Goal: Task Accomplishment & Management: Manage account settings

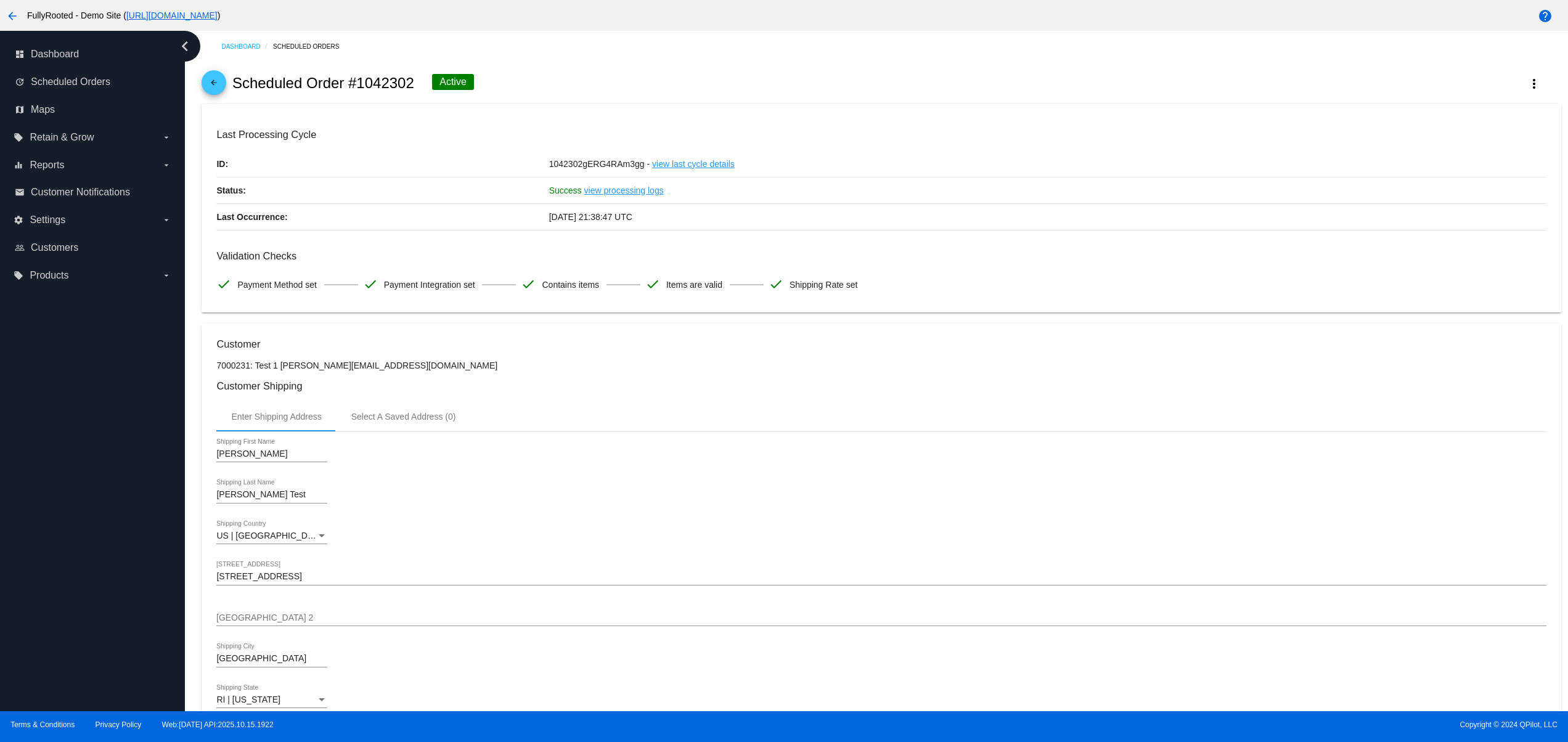
drag, startPoint x: 114, startPoint y: 414, endPoint x: 585, endPoint y: 352, distance: 475.1
click at [275, 413] on div "dashboard Dashboard update Scheduled Orders map Maps local_offer Retain & Grow …" at bounding box center [784, 371] width 1568 height 680
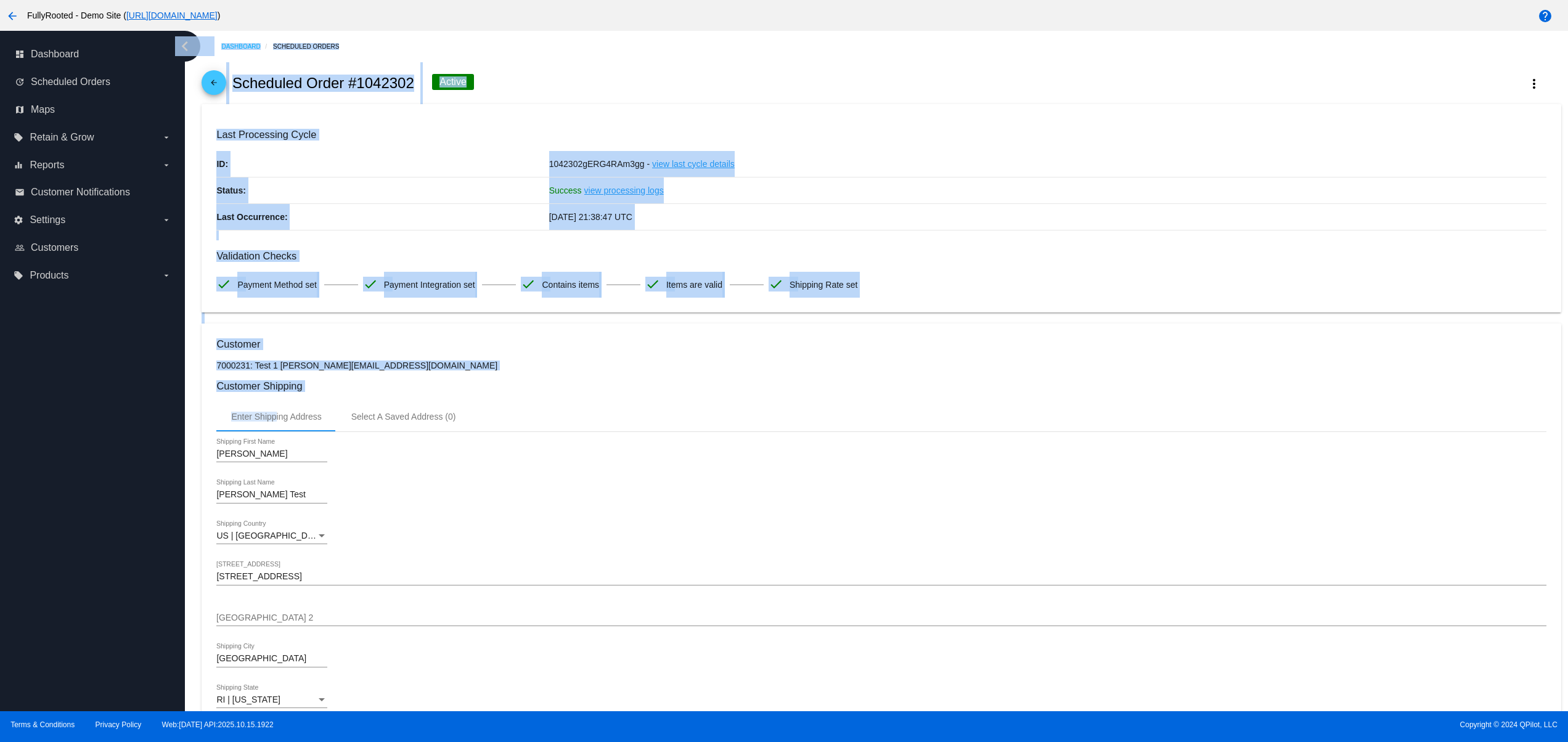
click at [539, 311] on mat-card "Last Processing Cycle ID: 1042302gERG4RAm3gg - view last cycle details Status: …" at bounding box center [880, 209] width 1358 height 209
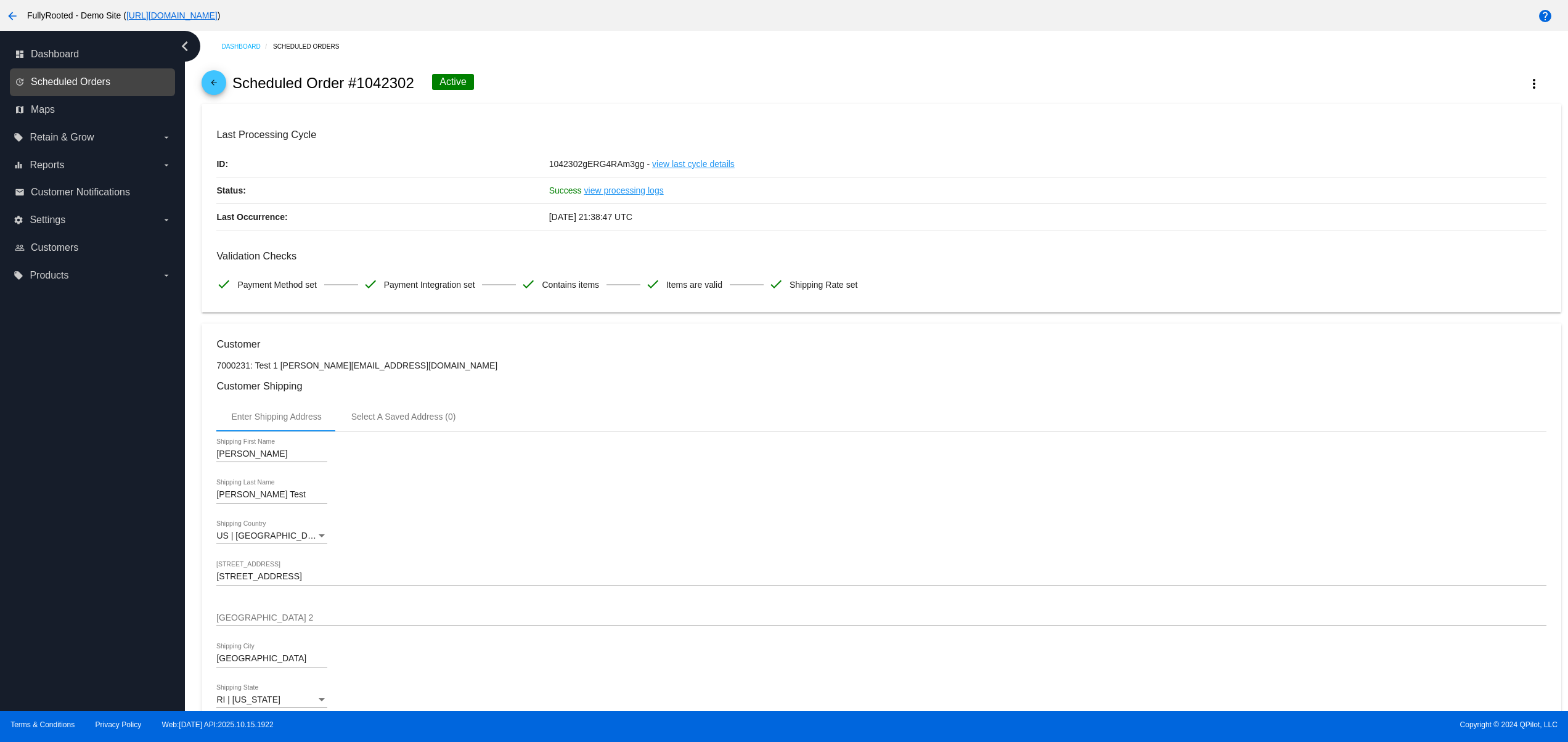
click at [91, 82] on span "Scheduled Orders" at bounding box center [70, 82] width 79 height 11
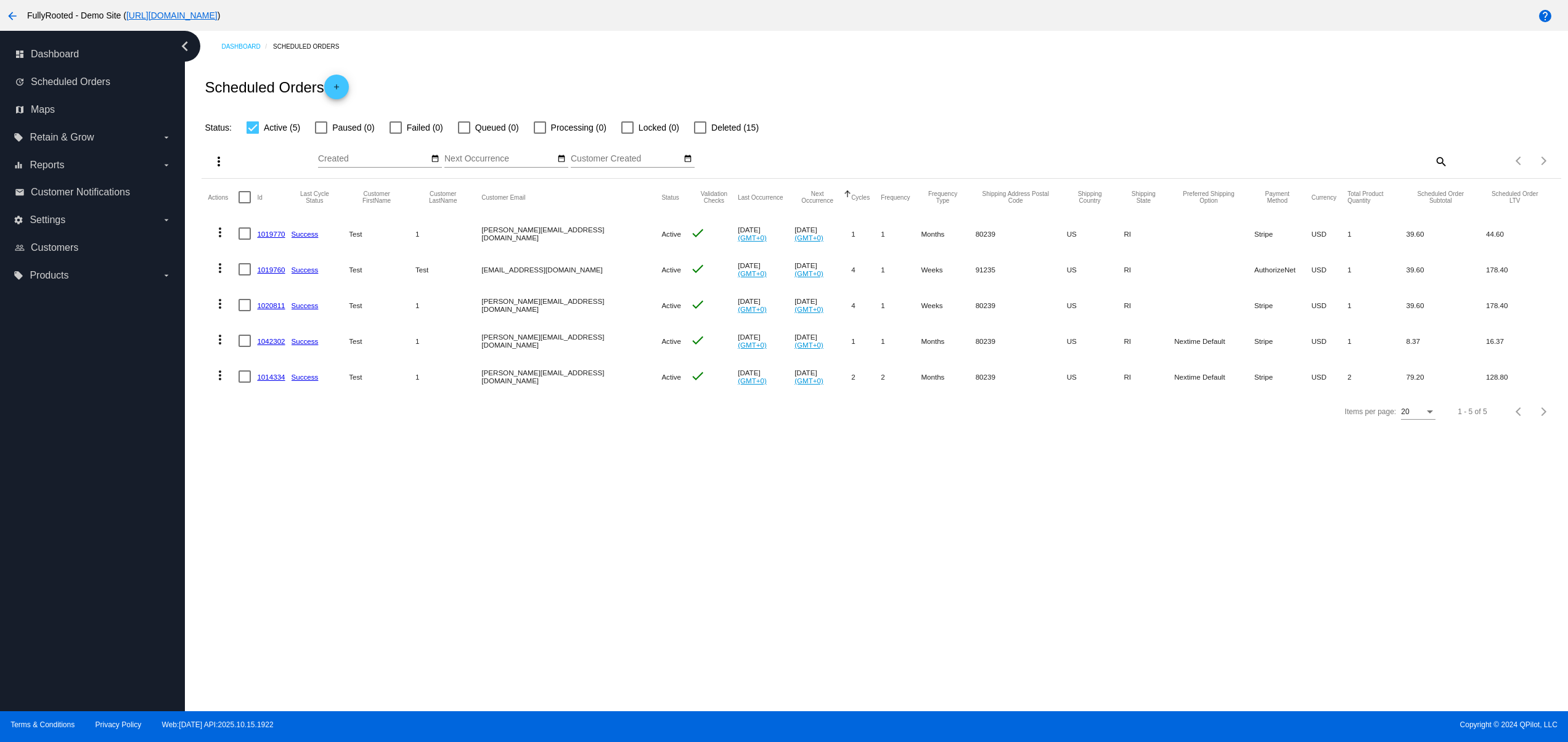
click at [362, 256] on mat-cell "Test" at bounding box center [382, 269] width 66 height 36
click at [59, 101] on link "map Maps" at bounding box center [92, 110] width 156 height 20
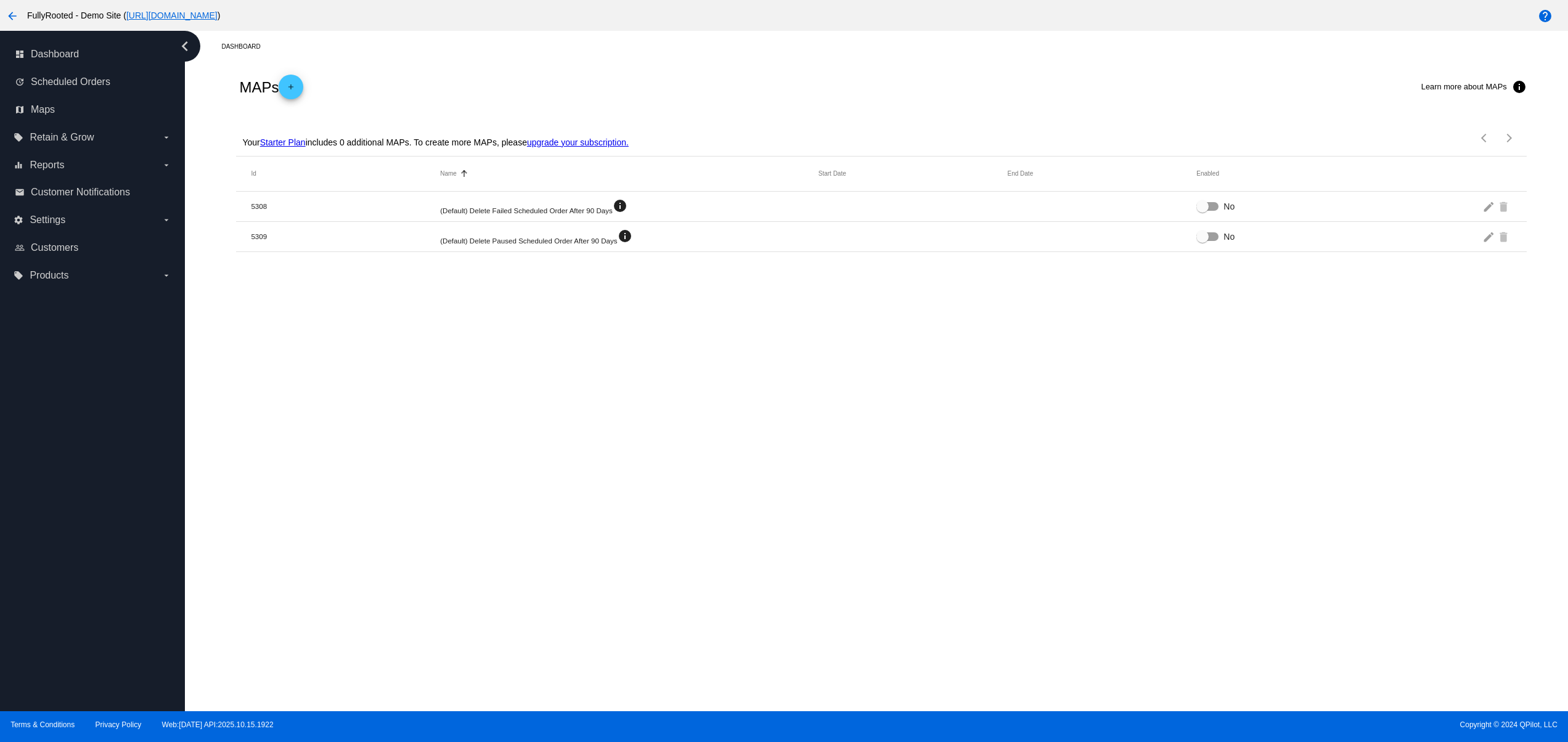
drag, startPoint x: 345, startPoint y: 149, endPoint x: 439, endPoint y: 140, distance: 94.4
click at [427, 140] on div "Your Starter Plan includes 0 additional MAPs. To create more MAPs, please upgra…" at bounding box center [434, 138] width 390 height 36
click at [472, 313] on div "Dashboard MAPs add Learn more about MAPs info Your Starter Plan includes 0 addi…" at bounding box center [877, 371] width 1383 height 680
click at [587, 138] on link "upgrade your subscription." at bounding box center [577, 142] width 101 height 10
drag, startPoint x: 438, startPoint y: 210, endPoint x: 636, endPoint y: 331, distance: 232.0
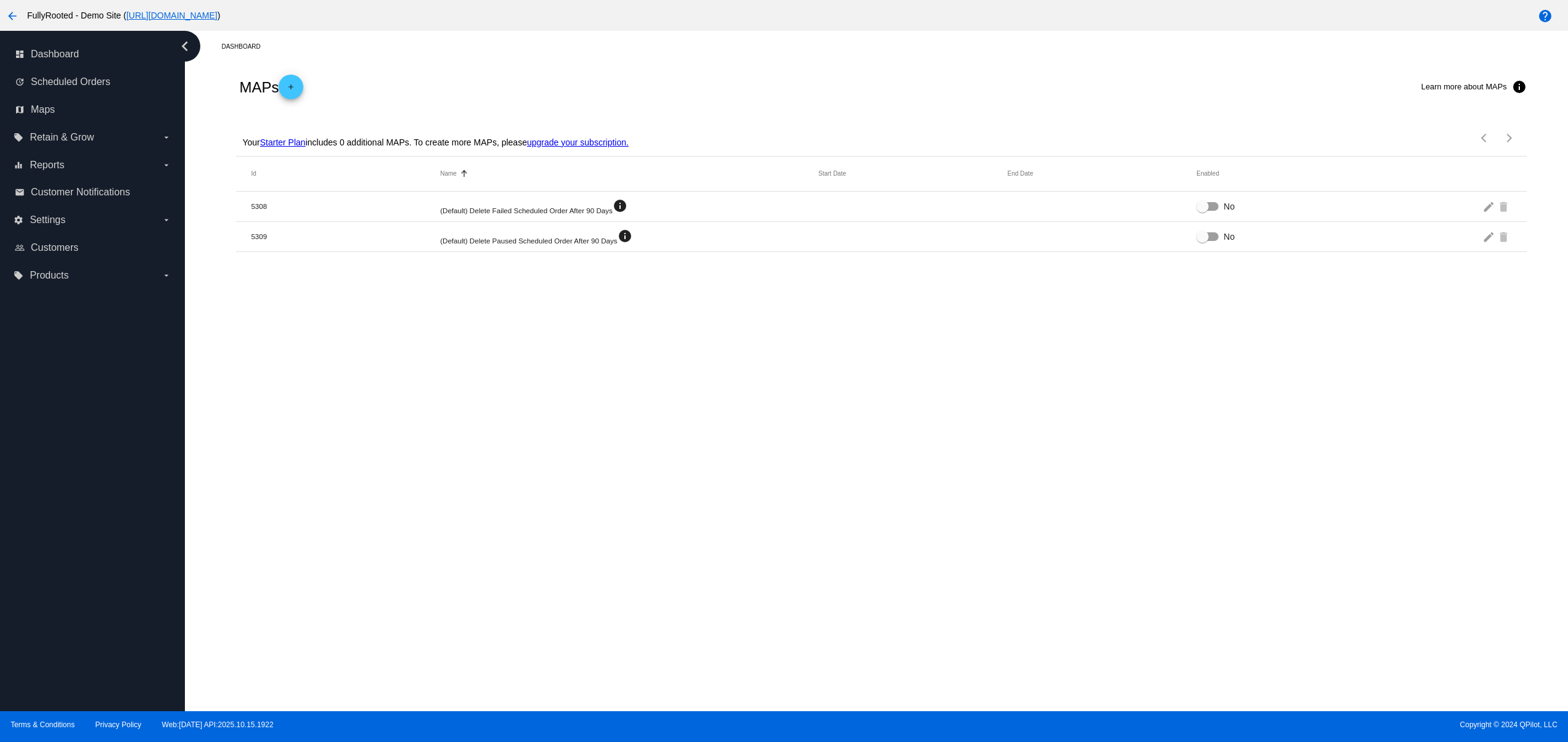
click at [583, 210] on mat-row "5308 (Default) Delete Failed Scheduled Order After 90 Days info No edit delete" at bounding box center [881, 207] width 1290 height 31
click at [629, 339] on div "Dashboard MAPs add Learn more about MAPs info Your Starter Plan includes 0 addi…" at bounding box center [877, 371] width 1383 height 680
click at [59, 72] on link "update Scheduled Orders" at bounding box center [92, 82] width 156 height 20
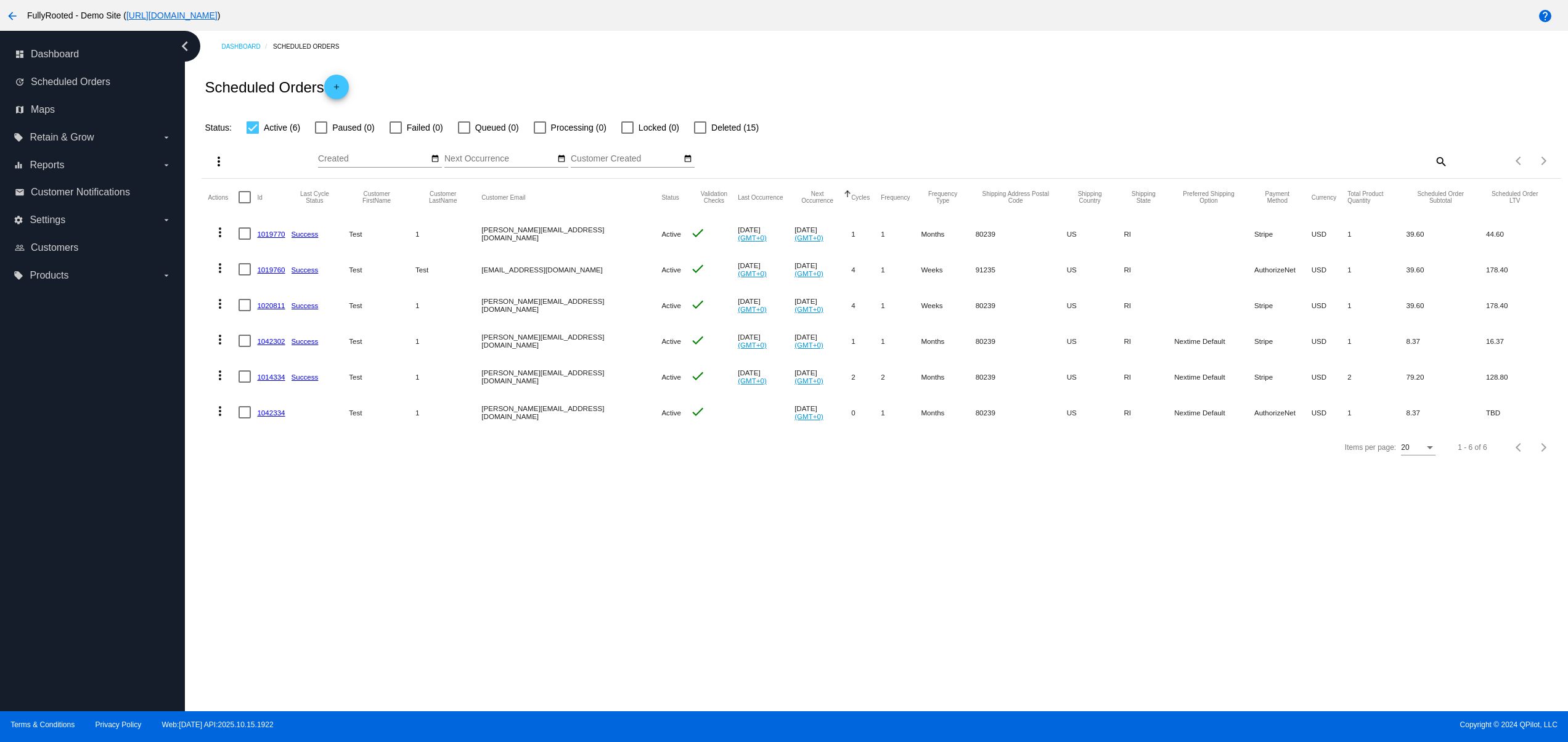
click at [551, 248] on mat-row "more_vert 1019770 Success Test 1 david@qpilot.cloud Active check Sep 12 2025 (G…" at bounding box center [880, 233] width 1346 height 36
click at [500, 506] on div "Dashboard Scheduled Orders Scheduled Orders add Status: Active (6) Paused (0) F…" at bounding box center [877, 371] width 1383 height 680
drag, startPoint x: 470, startPoint y: 410, endPoint x: 565, endPoint y: 410, distance: 95.0
click at [541, 410] on mat-row "more_vert 1042334 Test 1 [PERSON_NAME][EMAIL_ADDRESS][DOMAIN_NAME] Active check…" at bounding box center [880, 412] width 1346 height 36
click at [533, 371] on mat-row "more_vert 1014334 Success Test 1 david@qpilot.cloud Active check Sep 16 2025 (G…" at bounding box center [880, 376] width 1346 height 36
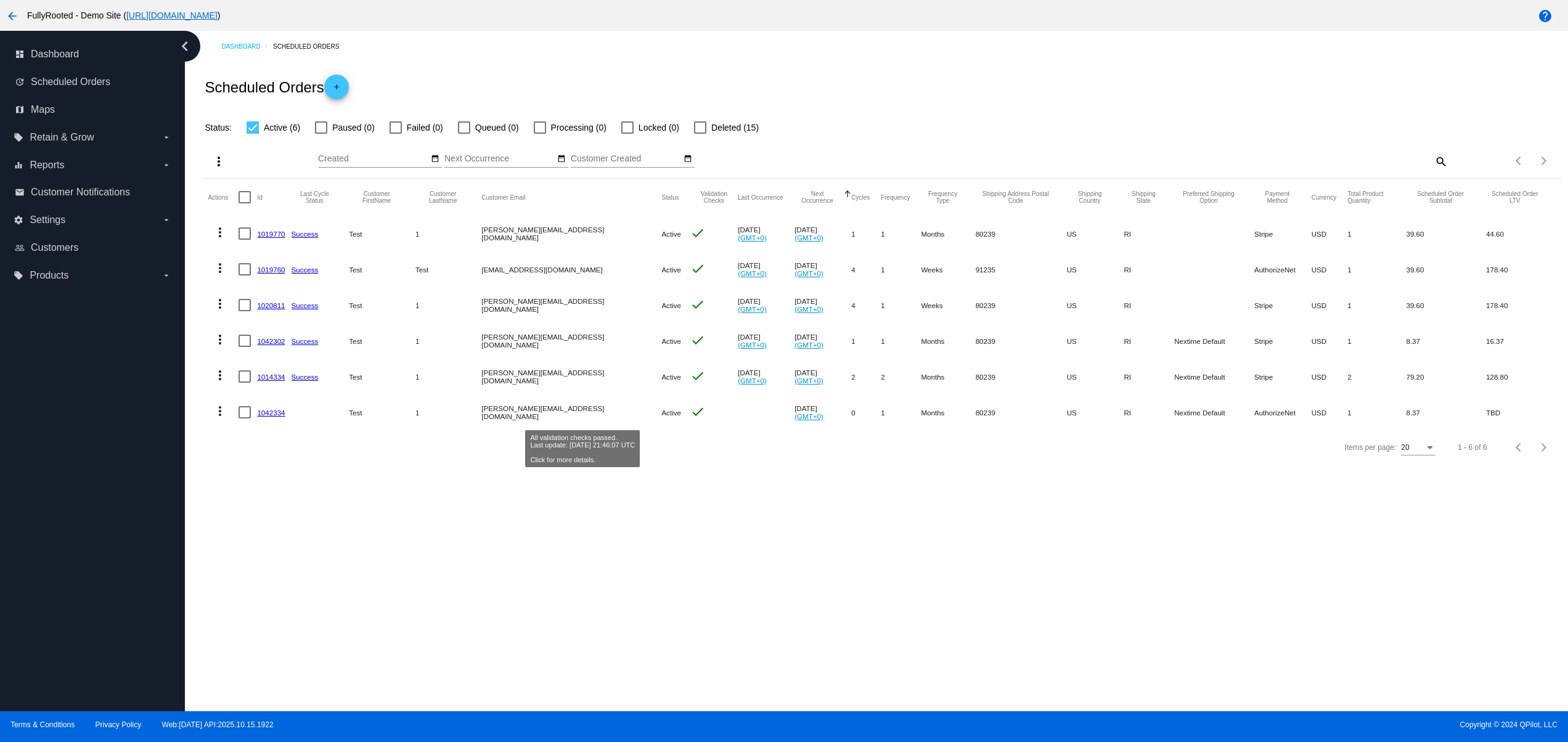
drag, startPoint x: 582, startPoint y: 407, endPoint x: 575, endPoint y: 407, distance: 7.0
click at [579, 407] on mat-row "more_vert 1042334 Test 1 [PERSON_NAME][EMAIL_ADDRESS][DOMAIN_NAME] Active check…" at bounding box center [880, 412] width 1346 height 36
drag, startPoint x: 498, startPoint y: 365, endPoint x: 553, endPoint y: 374, distance: 55.7
click at [501, 365] on mat-cell "[PERSON_NAME][EMAIL_ADDRESS][DOMAIN_NAME]" at bounding box center [571, 376] width 180 height 36
click at [518, 405] on mat-cell "[PERSON_NAME][EMAIL_ADDRESS][DOMAIN_NAME]" at bounding box center [571, 412] width 180 height 36
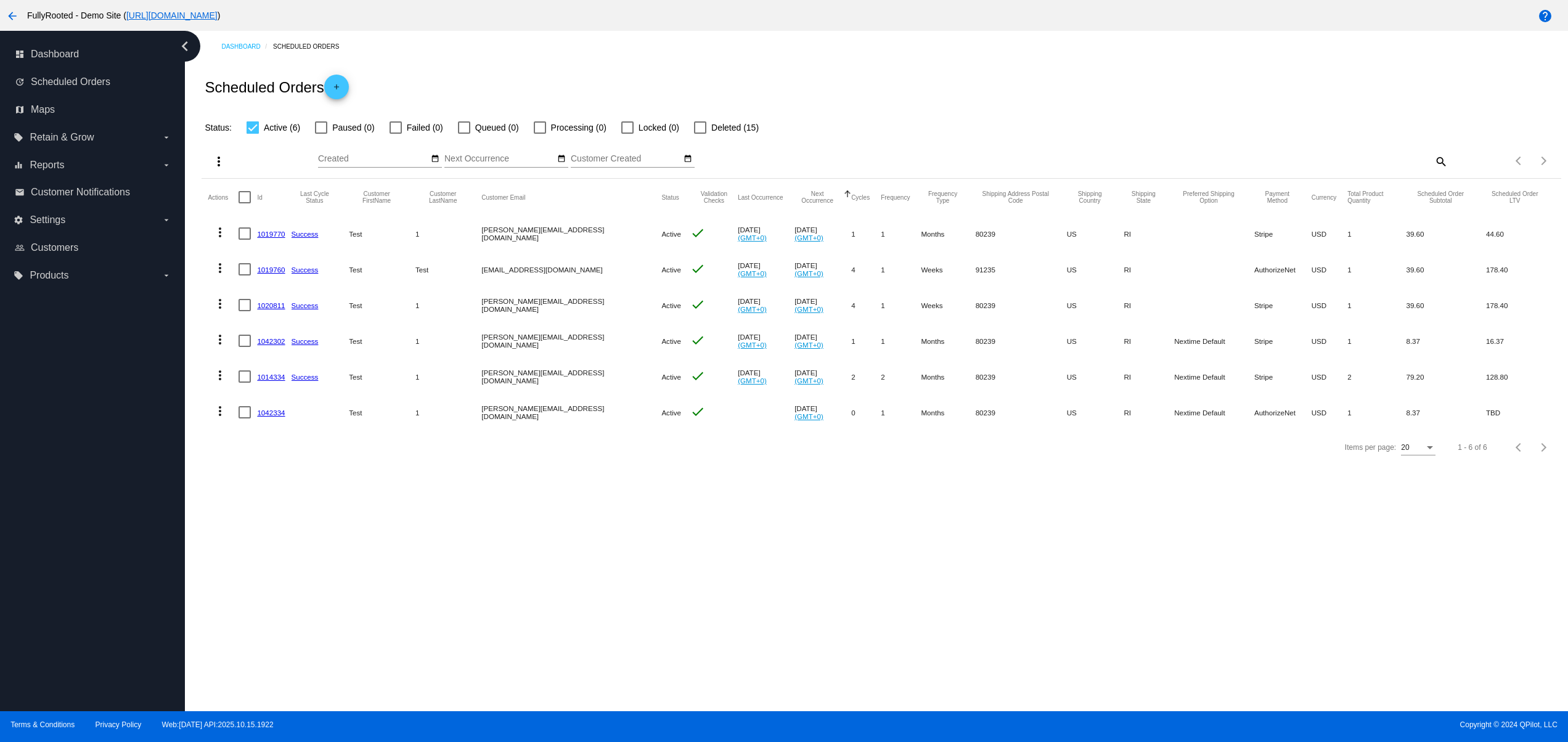
drag, startPoint x: 488, startPoint y: 378, endPoint x: 548, endPoint y: 377, distance: 60.0
click at [534, 377] on mat-cell "[PERSON_NAME][EMAIL_ADDRESS][DOMAIN_NAME]" at bounding box center [571, 376] width 180 height 36
click at [543, 429] on mat-cell "[PERSON_NAME][EMAIL_ADDRESS][DOMAIN_NAME]" at bounding box center [571, 412] width 180 height 36
drag, startPoint x: 501, startPoint y: 416, endPoint x: 556, endPoint y: 416, distance: 55.0
click at [548, 416] on mat-cell "[PERSON_NAME][EMAIL_ADDRESS][DOMAIN_NAME]" at bounding box center [571, 412] width 180 height 36
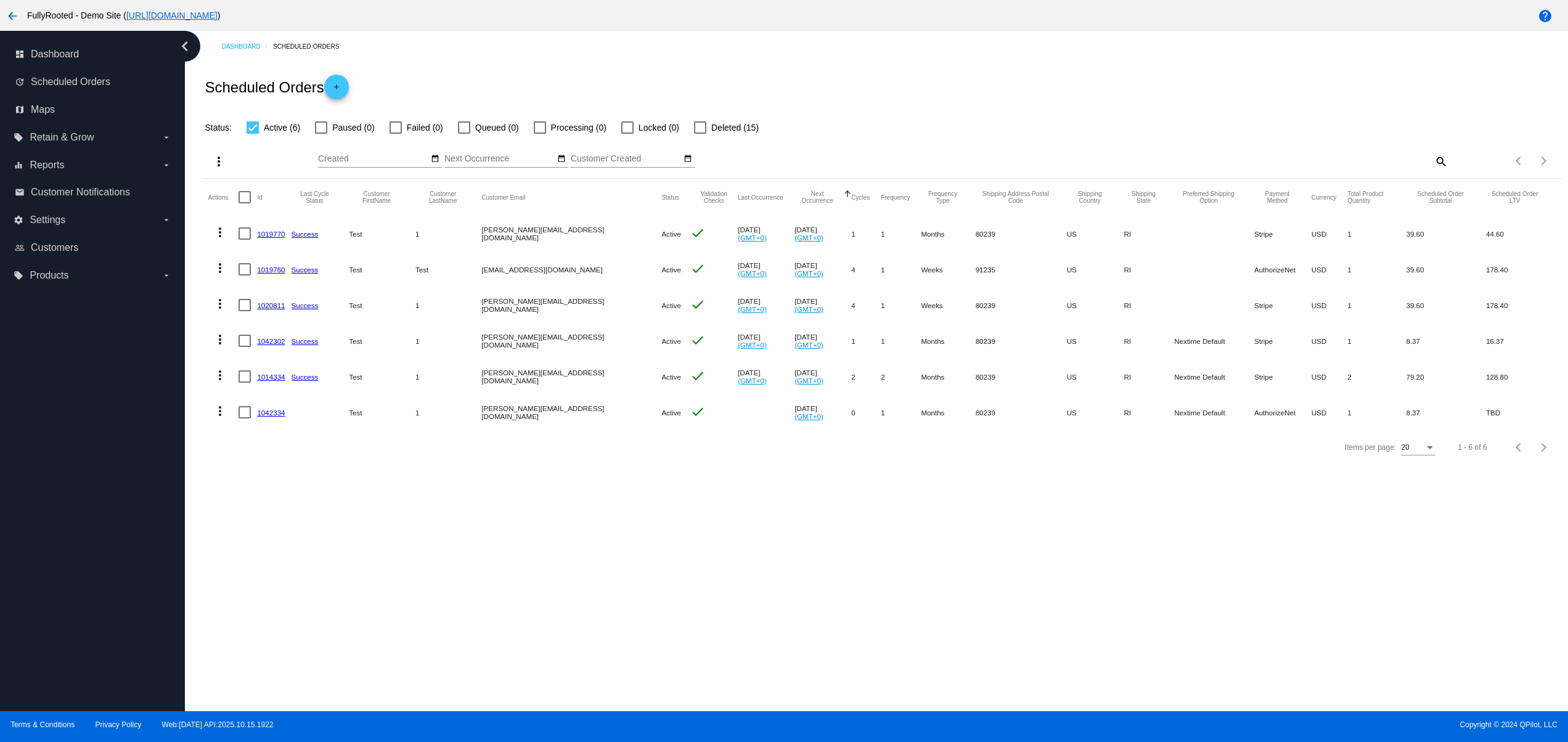
click at [509, 405] on mat-row "more_vert 1042334 Test 1 [PERSON_NAME][EMAIL_ADDRESS][DOMAIN_NAME] Active check…" at bounding box center [880, 412] width 1346 height 36
click at [563, 555] on div "Dashboard Scheduled Orders Scheduled Orders add Status: Active (6) Paused (0) F…" at bounding box center [877, 371] width 1383 height 680
click at [640, 397] on mat-row "more_vert 1042334 Test 1 [PERSON_NAME][EMAIL_ADDRESS][DOMAIN_NAME] Active check…" at bounding box center [880, 412] width 1346 height 36
click at [572, 516] on div "Dashboard Scheduled Orders Scheduled Orders add Status: Active (6) Paused (0) F…" at bounding box center [877, 371] width 1383 height 680
drag, startPoint x: 370, startPoint y: 405, endPoint x: 563, endPoint y: 405, distance: 193.0
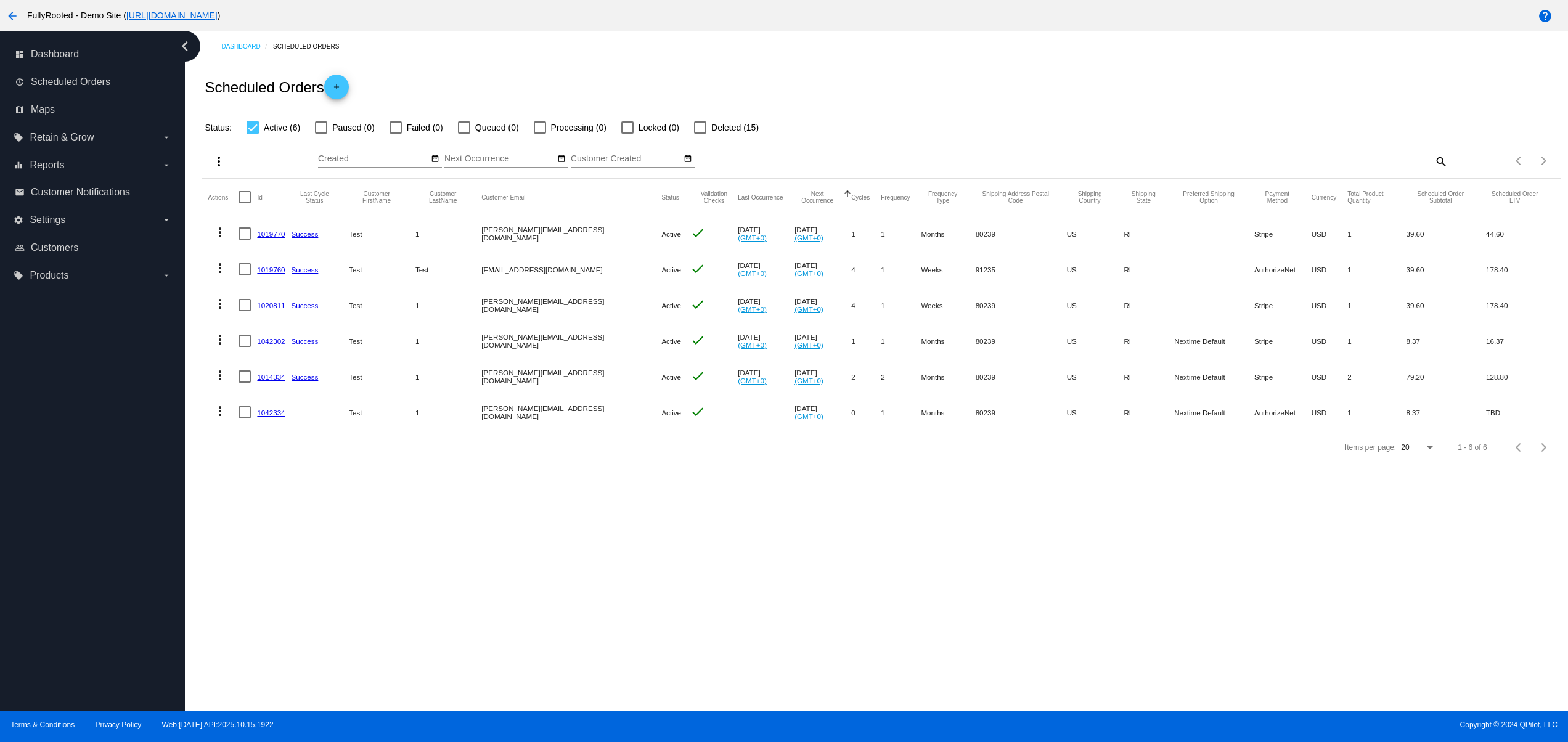
click at [533, 405] on mat-row "more_vert 1042334 Test 1 [PERSON_NAME][EMAIL_ADDRESS][DOMAIN_NAME] Active check…" at bounding box center [880, 412] width 1346 height 36
click at [661, 405] on mat-cell "Active" at bounding box center [675, 412] width 28 height 36
drag, startPoint x: 447, startPoint y: 415, endPoint x: 592, endPoint y: 416, distance: 145.0
click at [583, 415] on mat-row "more_vert 1042334 Test 1 [PERSON_NAME][EMAIL_ADDRESS][DOMAIN_NAME] Active check…" at bounding box center [880, 412] width 1346 height 36
click at [594, 465] on div "Items per page: 20 1 - 6 of 6" at bounding box center [880, 447] width 1358 height 34
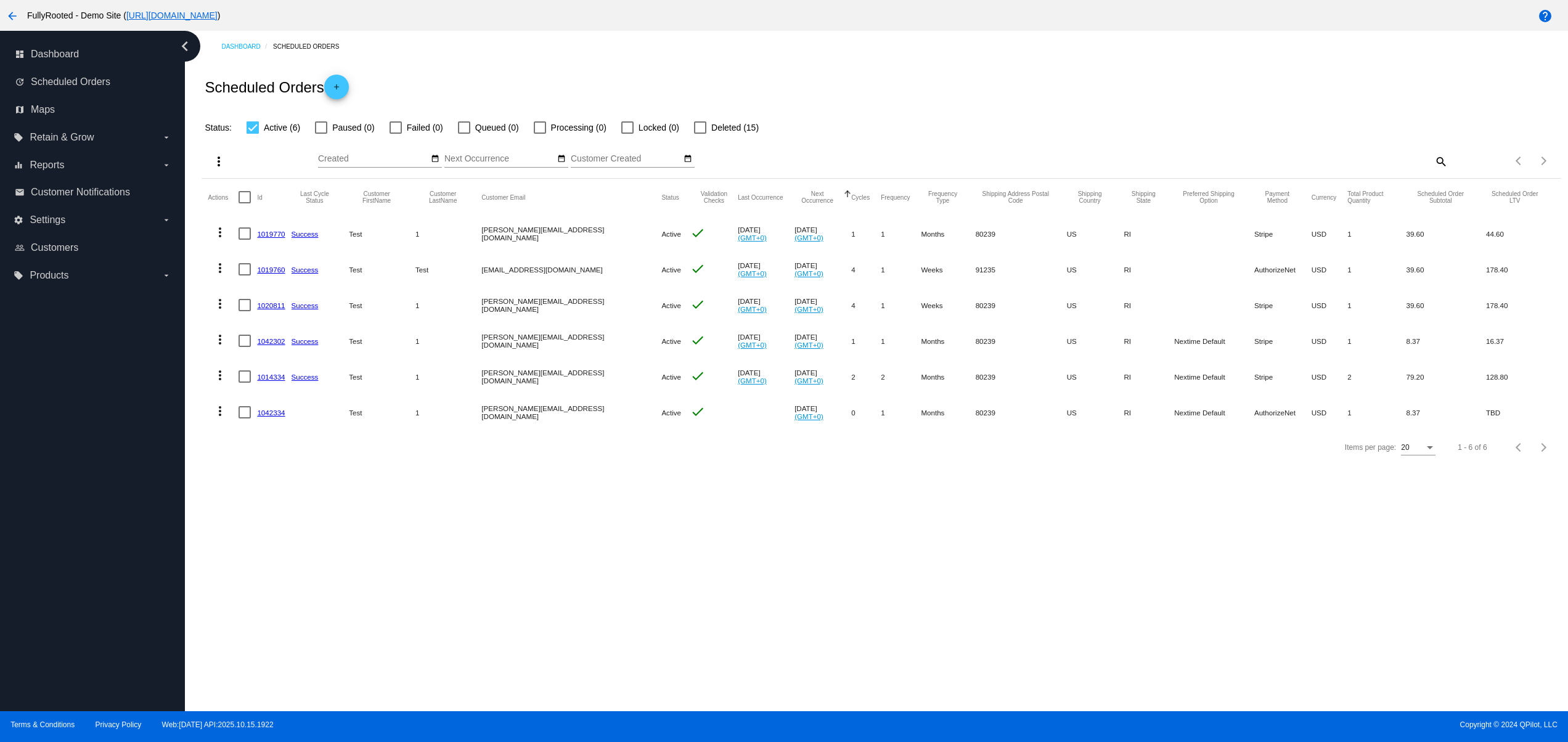
drag, startPoint x: 333, startPoint y: 417, endPoint x: 511, endPoint y: 417, distance: 178.0
click at [469, 417] on mat-row "more_vert 1042334 Test 1 [PERSON_NAME][EMAIL_ADDRESS][DOMAIN_NAME] Active check…" at bounding box center [880, 412] width 1346 height 36
click at [690, 429] on mat-cell "check" at bounding box center [713, 412] width 47 height 36
click at [632, 417] on mat-row "more_vert 1042334 Test 1 [PERSON_NAME][EMAIL_ADDRESS][DOMAIN_NAME] Active check…" at bounding box center [880, 412] width 1346 height 36
click at [600, 464] on div "Items per page: 20 1 - 6 of 6" at bounding box center [880, 447] width 1358 height 34
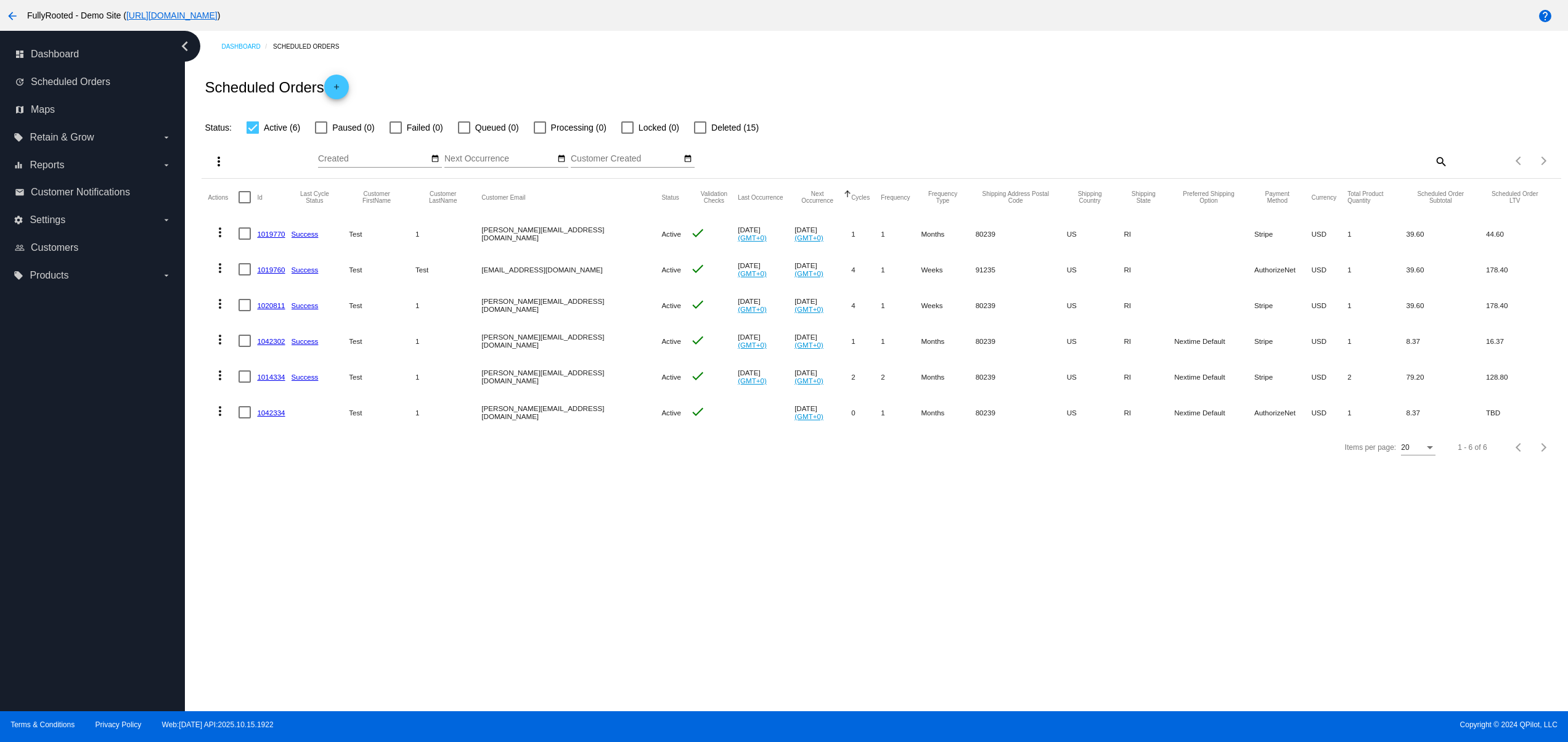
drag, startPoint x: 499, startPoint y: 426, endPoint x: 617, endPoint y: 426, distance: 118.0
click at [588, 426] on mat-row "more_vert 1042334 Test 1 [PERSON_NAME][EMAIL_ADDRESS][DOMAIN_NAME] Active check…" at bounding box center [880, 412] width 1346 height 36
click at [609, 489] on div "Dashboard Scheduled Orders Scheduled Orders add Status: Active (6) Paused (0) F…" at bounding box center [877, 371] width 1383 height 680
click at [594, 513] on div "Dashboard Scheduled Orders Scheduled Orders add Status: Active (6) Paused (0) F…" at bounding box center [877, 371] width 1383 height 680
drag, startPoint x: 484, startPoint y: 424, endPoint x: 524, endPoint y: 414, distance: 41.2
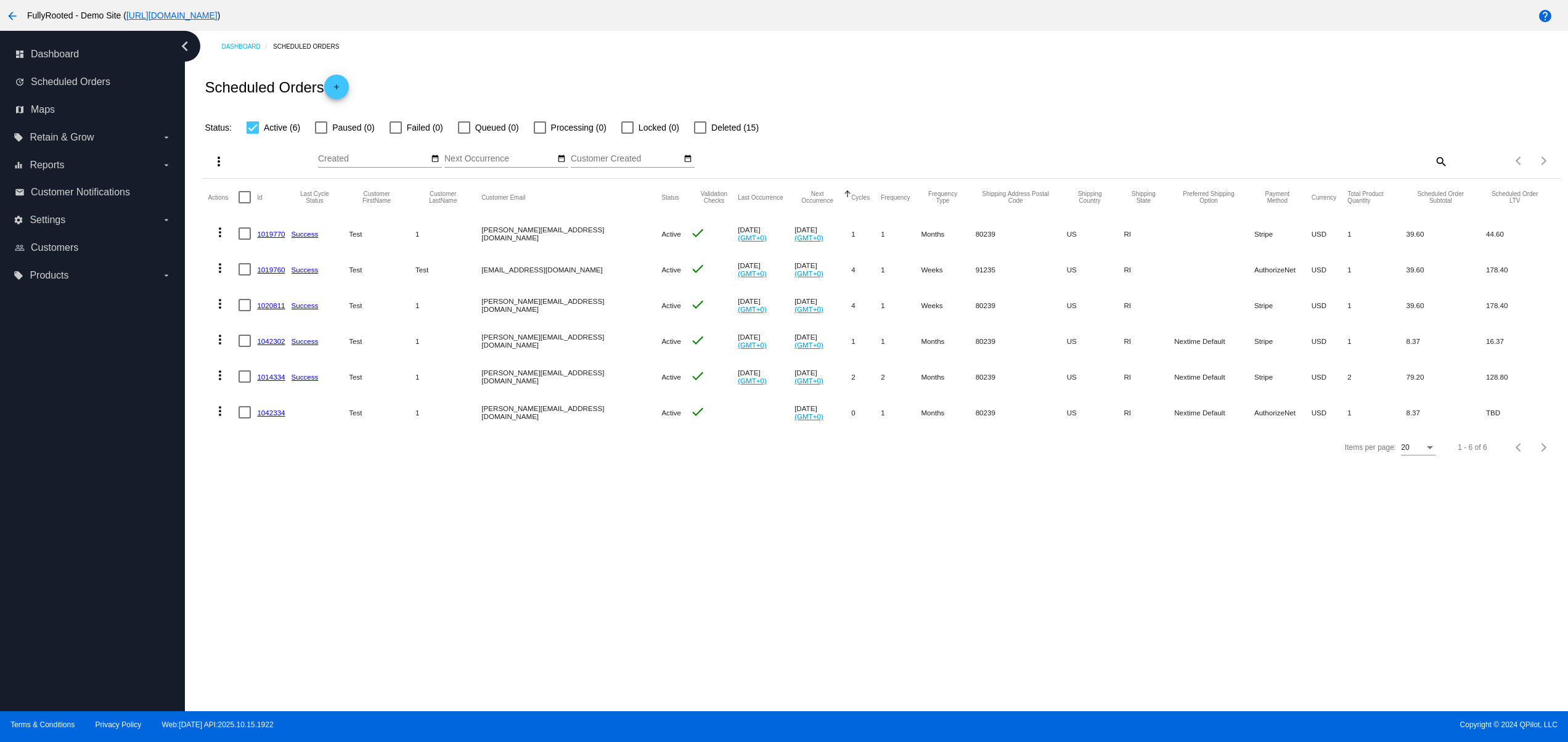
click at [519, 414] on mat-row "more_vert 1042334 Test 1 [PERSON_NAME][EMAIL_ADDRESS][DOMAIN_NAME] Active check…" at bounding box center [880, 412] width 1346 height 36
click at [571, 465] on div "Items per page: 20 1 - 6 of 6" at bounding box center [880, 447] width 1358 height 34
drag, startPoint x: 476, startPoint y: 414, endPoint x: 617, endPoint y: 414, distance: 141.0
click at [617, 414] on mat-row "more_vert 1042334 Test 1 [PERSON_NAME][EMAIL_ADDRESS][DOMAIN_NAME] Active check…" at bounding box center [880, 412] width 1346 height 36
click at [624, 499] on div "Dashboard Scheduled Orders Scheduled Orders add Status: Active (6) Paused (0) F…" at bounding box center [877, 371] width 1383 height 680
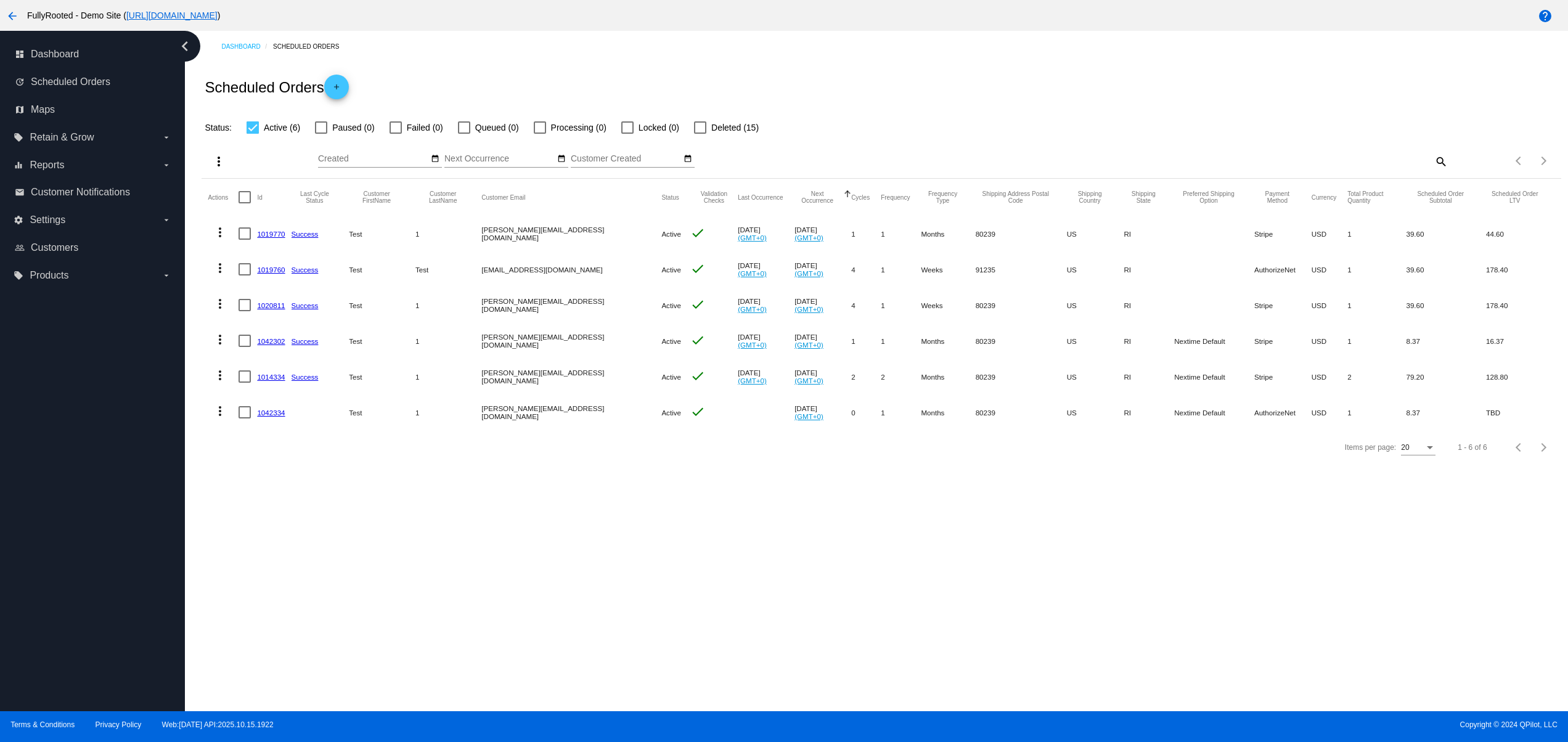
drag, startPoint x: 484, startPoint y: 410, endPoint x: 600, endPoint y: 410, distance: 116.0
click at [600, 410] on mat-row "more_vert 1042334 Test 1 [PERSON_NAME][EMAIL_ADDRESS][DOMAIN_NAME] Active check…" at bounding box center [880, 412] width 1346 height 36
click at [604, 465] on div "Items per page: 20 1 - 6 of 6" at bounding box center [880, 447] width 1358 height 34
drag, startPoint x: 493, startPoint y: 405, endPoint x: 568, endPoint y: 405, distance: 75.0
click at [568, 405] on mat-row "more_vert 1042334 Test 1 [PERSON_NAME][EMAIL_ADDRESS][DOMAIN_NAME] Active check…" at bounding box center [880, 412] width 1346 height 36
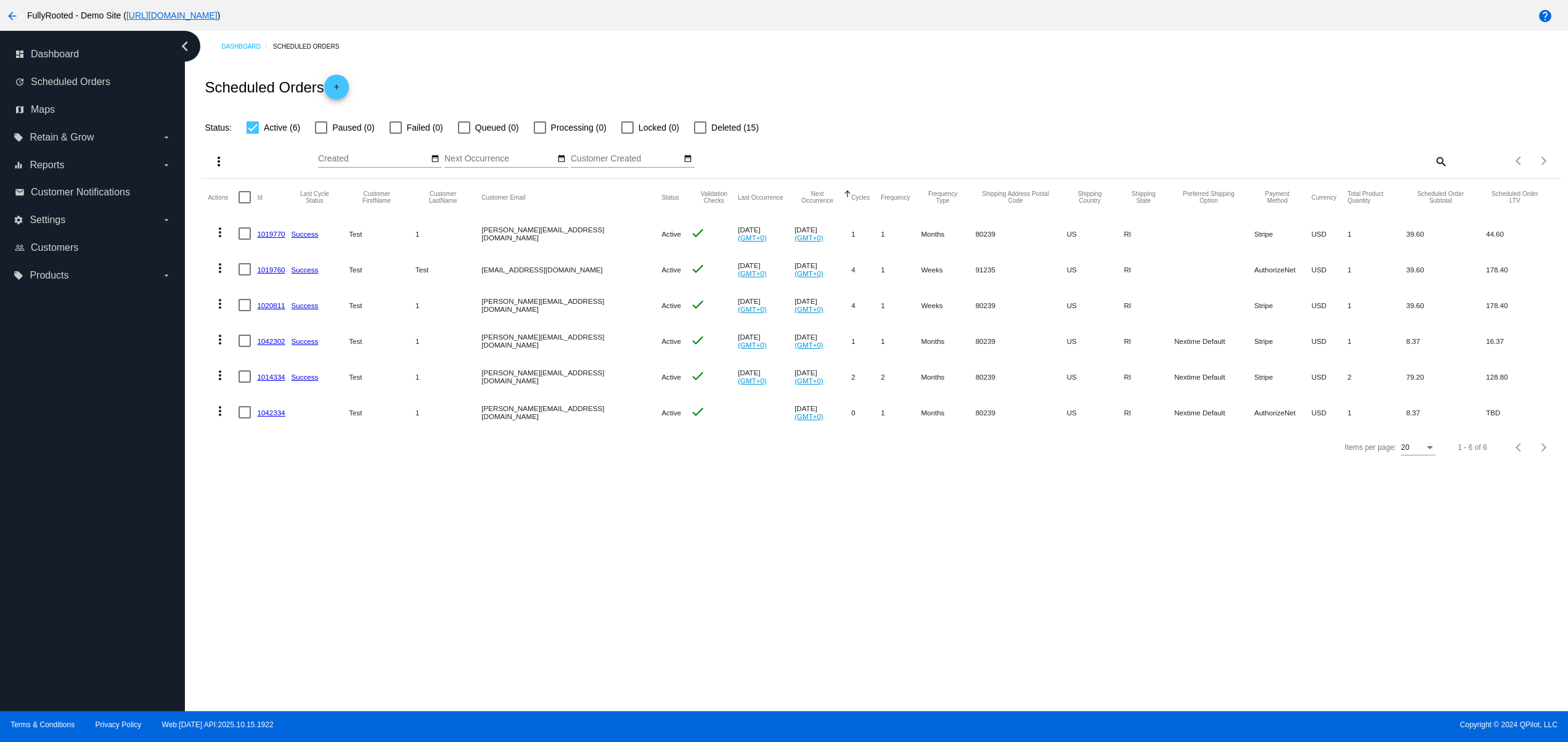
drag, startPoint x: 378, startPoint y: 392, endPoint x: 561, endPoint y: 392, distance: 183.0
click at [496, 392] on mat-row "more_vert 1014334 Success Test 1 david@qpilot.cloud Active check Sep 16 2025 (G…" at bounding box center [880, 376] width 1346 height 36
drag, startPoint x: 561, startPoint y: 392, endPoint x: 412, endPoint y: 382, distance: 149.3
click at [412, 382] on mat-row "more_vert 1014334 Success Test 1 david@qpilot.cloud Active check Sep 16 2025 (G…" at bounding box center [880, 376] width 1346 height 36
click at [508, 465] on div "Items per page: 20 1 - 6 of 6" at bounding box center [880, 447] width 1358 height 34
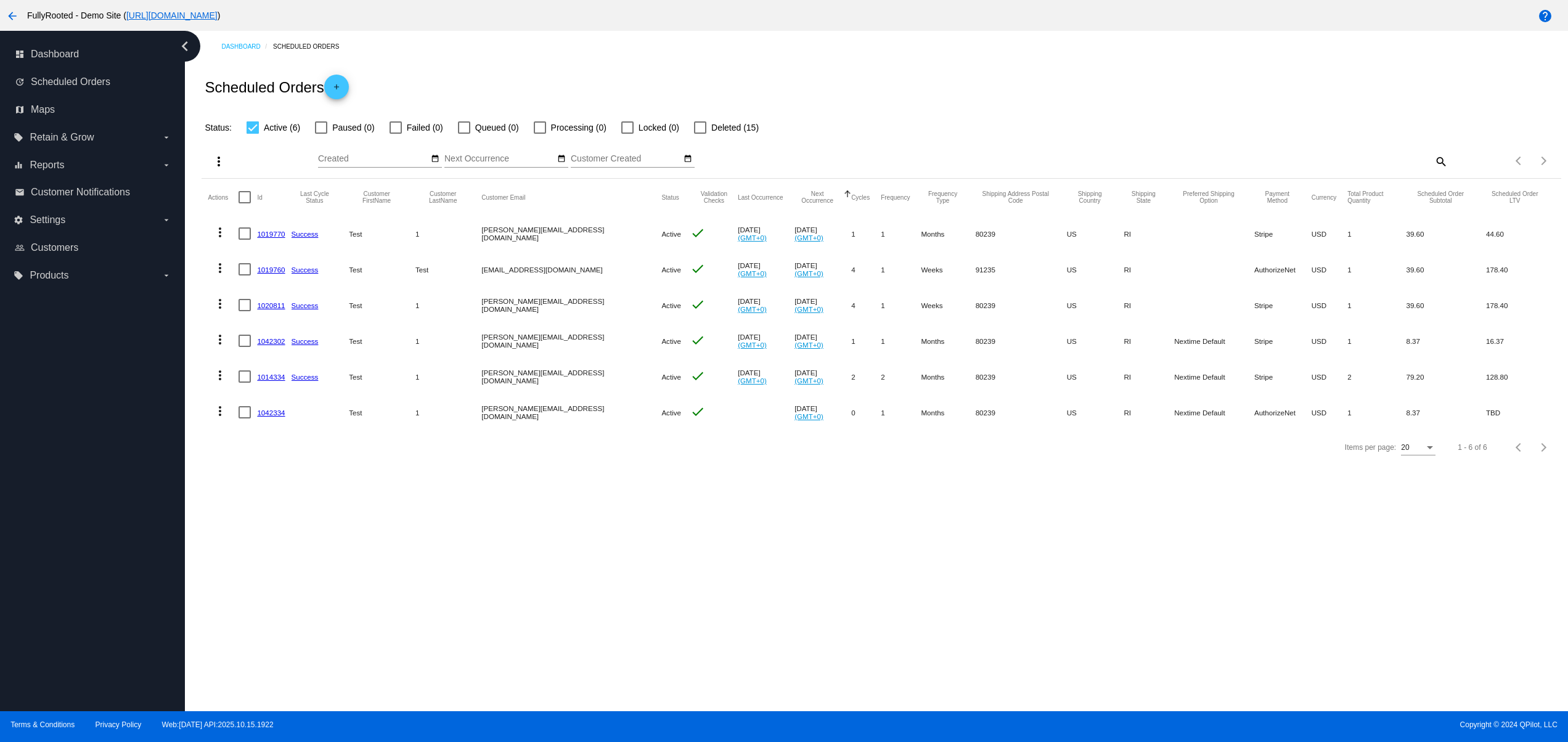
drag, startPoint x: 407, startPoint y: 407, endPoint x: 581, endPoint y: 410, distance: 174.0
click at [570, 407] on mat-row "more_vert 1042334 Test 1 [PERSON_NAME][EMAIL_ADDRESS][DOMAIN_NAME] Active check…" at bounding box center [880, 412] width 1346 height 36
click at [558, 465] on div "Items per page: 20 1 - 6 of 6" at bounding box center [880, 447] width 1358 height 34
drag, startPoint x: 503, startPoint y: 410, endPoint x: 634, endPoint y: 418, distance: 131.2
click at [632, 413] on mat-row "more_vert 1042334 Test 1 [PERSON_NAME][EMAIL_ADDRESS][DOMAIN_NAME] Active check…" at bounding box center [880, 412] width 1346 height 36
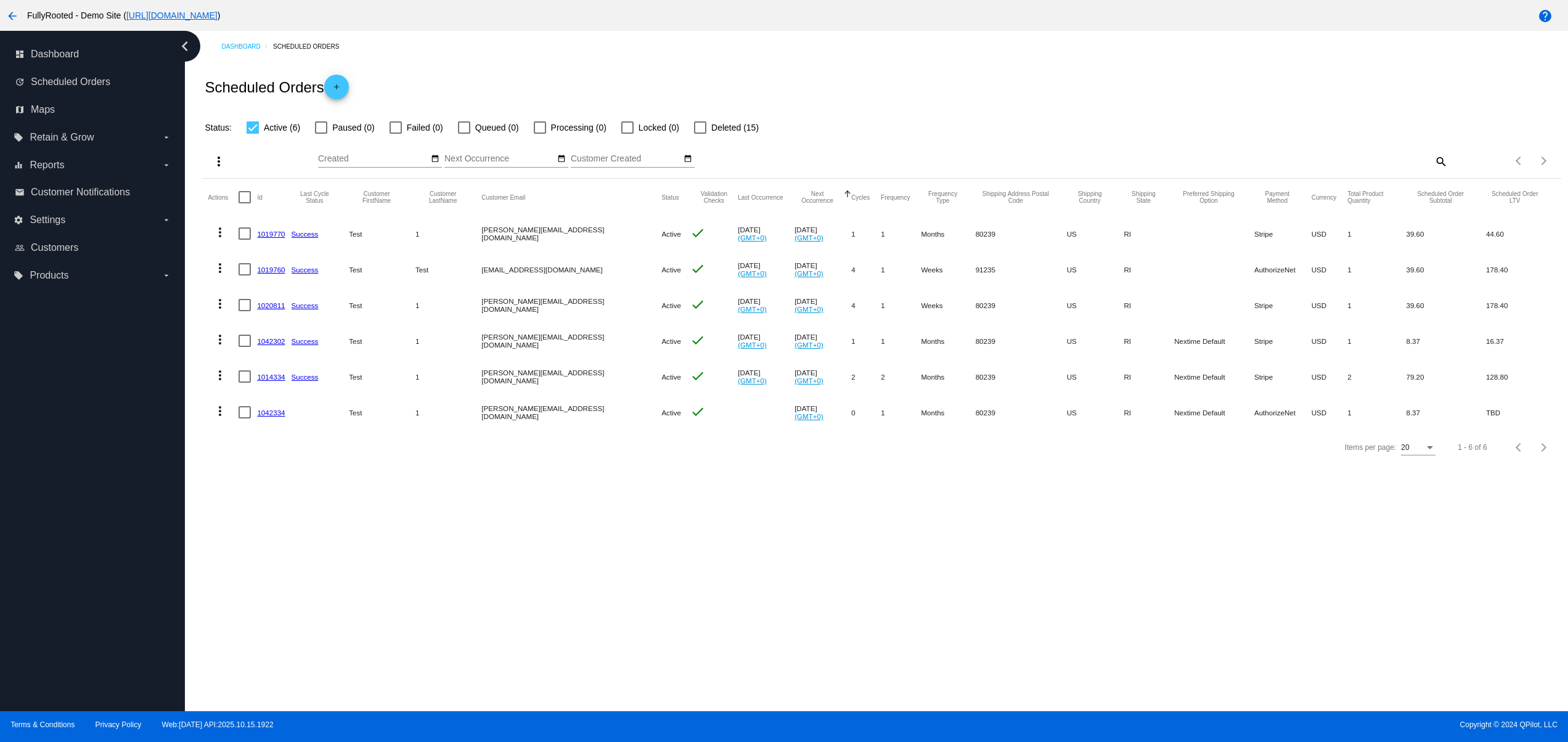
click at [594, 497] on div "Dashboard Scheduled Orders Scheduled Orders add Status: Active (6) Paused (0) F…" at bounding box center [877, 371] width 1383 height 680
drag, startPoint x: 387, startPoint y: 417, endPoint x: 455, endPoint y: 414, distance: 68.1
click at [452, 414] on mat-row "more_vert 1042334 Test 1 [PERSON_NAME][EMAIL_ADDRESS][DOMAIN_NAME] Active check…" at bounding box center [880, 412] width 1346 height 36
click at [577, 509] on div "Dashboard Scheduled Orders Scheduled Orders add Status: Active (6) Paused (0) F…" at bounding box center [877, 371] width 1383 height 680
drag, startPoint x: 437, startPoint y: 424, endPoint x: 555, endPoint y: 419, distance: 118.1
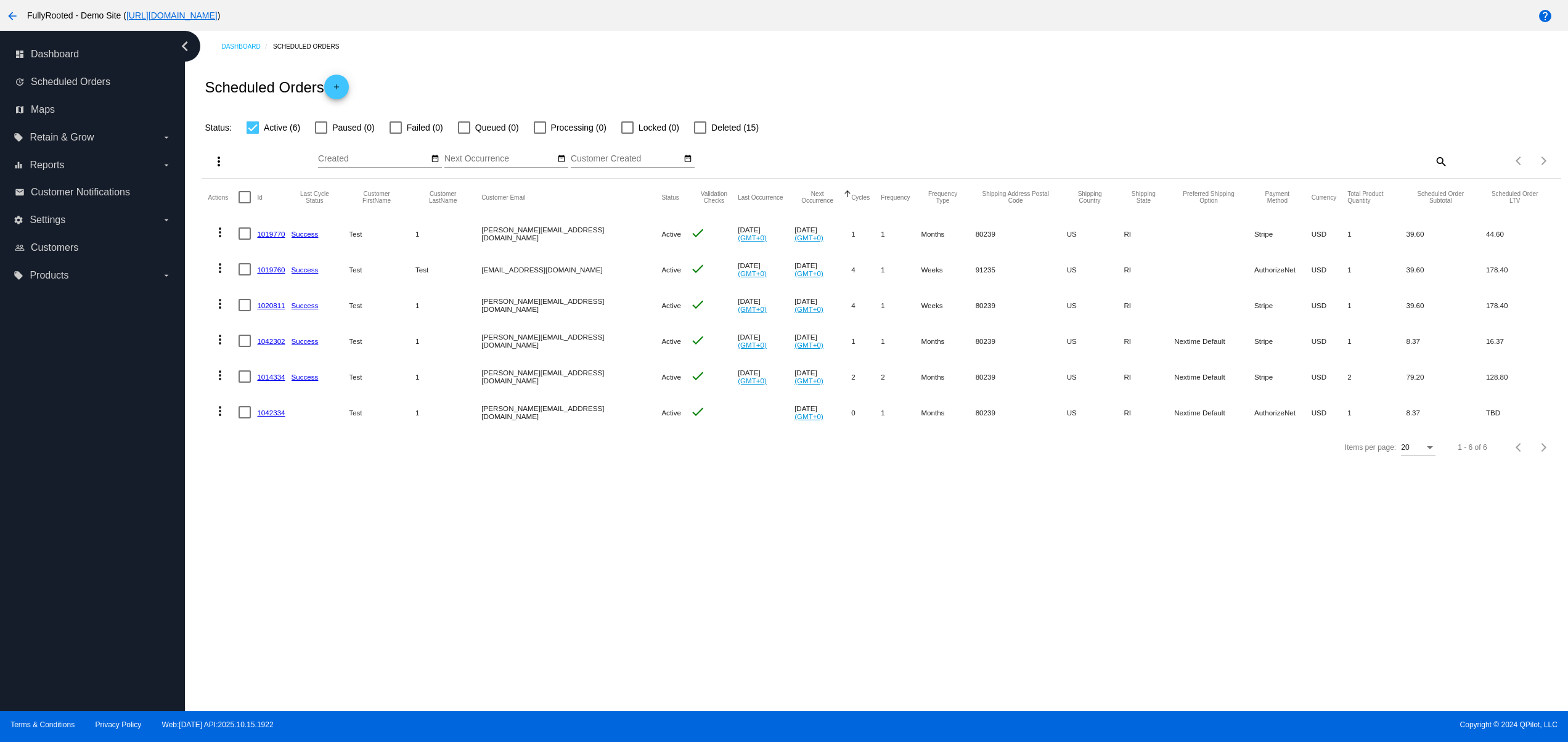
click at [555, 419] on mat-row "more_vert 1042334 Test 1 [PERSON_NAME][EMAIL_ADDRESS][DOMAIN_NAME] Active check…" at bounding box center [880, 412] width 1346 height 36
click at [593, 558] on div "Dashboard Scheduled Orders Scheduled Orders add Status: Active (6) Paused (0) F…" at bounding box center [877, 371] width 1383 height 680
drag, startPoint x: 484, startPoint y: 368, endPoint x: 526, endPoint y: 368, distance: 42.0
click at [494, 363] on mat-row "more_vert 1014334 Success Test 1 david@qpilot.cloud Active check Sep 16 2025 (G…" at bounding box center [880, 376] width 1346 height 36
click at [630, 528] on div "Dashboard Scheduled Orders Scheduled Orders add Status: Active (6) Paused (0) F…" at bounding box center [877, 371] width 1383 height 680
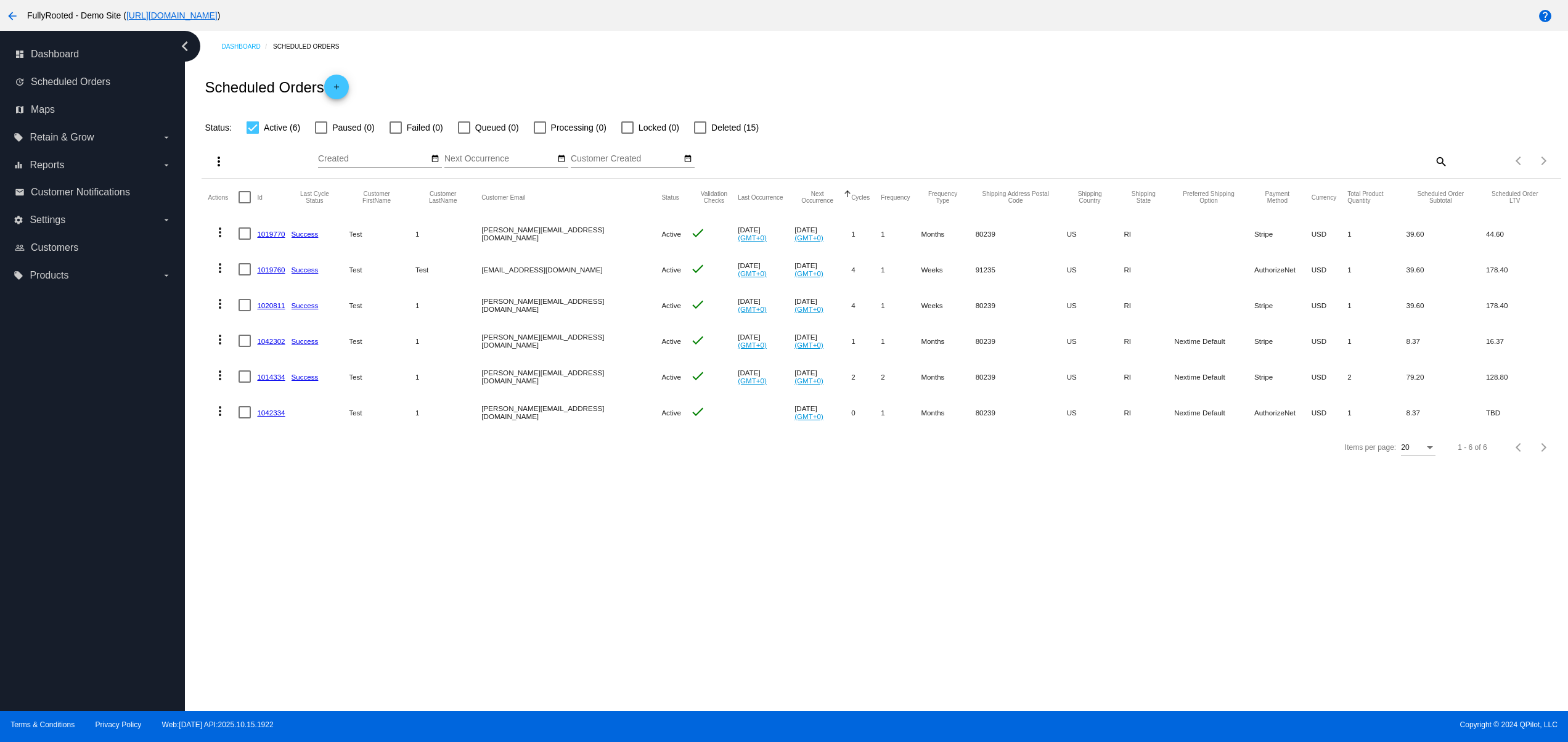
drag, startPoint x: 582, startPoint y: 426, endPoint x: 458, endPoint y: 393, distance: 128.3
click at [458, 393] on mat-table "Actions Id Last Cycle Status Customer FirstName Customer LastName Customer Emai…" at bounding box center [880, 304] width 1358 height 252
click at [651, 545] on div "Dashboard Scheduled Orders Scheduled Orders add Status: Active (6) Paused (0) F…" at bounding box center [877, 371] width 1383 height 680
drag, startPoint x: 513, startPoint y: 417, endPoint x: 627, endPoint y: 410, distance: 114.2
click at [627, 410] on mat-row "more_vert 1042334 Test 1 [PERSON_NAME][EMAIL_ADDRESS][DOMAIN_NAME] Active check…" at bounding box center [880, 412] width 1346 height 36
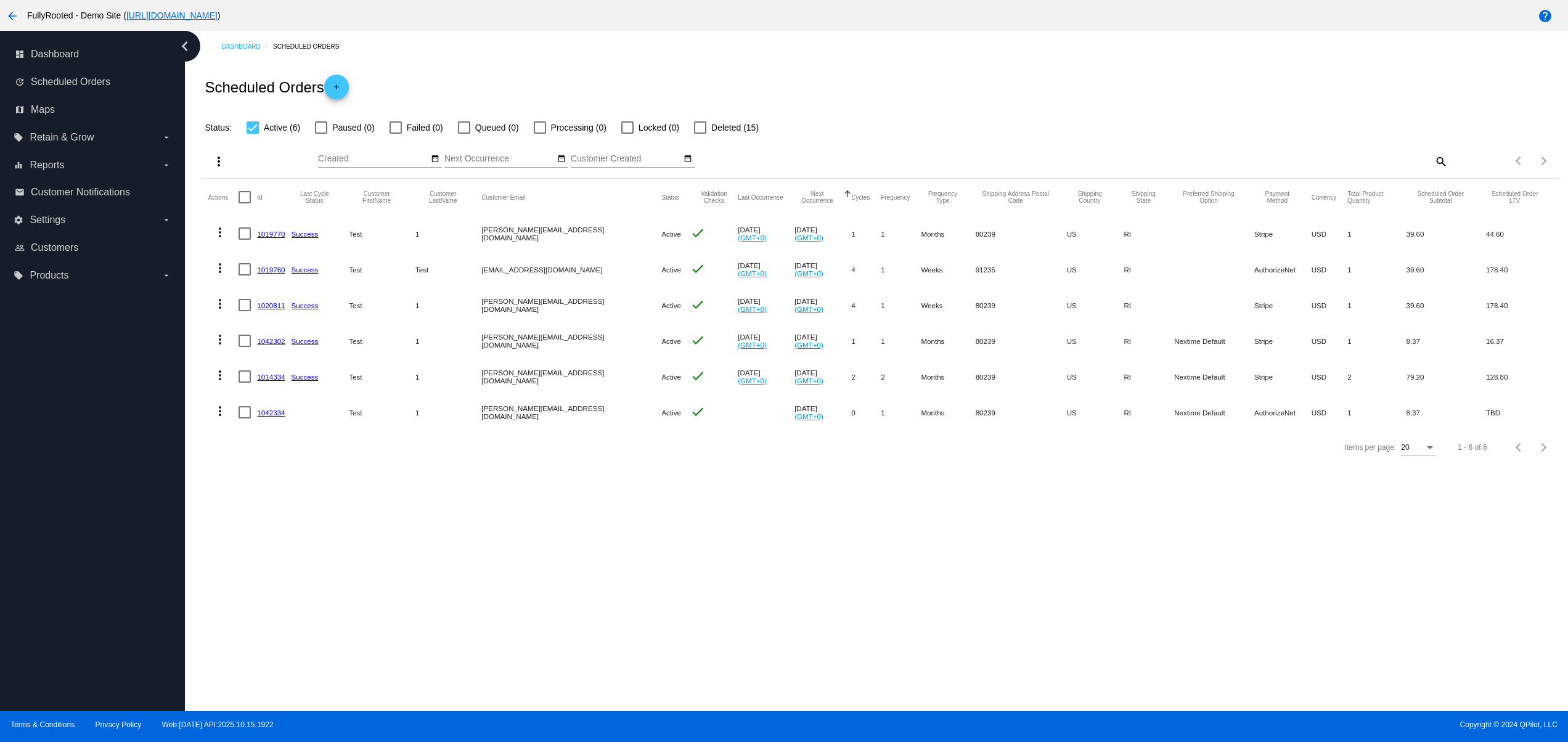
drag, startPoint x: 496, startPoint y: 360, endPoint x: 571, endPoint y: 371, distance: 75.8
click at [565, 371] on mat-row "more_vert 1014334 Success Test 1 david@qpilot.cloud Active check Sep 16 2025 (G…" at bounding box center [880, 376] width 1346 height 36
click at [587, 465] on div "Items per page: 20 1 - 6 of 6" at bounding box center [880, 447] width 1358 height 34
drag, startPoint x: 449, startPoint y: 415, endPoint x: 592, endPoint y: 429, distance: 143.7
click at [539, 420] on mat-row "more_vert 1042334 Test 1 [PERSON_NAME][EMAIL_ADDRESS][DOMAIN_NAME] Active check…" at bounding box center [880, 412] width 1346 height 36
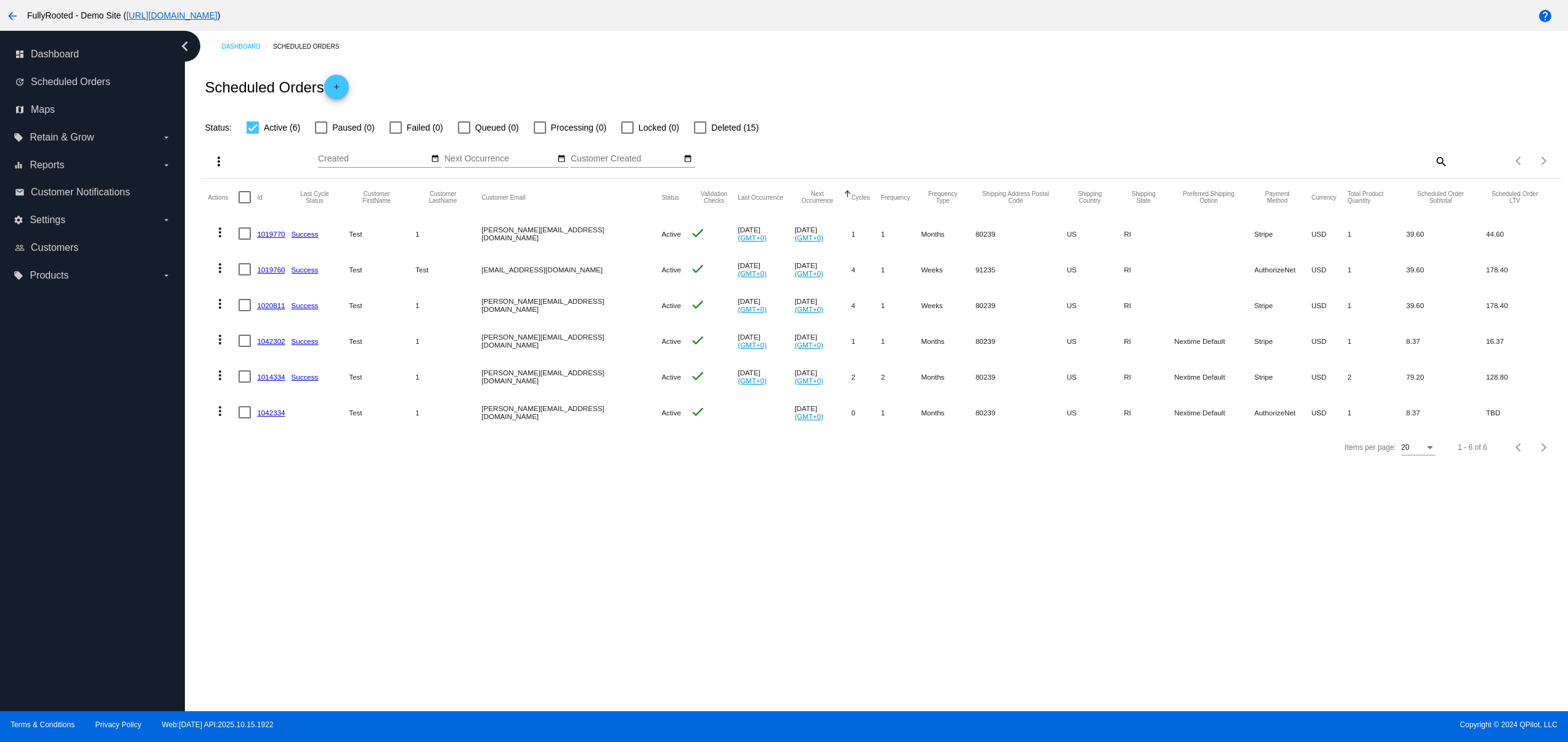
click at [597, 465] on div "Items per page: 20 1 - 6 of 6" at bounding box center [880, 447] width 1358 height 34
drag, startPoint x: 504, startPoint y: 410, endPoint x: 571, endPoint y: 413, distance: 67.1
click at [568, 413] on mat-row "more_vert 1042334 Test 1 [PERSON_NAME][EMAIL_ADDRESS][DOMAIN_NAME] Active check…" at bounding box center [880, 412] width 1346 height 36
drag, startPoint x: 484, startPoint y: 365, endPoint x: 577, endPoint y: 371, distance: 93.2
click at [577, 371] on mat-row "more_vert 1014334 Success Test 1 david@qpilot.cloud Active check Sep 16 2025 (G…" at bounding box center [880, 376] width 1346 height 36
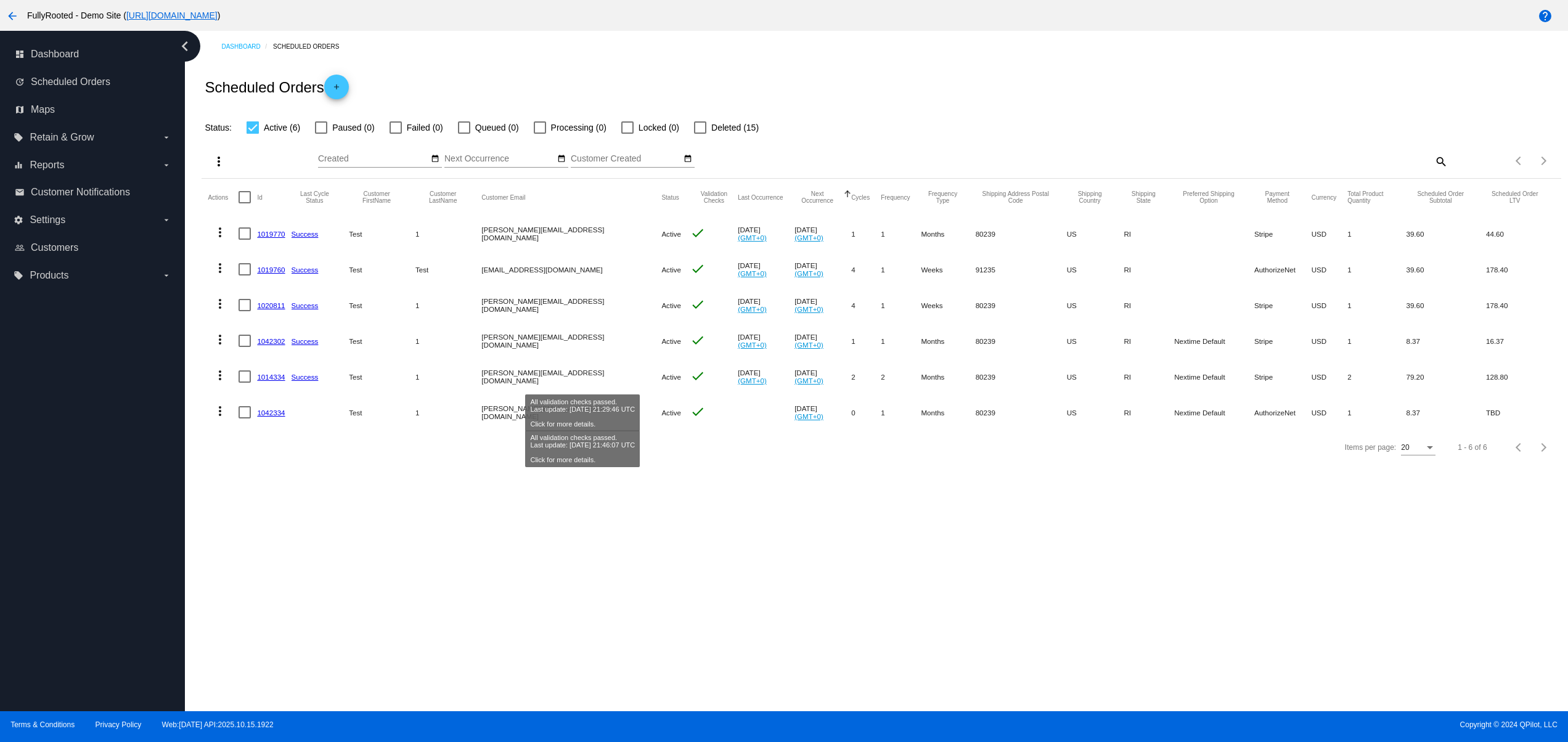
click at [558, 523] on div "Dashboard Scheduled Orders Scheduled Orders add Status: Active (6) Paused (0) F…" at bounding box center [877, 371] width 1383 height 680
drag, startPoint x: 469, startPoint y: 424, endPoint x: 566, endPoint y: 424, distance: 97.0
click at [566, 424] on mat-row "more_vert 1042334 Test 1 [PERSON_NAME][EMAIL_ADDRESS][DOMAIN_NAME] Active check…" at bounding box center [880, 412] width 1346 height 36
drag, startPoint x: 461, startPoint y: 377, endPoint x: 551, endPoint y: 377, distance: 90.0
click at [551, 377] on mat-row "more_vert 1014334 Success Test 1 david@qpilot.cloud Active check Sep 16 2025 (G…" at bounding box center [880, 376] width 1346 height 36
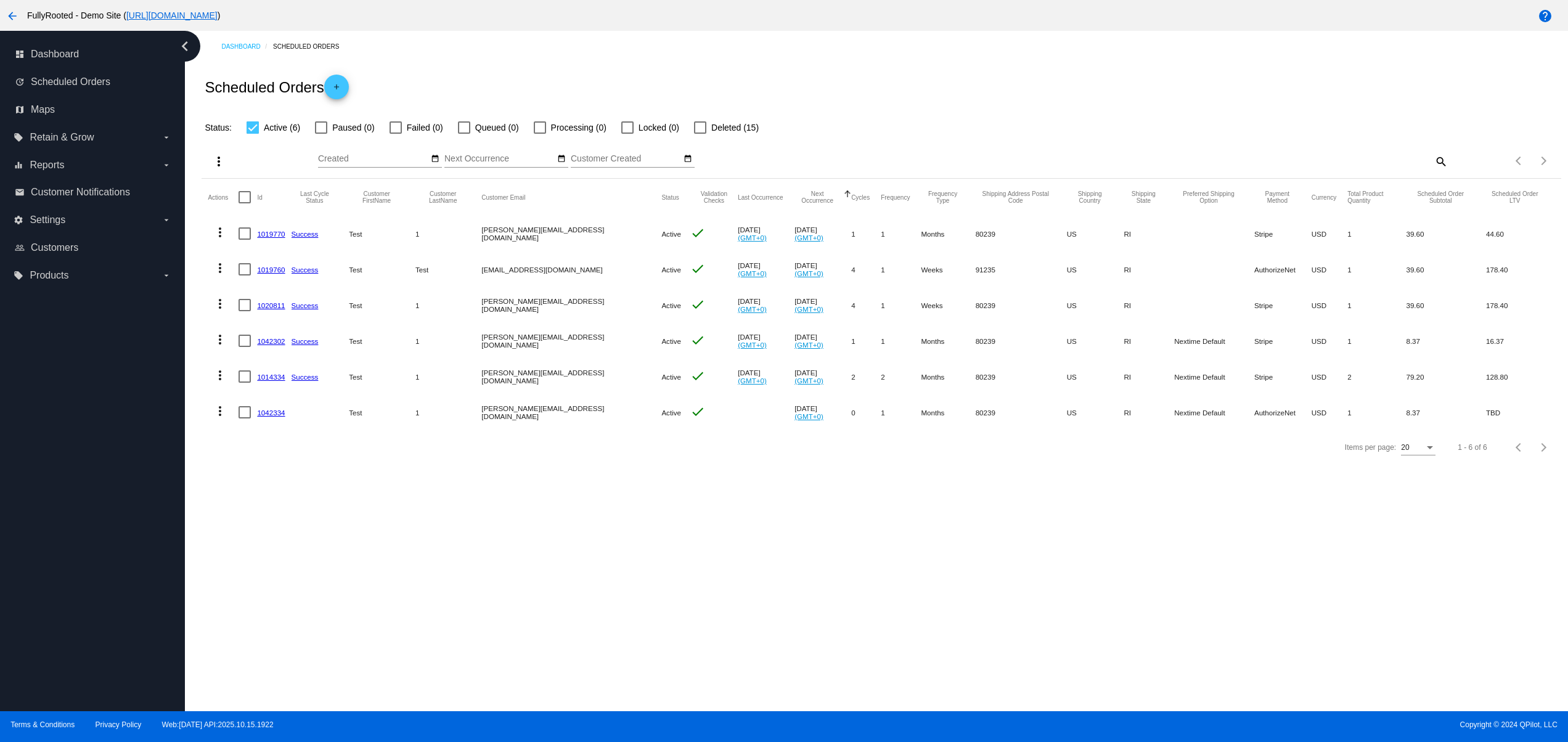
click at [537, 512] on div "Dashboard Scheduled Orders Scheduled Orders add Status: Active (6) Paused (0) F…" at bounding box center [877, 371] width 1383 height 680
drag, startPoint x: 454, startPoint y: 407, endPoint x: 573, endPoint y: 425, distance: 120.4
click at [540, 410] on mat-row "more_vert 1042334 Test 1 [PERSON_NAME][EMAIL_ADDRESS][DOMAIN_NAME] Active check…" at bounding box center [880, 412] width 1346 height 36
click at [642, 575] on div "Dashboard Scheduled Orders Scheduled Orders add Status: Active (6) Paused (0) F…" at bounding box center [877, 371] width 1383 height 680
drag, startPoint x: 471, startPoint y: 427, endPoint x: 555, endPoint y: 422, distance: 84.1
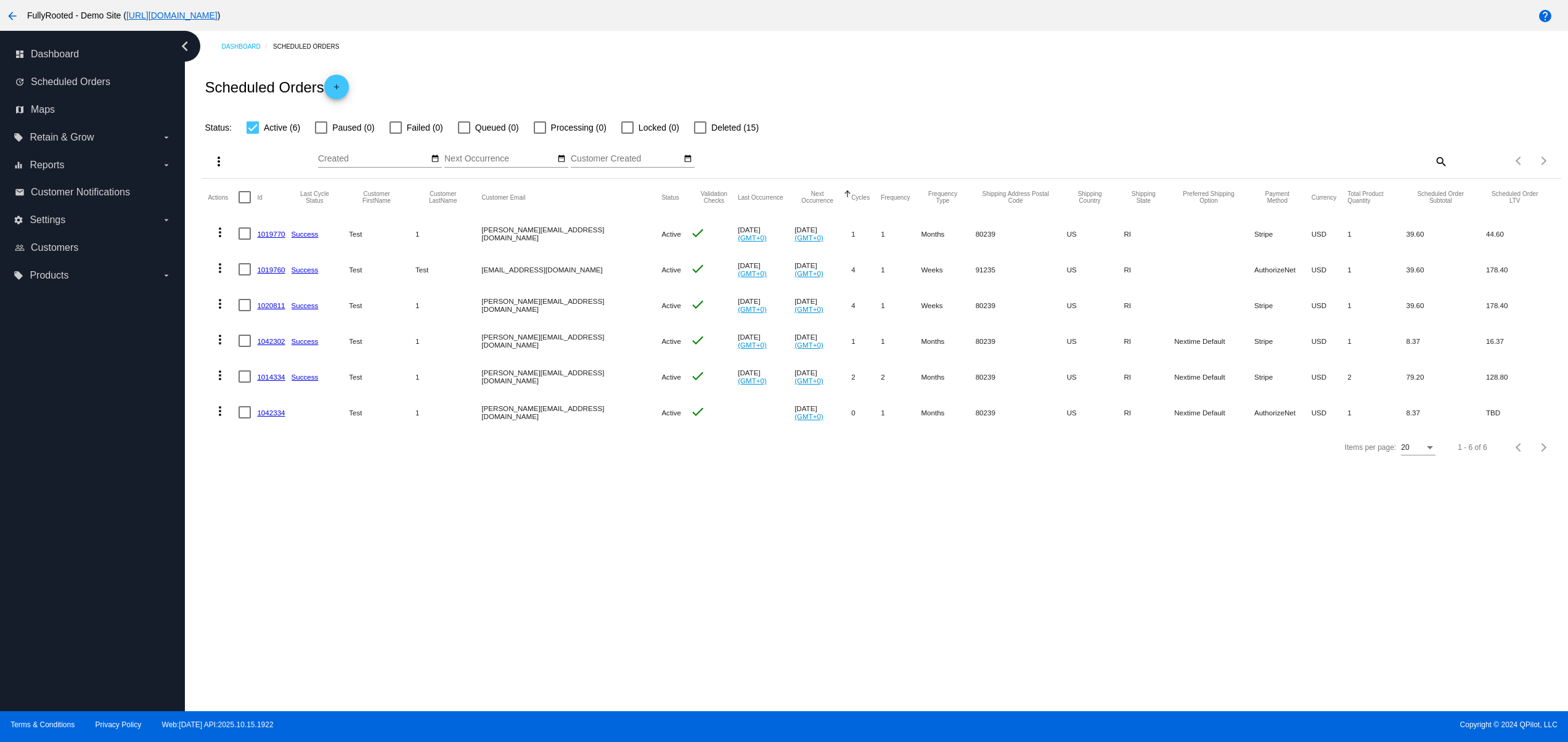
click at [555, 422] on mat-row "more_vert 1042334 Test 1 [PERSON_NAME][EMAIL_ADDRESS][DOMAIN_NAME] Active check…" at bounding box center [880, 412] width 1346 height 36
click at [615, 548] on div "Dashboard Scheduled Orders Scheduled Orders add Status: Active (6) Paused (0) F…" at bounding box center [877, 371] width 1383 height 680
drag, startPoint x: 582, startPoint y: 420, endPoint x: 503, endPoint y: 400, distance: 81.5
click at [506, 400] on mat-row "more_vert 1042334 Test 1 [PERSON_NAME][EMAIL_ADDRESS][DOMAIN_NAME] Active check…" at bounding box center [880, 412] width 1346 height 36
click at [546, 526] on div "Dashboard Scheduled Orders Scheduled Orders add Status: Active (6) Paused (0) F…" at bounding box center [877, 371] width 1383 height 680
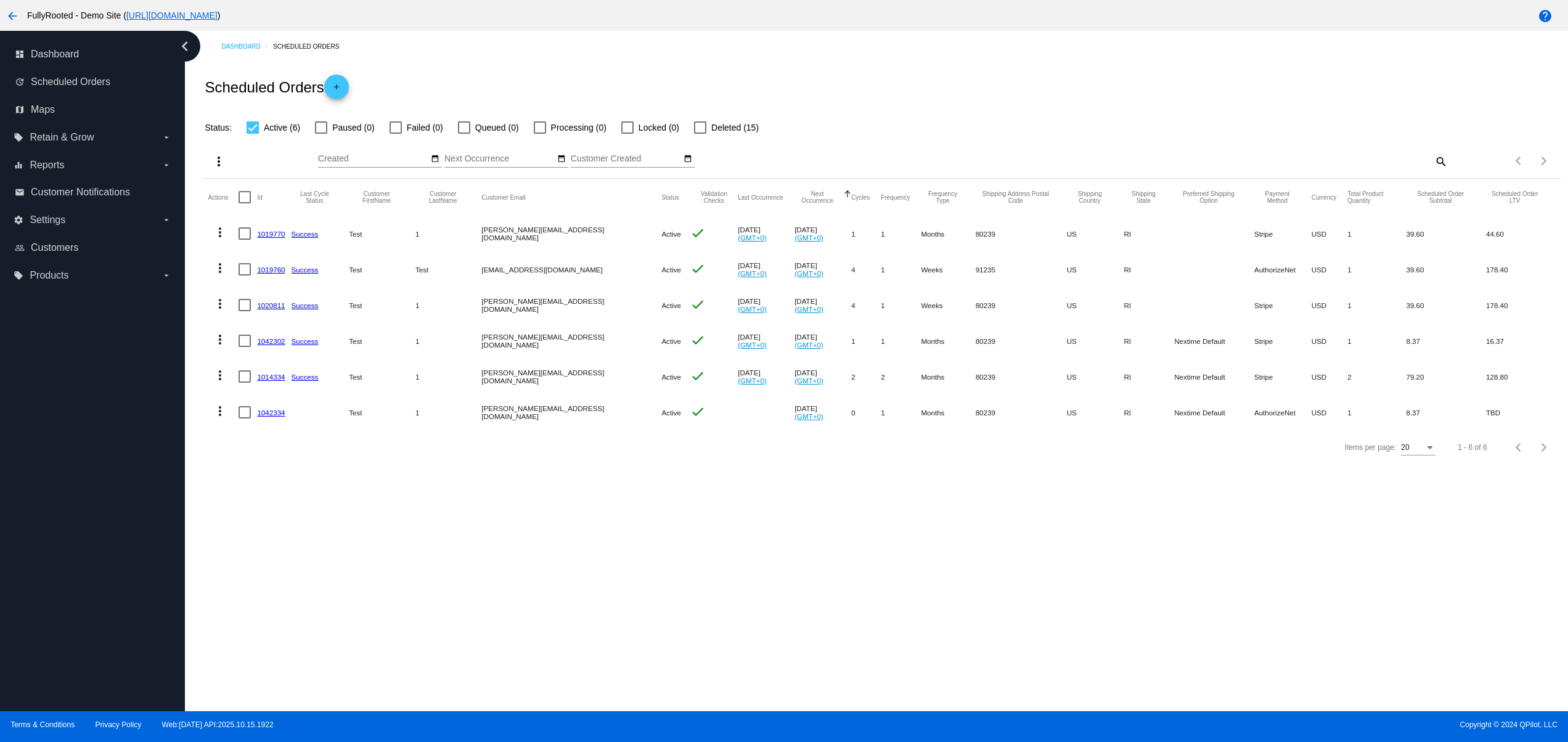
drag, startPoint x: 531, startPoint y: 374, endPoint x: 541, endPoint y: 373, distance: 10.0
click at [541, 373] on mat-row "more_vert 1014334 Success Test 1 david@qpilot.cloud Active check Sep 16 2025 (G…" at bounding box center [880, 376] width 1346 height 36
click at [587, 509] on div "Dashboard Scheduled Orders Scheduled Orders add Status: Active (6) Paused (0) F…" at bounding box center [877, 371] width 1383 height 680
drag, startPoint x: 578, startPoint y: 405, endPoint x: 513, endPoint y: 397, distance: 65.5
click at [513, 397] on mat-row "more_vert 1042334 Test 1 david@qpilot.cloud Active check Nov 17 2025 (GMT+0) 0 …" at bounding box center [880, 412] width 1346 height 36
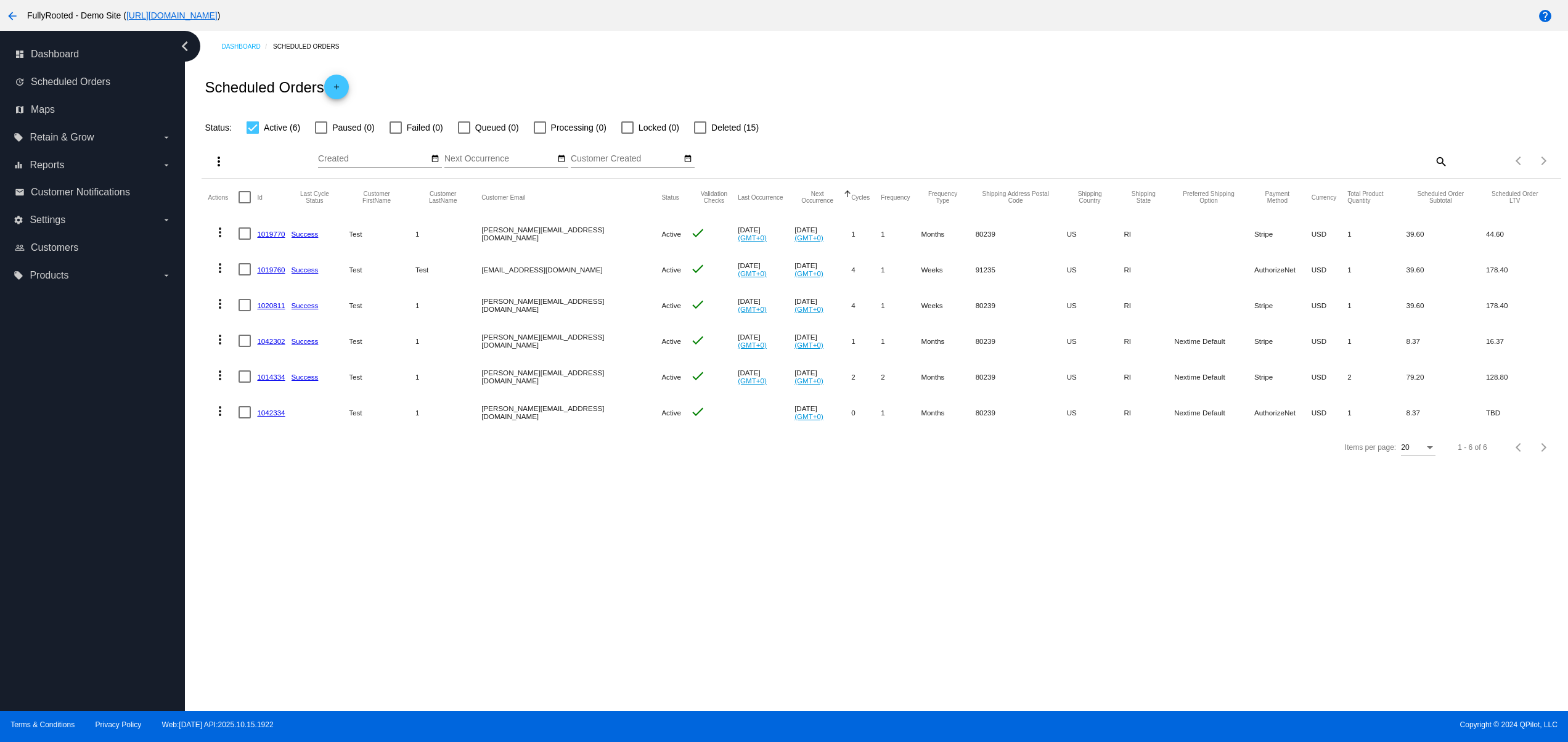
click at [588, 539] on div "Dashboard Scheduled Orders Scheduled Orders add Status: Active (6) Paused (0) F…" at bounding box center [877, 371] width 1383 height 680
drag, startPoint x: 489, startPoint y: 371, endPoint x: 582, endPoint y: 378, distance: 93.3
click at [582, 378] on mat-row "more_vert 1014334 Success Test 1 david@qpilot.cloud Active check Sep 16 2025 (G…" at bounding box center [880, 376] width 1346 height 36
click at [640, 544] on div "Dashboard Scheduled Orders Scheduled Orders add Status: Active (6) Paused (0) F…" at bounding box center [877, 371] width 1383 height 680
click at [614, 532] on div "Dashboard Scheduled Orders Scheduled Orders add Status: Active (6) Paused (0) F…" at bounding box center [877, 371] width 1383 height 680
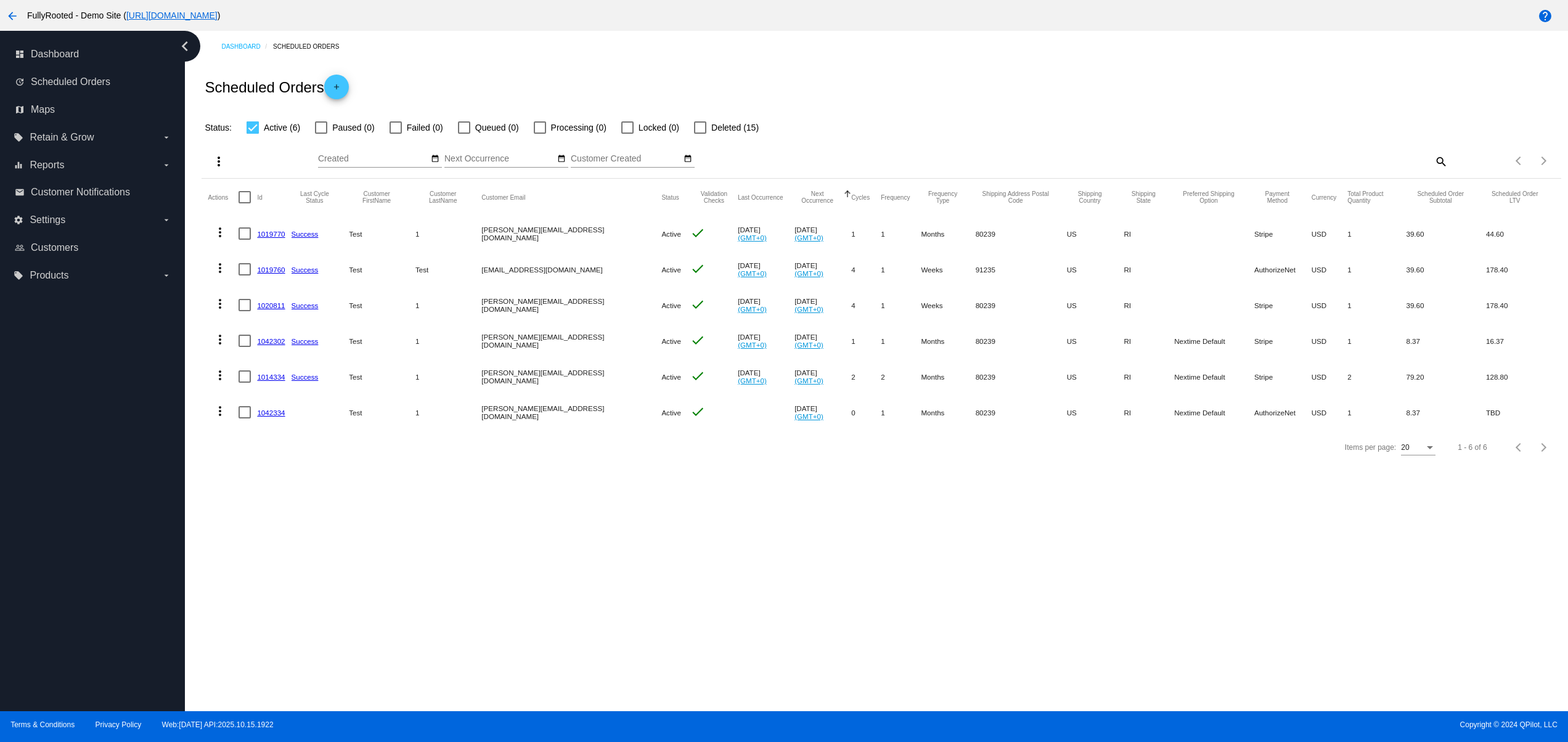
drag, startPoint x: 526, startPoint y: 419, endPoint x: 581, endPoint y: 425, distance: 55.3
click at [553, 420] on mat-row "more_vert 1042334 Test 1 david@qpilot.cloud Active check Nov 17 2025 (GMT+0) 0 …" at bounding box center [880, 412] width 1346 height 36
click at [617, 465] on div "Items per page: 20 1 - 6 of 6" at bounding box center [880, 447] width 1358 height 34
drag, startPoint x: 368, startPoint y: 422, endPoint x: 581, endPoint y: 419, distance: 213.0
click at [540, 419] on mat-row "more_vert 1042334 Test 1 david@qpilot.cloud Active check Nov 17 2025 (GMT+0) 0 …" at bounding box center [880, 412] width 1346 height 36
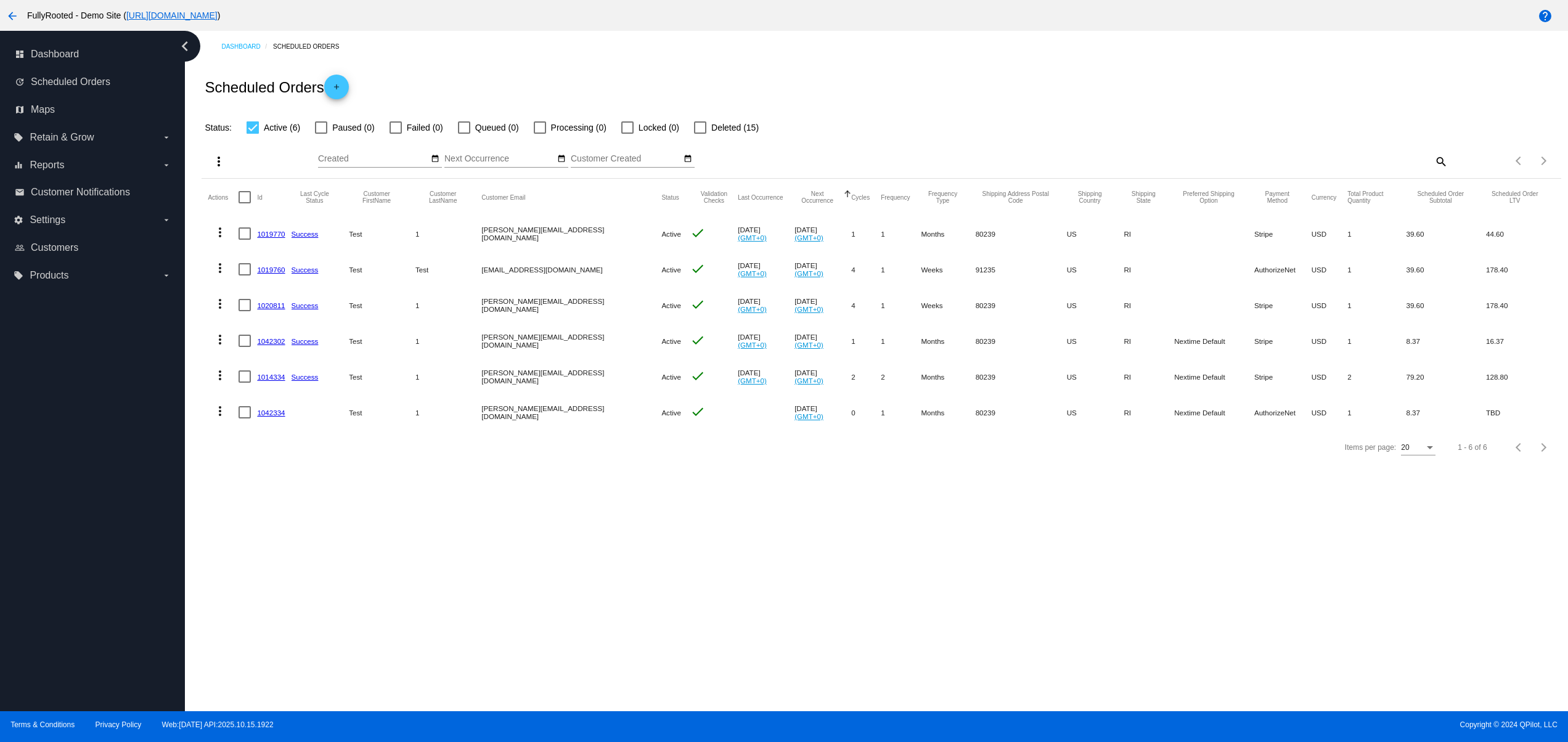
click at [725, 637] on div "Dashboard Scheduled Orders Scheduled Orders add Status: Active (6) Paused (0) F…" at bounding box center [877, 371] width 1383 height 680
drag, startPoint x: 474, startPoint y: 378, endPoint x: 593, endPoint y: 388, distance: 119.4
click at [572, 377] on mat-row "more_vert 1014334 Success Test 1 david@qpilot.cloud Active check Sep 16 2025 (G…" at bounding box center [880, 376] width 1346 height 36
click at [587, 551] on div "Dashboard Scheduled Orders Scheduled Orders add Status: Active (6) Paused (0) F…" at bounding box center [877, 371] width 1383 height 680
drag, startPoint x: 812, startPoint y: 383, endPoint x: 974, endPoint y: 413, distance: 164.8
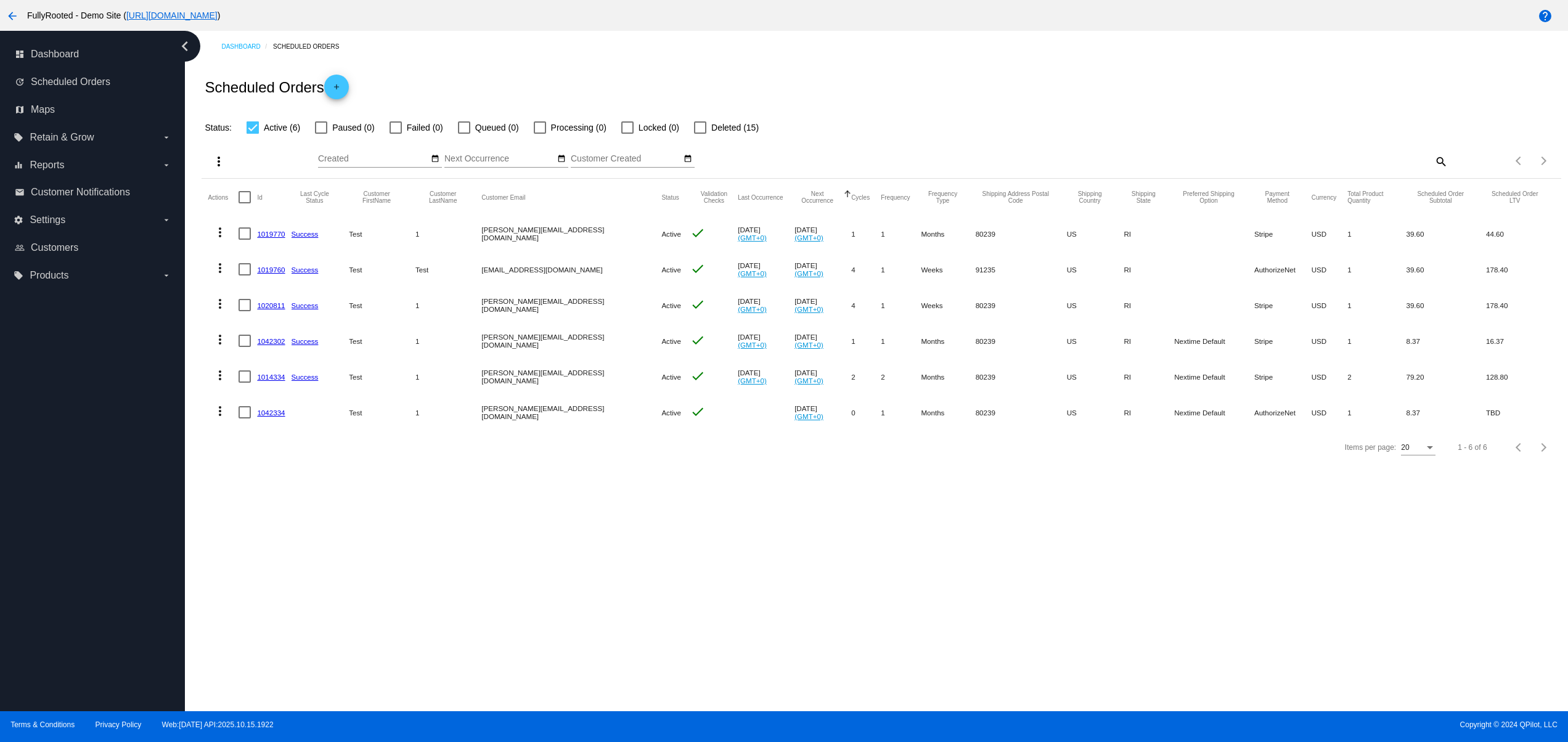
click at [972, 396] on mat-table "Actions Id Last Cycle Status Customer FirstName Customer LastName Customer Emai…" at bounding box center [880, 304] width 1358 height 252
click at [974, 538] on div "Dashboard Scheduled Orders Scheduled Orders add Status: Active (6) Paused (0) F…" at bounding box center [877, 371] width 1383 height 680
drag, startPoint x: 461, startPoint y: 381, endPoint x: 556, endPoint y: 403, distance: 97.5
click at [541, 400] on mat-table "Actions Id Last Cycle Status Customer FirstName Customer LastName Customer Emai…" at bounding box center [880, 304] width 1358 height 252
click at [502, 414] on mat-cell "david@qpilot.cloud" at bounding box center [571, 412] width 180 height 36
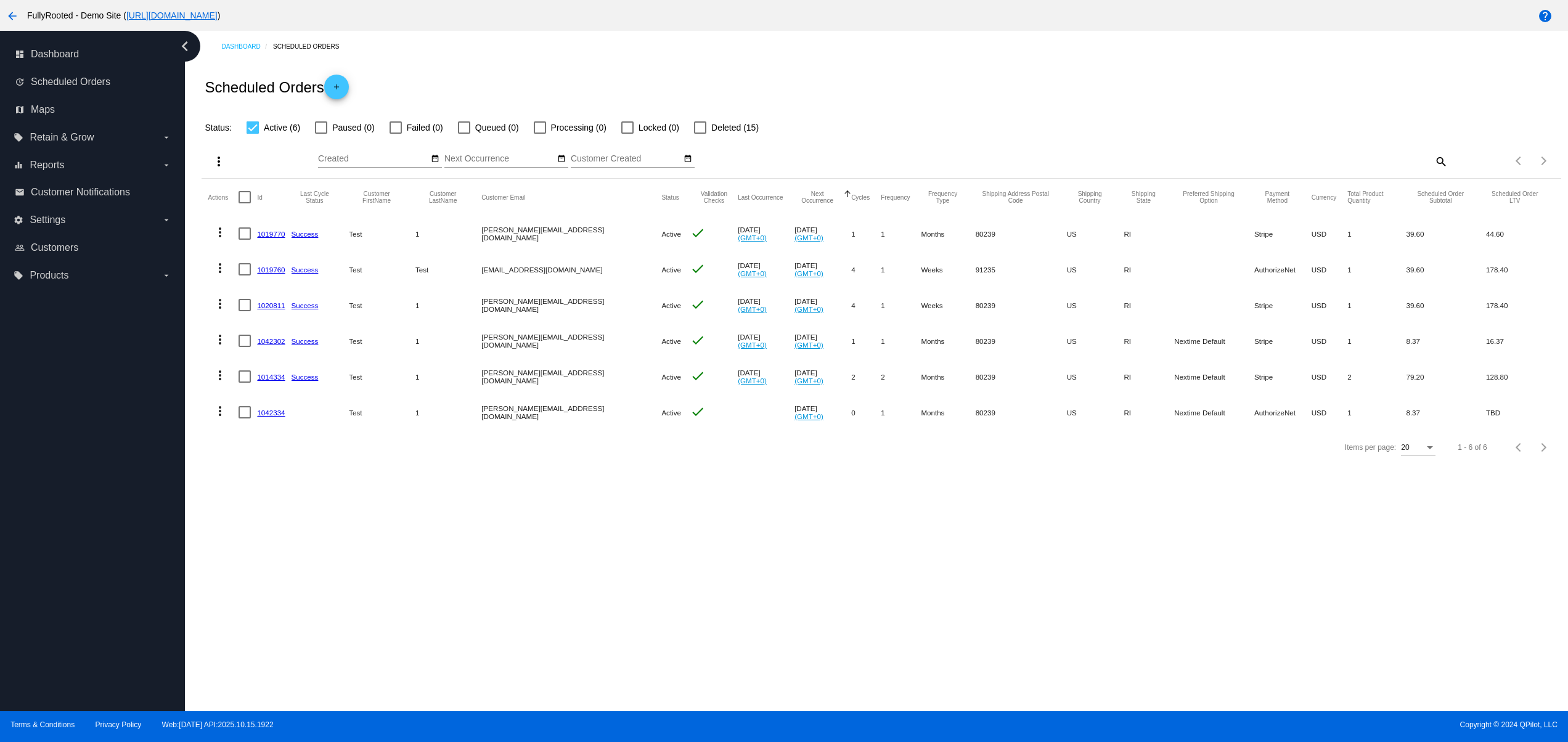
drag, startPoint x: 436, startPoint y: 373, endPoint x: 583, endPoint y: 373, distance: 147.0
click at [570, 373] on mat-row "more_vert 1014334 Success Test 1 david@qpilot.cloud Active check Sep 16 2025 (G…" at bounding box center [880, 376] width 1346 height 36
click at [540, 420] on mat-cell "david@qpilot.cloud" at bounding box center [571, 412] width 180 height 36
drag, startPoint x: 457, startPoint y: 394, endPoint x: 553, endPoint y: 378, distance: 97.3
click at [548, 378] on mat-table "Actions Id Last Cycle Status Customer FirstName Customer LastName Customer Emai…" at bounding box center [880, 304] width 1358 height 252
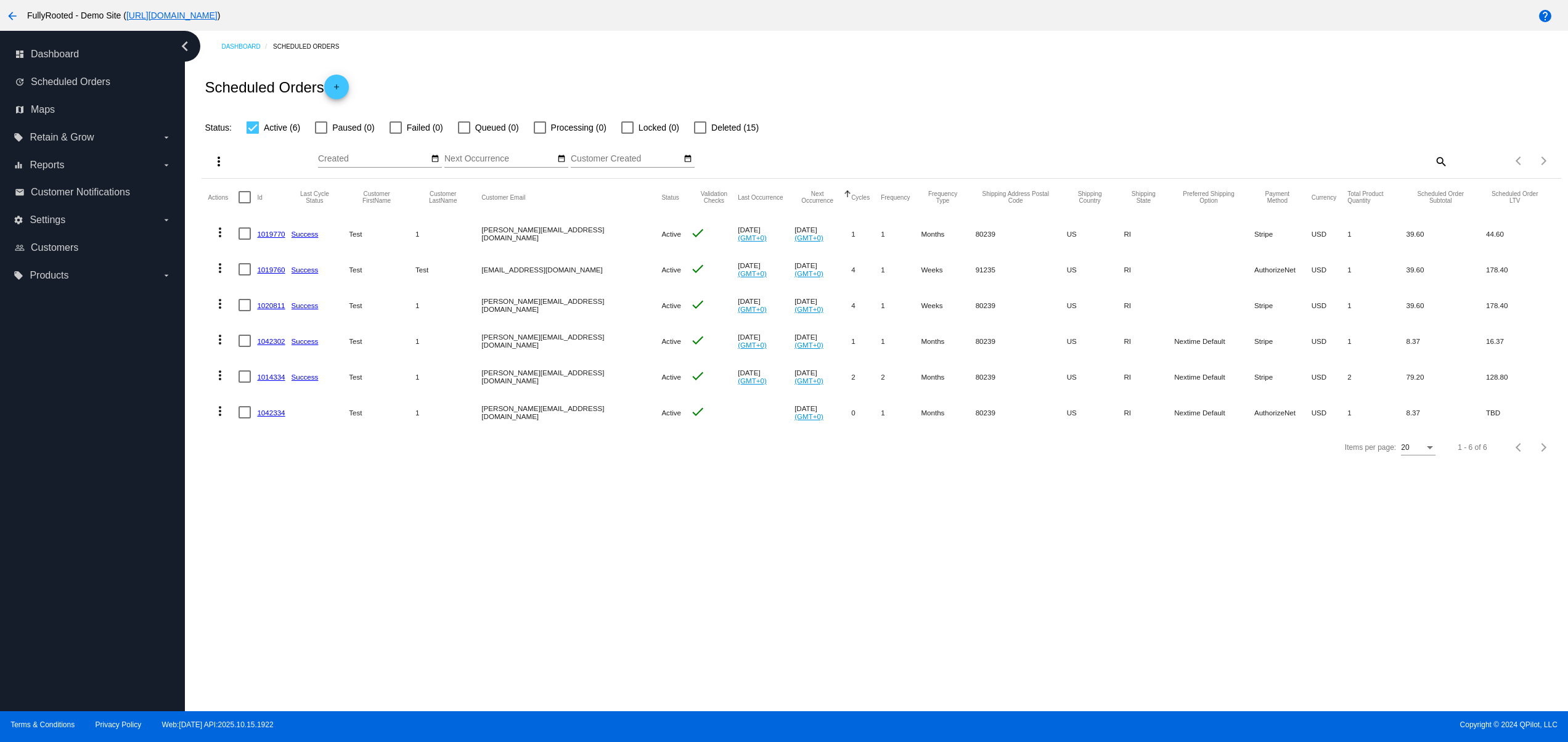
click at [585, 455] on div "Items per page: 20 1 - 6 of 6" at bounding box center [880, 447] width 1358 height 34
drag, startPoint x: 431, startPoint y: 404, endPoint x: 624, endPoint y: 460, distance: 201.0
click at [568, 410] on mat-row "more_vert 1042334 Test 1 david@qpilot.cloud Active check Nov 17 2025 (GMT+0) 0 …" at bounding box center [880, 412] width 1346 height 36
click at [647, 499] on div "Dashboard Scheduled Orders Scheduled Orders add Status: Active (6) Paused (0) F…" at bounding box center [877, 371] width 1383 height 680
click at [933, 400] on mat-row "more_vert 1042334 Test 1 david@qpilot.cloud Active check Nov 17 2025 (GMT+0) 0 …" at bounding box center [880, 412] width 1346 height 36
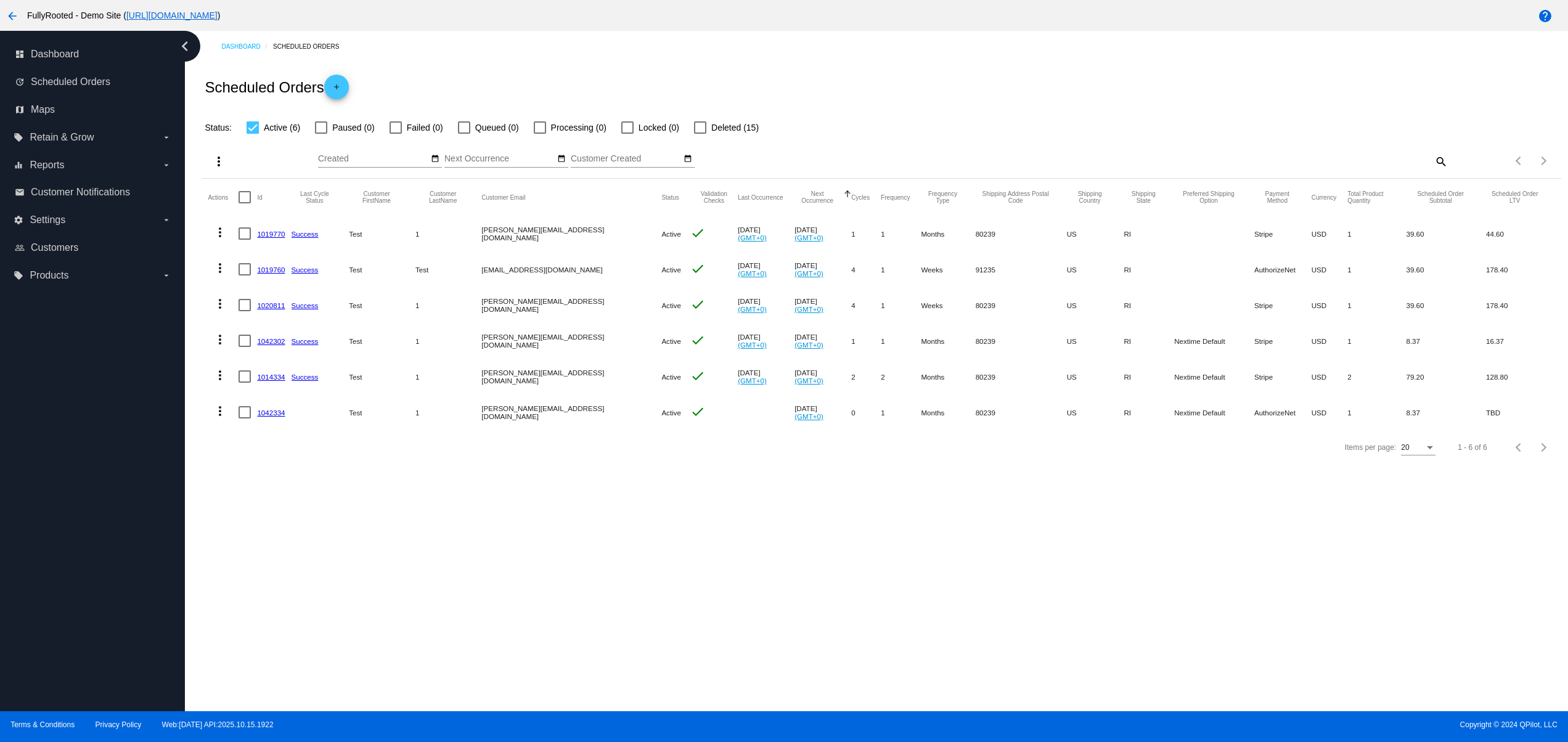
drag, startPoint x: 1060, startPoint y: 460, endPoint x: 1060, endPoint y: 477, distance: 17.0
click at [1060, 462] on div "Items per page: 20 1 - 6 of 6" at bounding box center [880, 447] width 1358 height 34
drag, startPoint x: 439, startPoint y: 402, endPoint x: 607, endPoint y: 413, distance: 168.4
click at [585, 397] on mat-row "more_vert 1042334 Test 1 david@qpilot.cloud Active check Nov 17 2025 (GMT+0) 0 …" at bounding box center [880, 412] width 1346 height 36
click at [284, 416] on link "1042334" at bounding box center [271, 413] width 27 height 8
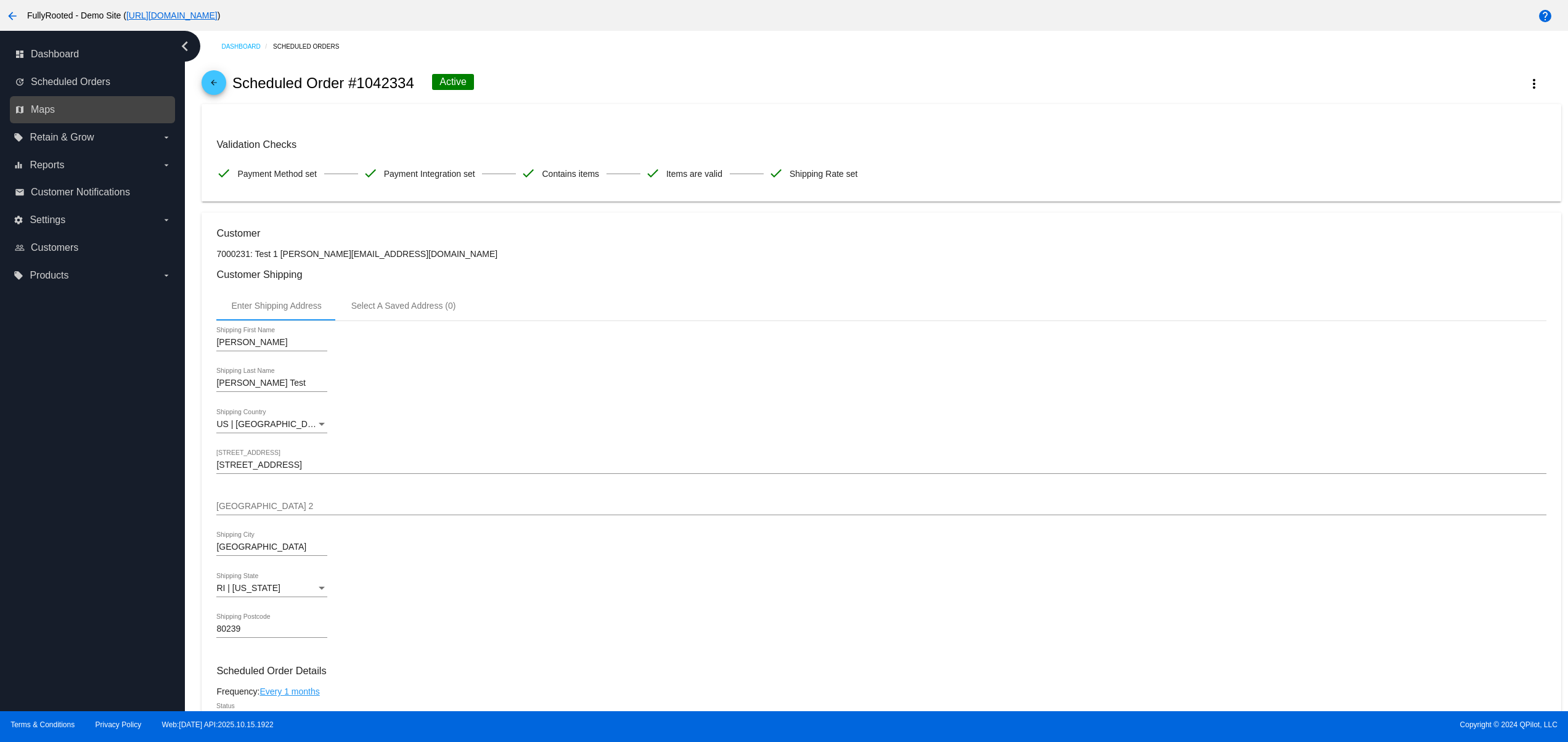
click at [57, 114] on link "map Maps" at bounding box center [92, 110] width 156 height 20
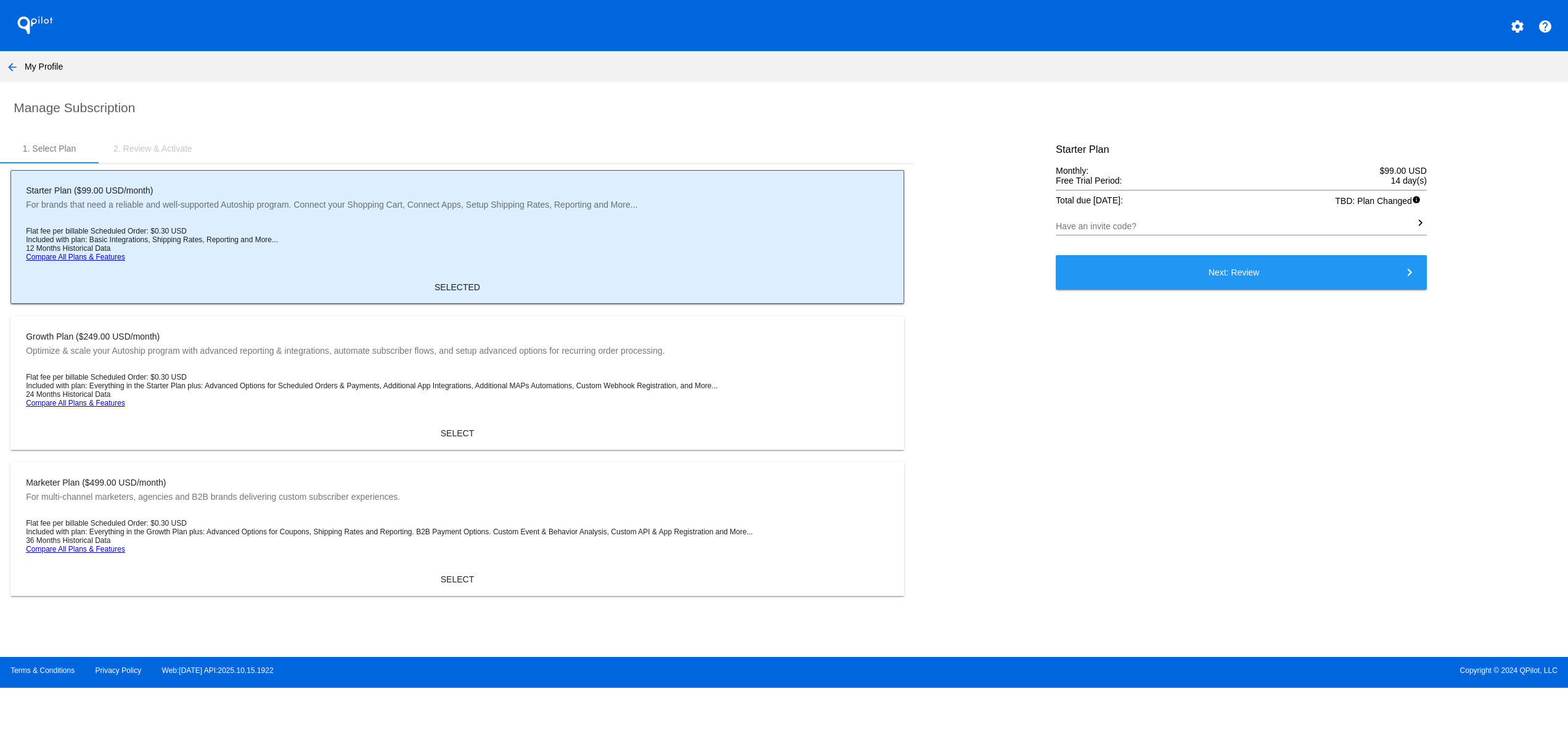
click at [454, 456] on div "Growth Plan ($249.00 USD/month) Optimize & scale your Autoship program with adv…" at bounding box center [457, 384] width 915 height 146
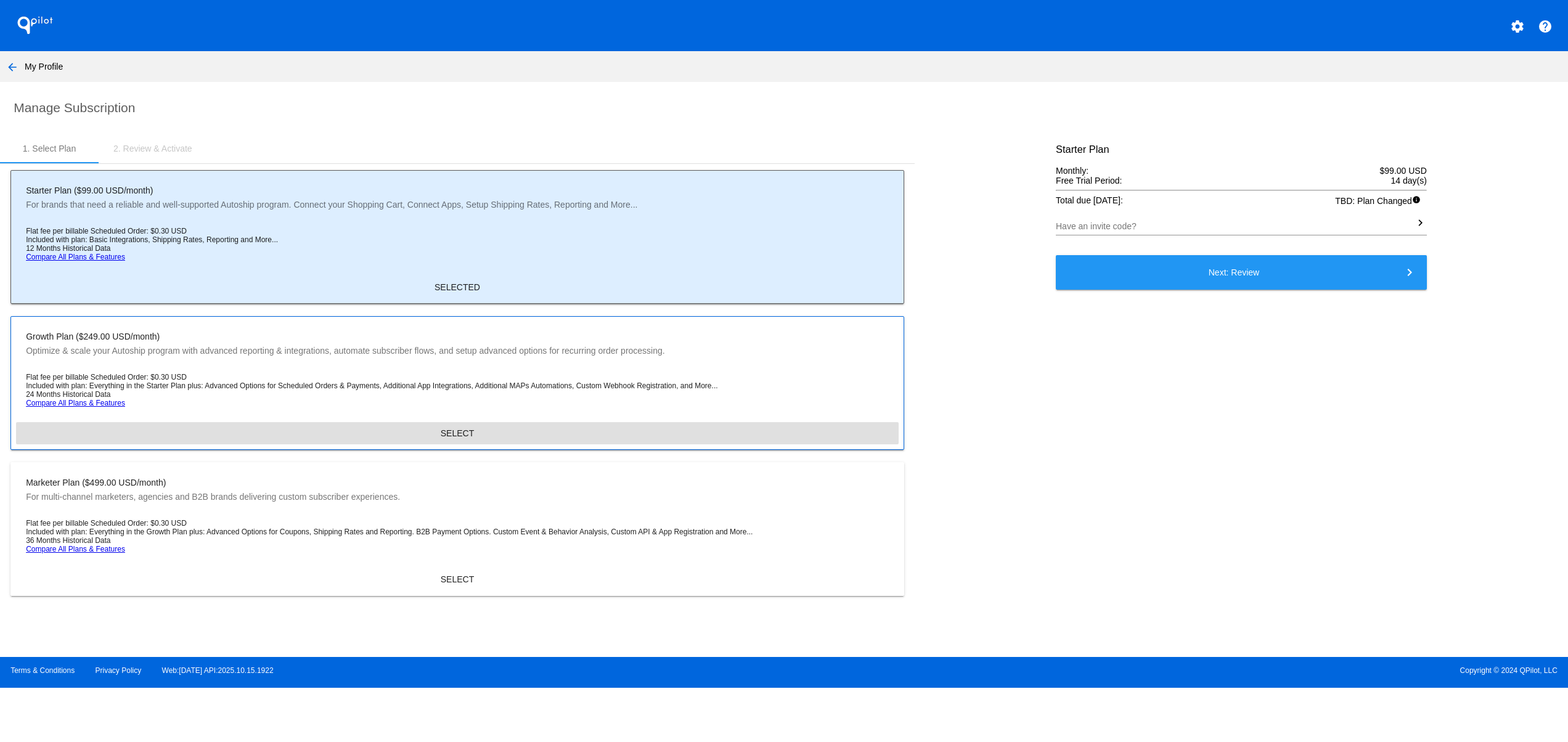
click at [449, 438] on span "SELECT" at bounding box center [457, 433] width 34 height 10
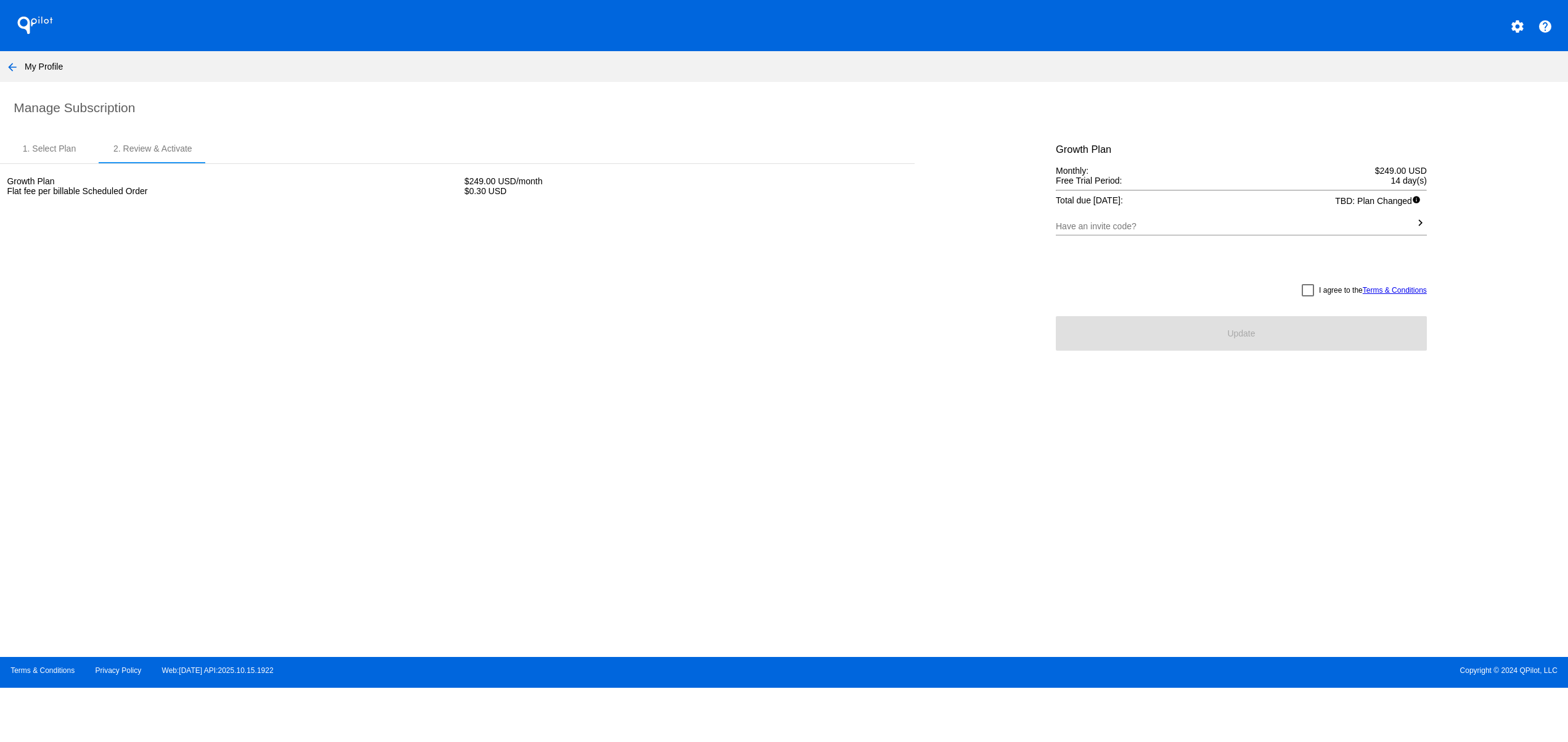
click at [1301, 297] on div at bounding box center [1307, 291] width 12 height 12
click at [1307, 297] on input "I agree to the Terms & Conditions" at bounding box center [1307, 297] width 1 height 1
checkbox input "true"
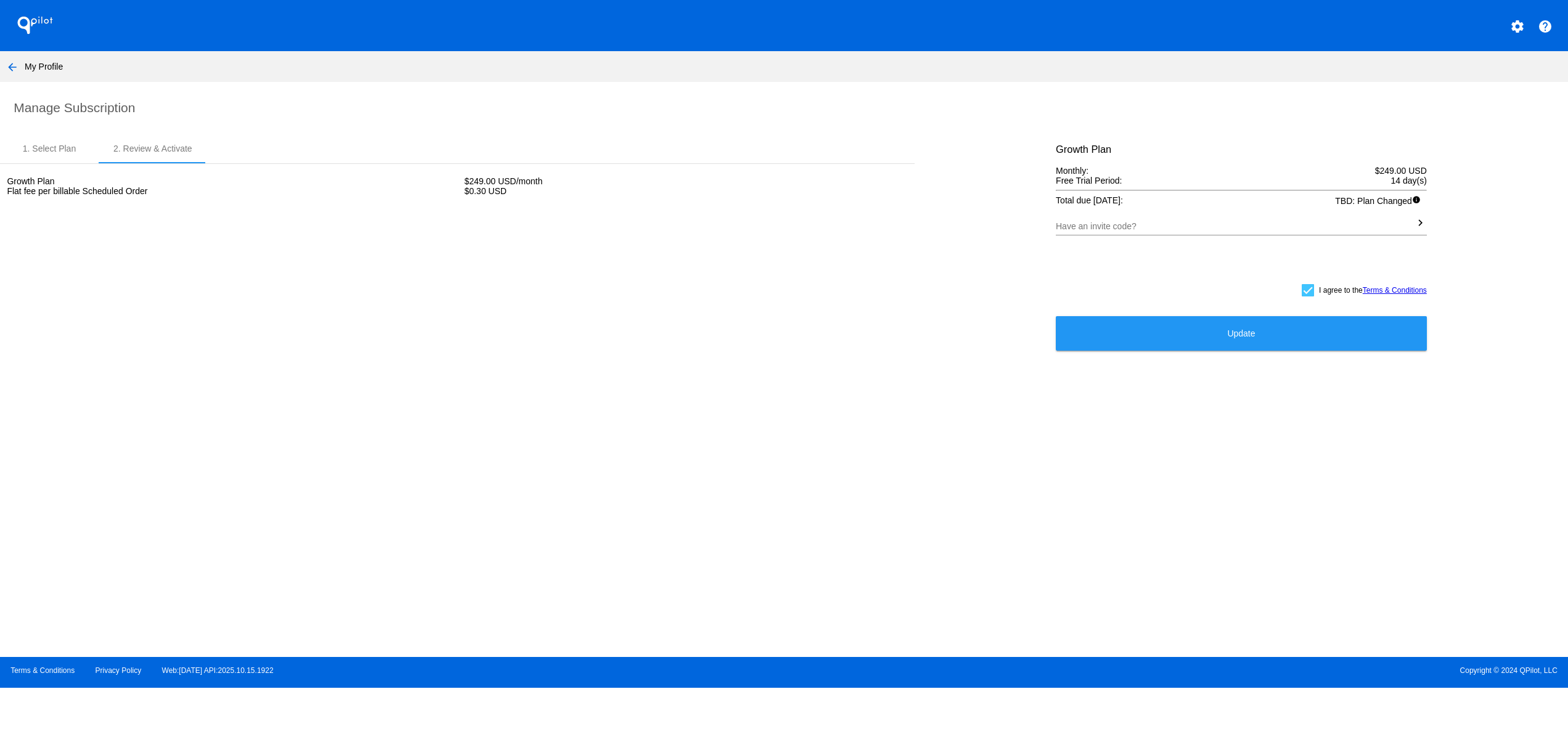
click at [1287, 349] on button "Update" at bounding box center [1241, 333] width 371 height 34
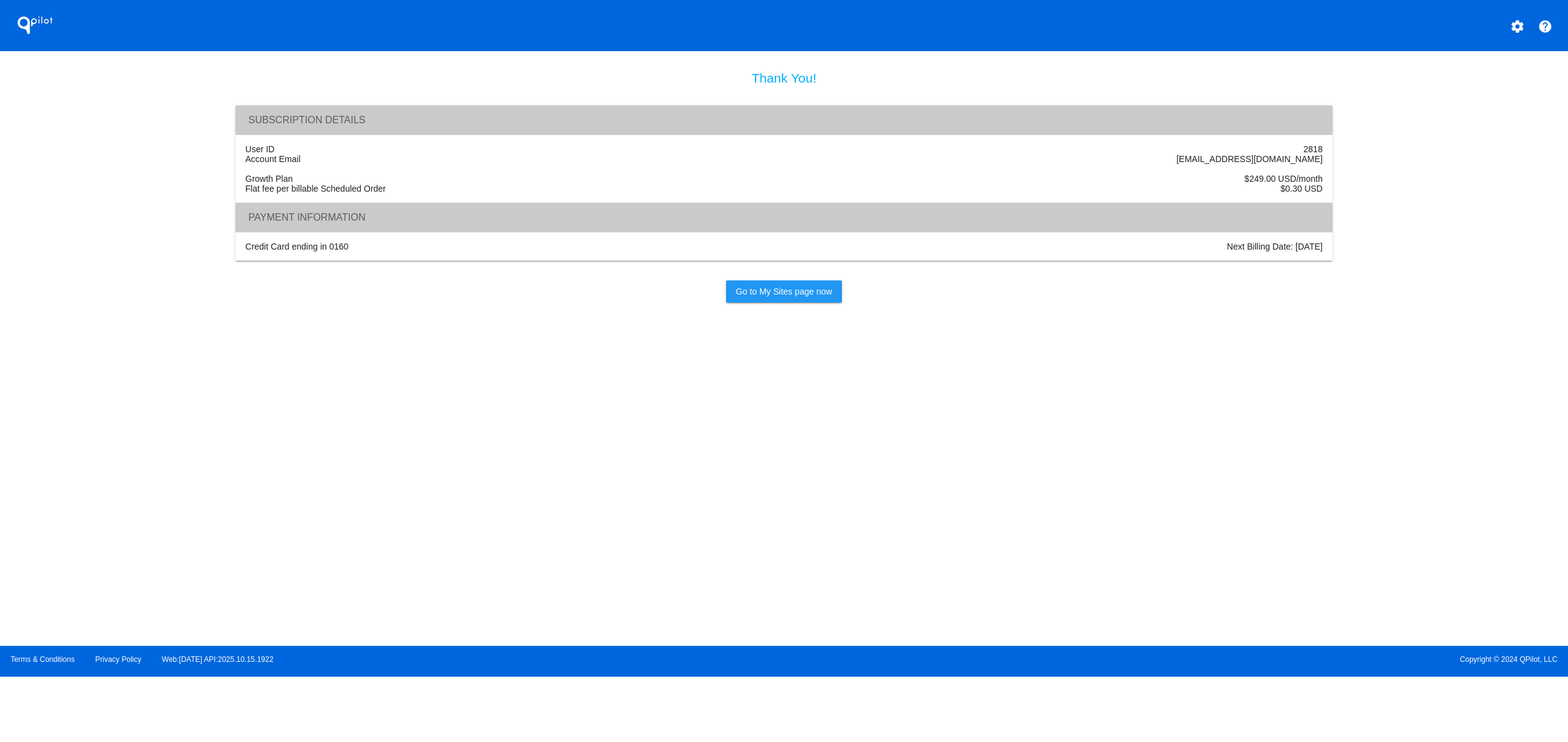
click at [755, 297] on span "Go to My Sites page now" at bounding box center [784, 291] width 96 height 10
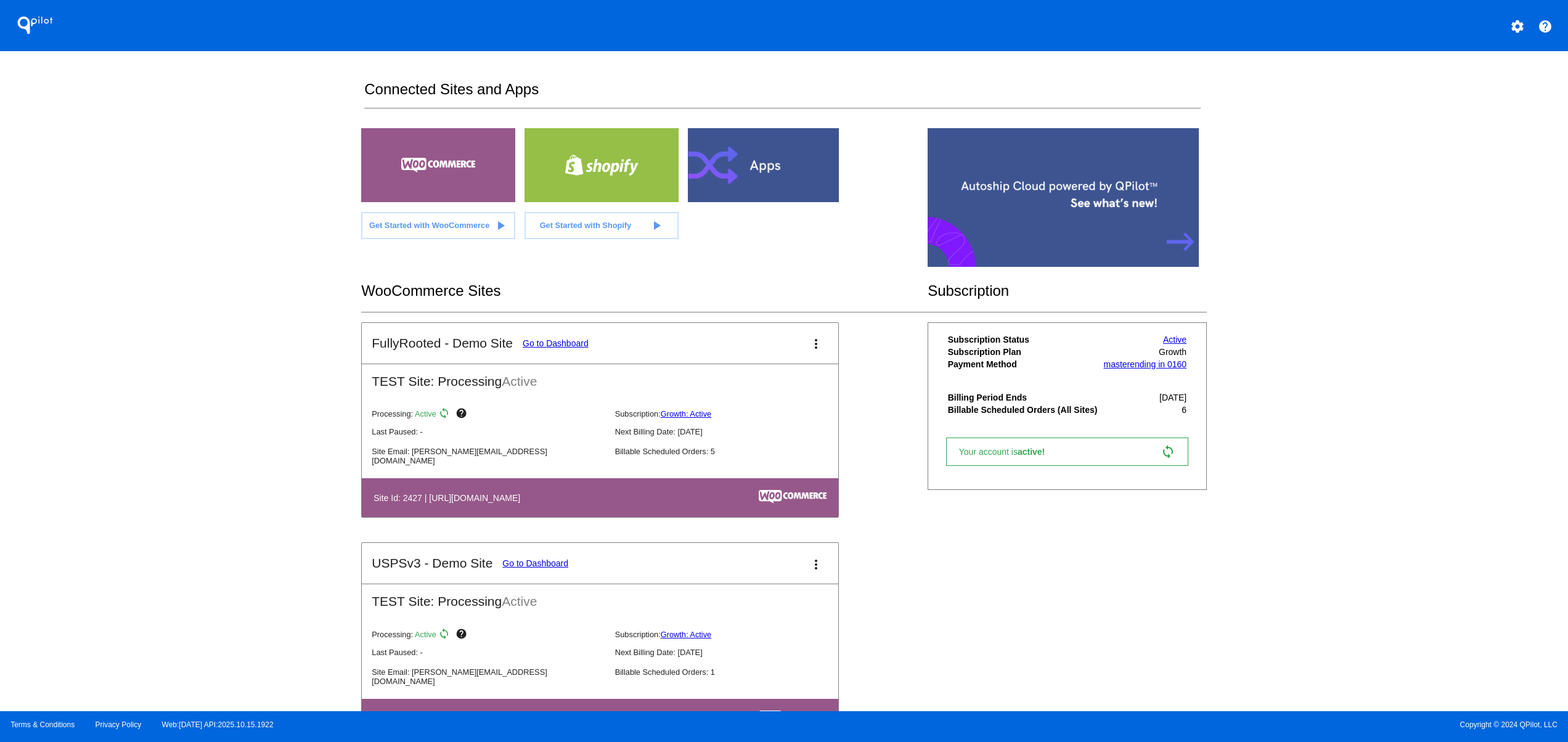
click at [570, 333] on mat-card-header "FullyRooted - Demo Site Go to Dashboard more_vert" at bounding box center [600, 343] width 476 height 40
click at [570, 339] on link "Go to Dashboard" at bounding box center [556, 343] width 66 height 10
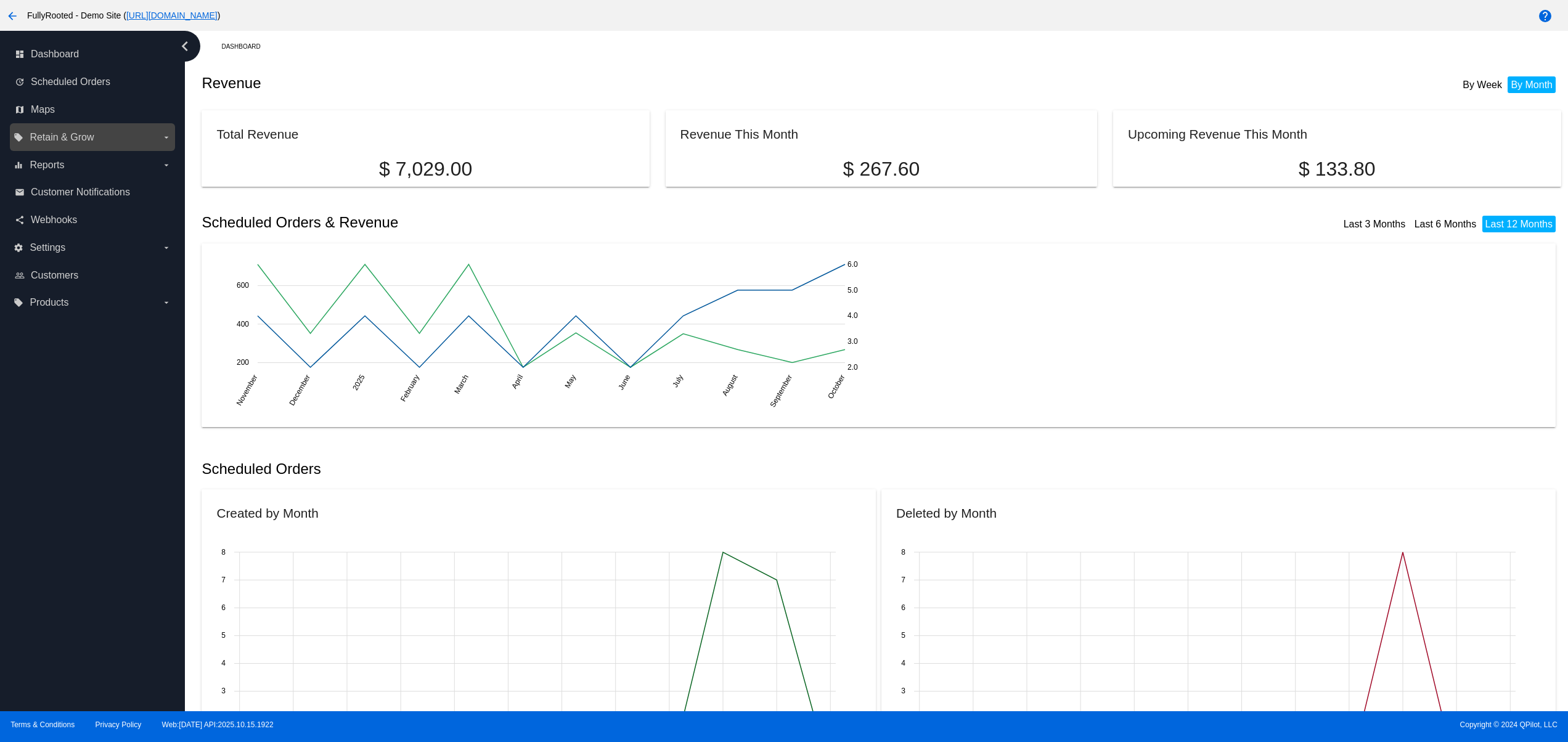
click at [59, 140] on span "Retain & Grow" at bounding box center [62, 137] width 64 height 11
click at [0, 0] on input "local_offer Retain & Grow arrow_drop_down" at bounding box center [0, 0] width 0 height 0
click at [50, 111] on span "Maps" at bounding box center [43, 110] width 24 height 11
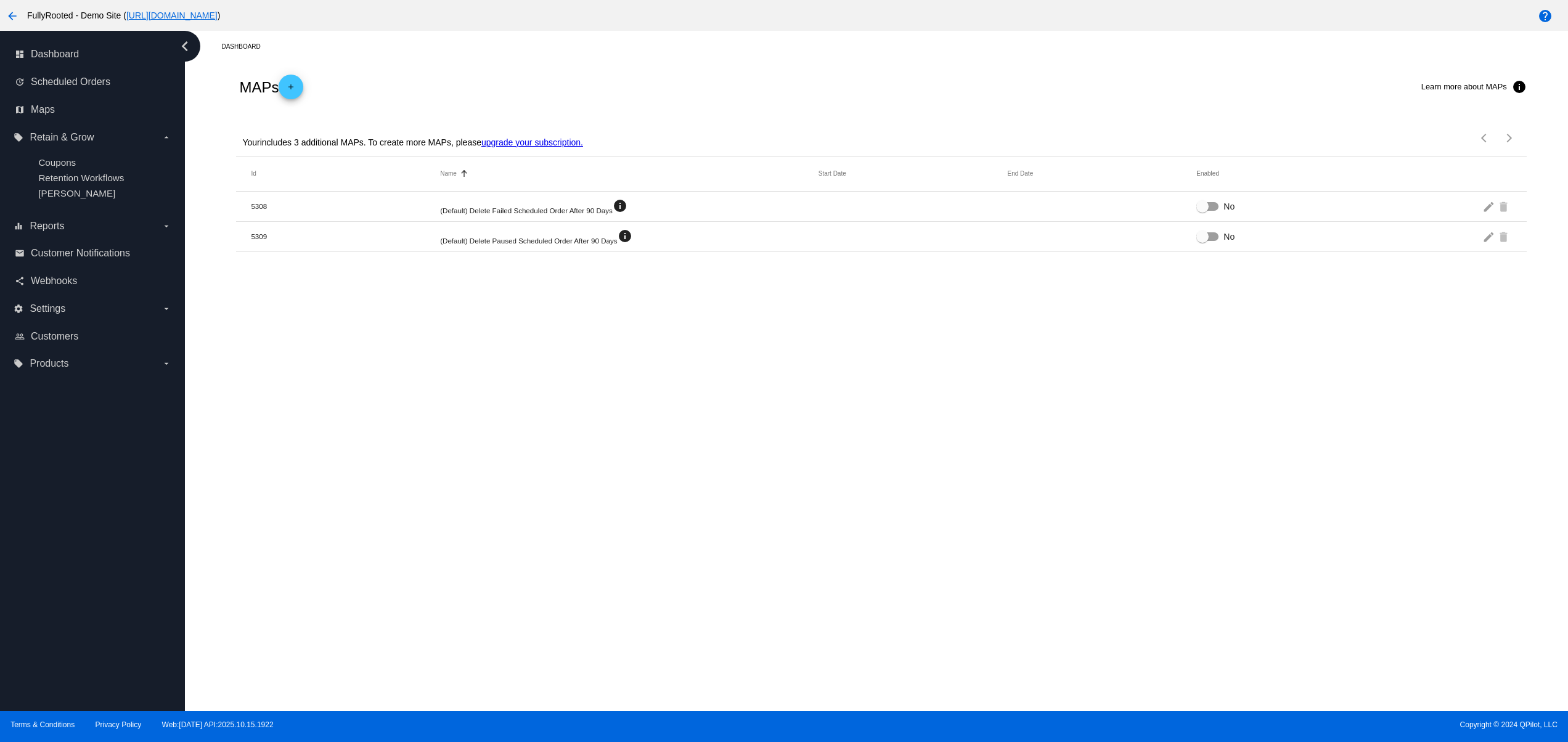
drag, startPoint x: 434, startPoint y: 226, endPoint x: 307, endPoint y: 239, distance: 127.7
click at [328, 212] on mat-table "Id Name Sorted by Name ascending Start Date End Date Enabled 5308 (Default) Del…" at bounding box center [881, 204] width 1290 height 95
click at [524, 432] on div "Dashboard MAPs add Learn more about MAPs info Your includes 3 additional MAPs. …" at bounding box center [877, 371] width 1383 height 680
click at [294, 86] on mat-icon "add" at bounding box center [290, 89] width 14 height 14
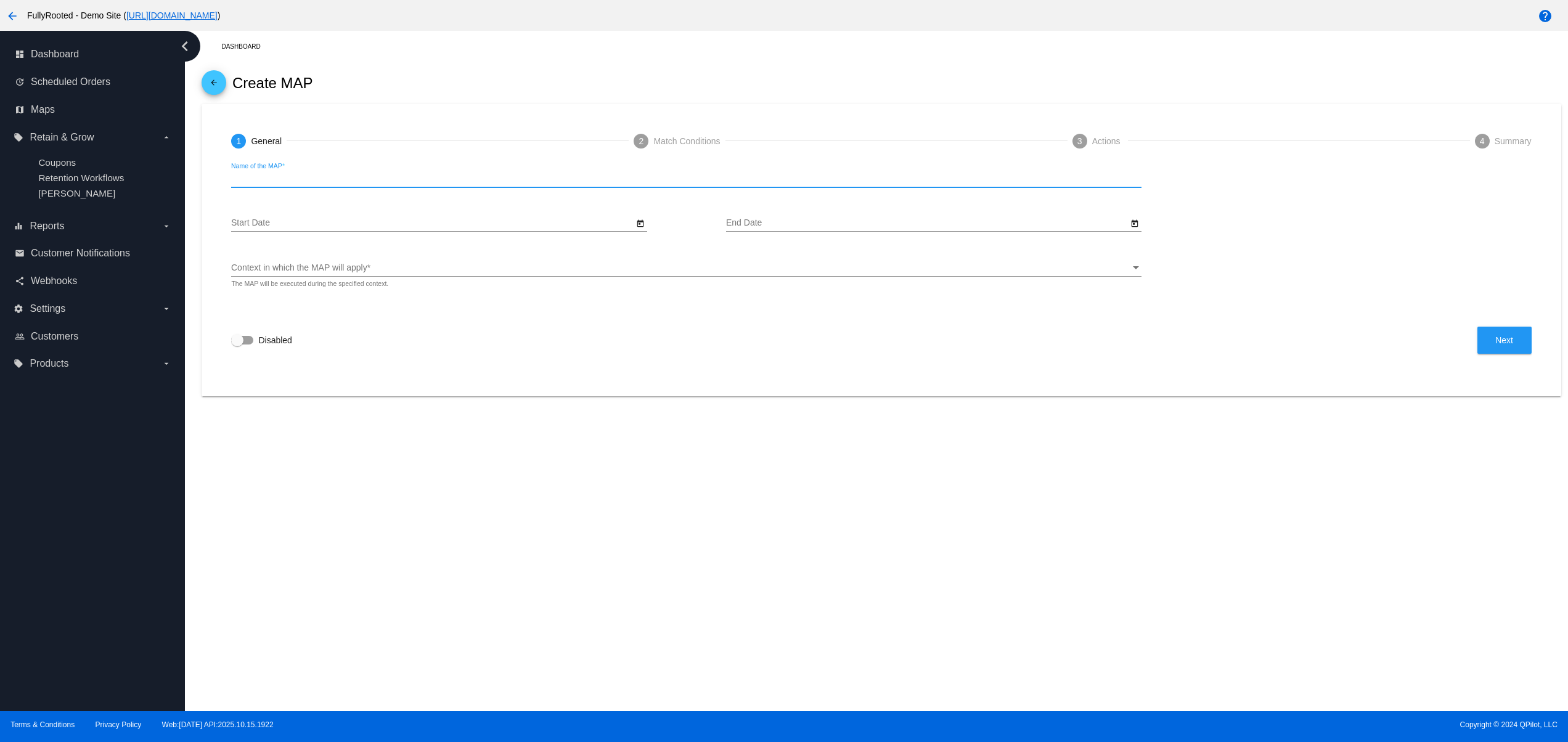
click at [331, 181] on input "Name of the MAP *" at bounding box center [685, 178] width 909 height 10
click at [437, 488] on div "Dashboard arrow_back Create MAP 1 General 2 Match Conditions 3 Actions 4 Summar…" at bounding box center [877, 371] width 1383 height 680
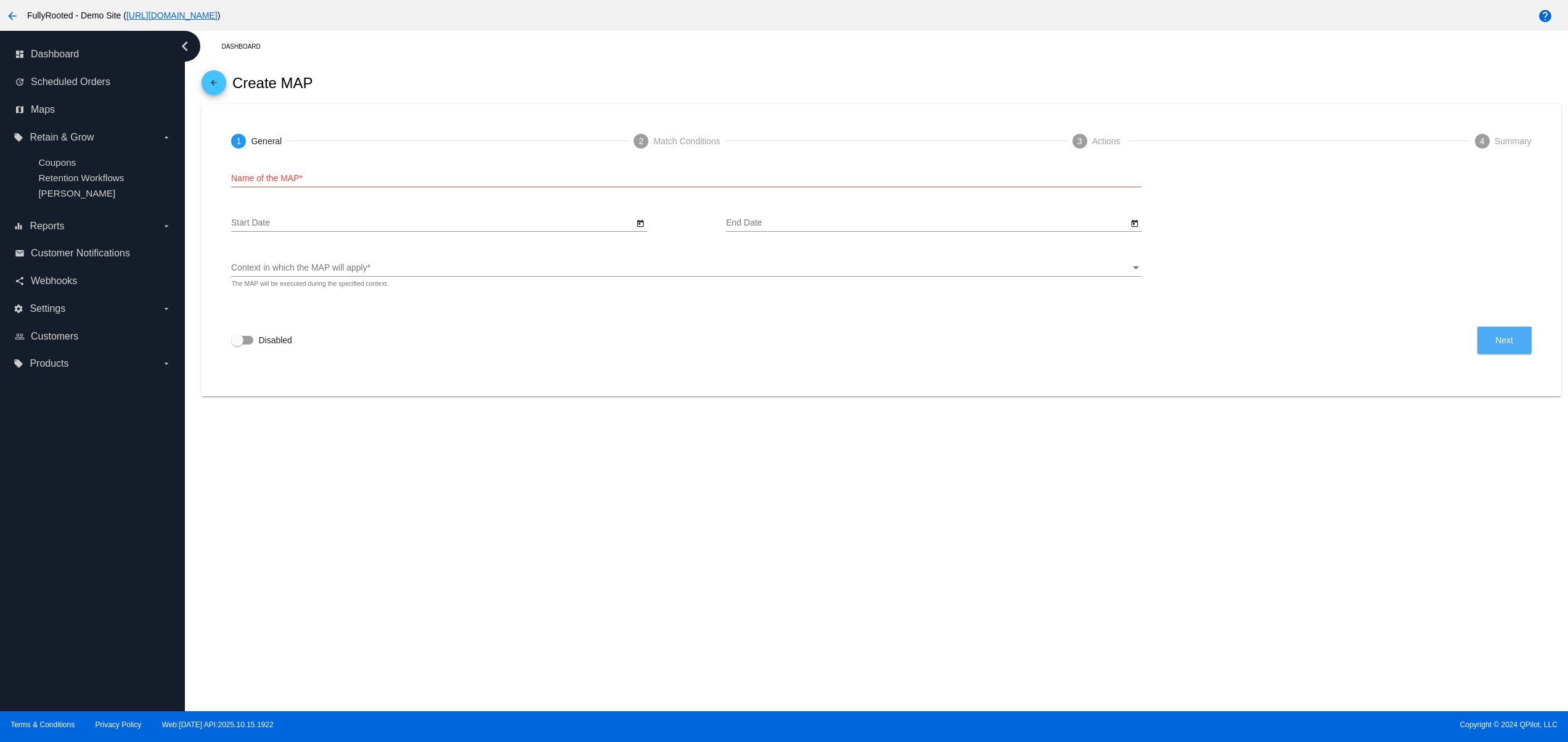
click at [1502, 342] on span "Next" at bounding box center [1503, 340] width 18 height 10
click at [213, 75] on span "arrow_back" at bounding box center [213, 85] width 14 height 31
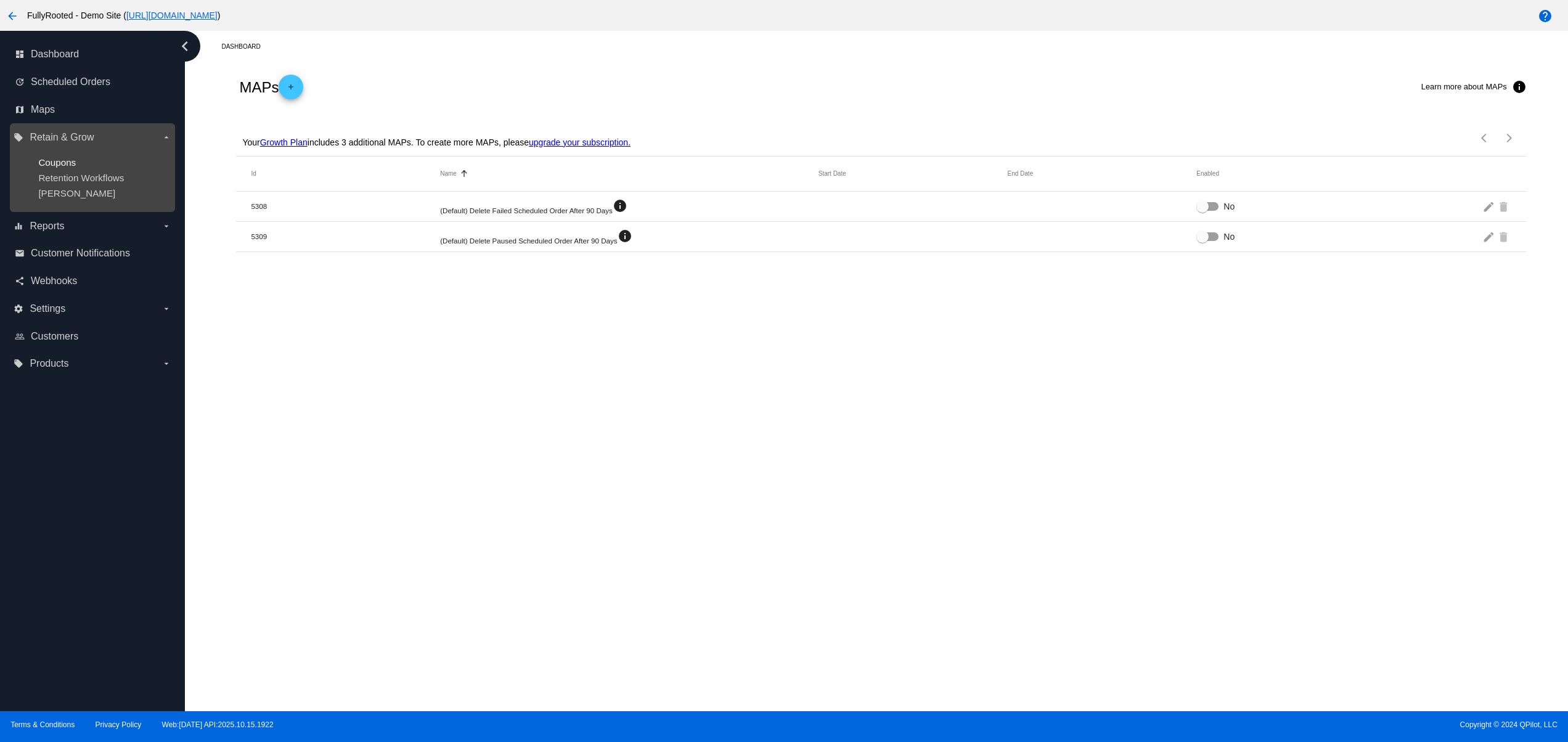
click at [57, 160] on span "Coupons" at bounding box center [56, 162] width 37 height 11
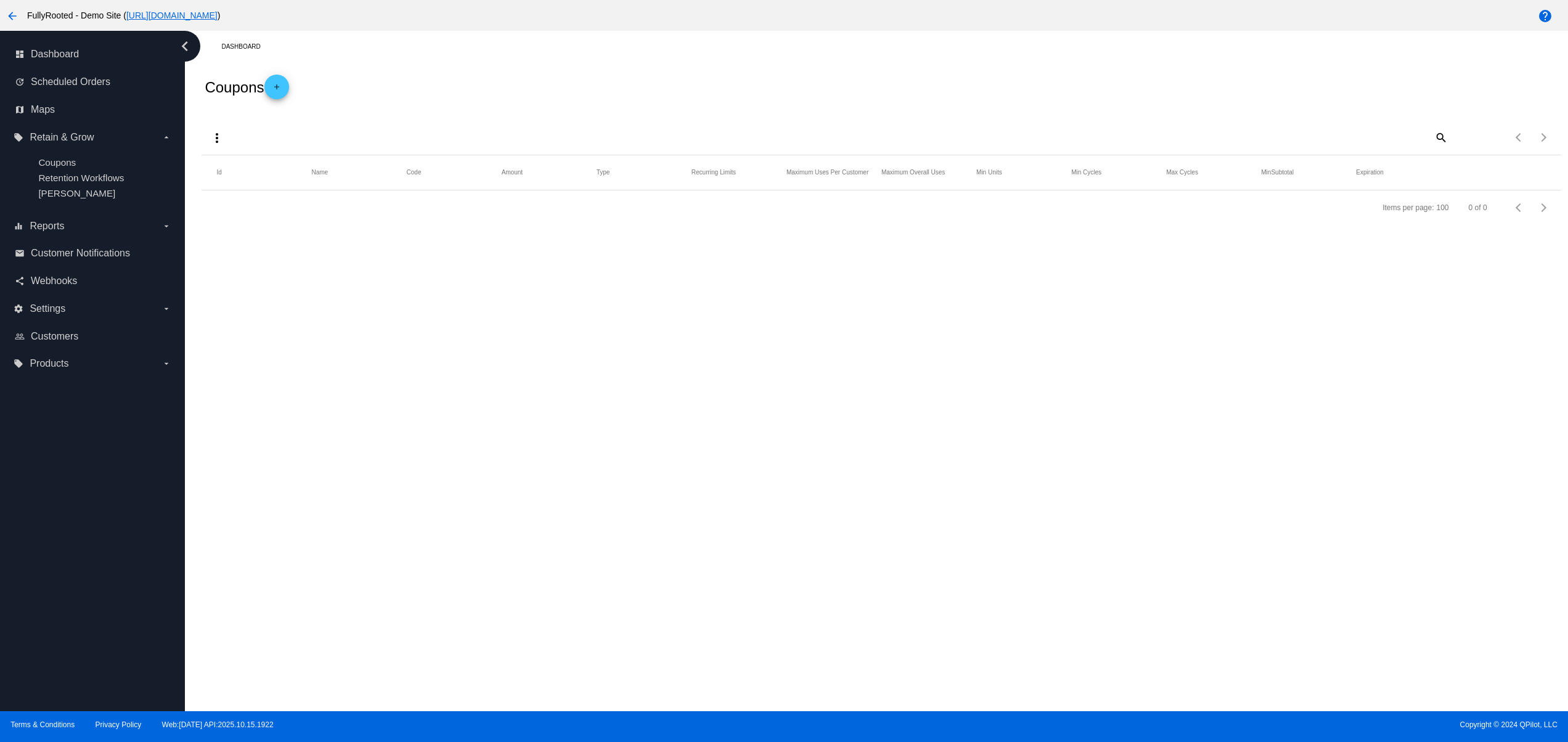
click at [387, 92] on div "Coupons add" at bounding box center [880, 87] width 1358 height 50
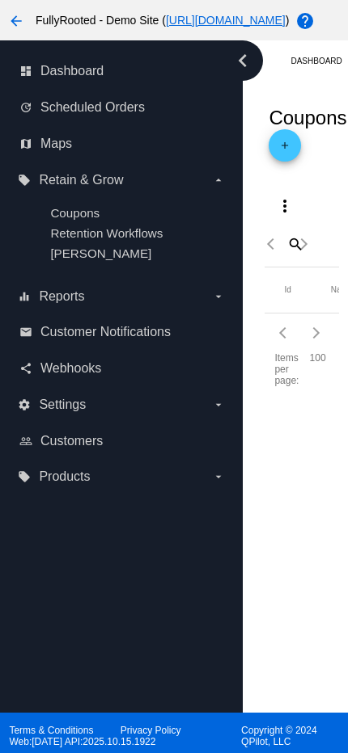
click at [301, 509] on div "Dashboard Coupons add more_vert search Items per page: 100 0 of 0 Id Name Code …" at bounding box center [295, 376] width 105 height 673
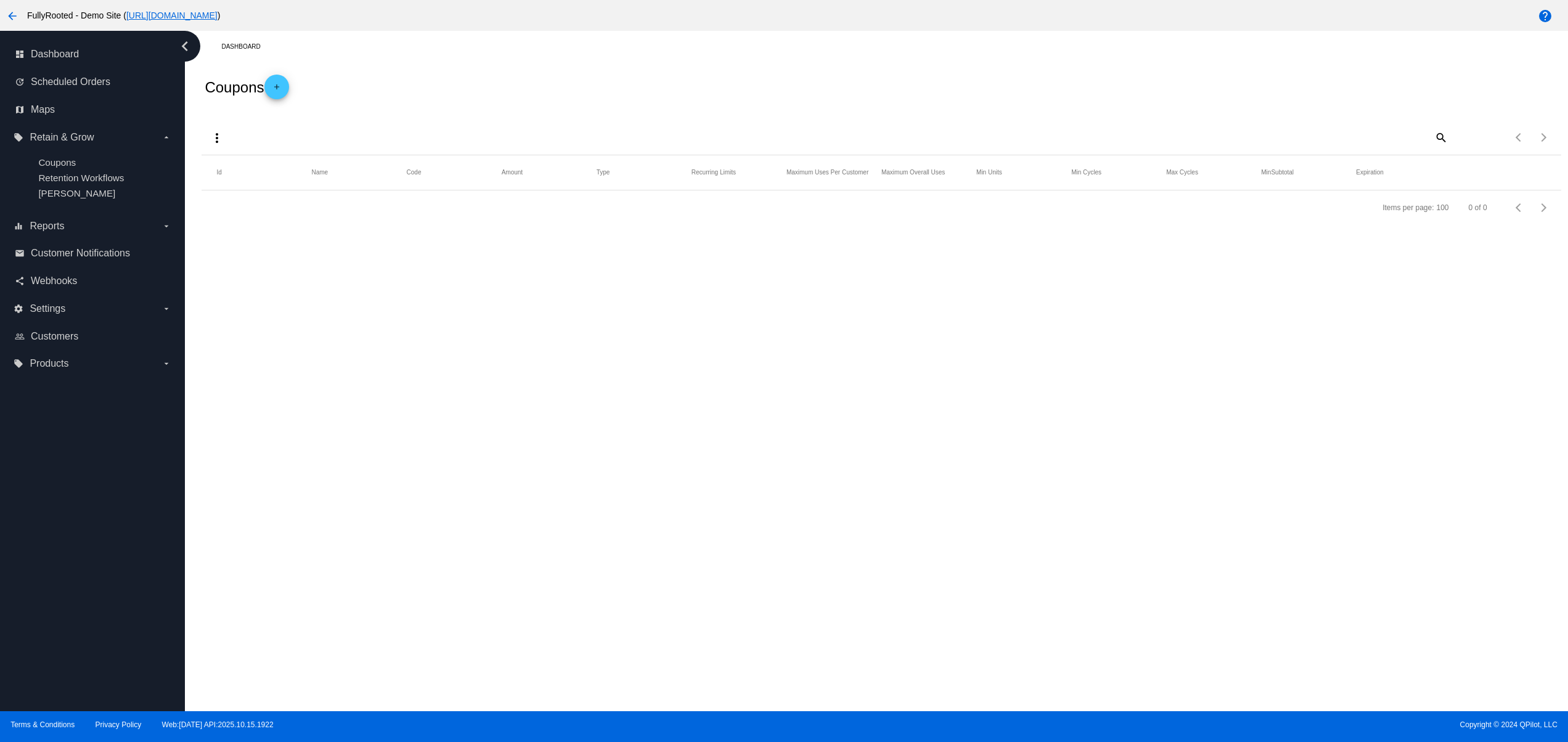
click at [352, 351] on div "Dashboard Coupons add more_vert search Items per page: 100 0 of 0 Id Name Code …" at bounding box center [877, 371] width 1383 height 680
click at [288, 178] on mat-header-row "Id Name Code Amount Type Recurring Limits Maximum Uses Per Customer Maximum Ove…" at bounding box center [880, 173] width 1358 height 35
drag, startPoint x: 309, startPoint y: 181, endPoint x: 1285, endPoint y: 256, distance: 978.9
click at [1027, 191] on section "Id Name Code Amount Type Recurring Limits Maximum Uses Per Customer Maximum Ove…" at bounding box center [880, 173] width 1358 height 35
click at [1323, 265] on div "Dashboard Coupons add more_vert search Items per page: 100 0 of 0 Id Name Code …" at bounding box center [877, 371] width 1383 height 680
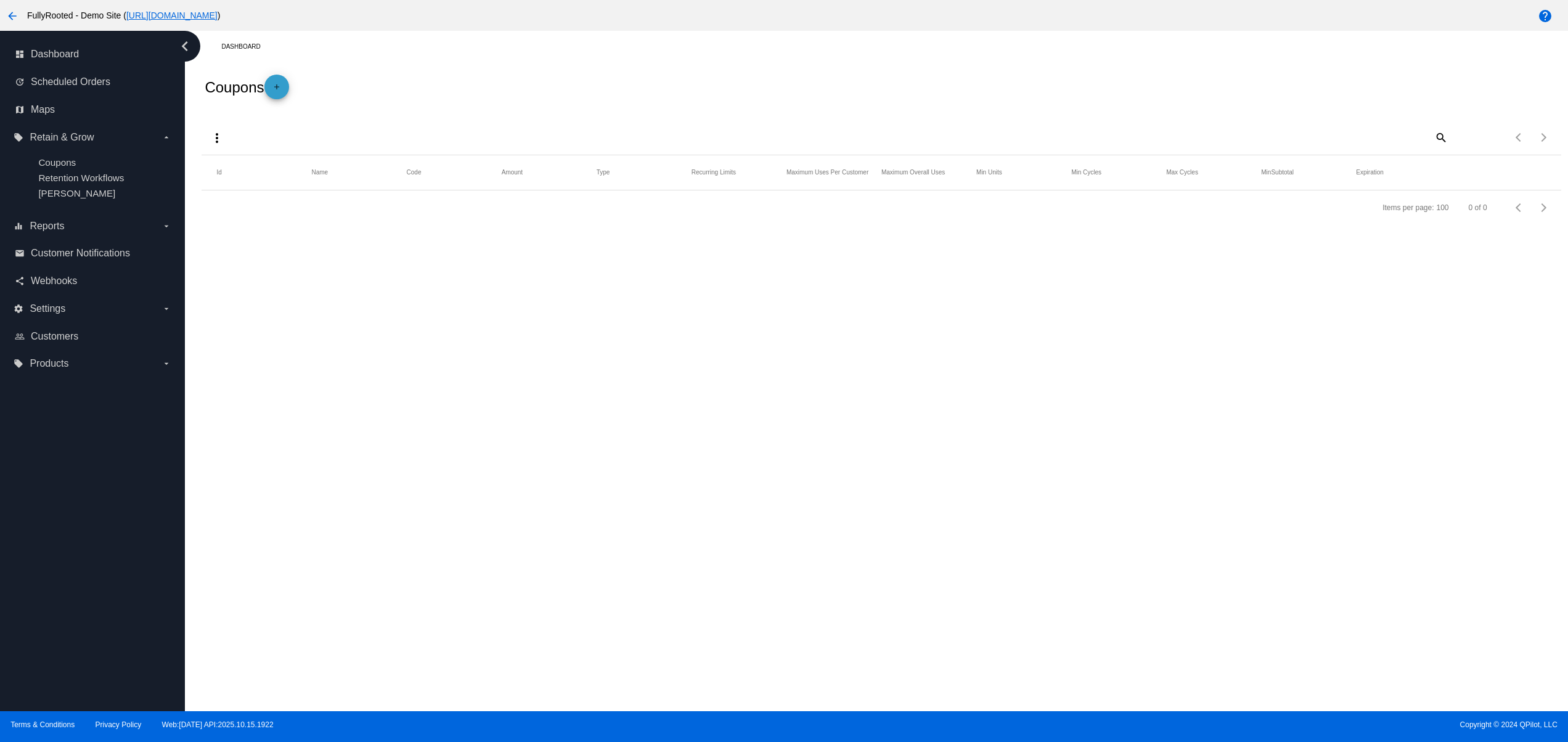
click at [281, 87] on mat-icon "add" at bounding box center [276, 89] width 14 height 14
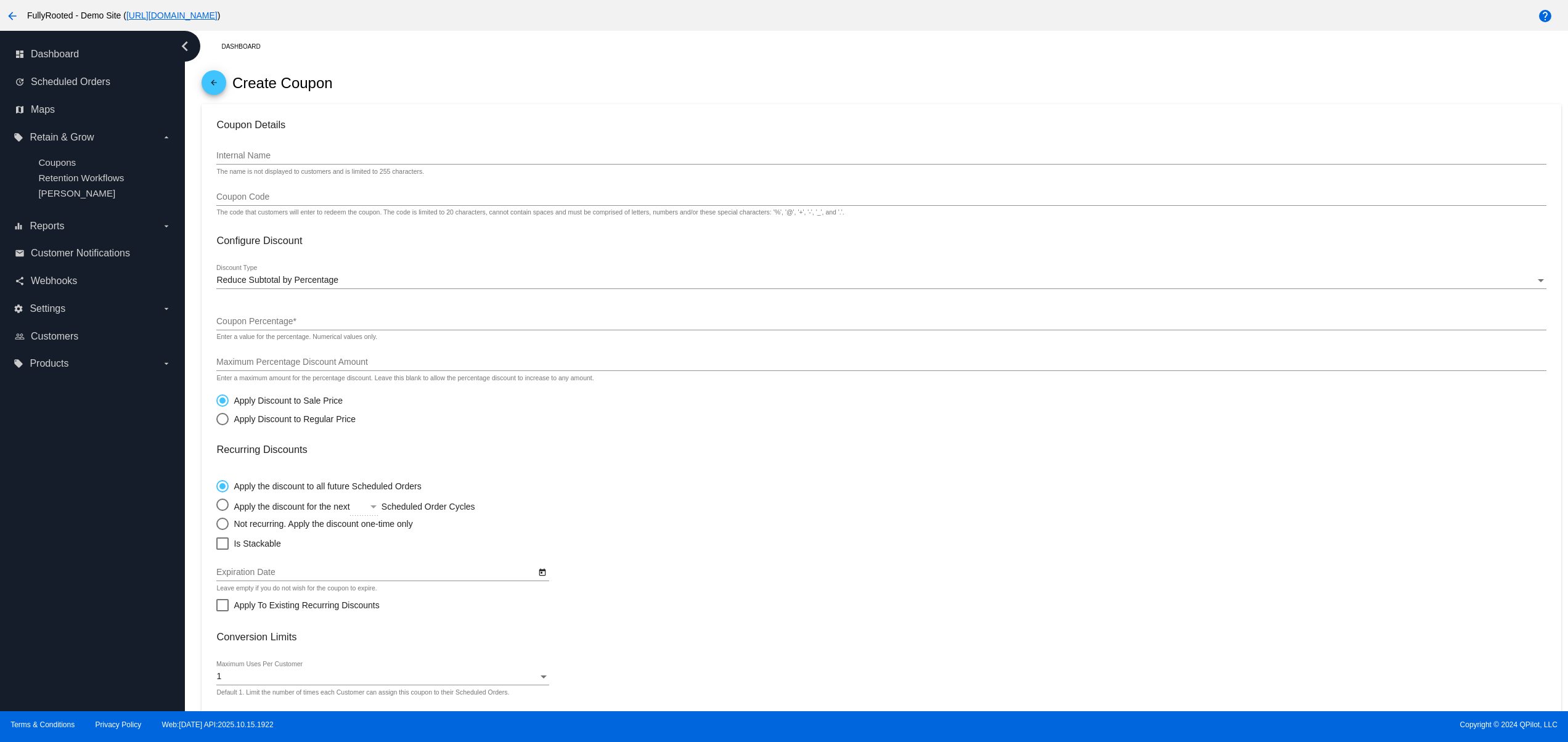
click at [259, 160] on input "Internal Name" at bounding box center [881, 156] width 1329 height 10
type input "tes"
click at [265, 192] on div "Coupon Code" at bounding box center [881, 194] width 1329 height 24
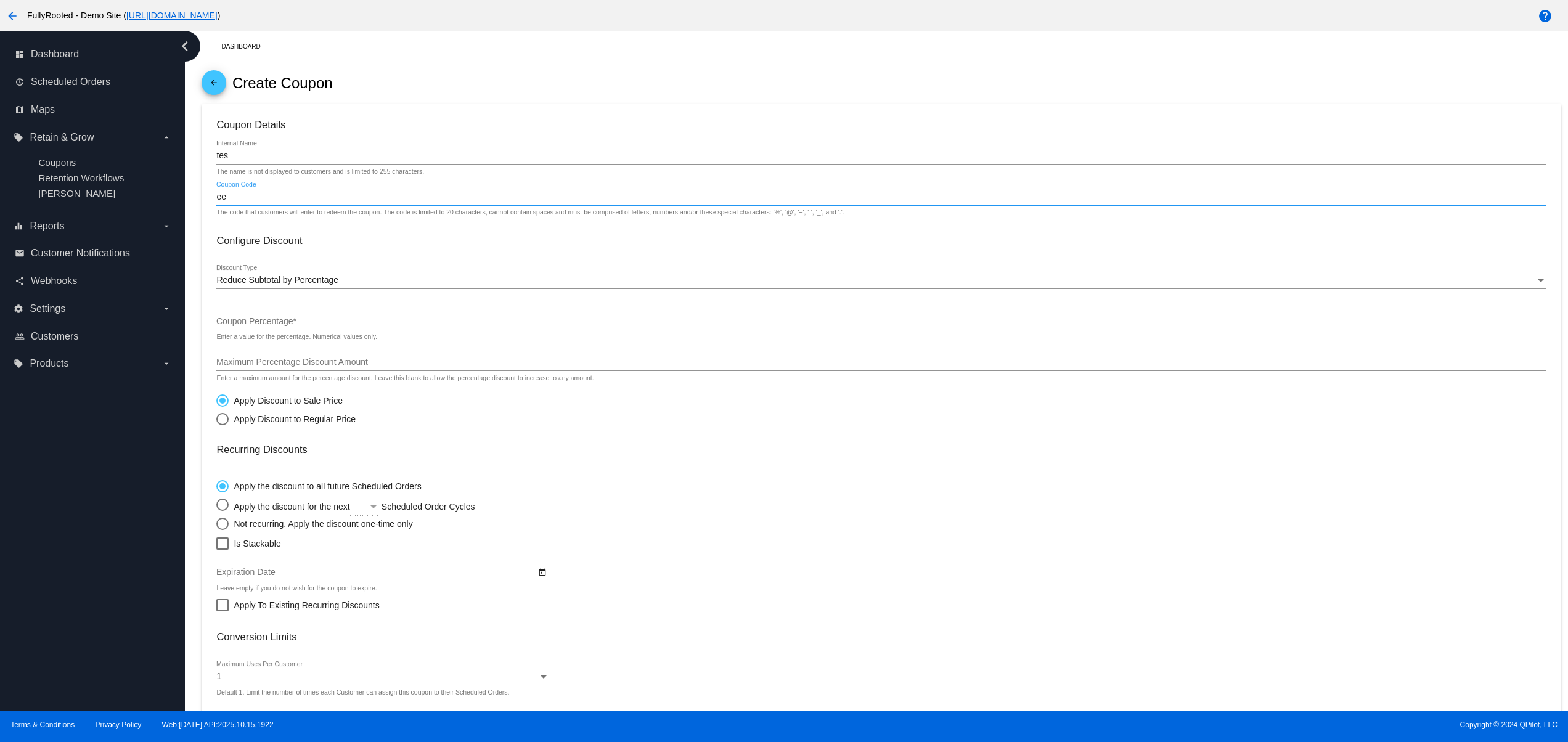
type input "ee"
click at [291, 326] on input "Coupon Percentage *" at bounding box center [881, 322] width 1329 height 10
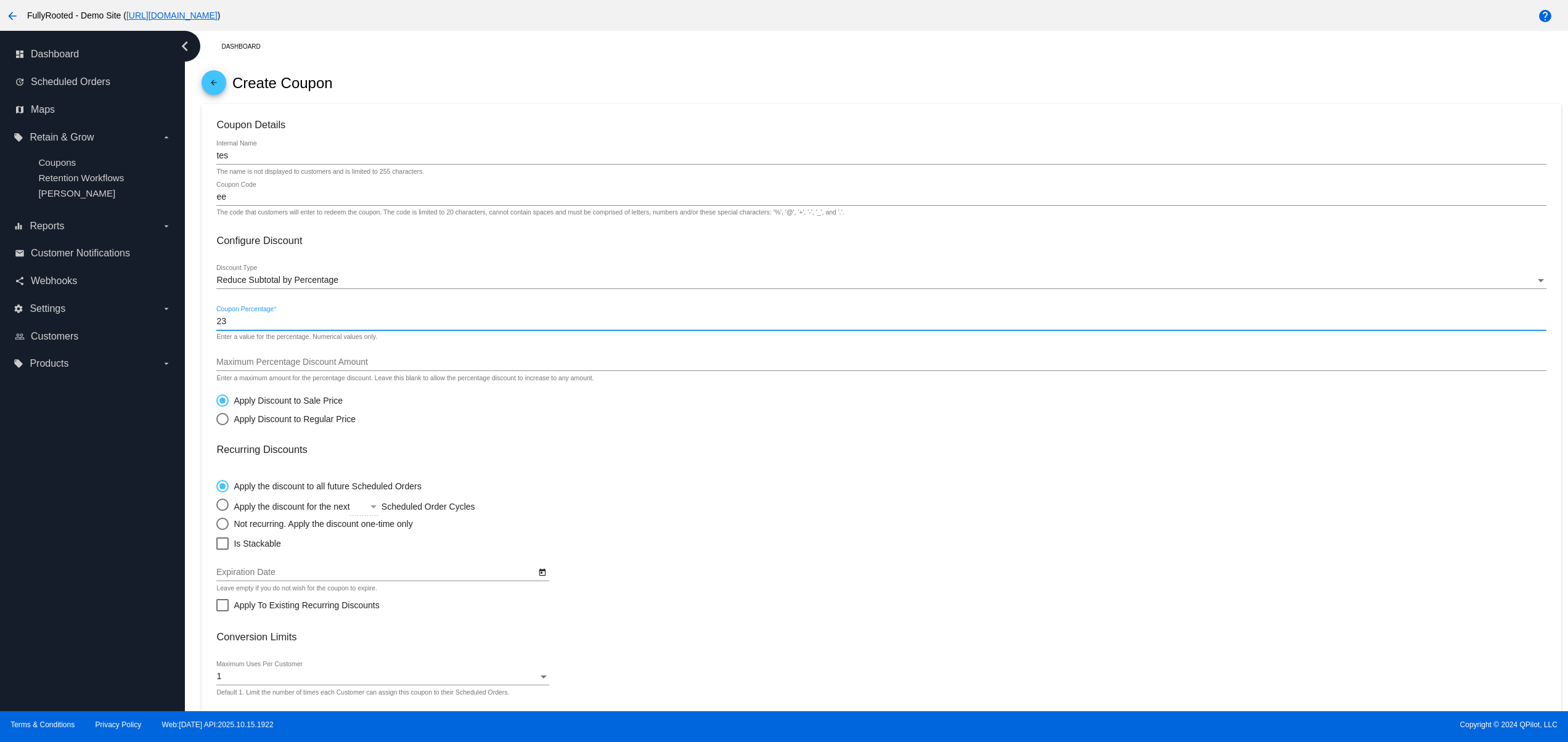
scroll to position [111, 0]
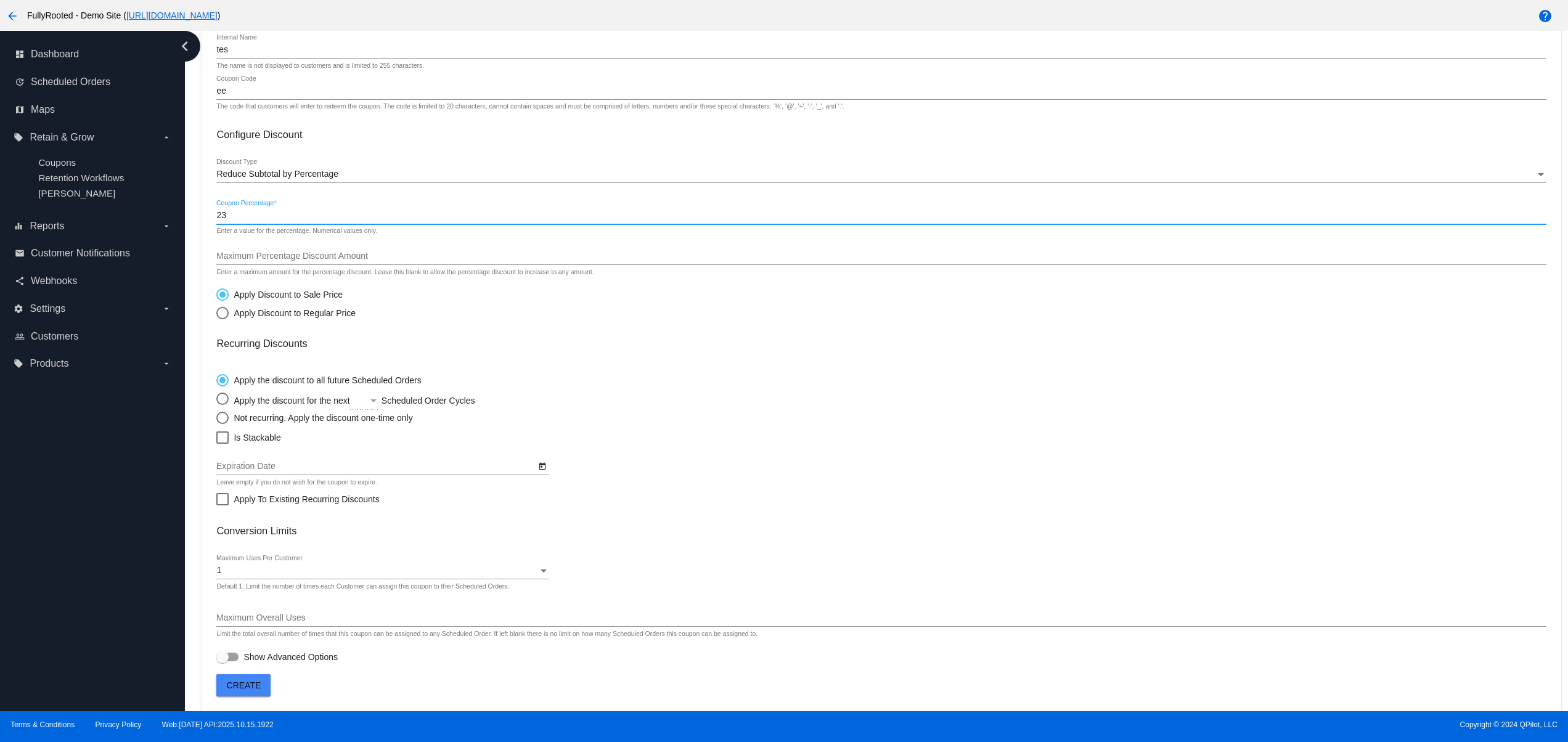
type input "23"
click at [250, 679] on button "Create" at bounding box center [243, 685] width 54 height 22
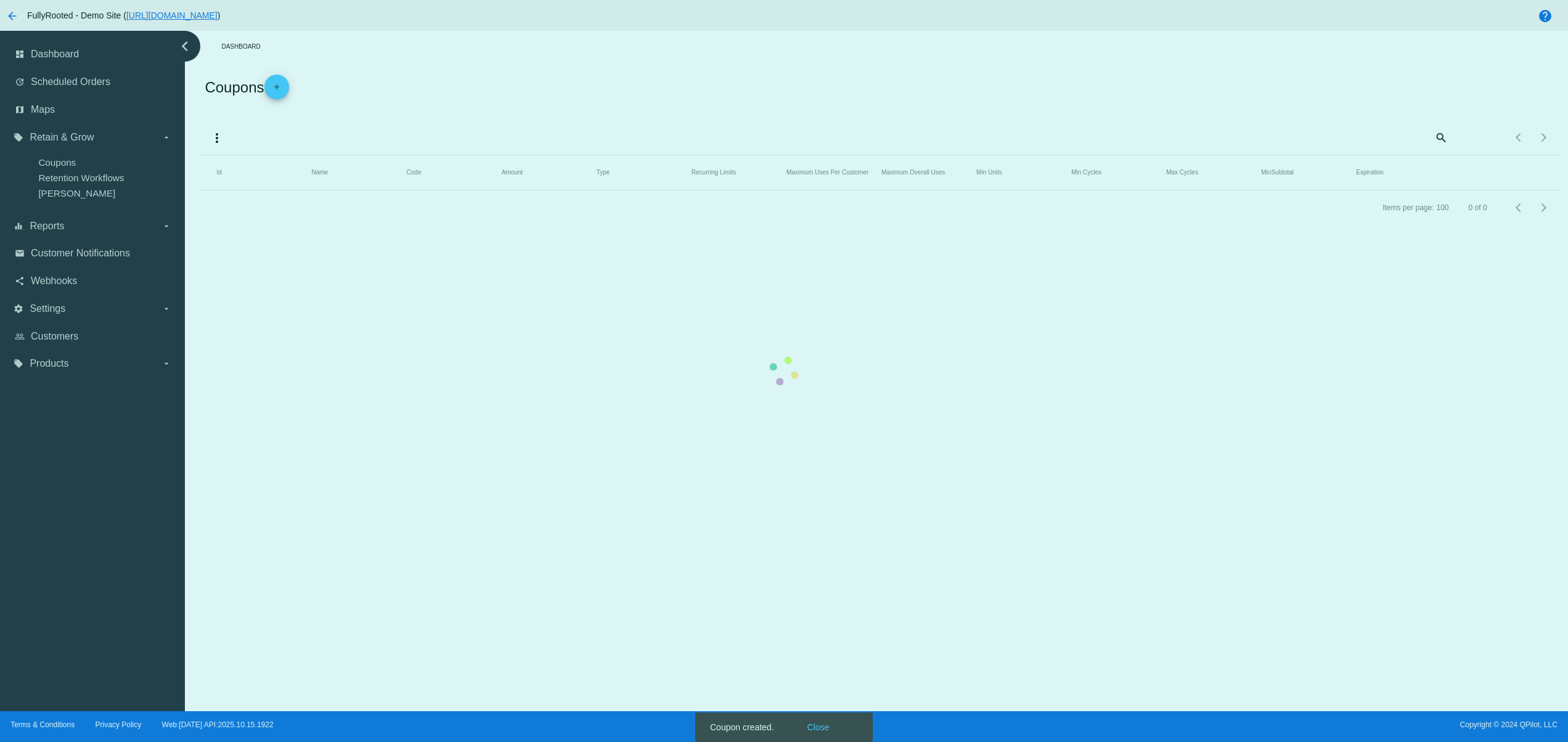
click at [812, 191] on mat-table "Id Name Code Amount Type Recurring Limits Maximum Uses Per Customer Maximum Ove…" at bounding box center [880, 173] width 1358 height 35
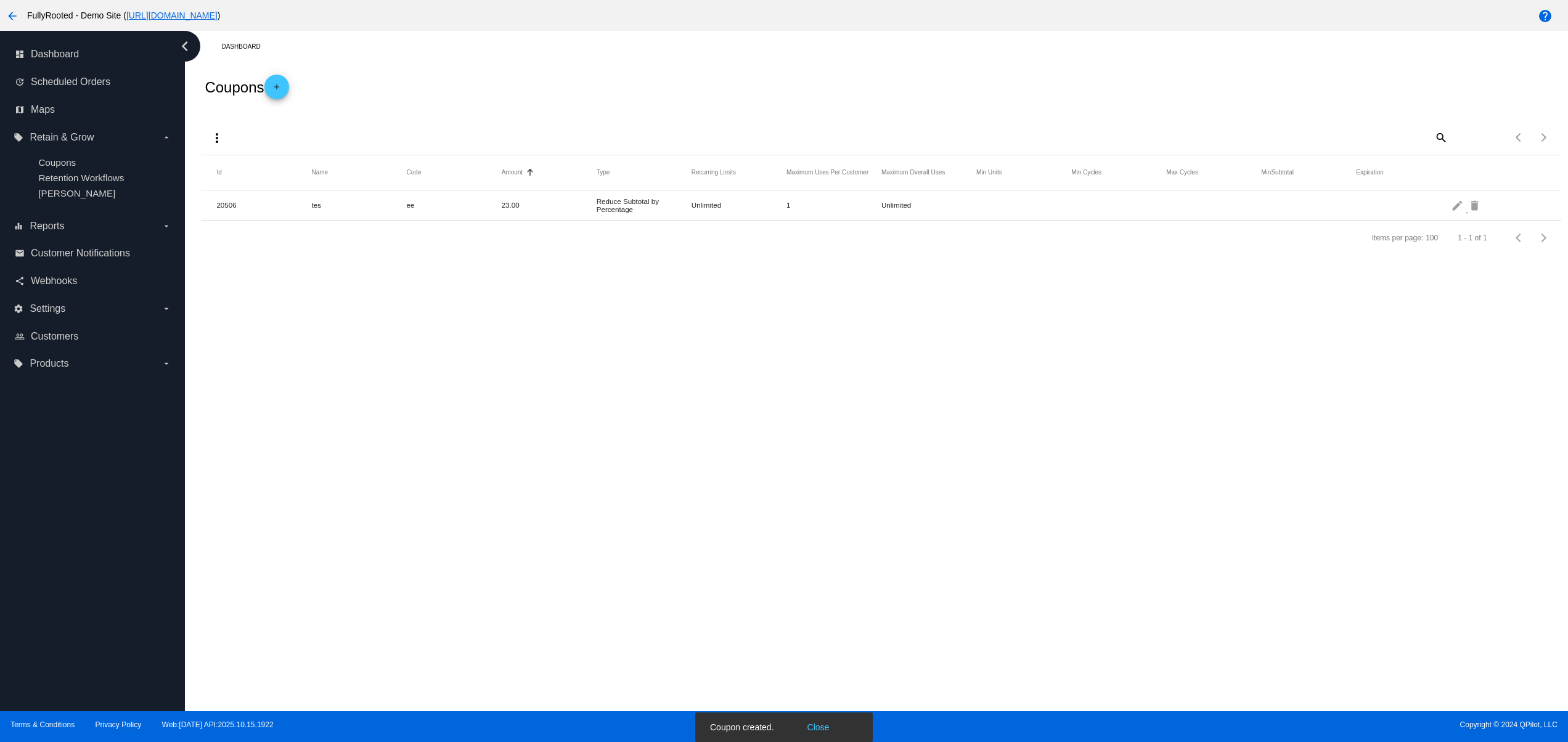
drag, startPoint x: 579, startPoint y: 183, endPoint x: 881, endPoint y: 235, distance: 306.4
click at [717, 217] on mat-table "Id Name Code Amount Type Recurring Limits Maximum Uses Per Customer Maximum Ove…" at bounding box center [880, 188] width 1358 height 66
click at [1082, 341] on div "Dashboard Coupons add more_vert search Items per page: 100 1 - 1 of 1 Id Name C…" at bounding box center [877, 371] width 1383 height 680
drag, startPoint x: 494, startPoint y: 220, endPoint x: 489, endPoint y: 224, distance: 6.4
click at [491, 220] on div "Dashboard Coupons add more_vert search Items per page: 100 1 - 1 of 1 Id Name C…" at bounding box center [877, 371] width 1383 height 680
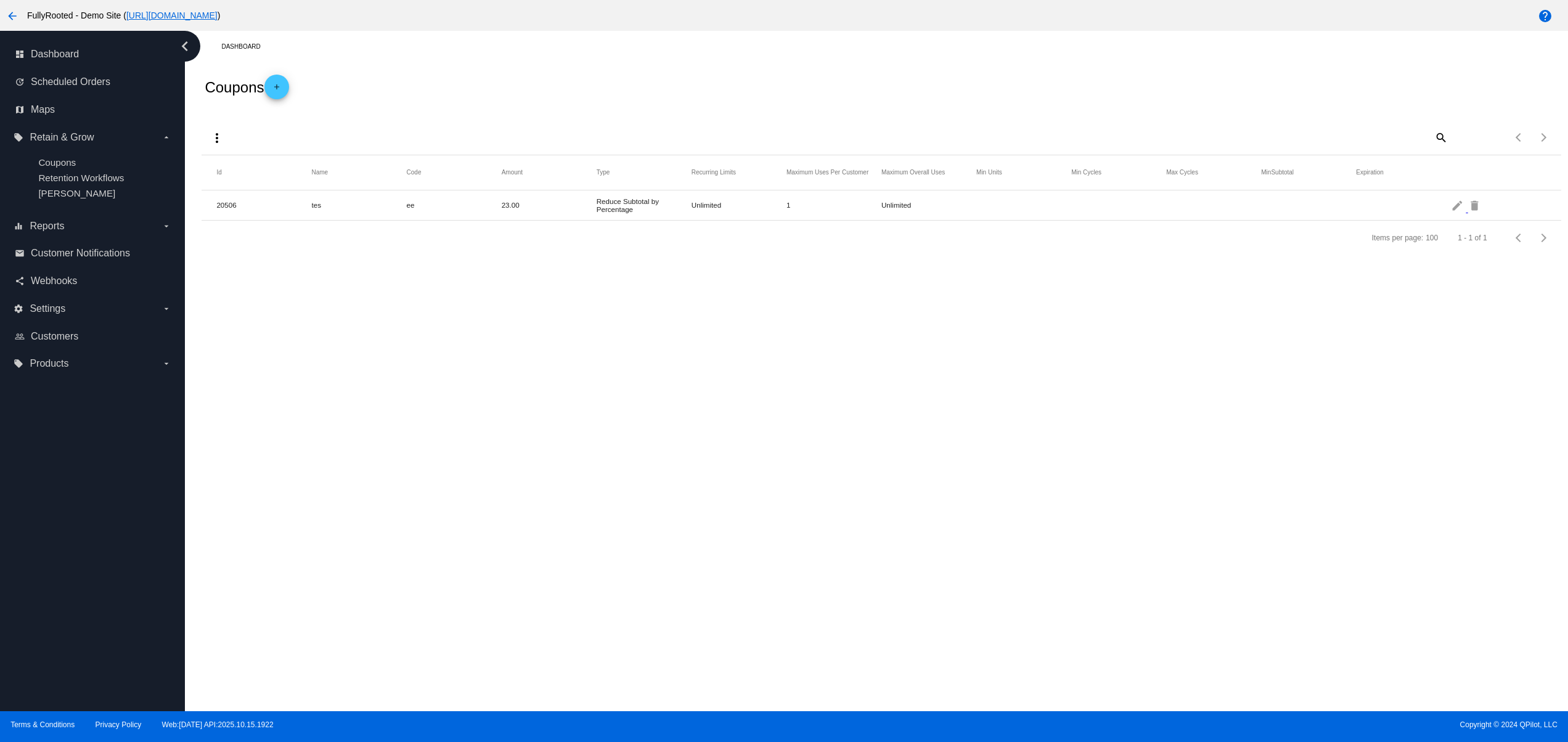
click at [793, 442] on div "Dashboard Coupons add more_vert search Items per page: 100 1 - 1 of 1 Id Name C…" at bounding box center [877, 371] width 1383 height 680
drag, startPoint x: 579, startPoint y: 206, endPoint x: 713, endPoint y: 194, distance: 134.5
click at [706, 194] on mat-row "20506 tes ee 23.00 Reduce Subtotal by Percentage Unlimited 1 Unlimited edit del…" at bounding box center [880, 206] width 1358 height 31
click at [753, 321] on div "Dashboard Coupons add more_vert search Items per page: 100 1 - 1 of 1 Id Name C…" at bounding box center [877, 371] width 1383 height 680
click at [213, 134] on mat-icon "more_vert" at bounding box center [216, 137] width 14 height 14
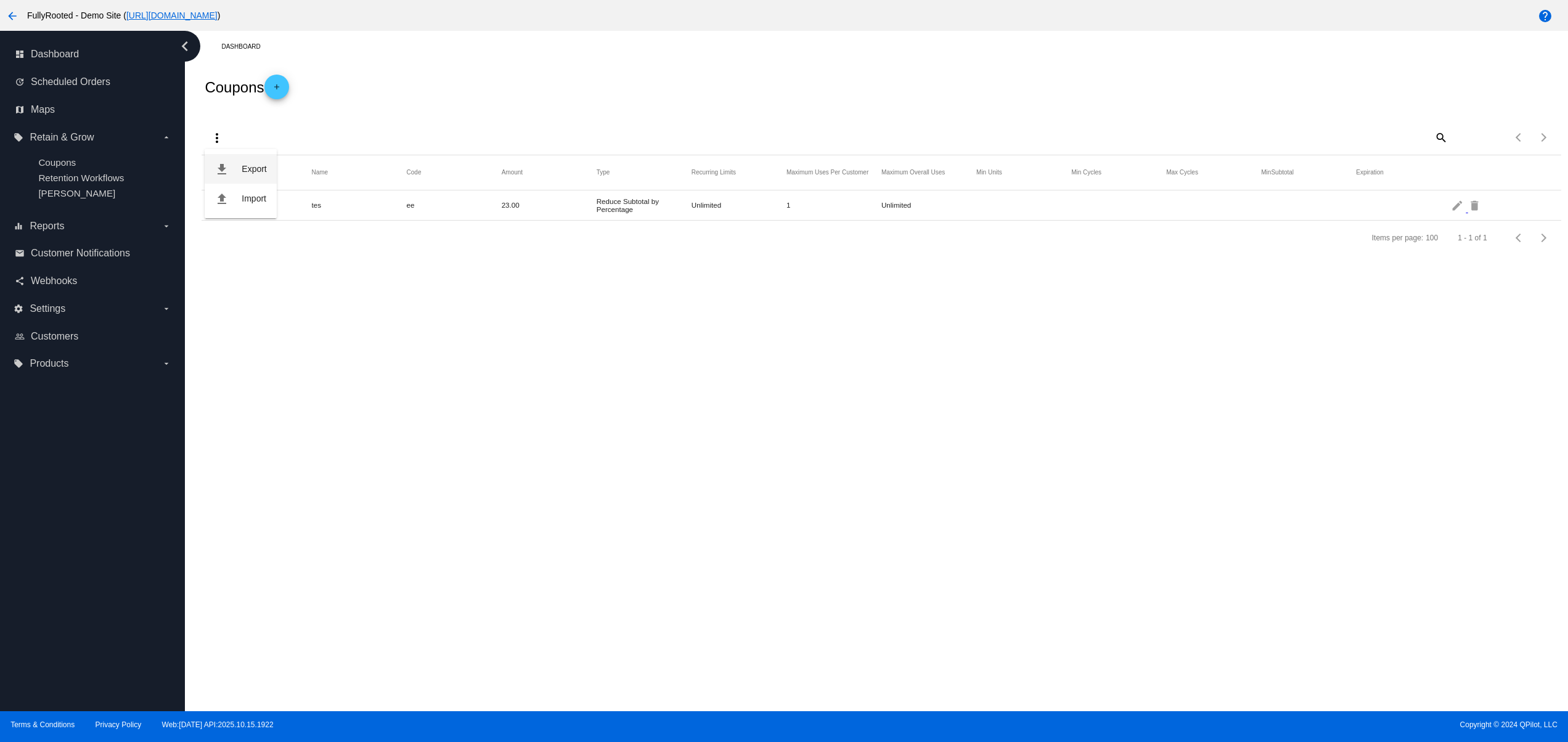
click at [252, 166] on span "Export" at bounding box center [254, 169] width 24 height 10
click at [608, 395] on div "Dashboard Coupons add more_vert search Items per page: 100 1 - 1 of 1 Id Name C…" at bounding box center [877, 371] width 1383 height 680
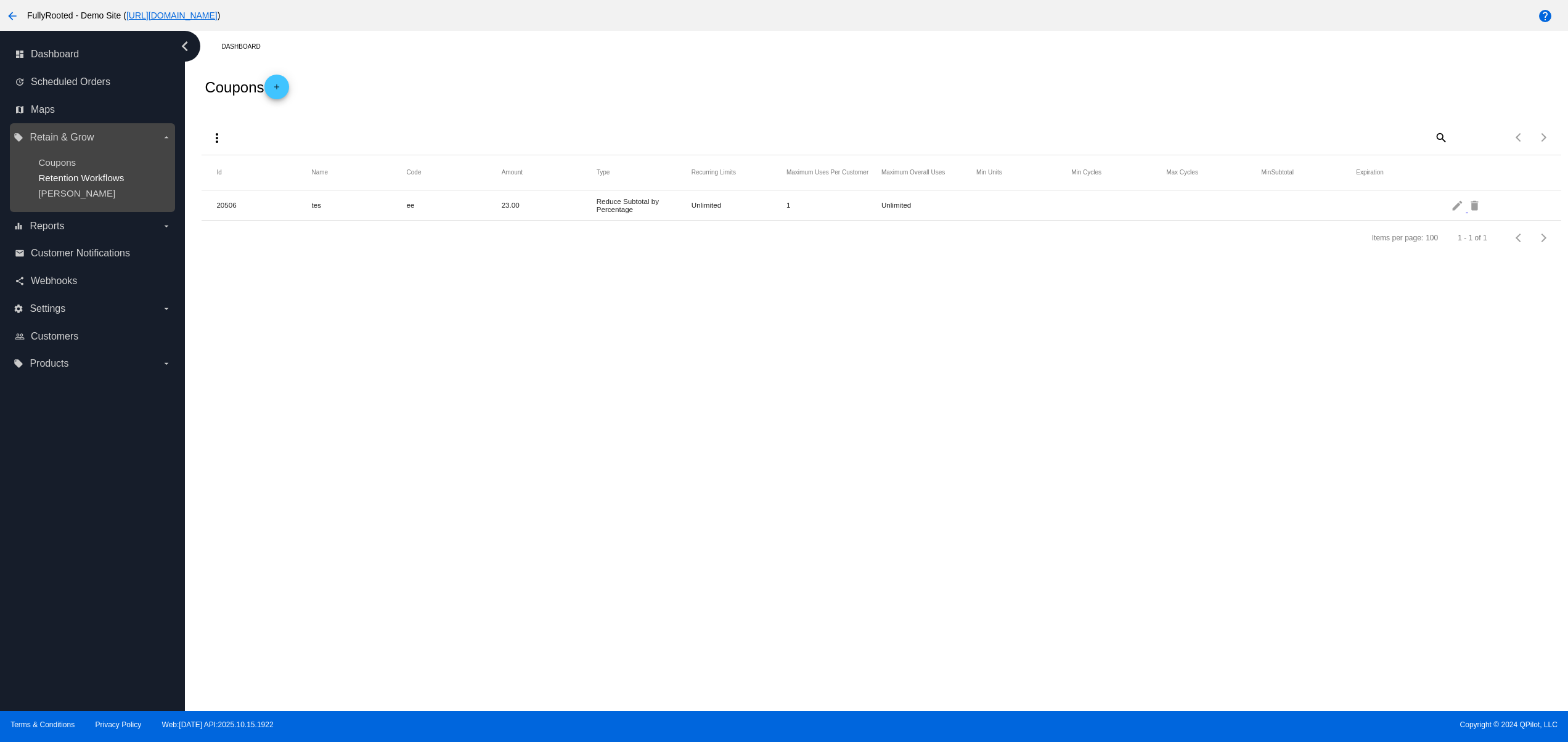
click at [95, 178] on span "Retention Workflows" at bounding box center [81, 178] width 85 height 11
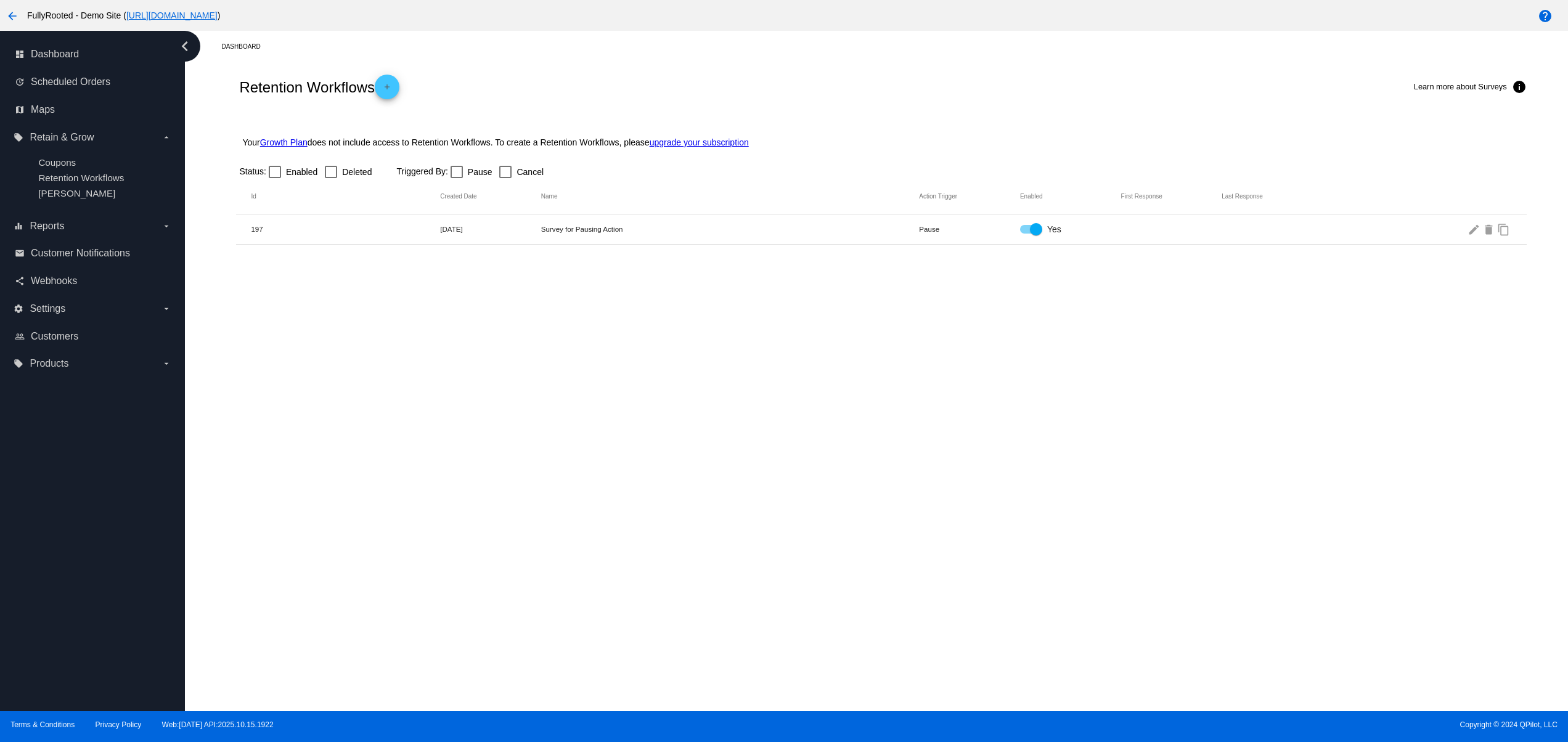
click at [394, 86] on mat-icon "add" at bounding box center [386, 89] width 14 height 14
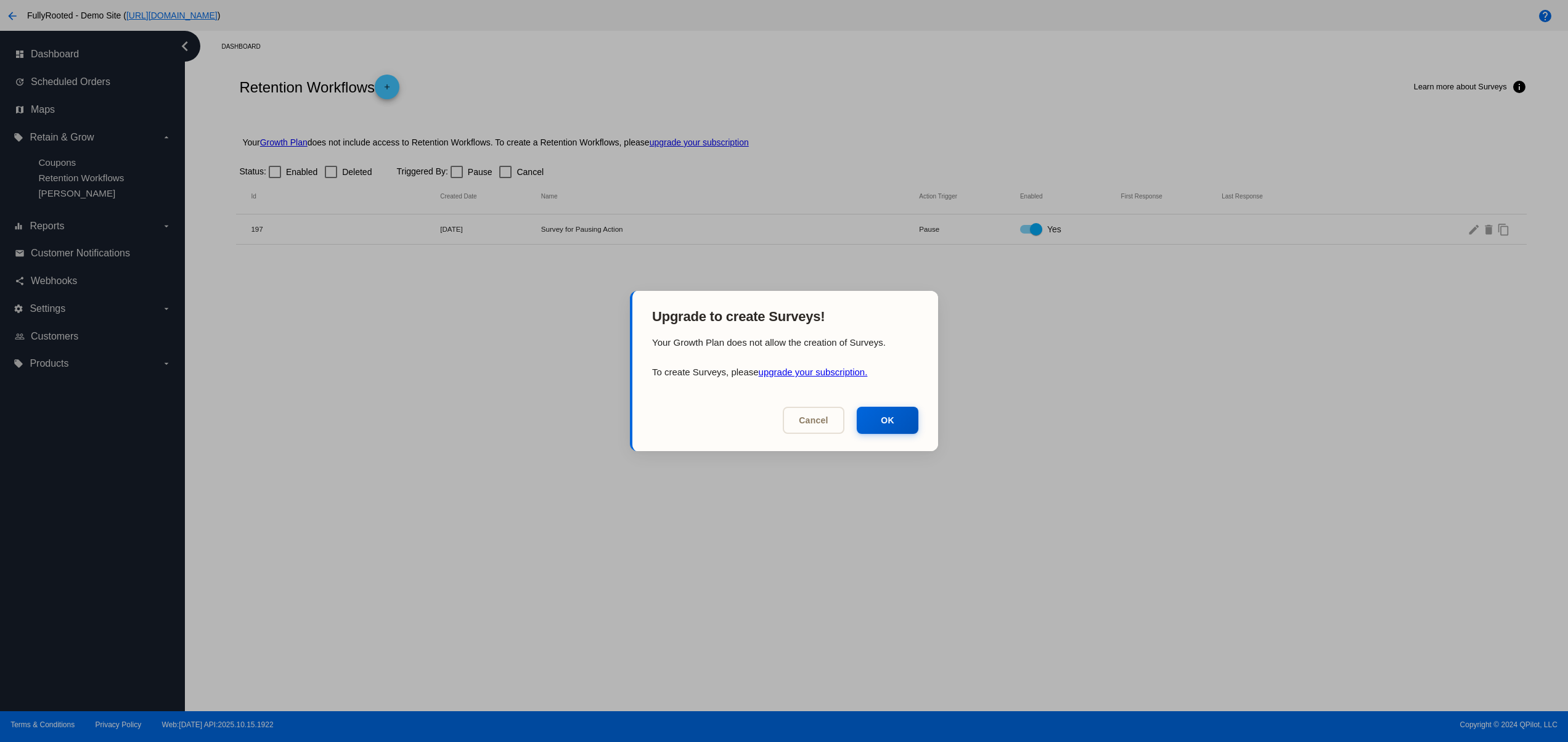
drag, startPoint x: 645, startPoint y: 339, endPoint x: 944, endPoint y: 336, distance: 299.0
click at [944, 336] on div "Upgrade to create Surveys! Your Growth Plan does not allow the creation of Surv…" at bounding box center [784, 371] width 1568 height 742
click at [847, 318] on h2 "Upgrade to create Surveys!" at bounding box center [784, 313] width 306 height 45
click at [1002, 397] on div at bounding box center [784, 371] width 1568 height 742
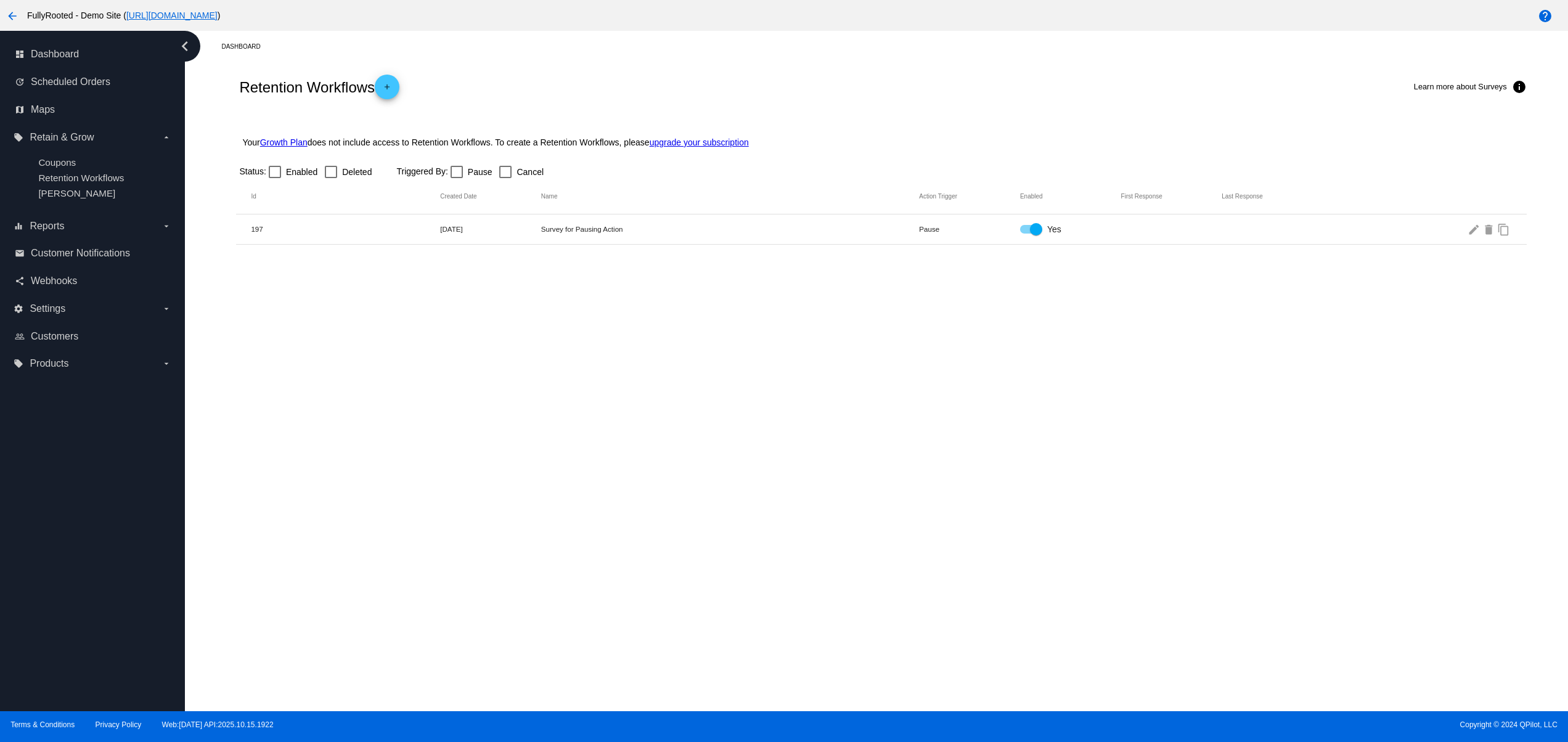
drag, startPoint x: 495, startPoint y: 239, endPoint x: 770, endPoint y: 233, distance: 275.1
click at [540, 242] on mat-row "197 10/22/2024 Survey for Pausing Action Pause Yes edit delete content_copy" at bounding box center [881, 230] width 1290 height 31
click at [1483, 236] on mat-icon "delete" at bounding box center [1489, 229] width 14 height 19
click at [399, 96] on h2 "Retention Workflows add" at bounding box center [319, 87] width 160 height 24
click at [391, 88] on mat-icon "add" at bounding box center [386, 89] width 14 height 14
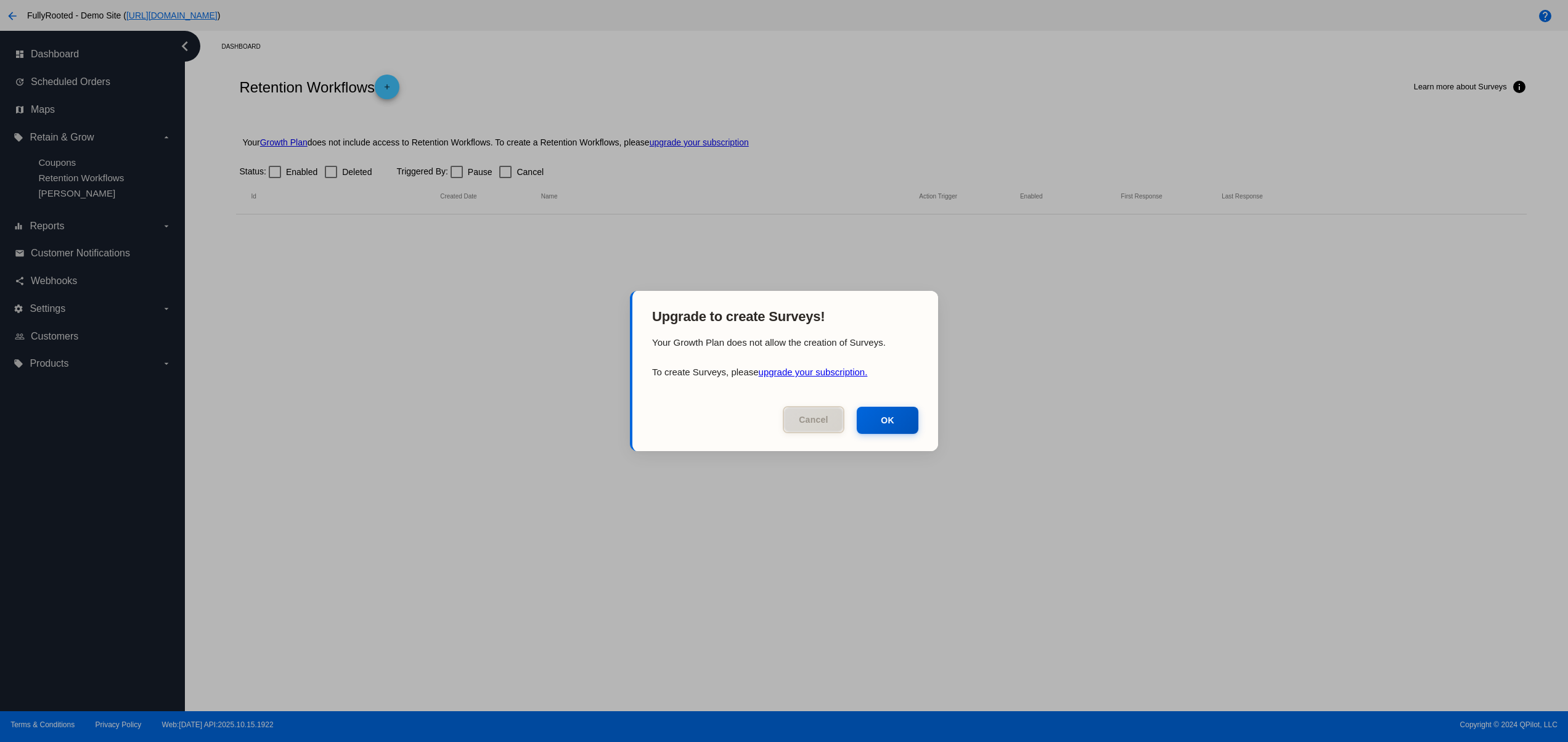
click at [812, 412] on button "Cancel" at bounding box center [813, 420] width 62 height 27
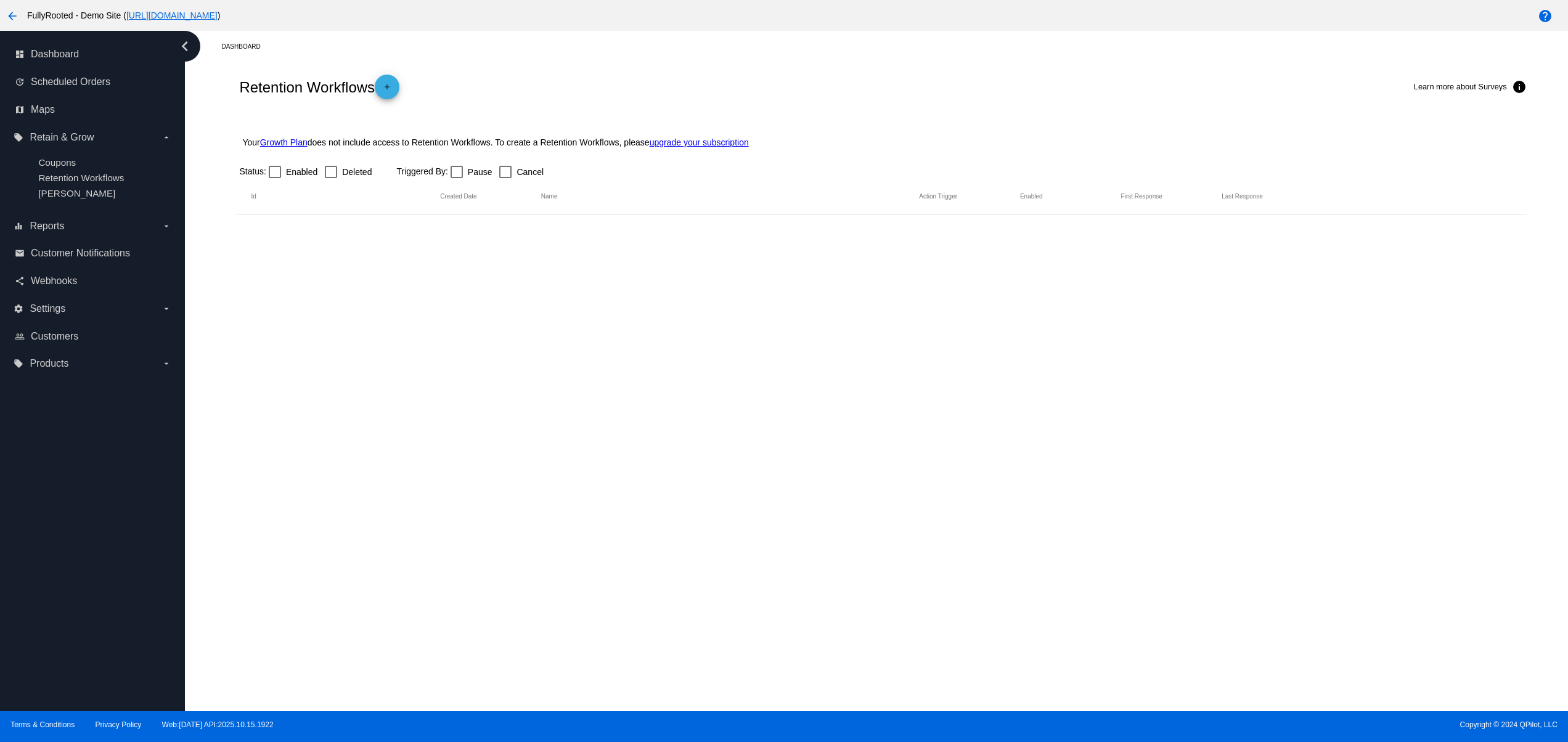
click at [320, 169] on div "Status: Enabled Deleted" at bounding box center [308, 172] width 137 height 14
click at [329, 170] on div at bounding box center [331, 172] width 12 height 12
click at [330, 178] on input "Deleted" at bounding box center [330, 178] width 1 height 1
checkbox input "true"
click at [268, 176] on div at bounding box center [274, 172] width 12 height 12
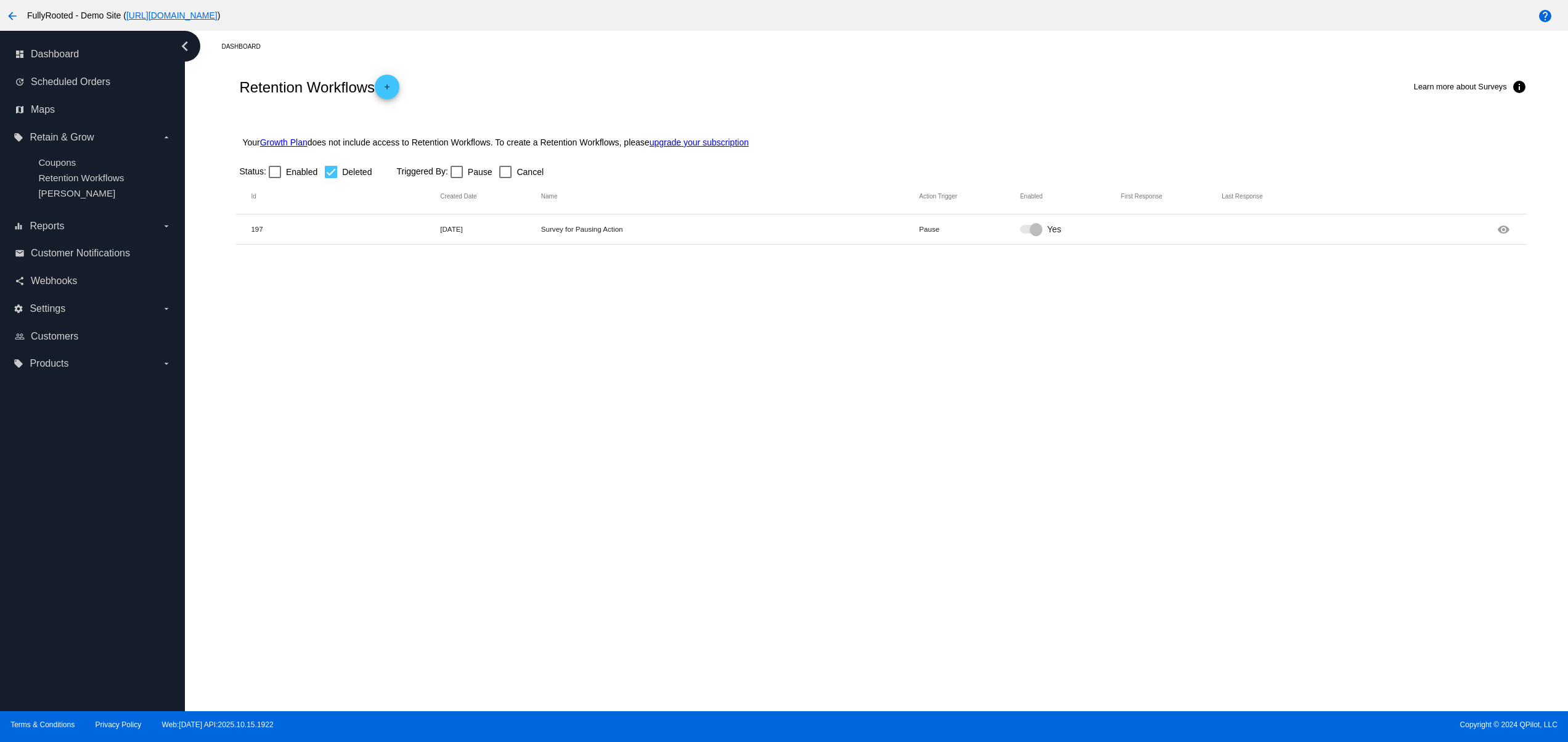
click at [274, 178] on input "Enabled" at bounding box center [274, 178] width 1 height 1
click at [270, 181] on mat-header-row "Id Created Date Name Action Trigger Enabled First Response Last Response" at bounding box center [881, 197] width 1290 height 35
click at [270, 179] on label "Enabled" at bounding box center [293, 172] width 49 height 14
click at [274, 178] on input "Enabled" at bounding box center [274, 178] width 1 height 1
checkbox input "false"
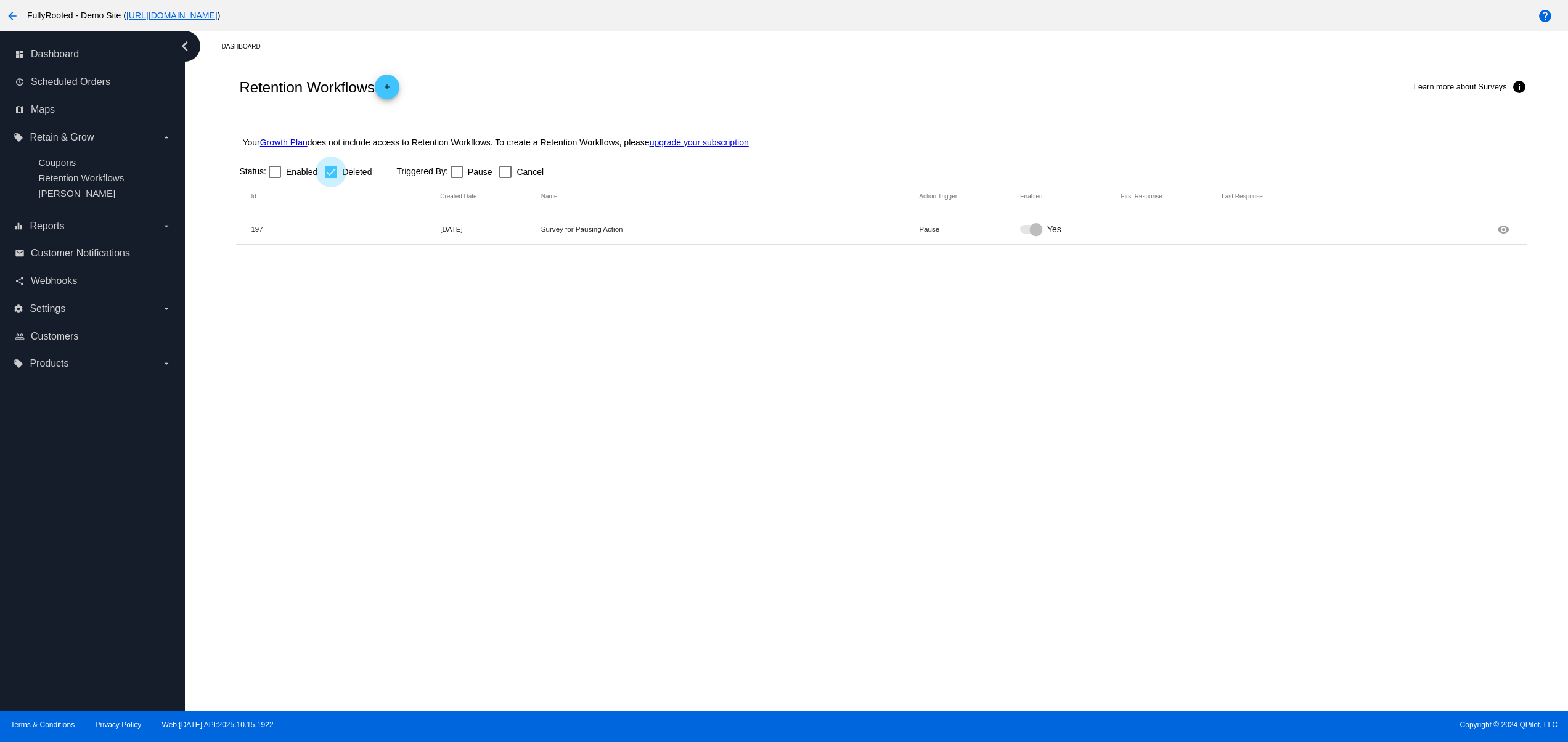
click at [336, 174] on label "Deleted" at bounding box center [348, 172] width 46 height 14
click at [331, 178] on input "Deleted" at bounding box center [330, 178] width 1 height 1
checkbox input "false"
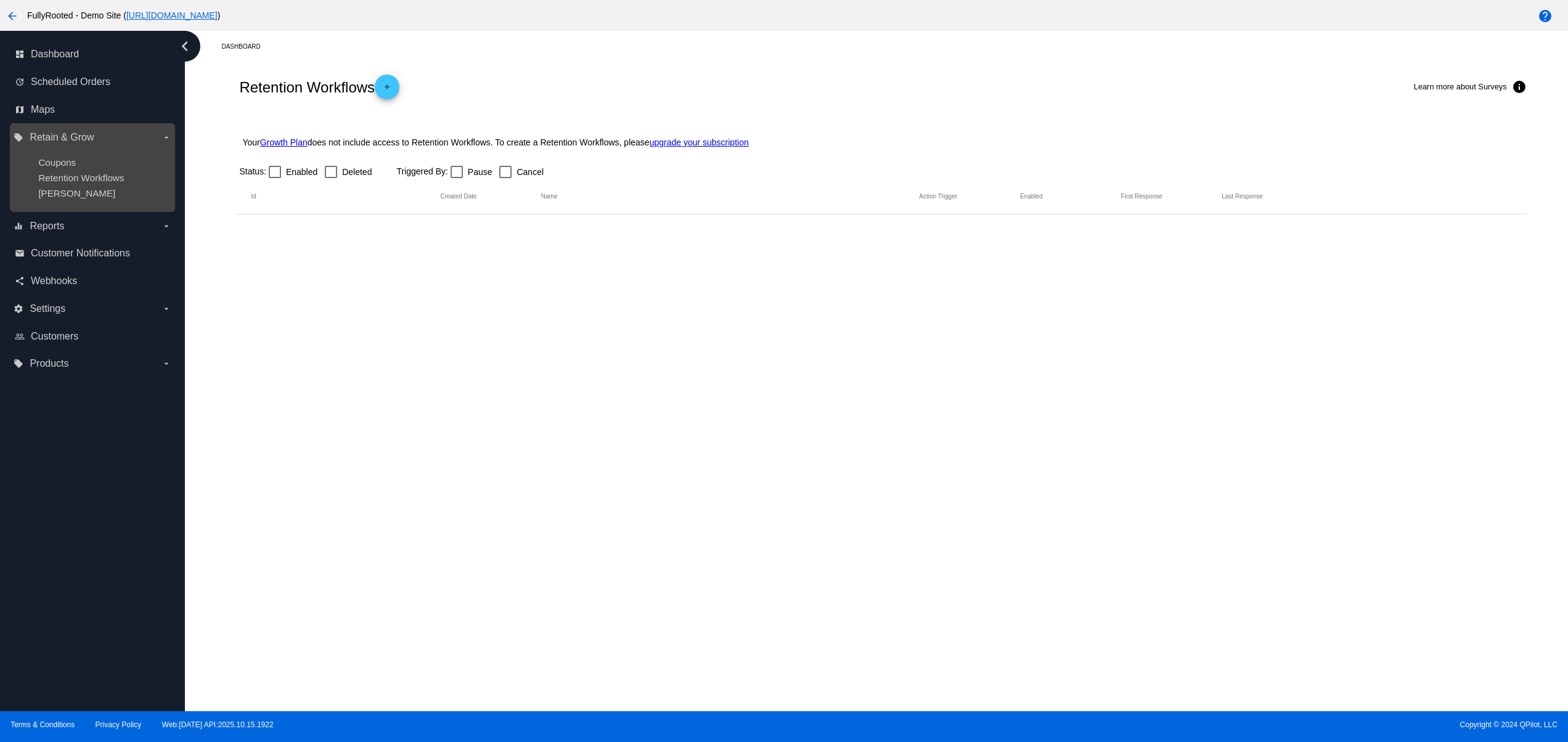
click at [69, 188] on ul "Coupons Retention Workflows Dunning" at bounding box center [92, 178] width 157 height 61
click at [67, 194] on span "Dunning" at bounding box center [76, 194] width 77 height 11
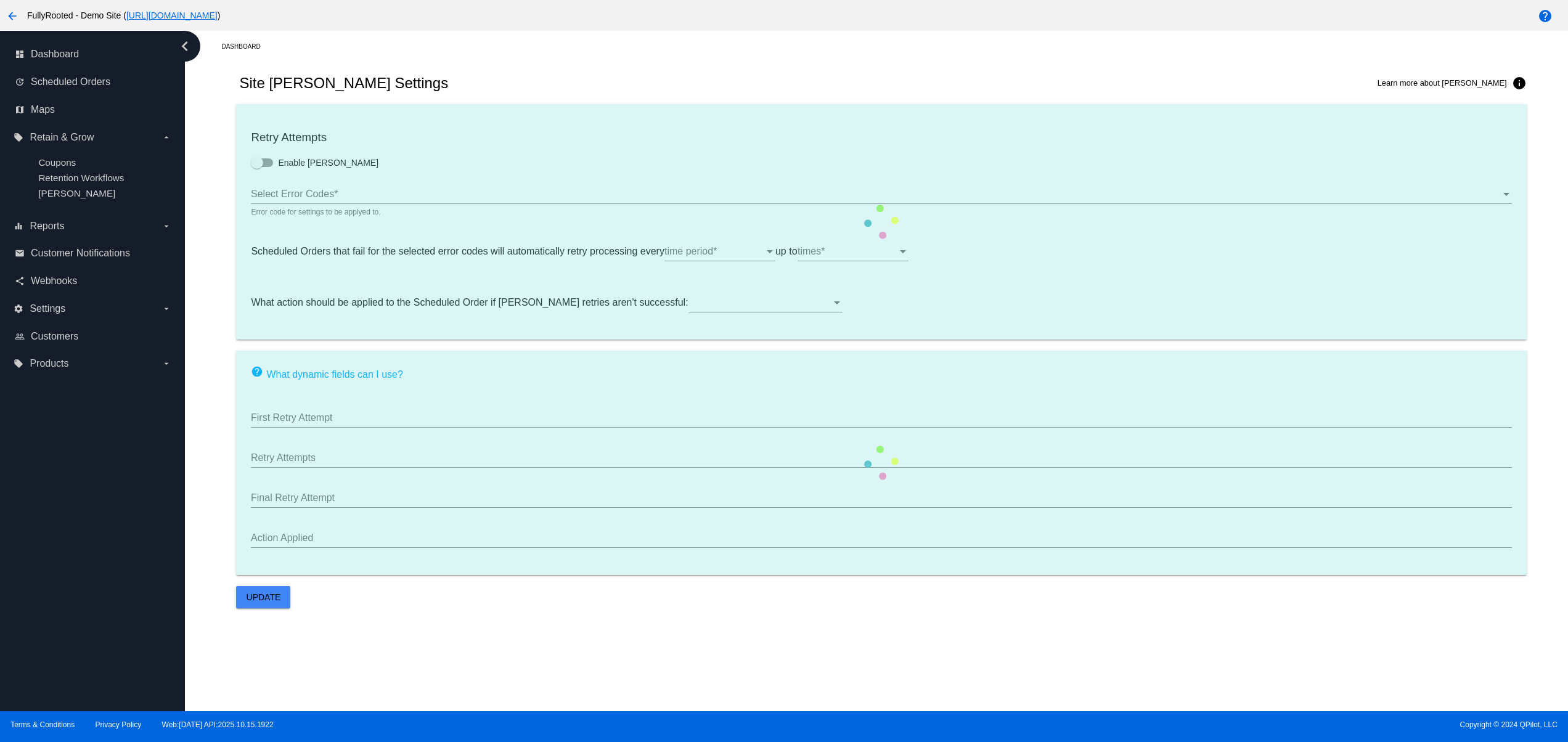
type input "If no changes are made, we will automatically retry processing your {{Scheduled…"
type input "If no changes are made, we will automatically {{DunningAction}} your {{Schedule…"
type input "Your {{ScheduledOrder}} was {{DunningAction}}."
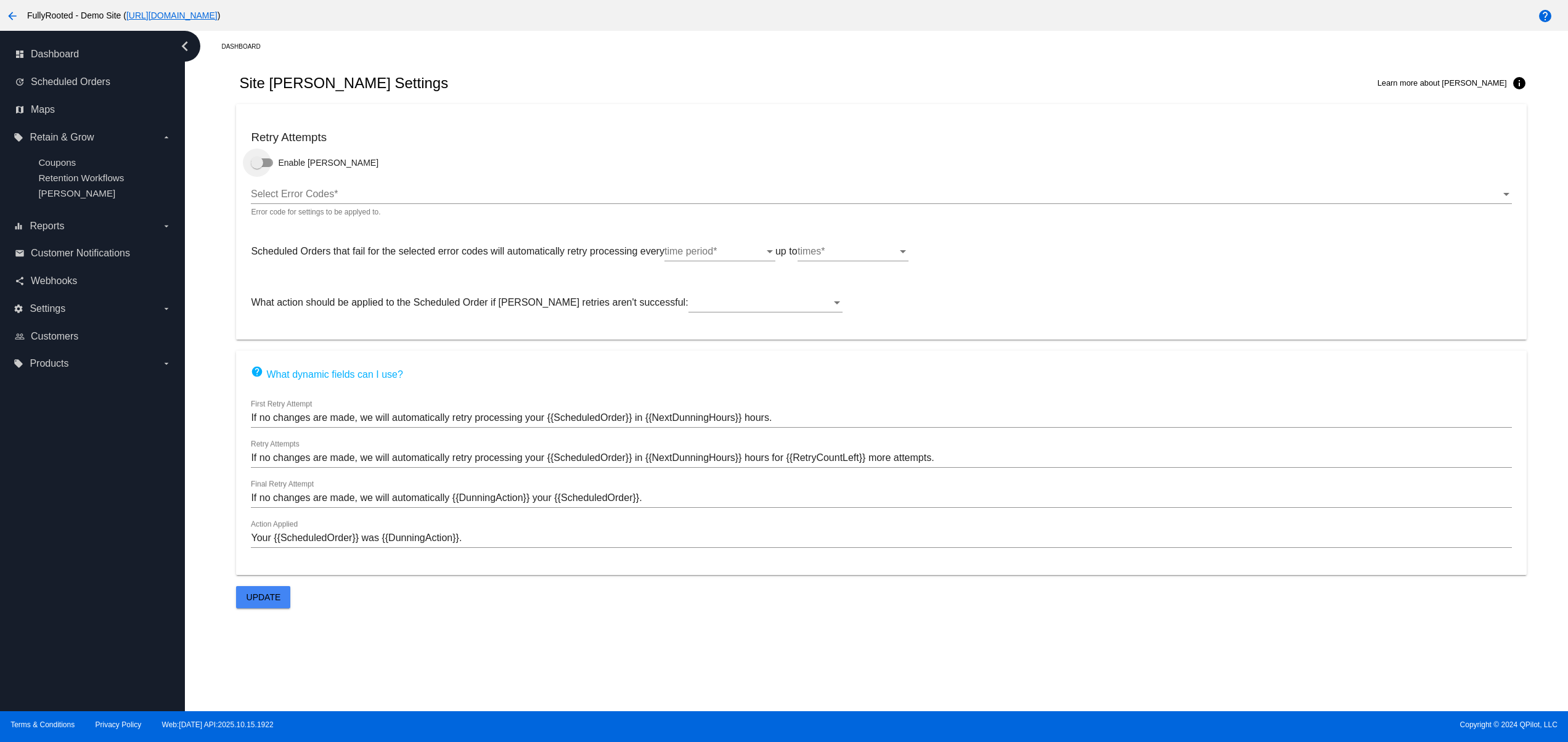
click at [306, 163] on span "Enable Dunning" at bounding box center [329, 162] width 101 height 12
click at [257, 167] on input "Enable Dunning" at bounding box center [256, 167] width 1 height 1
checkbox input "true"
click at [267, 599] on span "Update" at bounding box center [263, 597] width 34 height 10
click at [732, 255] on div "time period" at bounding box center [713, 252] width 100 height 11
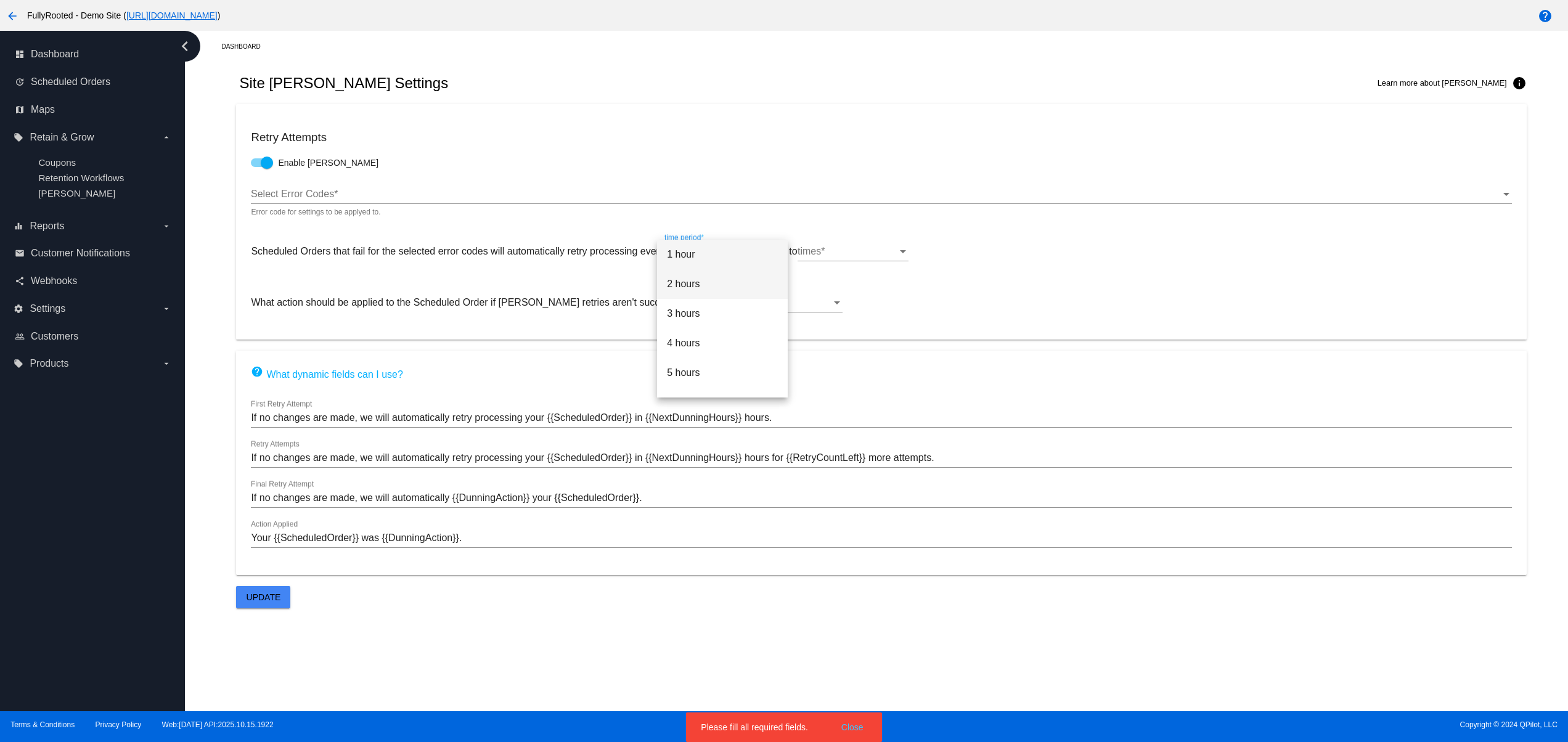
click at [719, 278] on span "2 hours" at bounding box center [723, 284] width 111 height 30
click at [491, 184] on div "Select Error Codes Select Error Codes *" at bounding box center [880, 190] width 1260 height 27
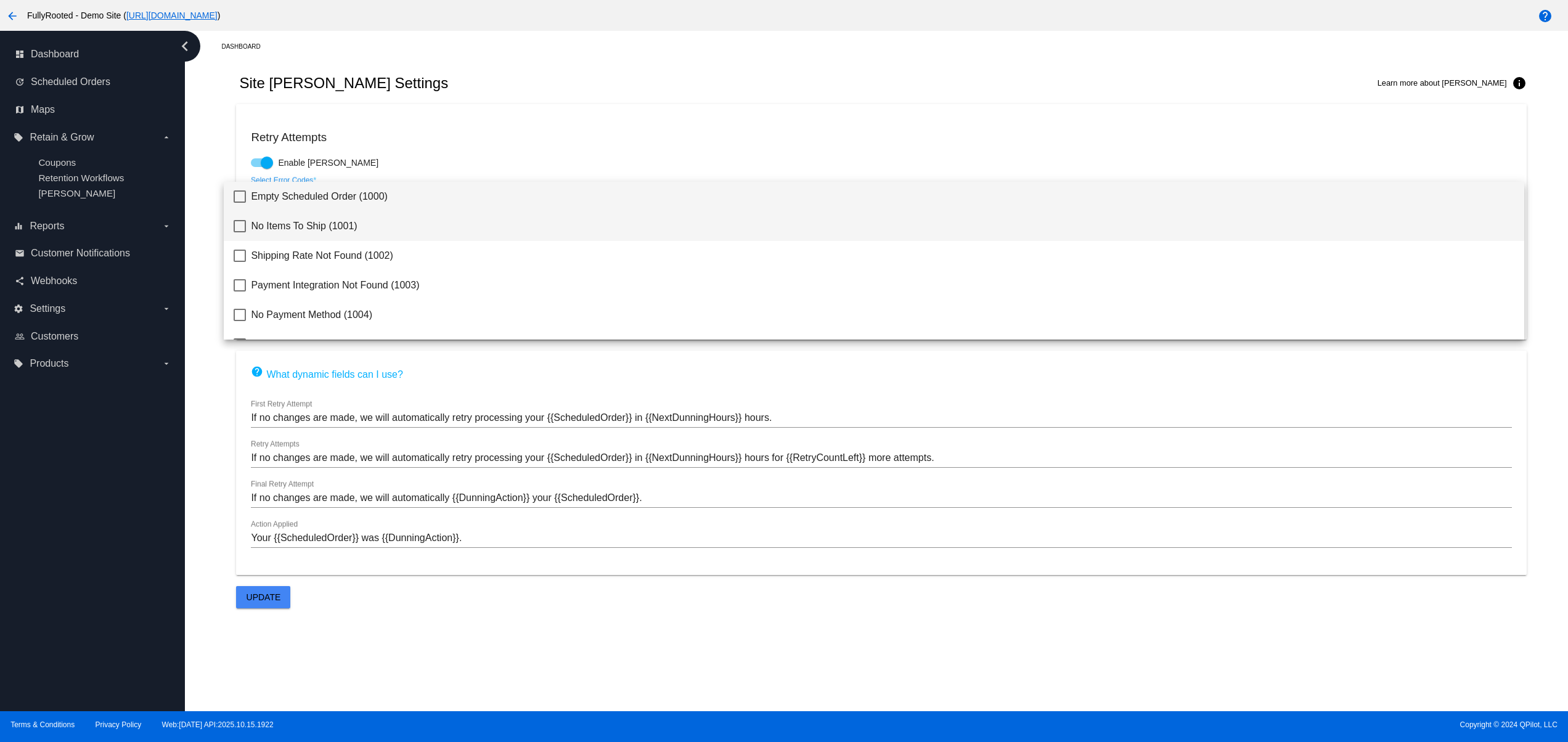
click at [393, 217] on span "No Items To Ship (1001)" at bounding box center [882, 226] width 1262 height 30
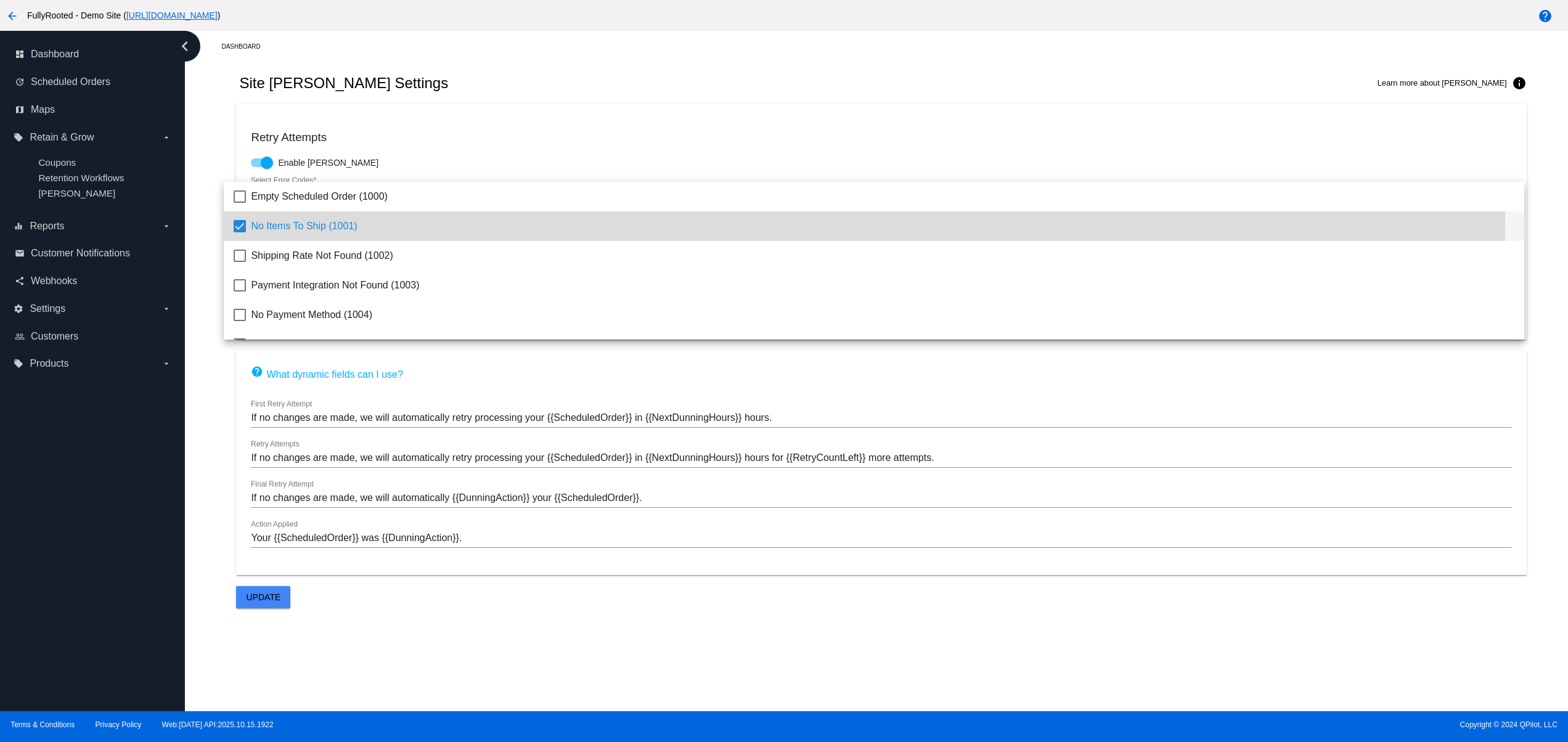
click at [782, 479] on div at bounding box center [784, 371] width 1568 height 742
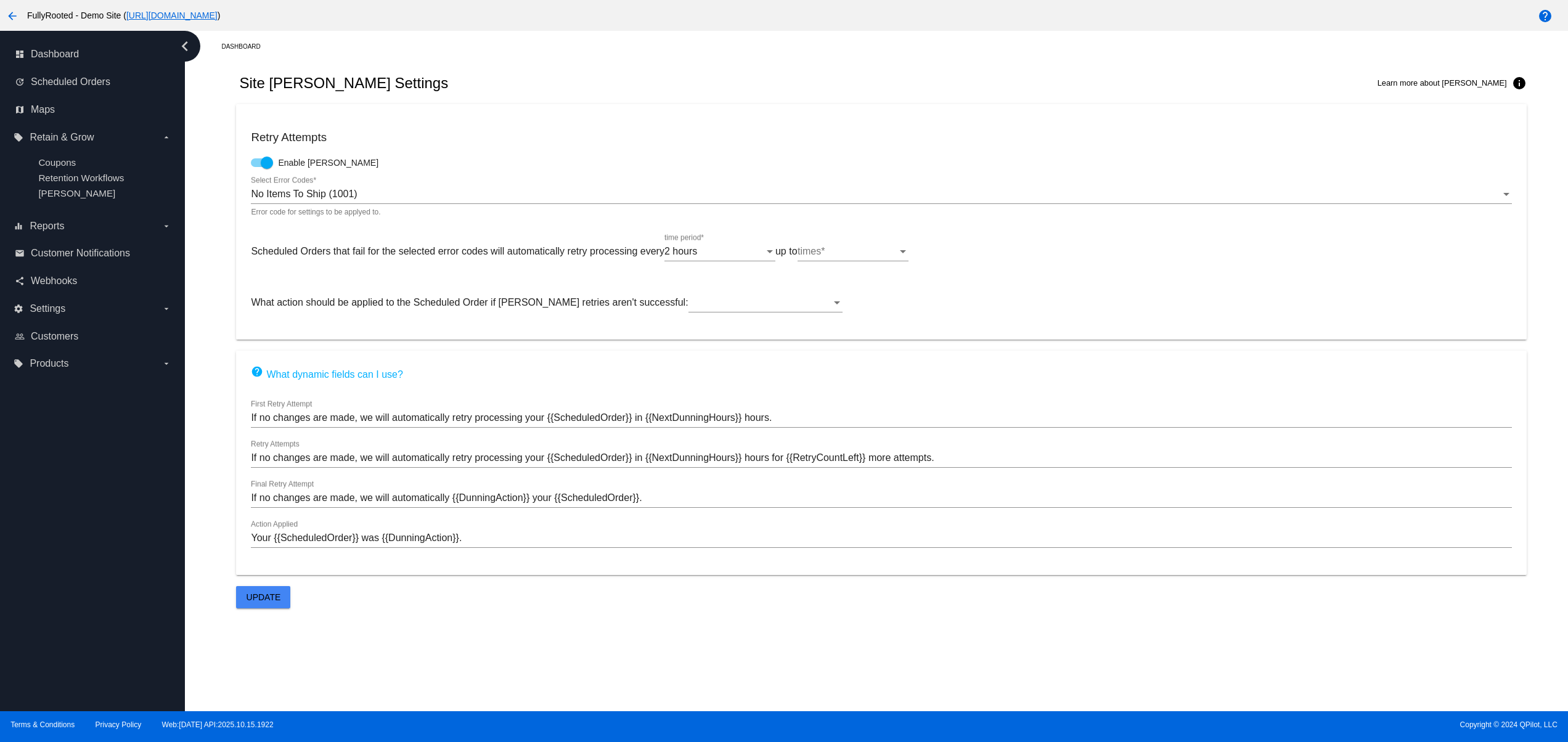
click at [815, 260] on div "times times *" at bounding box center [853, 247] width 111 height 27
click at [828, 308] on span "3 times" at bounding box center [861, 313] width 111 height 30
click at [688, 313] on div at bounding box center [765, 312] width 154 height 1
click at [688, 312] on div at bounding box center [765, 298] width 154 height 27
click at [666, 333] on span "Cancel the Scheduled Order" at bounding box center [720, 336] width 154 height 30
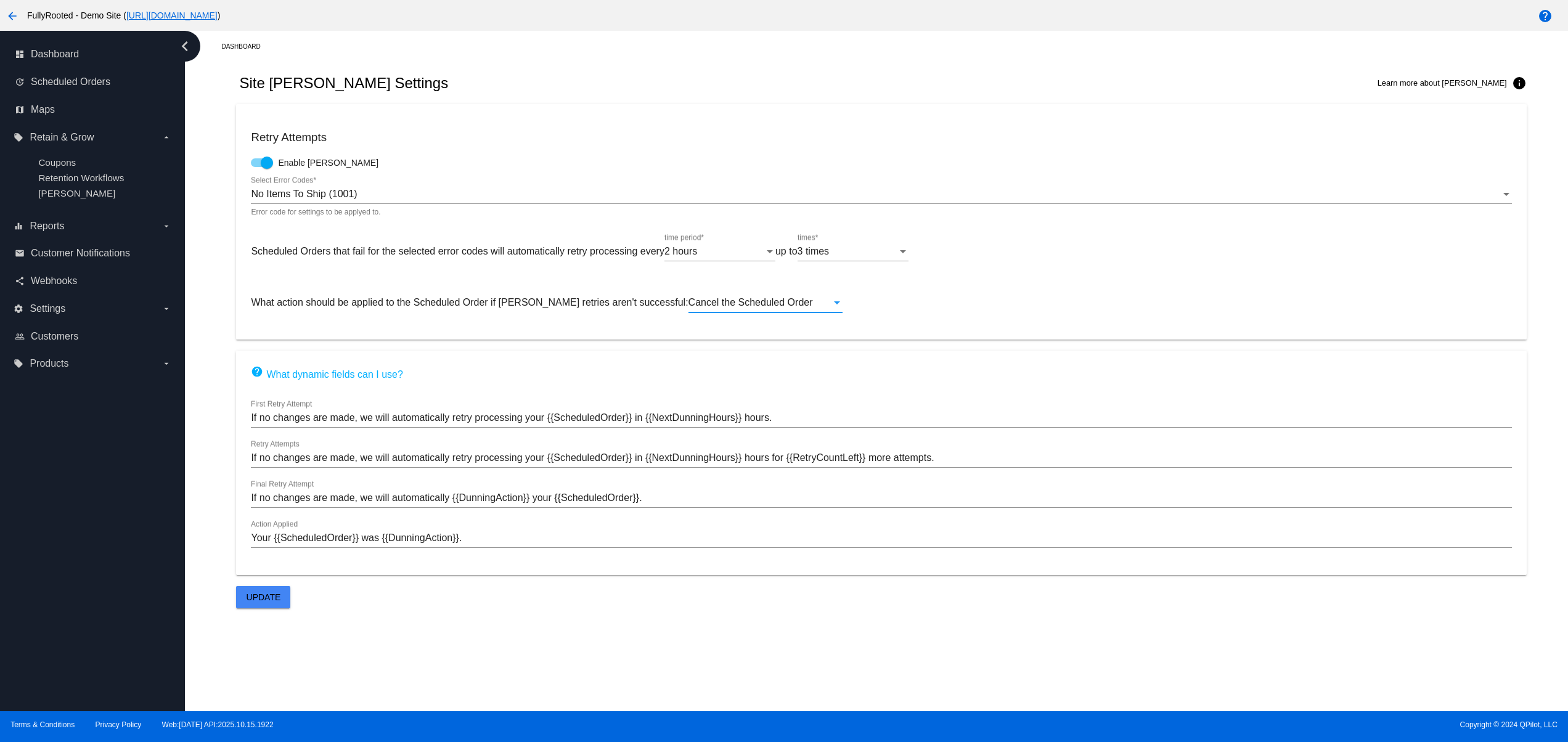
click at [245, 592] on button "Update" at bounding box center [263, 597] width 54 height 22
click at [890, 725] on button "Close" at bounding box center [899, 728] width 30 height 12
click at [66, 236] on label "equalizer Reports arrow_drop_down" at bounding box center [92, 226] width 157 height 20
click at [0, 0] on input "equalizer Reports arrow_drop_down" at bounding box center [0, 0] width 0 height 0
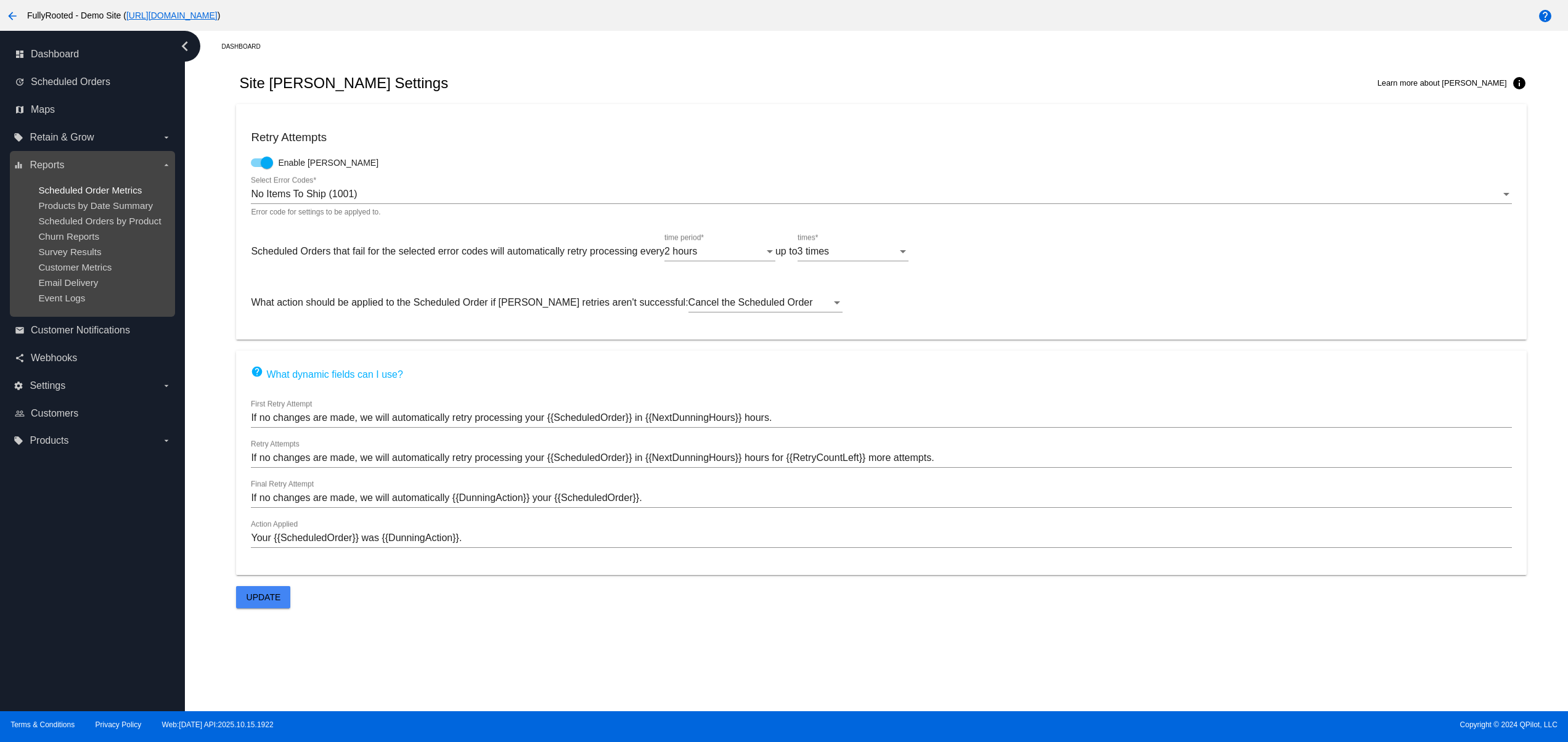
click at [63, 194] on span "Scheduled Order Metrics" at bounding box center [90, 191] width 104 height 11
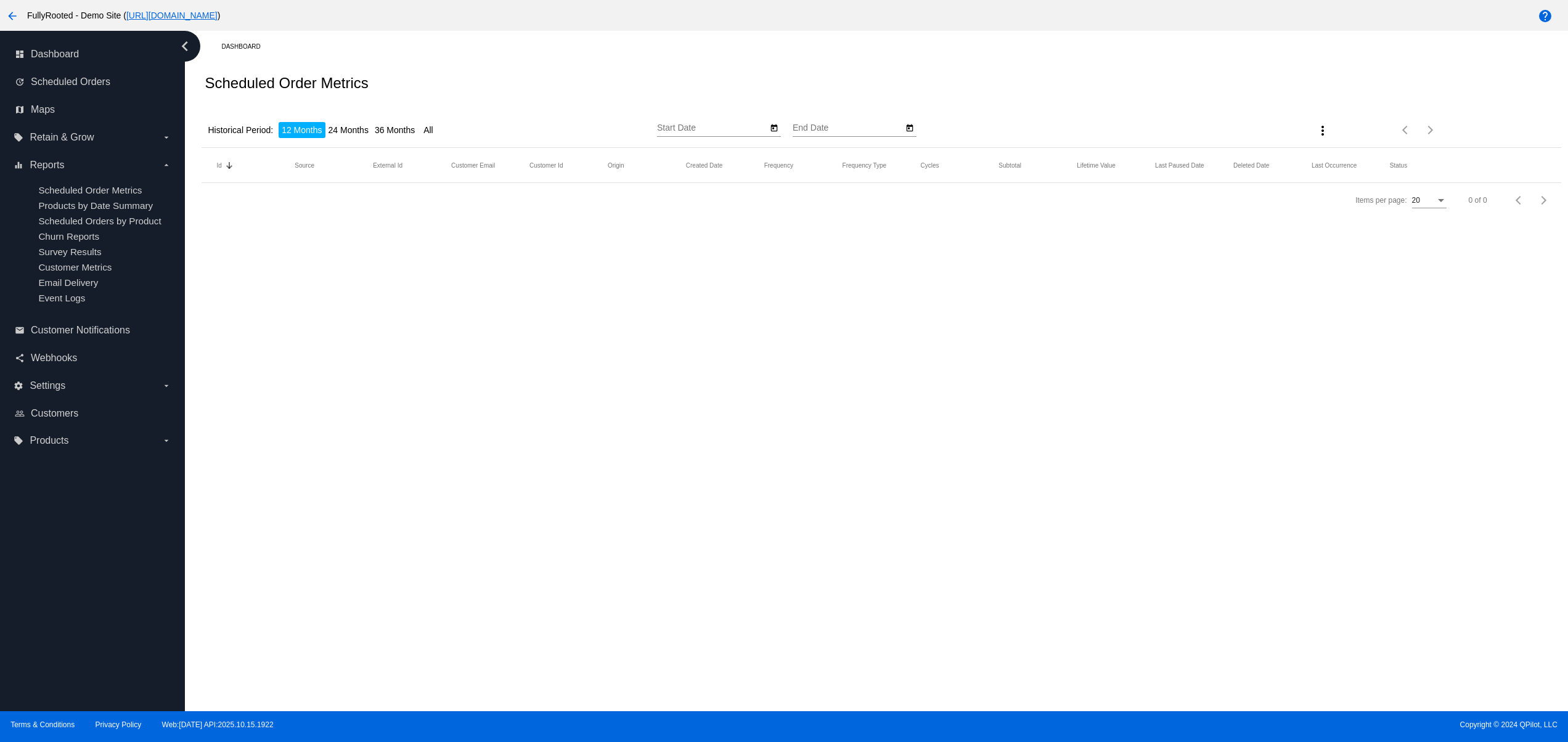
type input "10/15/2024"
type input "10/15/2025"
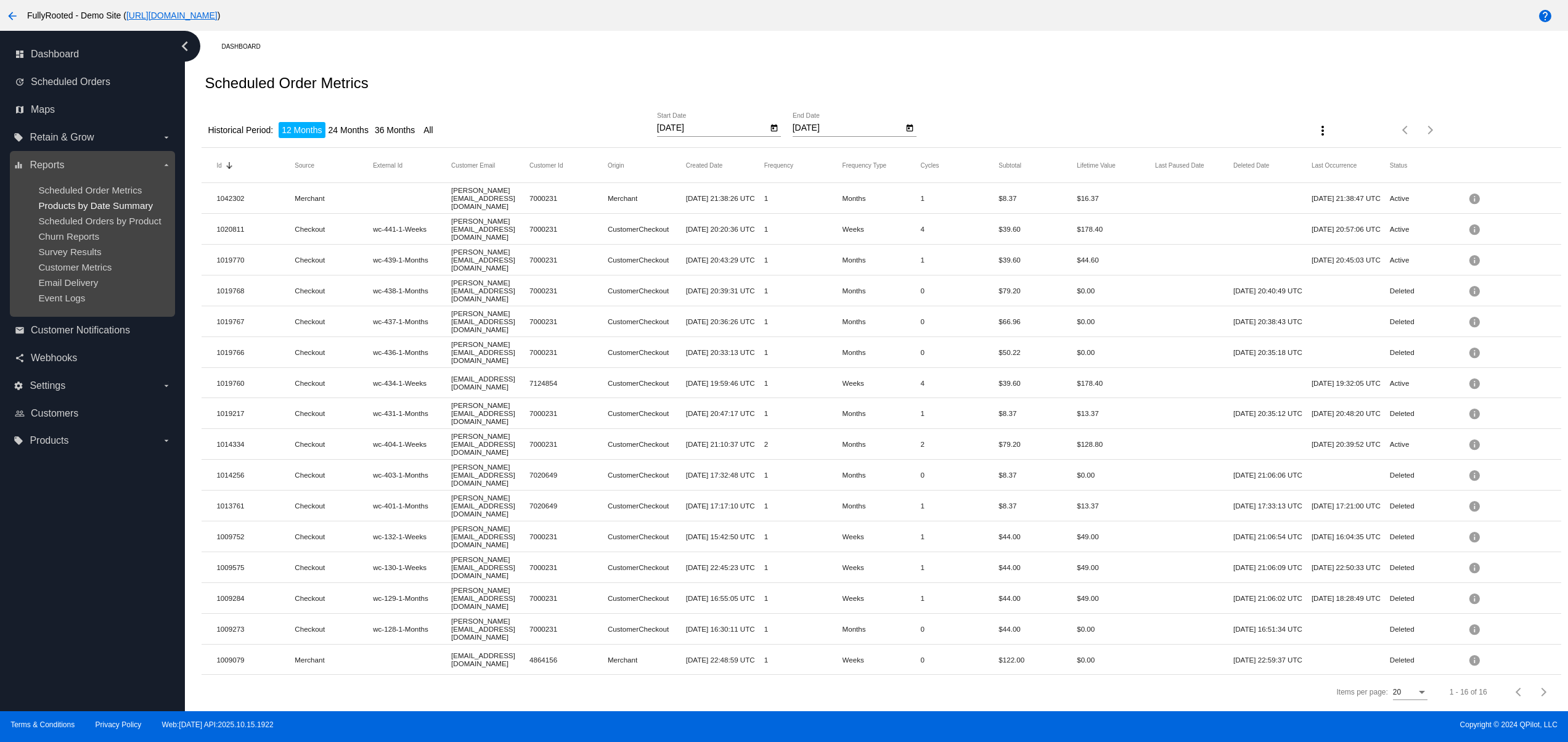
click at [87, 210] on span "Products by Date Summary" at bounding box center [95, 206] width 114 height 11
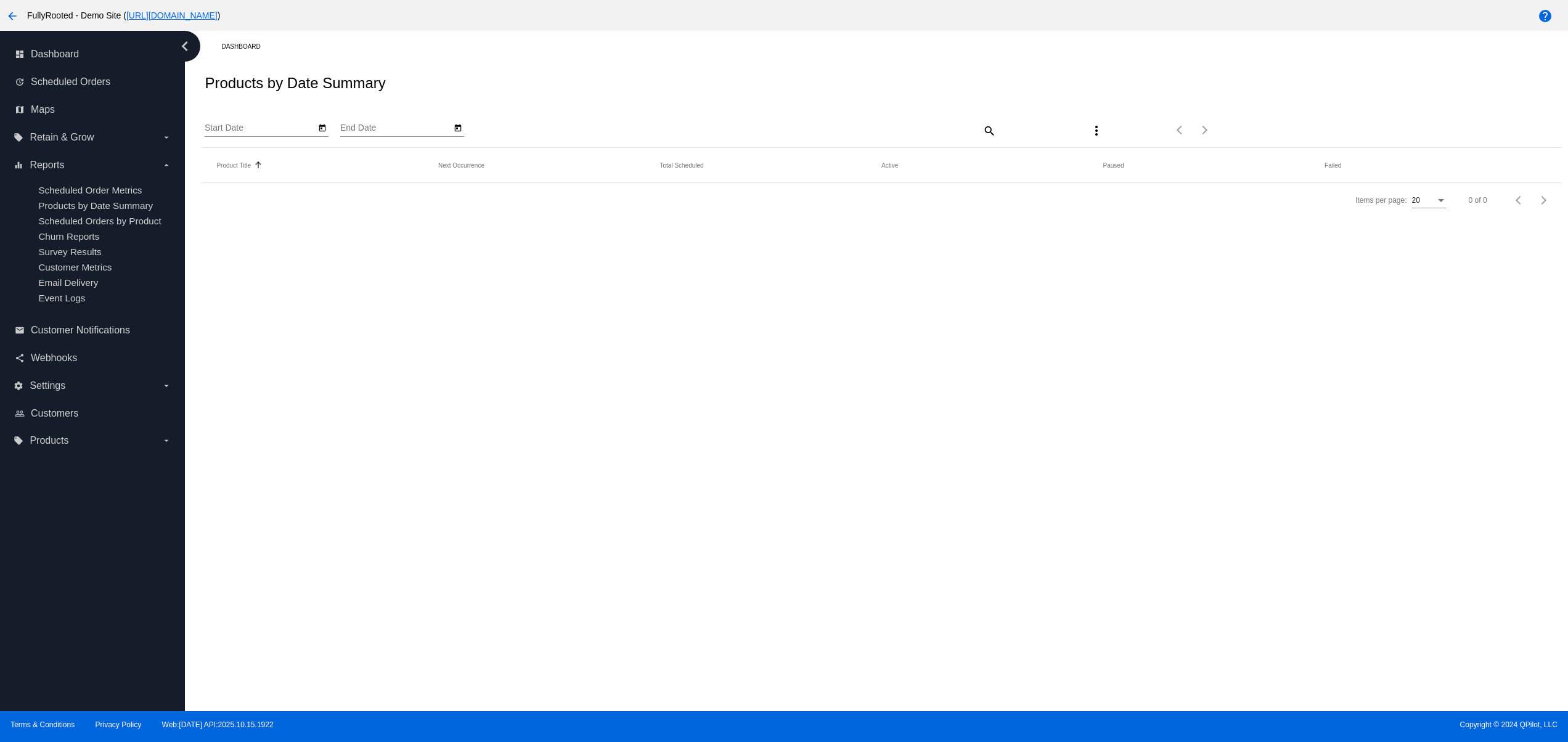
type input "10/15/2025"
type input "11/15/2025"
drag, startPoint x: 329, startPoint y: 234, endPoint x: 418, endPoint y: 239, distance: 89.1
click at [378, 233] on mat-cell "Watermelon Slice (Bottles: 3 Bottles)" at bounding box center [327, 228] width 222 height 14
click at [478, 380] on div "Dashboard Products by Date Summary 10/15/2025 Start Date 11/15/2025 End Date se…" at bounding box center [877, 371] width 1383 height 680
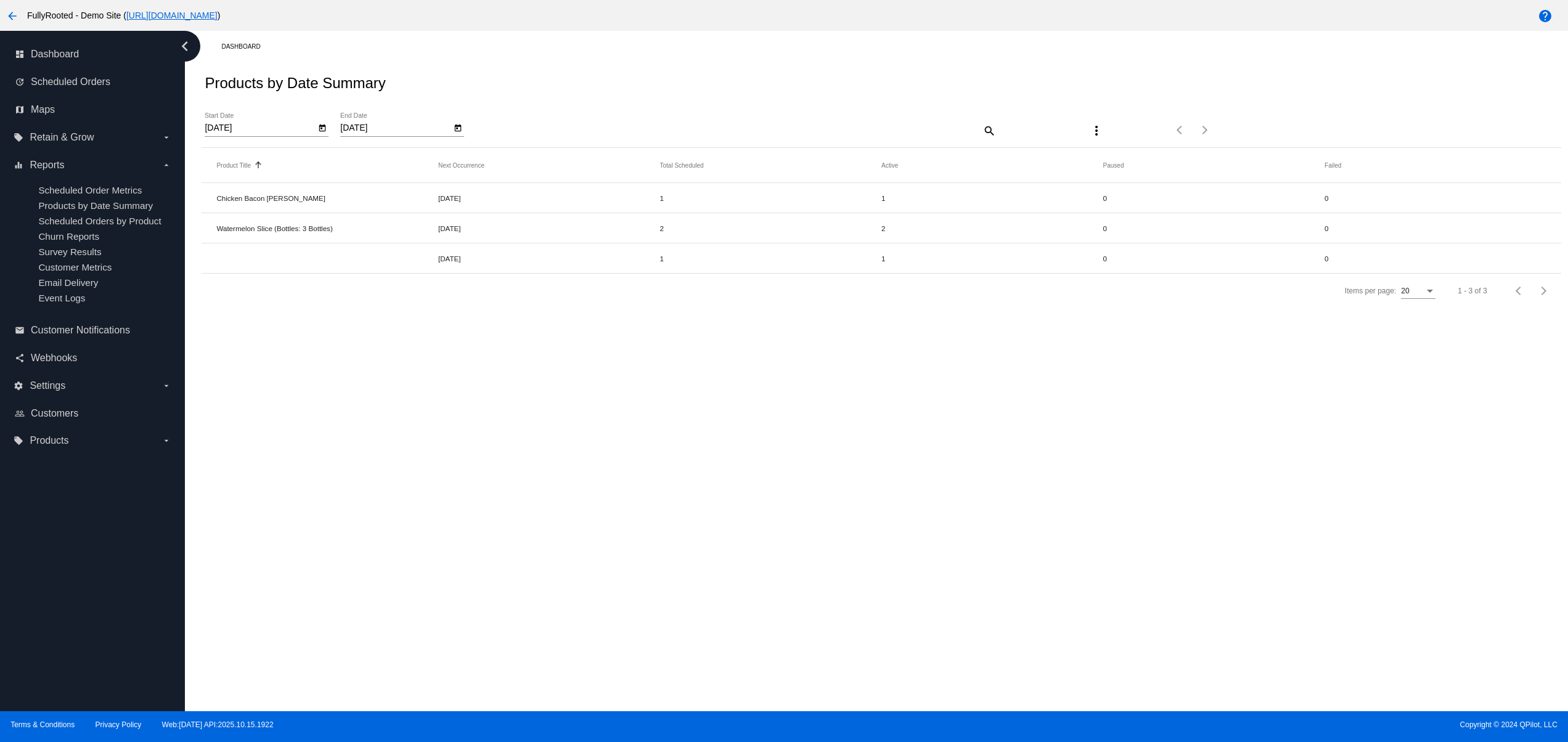
drag, startPoint x: 304, startPoint y: 243, endPoint x: 323, endPoint y: 267, distance: 30.6
click at [306, 243] on mat-row "Watermelon Slice (Bottles: 3 Bottles) Oct 22 2025 2 2 0 0" at bounding box center [880, 229] width 1358 height 31
drag, startPoint x: 317, startPoint y: 216, endPoint x: 801, endPoint y: 301, distance: 491.4
click at [671, 216] on mat-row "Watermelon Slice (Bottles: 3 Bottles) Oct 22 2025 2 2 0 0" at bounding box center [880, 229] width 1358 height 31
click at [807, 427] on div "Dashboard Products by Date Summary 10/15/2025 Start Date 11/15/2025 End Date se…" at bounding box center [877, 371] width 1383 height 680
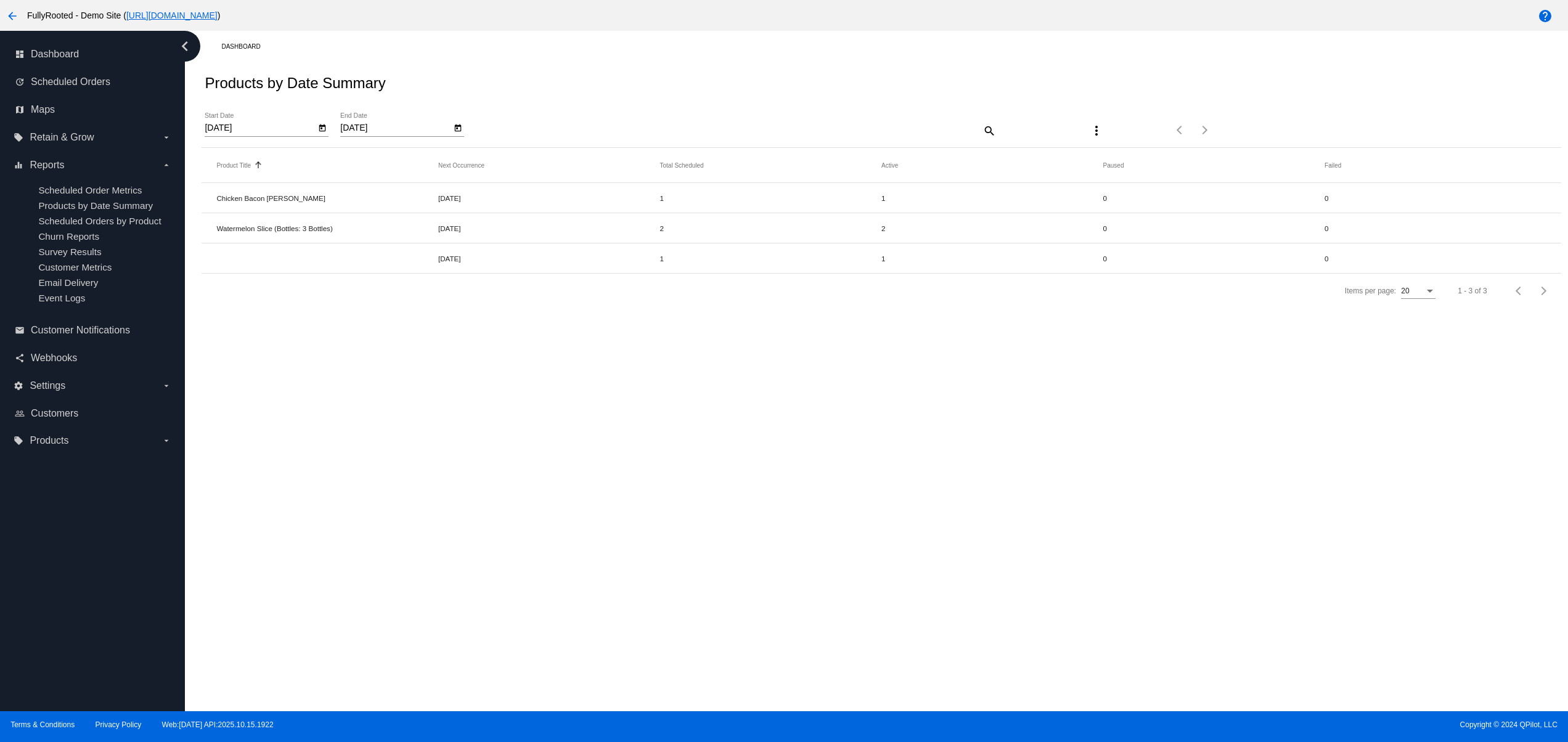
click at [1103, 136] on mat-icon "more_vert" at bounding box center [1095, 130] width 14 height 14
click at [1111, 161] on button "file_download Export" at bounding box center [1120, 162] width 72 height 30
drag, startPoint x: 558, startPoint y: 444, endPoint x: 544, endPoint y: 444, distance: 14.0
click at [558, 444] on div "Dashboard Products by Date Summary 10/15/2025 Start Date 11/15/2025 End Date se…" at bounding box center [877, 371] width 1383 height 680
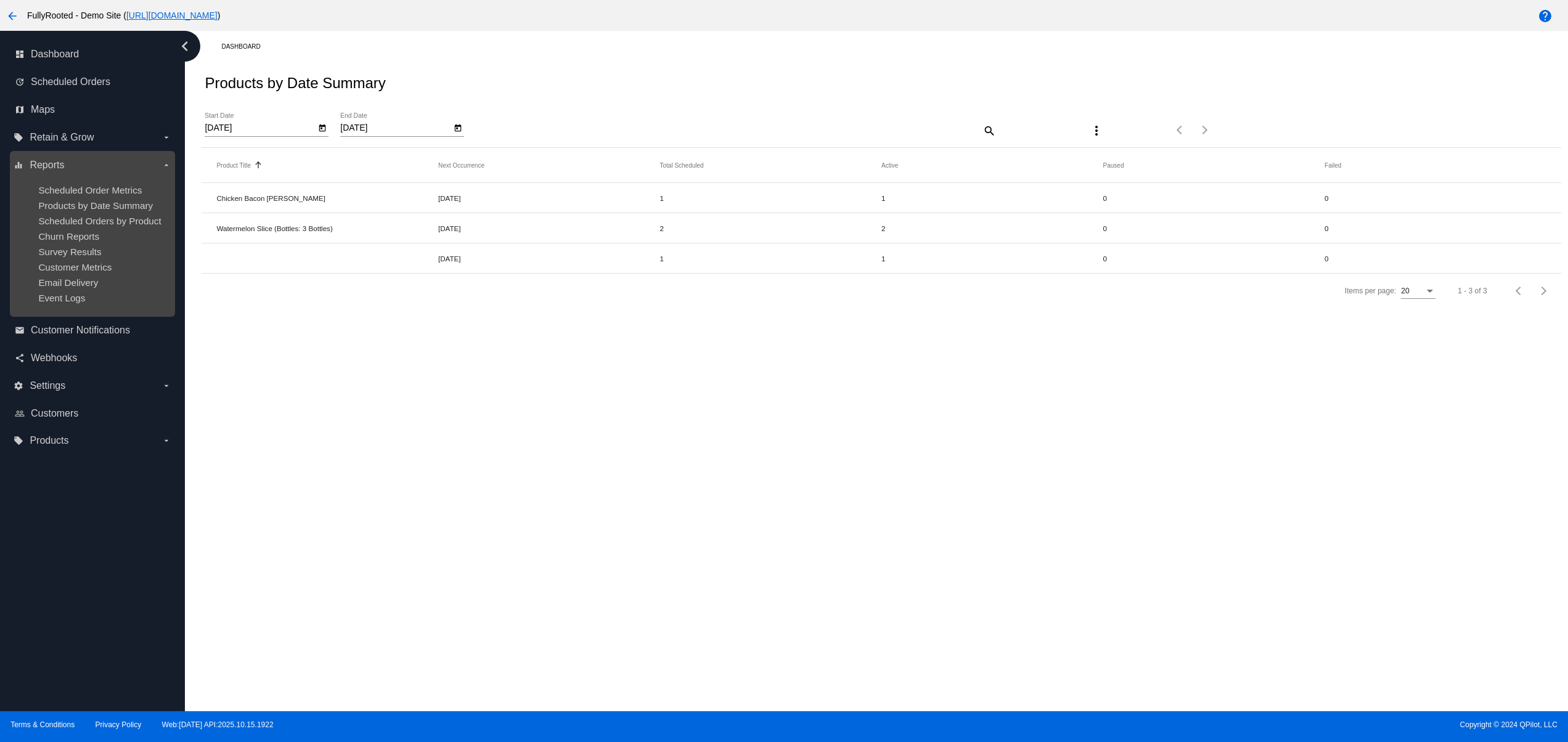
click at [104, 200] on ul "Scheduled Order Metrics Products by Date Summary Scheduled Orders by Product Ch…" at bounding box center [92, 244] width 157 height 138
click at [101, 210] on span "Products by Date Summary" at bounding box center [95, 206] width 114 height 11
click at [108, 210] on span "Products by Date Summary" at bounding box center [95, 206] width 114 height 11
click at [104, 198] on ul "Scheduled Order Metrics Products by Date Summary Scheduled Orders by Product Ch…" at bounding box center [92, 244] width 157 height 138
click at [92, 210] on span "Products by Date Summary" at bounding box center [95, 206] width 114 height 11
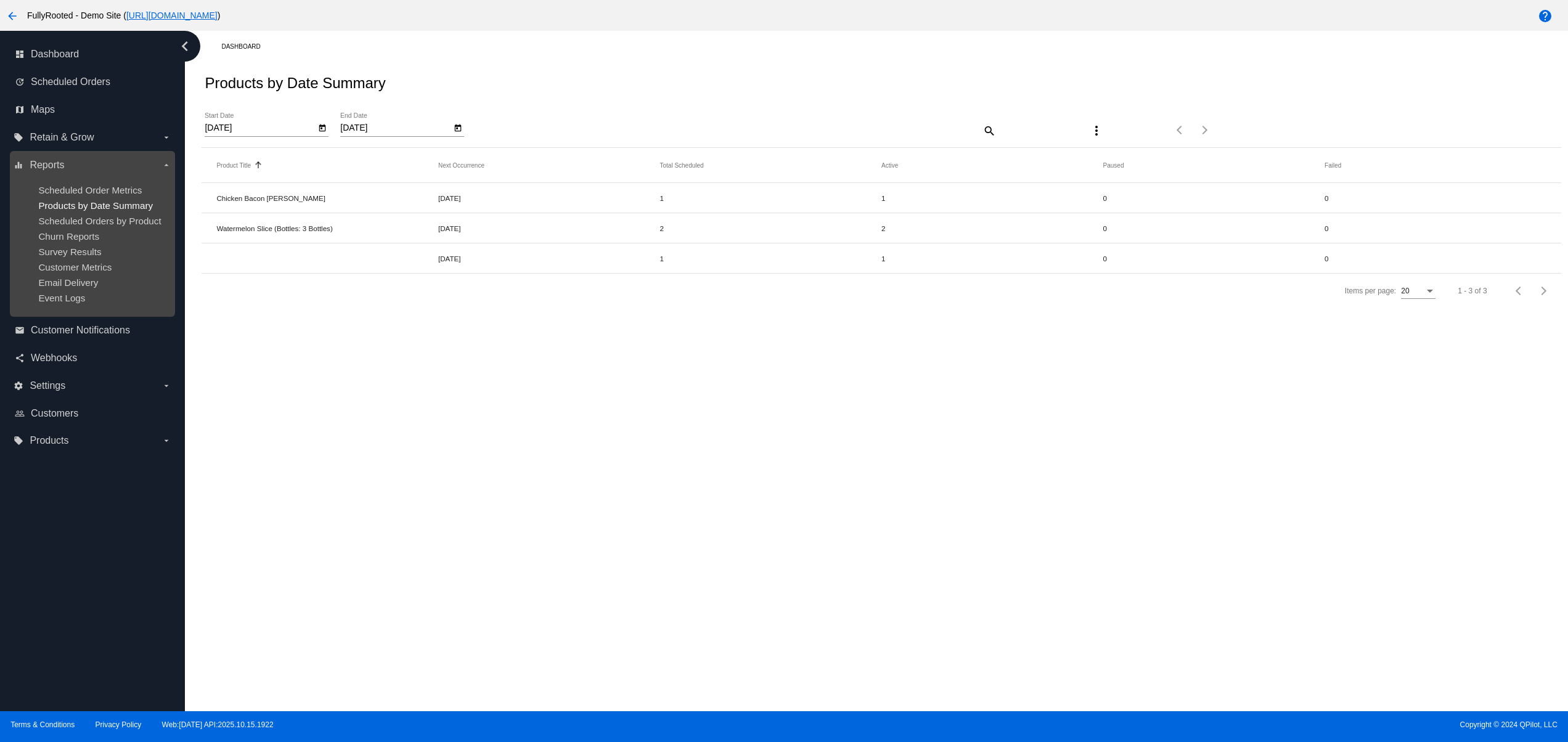
click at [94, 210] on span "Products by Date Summary" at bounding box center [95, 206] width 114 height 11
click at [88, 226] on span "Scheduled Orders by Product" at bounding box center [99, 221] width 123 height 11
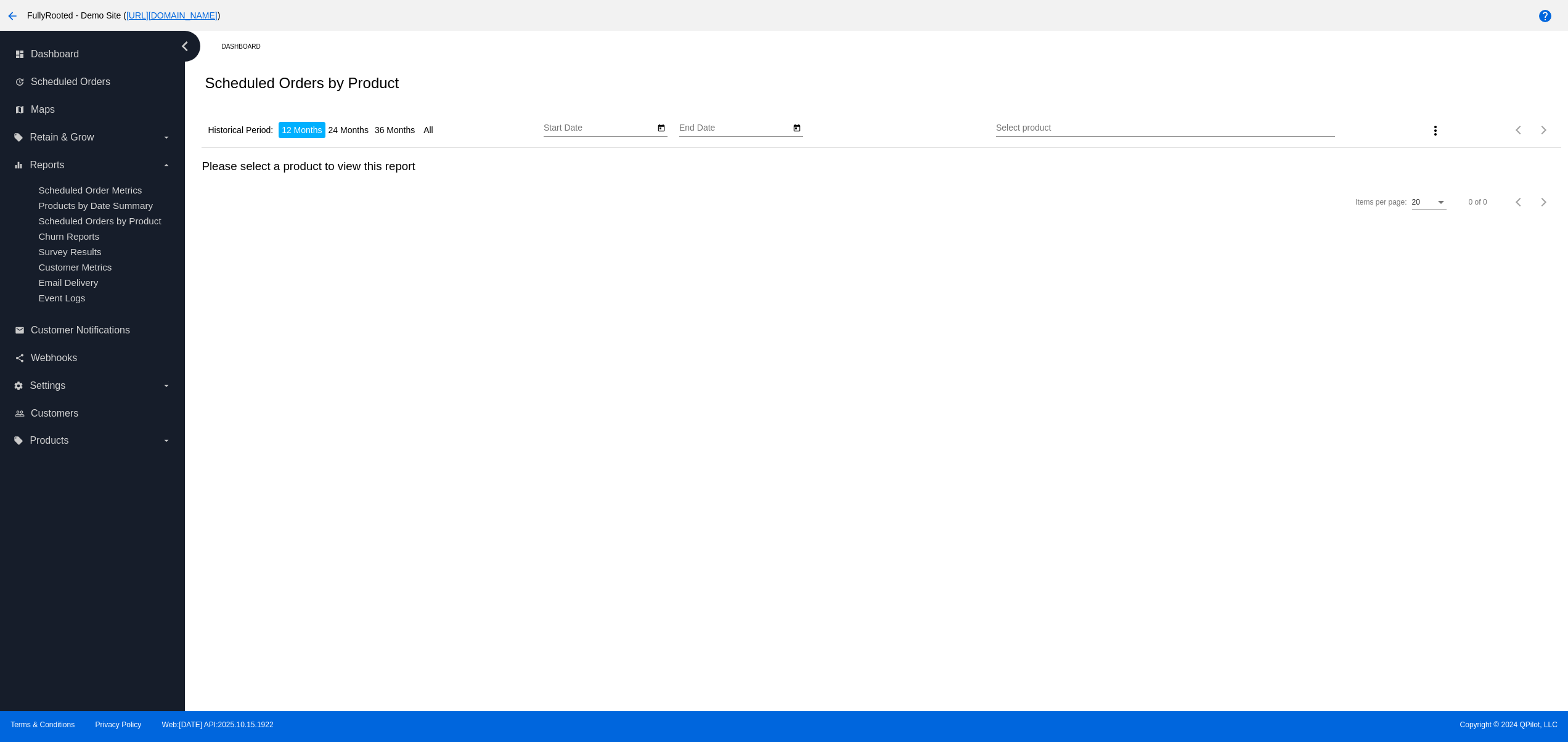
type input "10/15/2024"
type input "10/15/2025"
click at [370, 111] on div "Historical Period: 12 Months 24 Months 36 Months All 10/15/2024 Start Date 10/1…" at bounding box center [880, 126] width 1358 height 43
click at [355, 127] on li "24 Months" at bounding box center [348, 130] width 46 height 16
type input "10/15/2023"
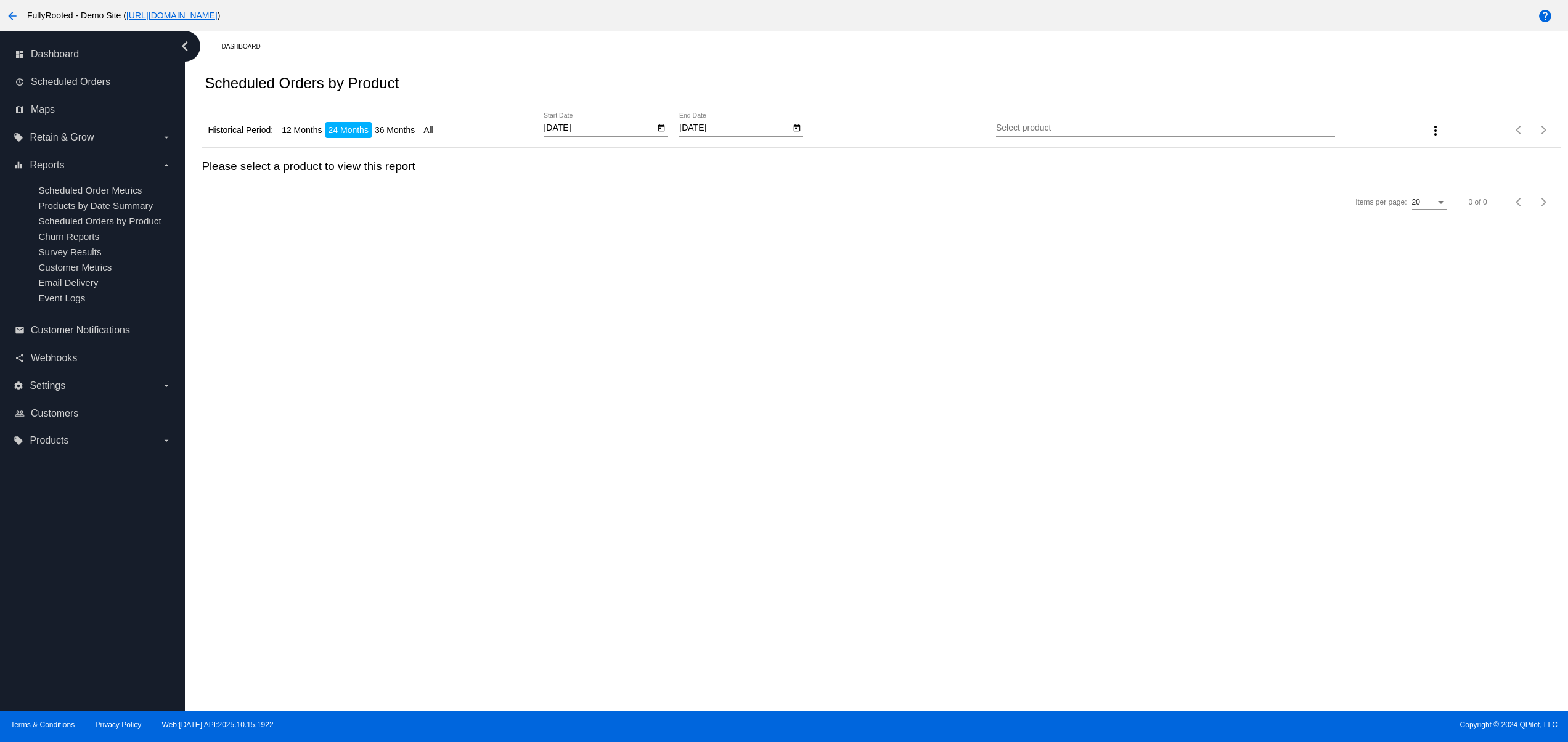
click at [383, 128] on li "36 Months" at bounding box center [394, 130] width 46 height 16
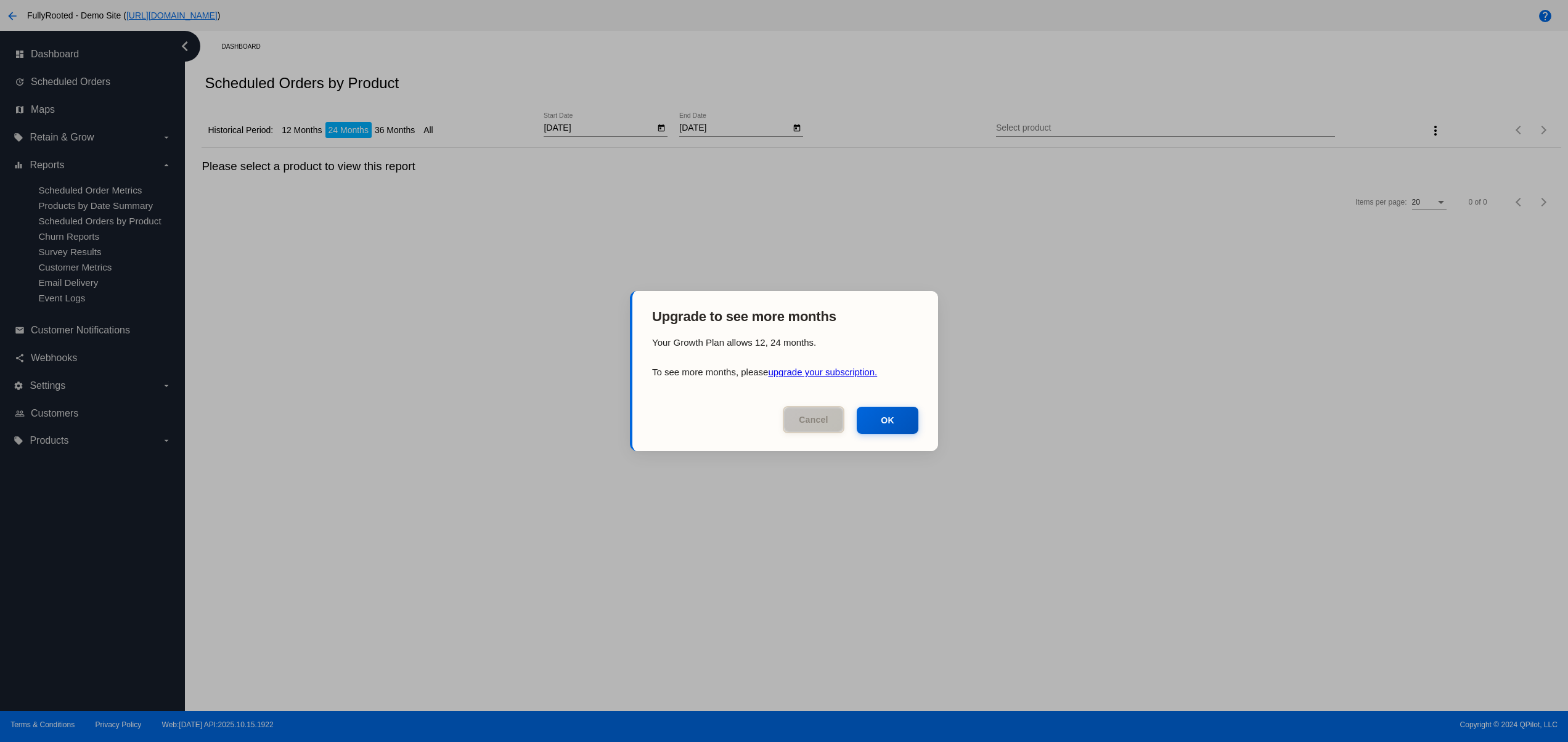
click at [816, 426] on button "Cancel" at bounding box center [813, 420] width 62 height 27
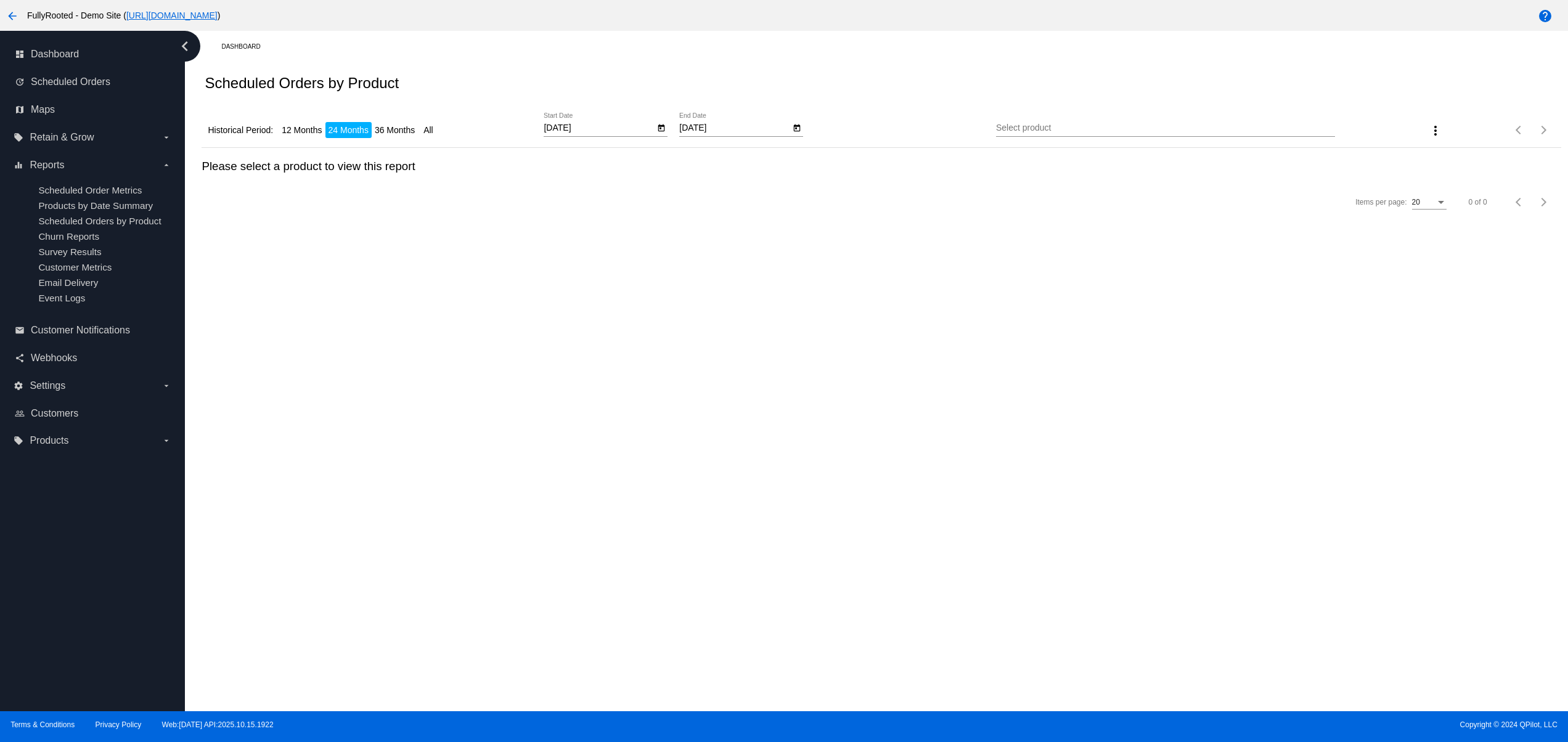
click at [436, 130] on li "All" at bounding box center [428, 130] width 16 height 16
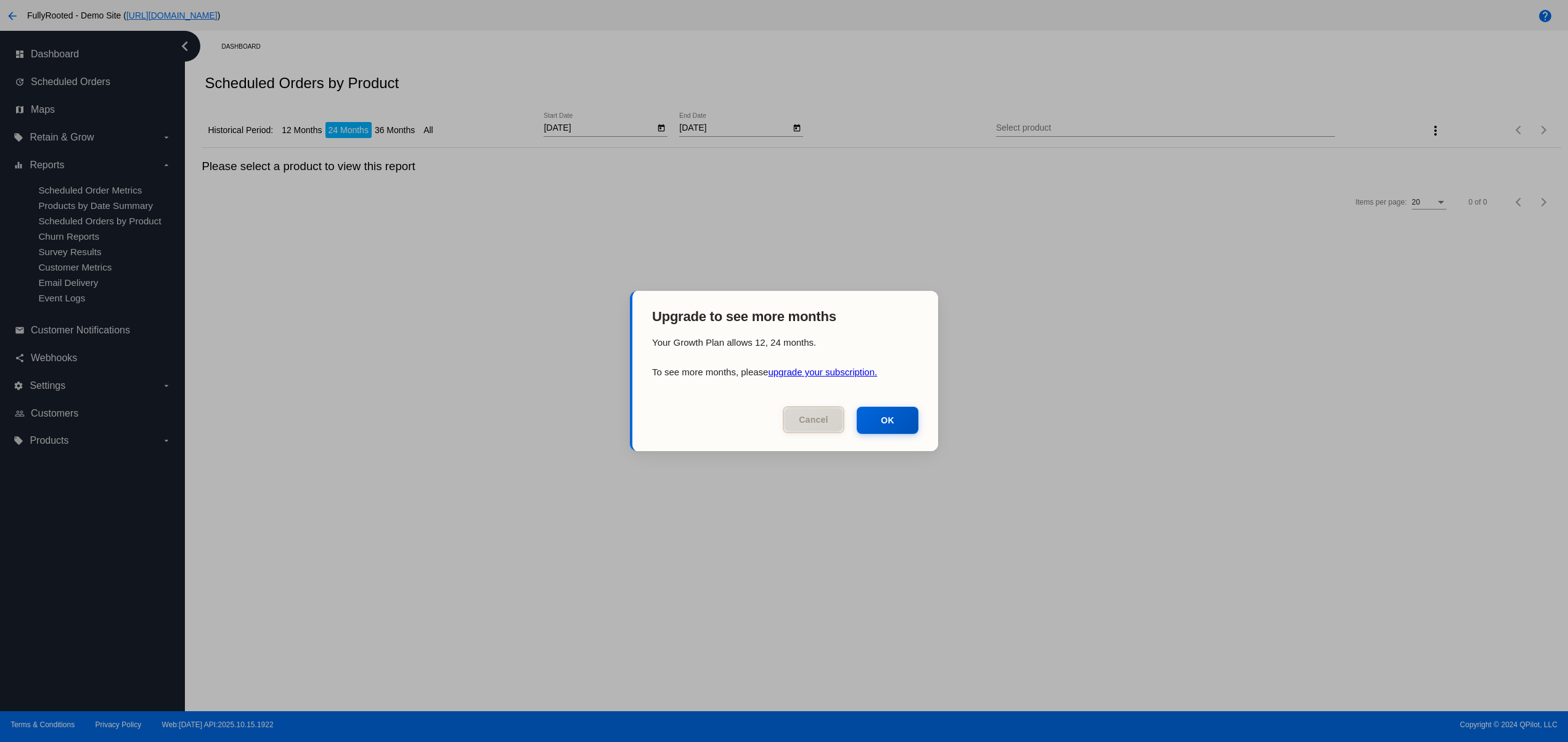
click at [810, 429] on button "Cancel" at bounding box center [813, 420] width 62 height 27
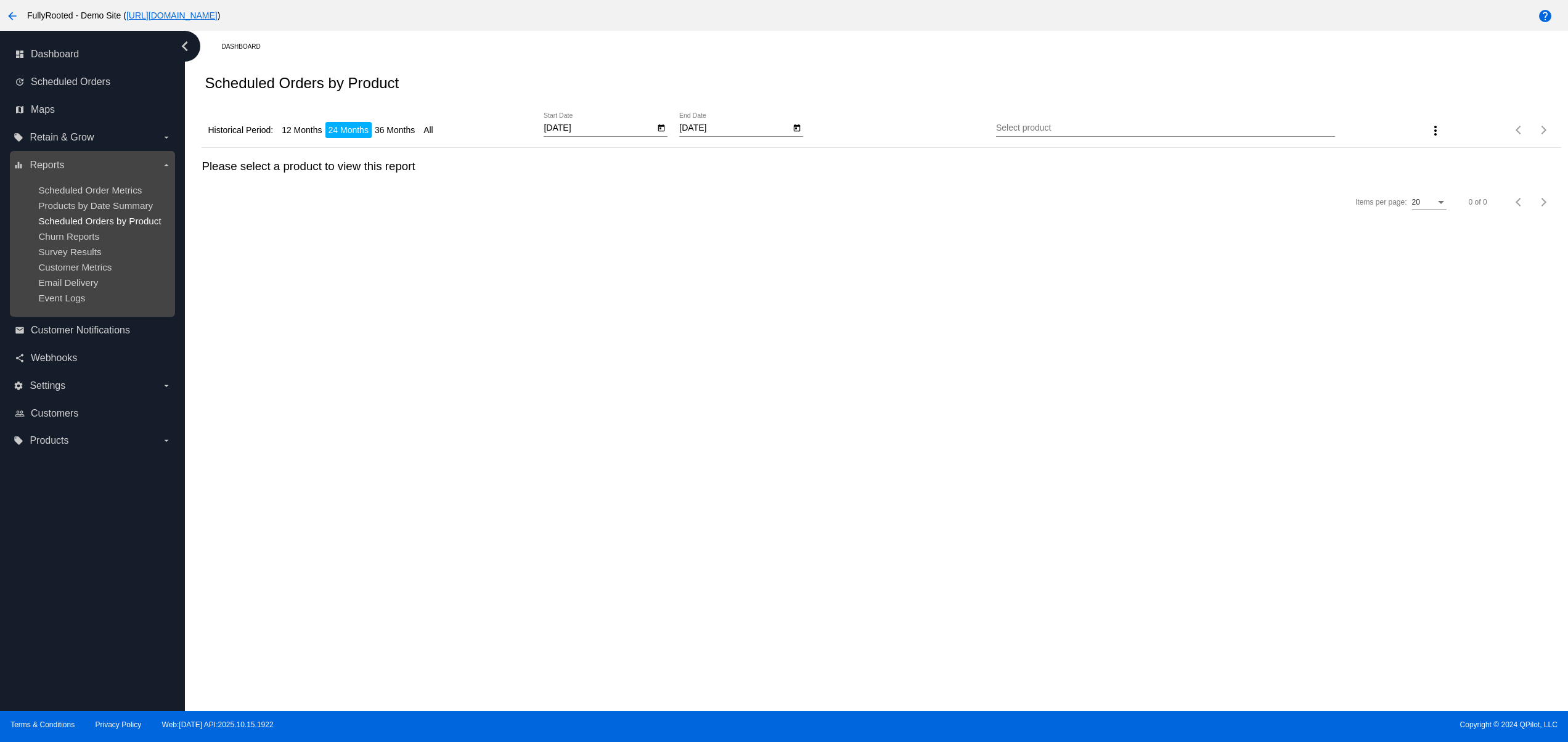
click at [67, 226] on span "Scheduled Orders by Product" at bounding box center [99, 221] width 123 height 11
click at [57, 226] on span "Scheduled Orders by Product" at bounding box center [99, 221] width 123 height 11
click at [60, 220] on span "Scheduled Orders by Product" at bounding box center [99, 221] width 123 height 11
click at [85, 242] on span "Churn Reports" at bounding box center [69, 236] width 61 height 11
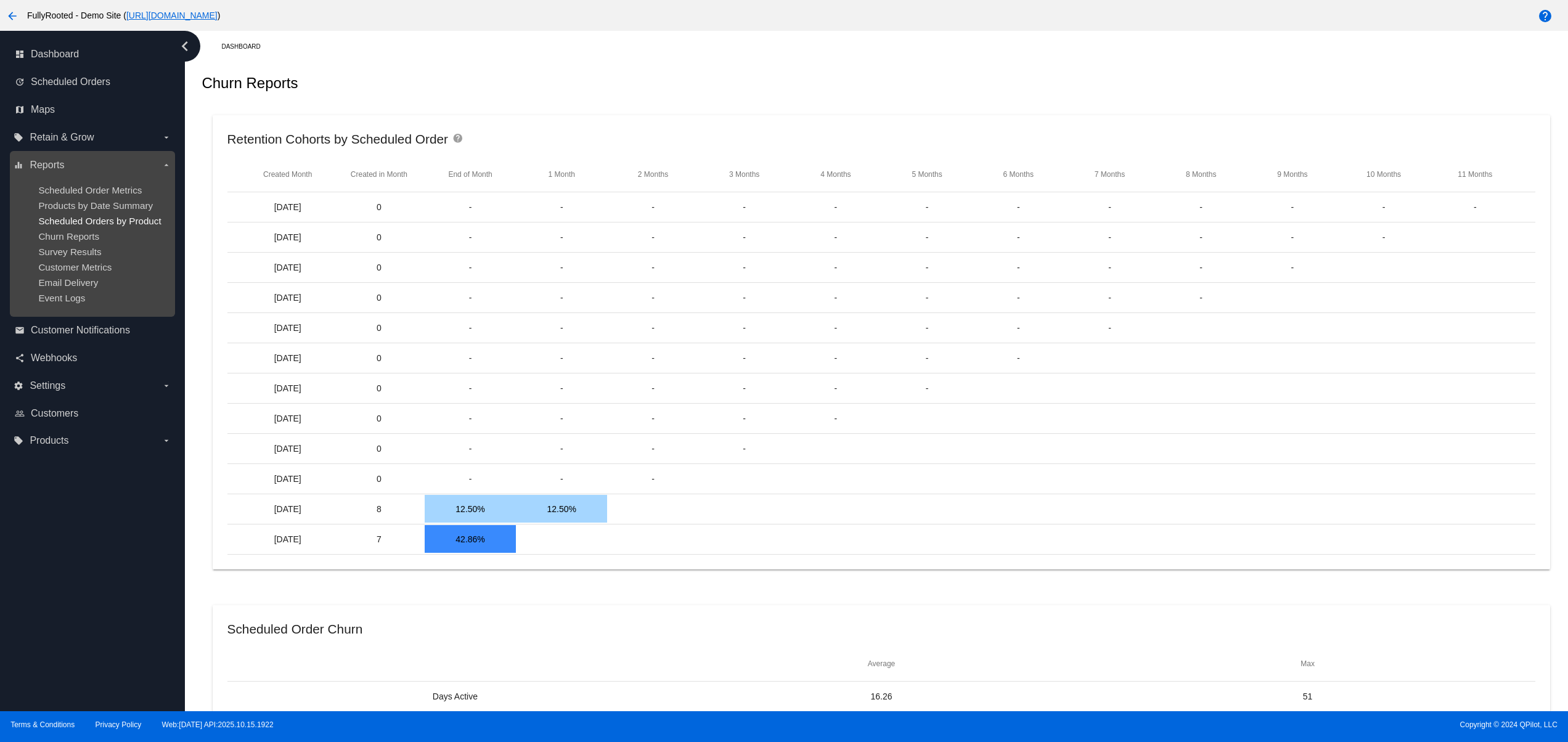
click at [79, 226] on span "Scheduled Orders by Product" at bounding box center [99, 221] width 123 height 11
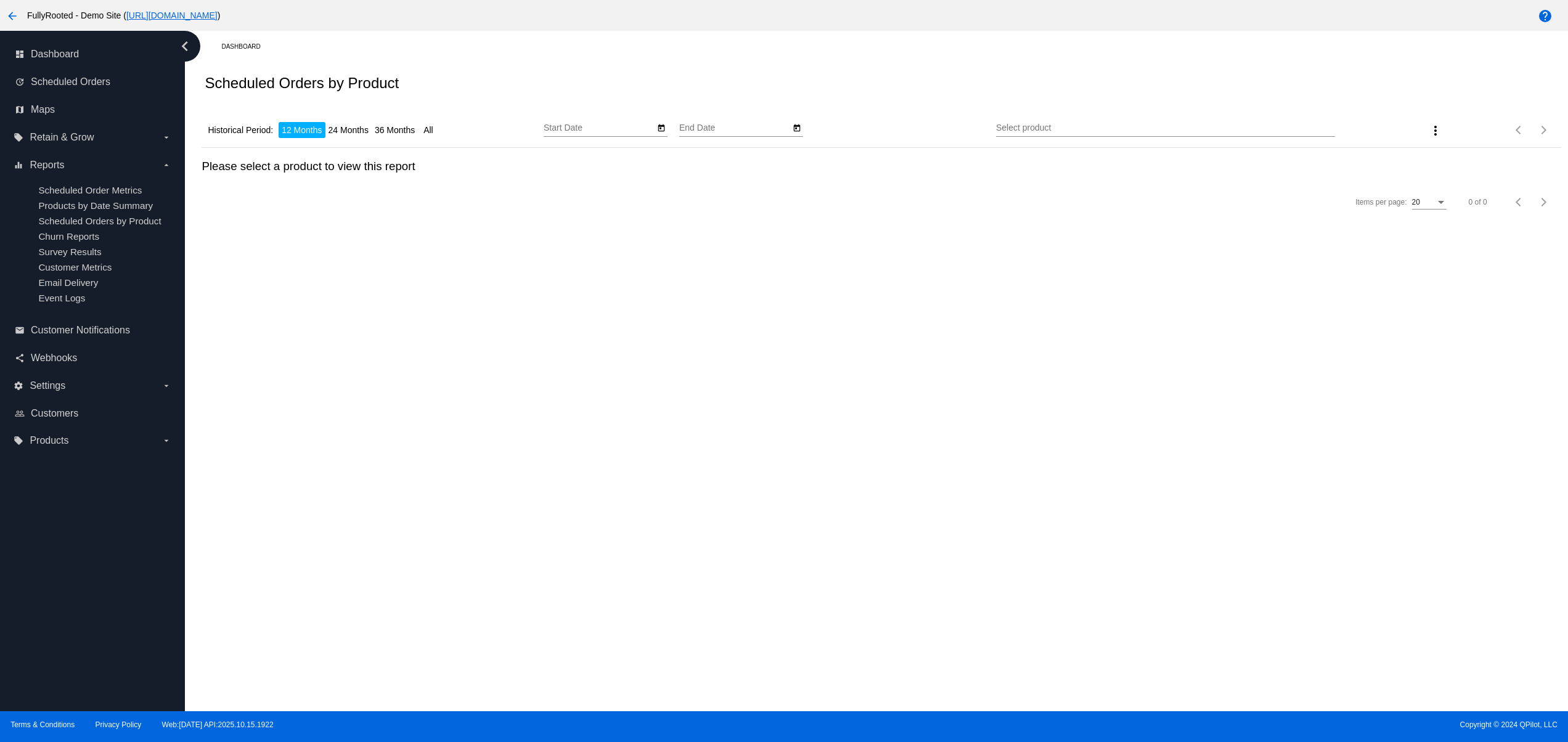
type input "10/15/2024"
type input "10/15/2025"
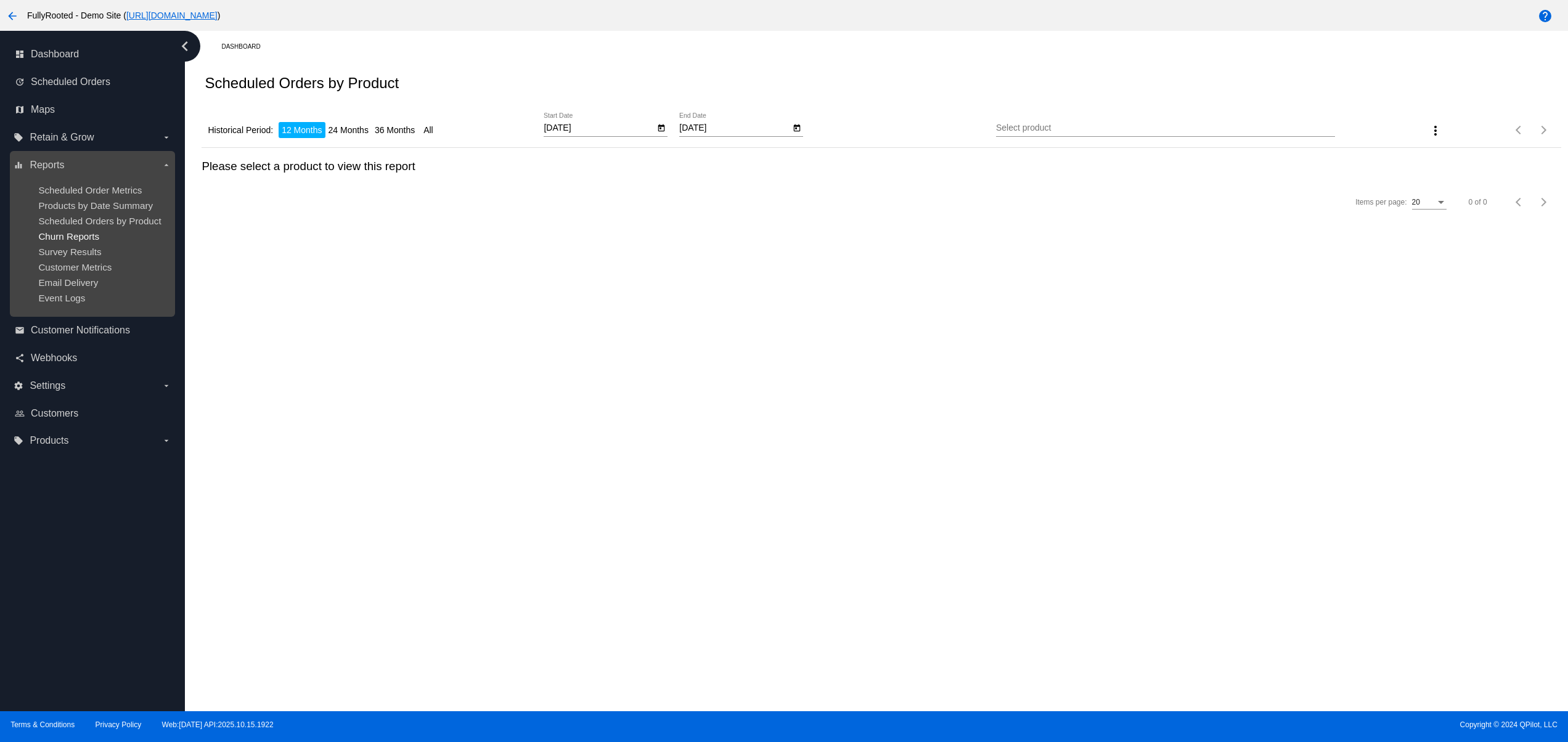
click at [77, 242] on span "Churn Reports" at bounding box center [69, 236] width 61 height 11
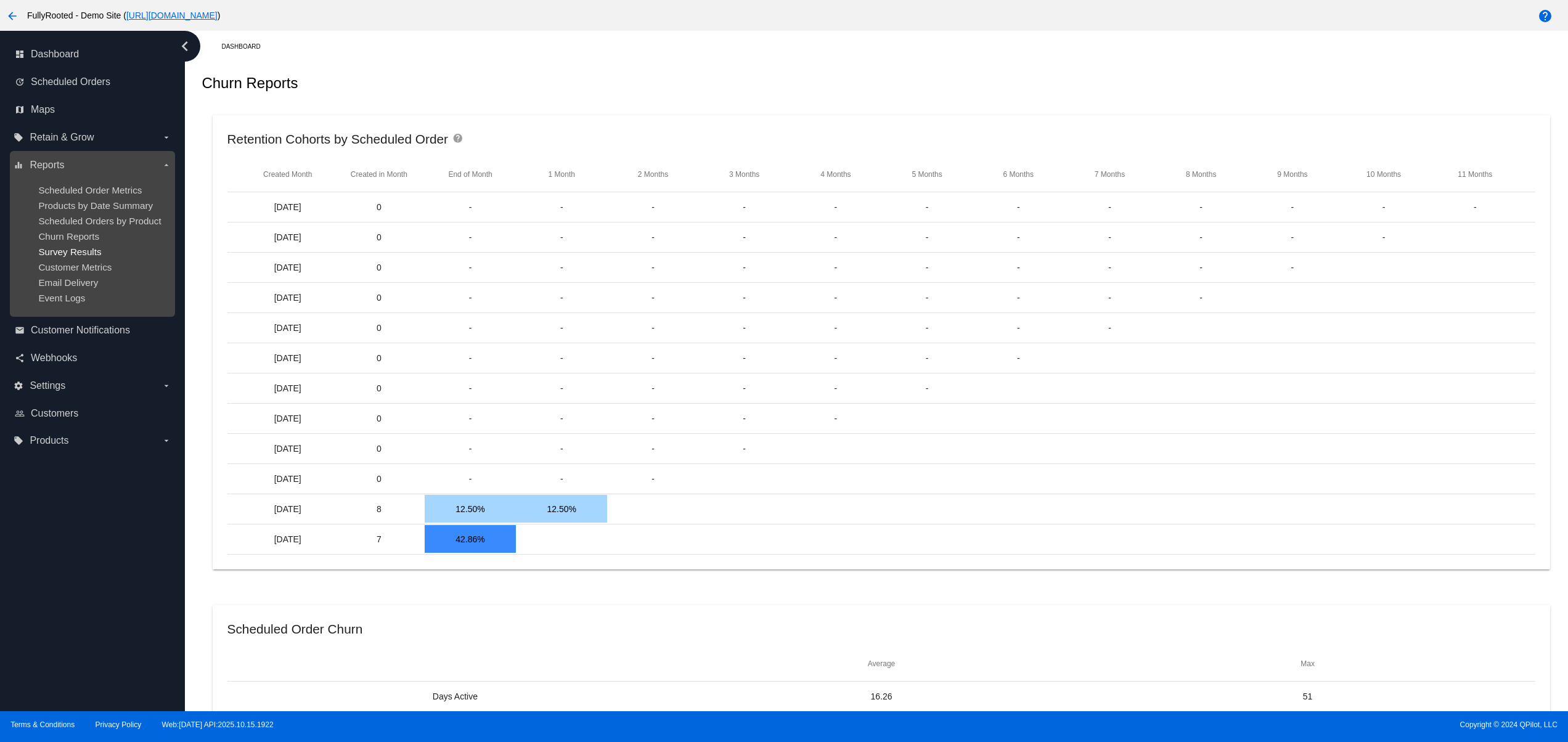
click at [75, 257] on span "Survey Results" at bounding box center [69, 252] width 63 height 11
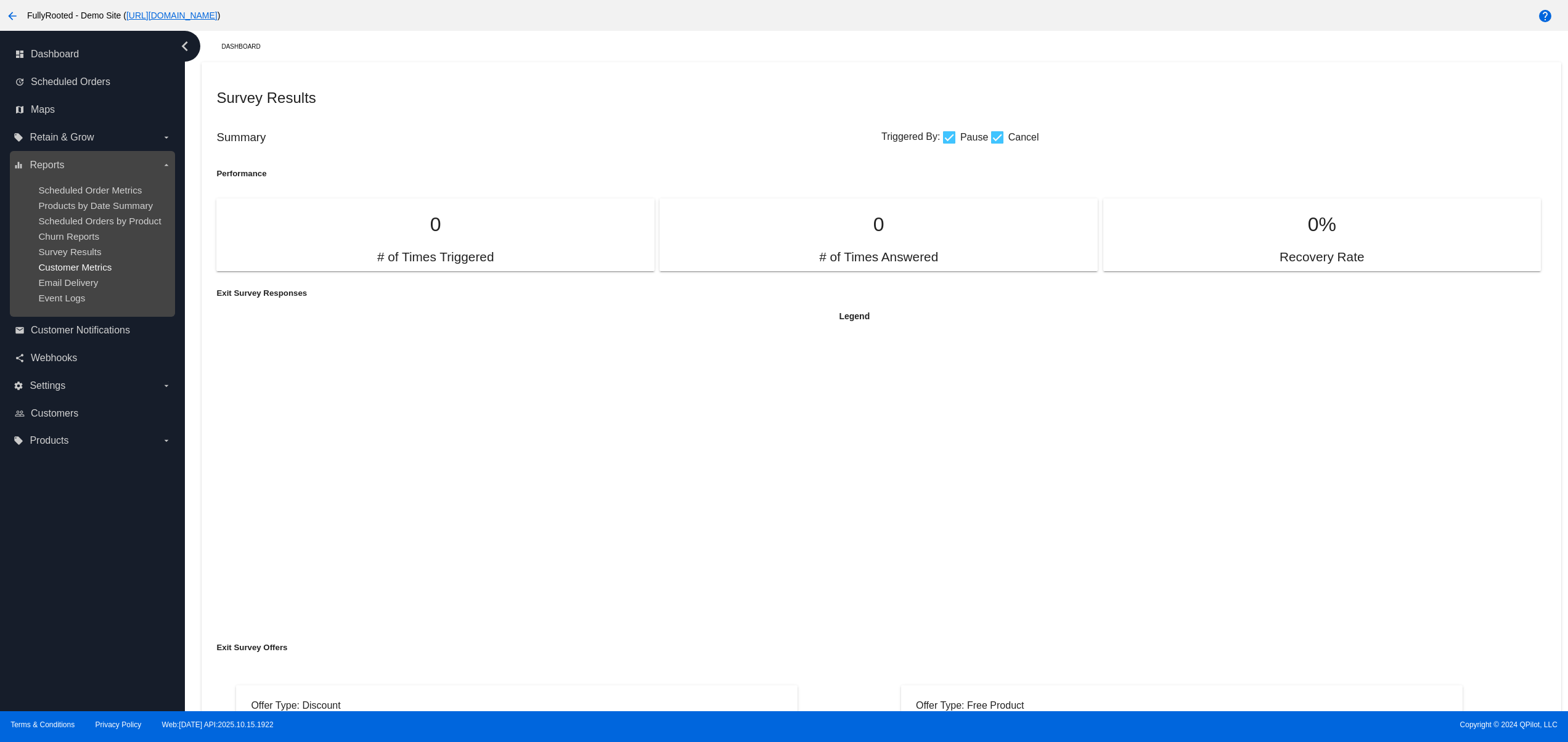
click at [91, 272] on span "Customer Metrics" at bounding box center [75, 268] width 73 height 11
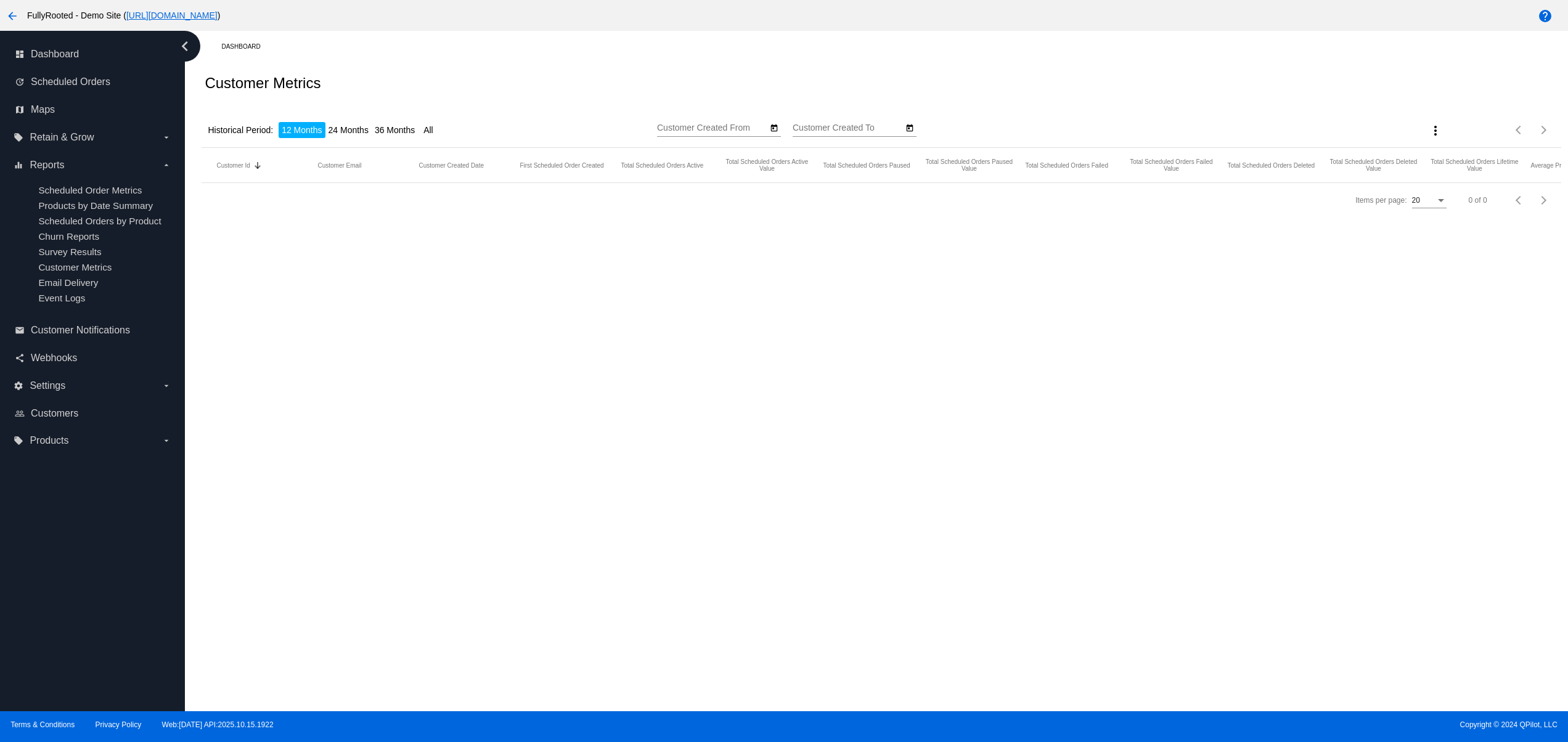
type input "10/15/2024"
type input "10/15/2025"
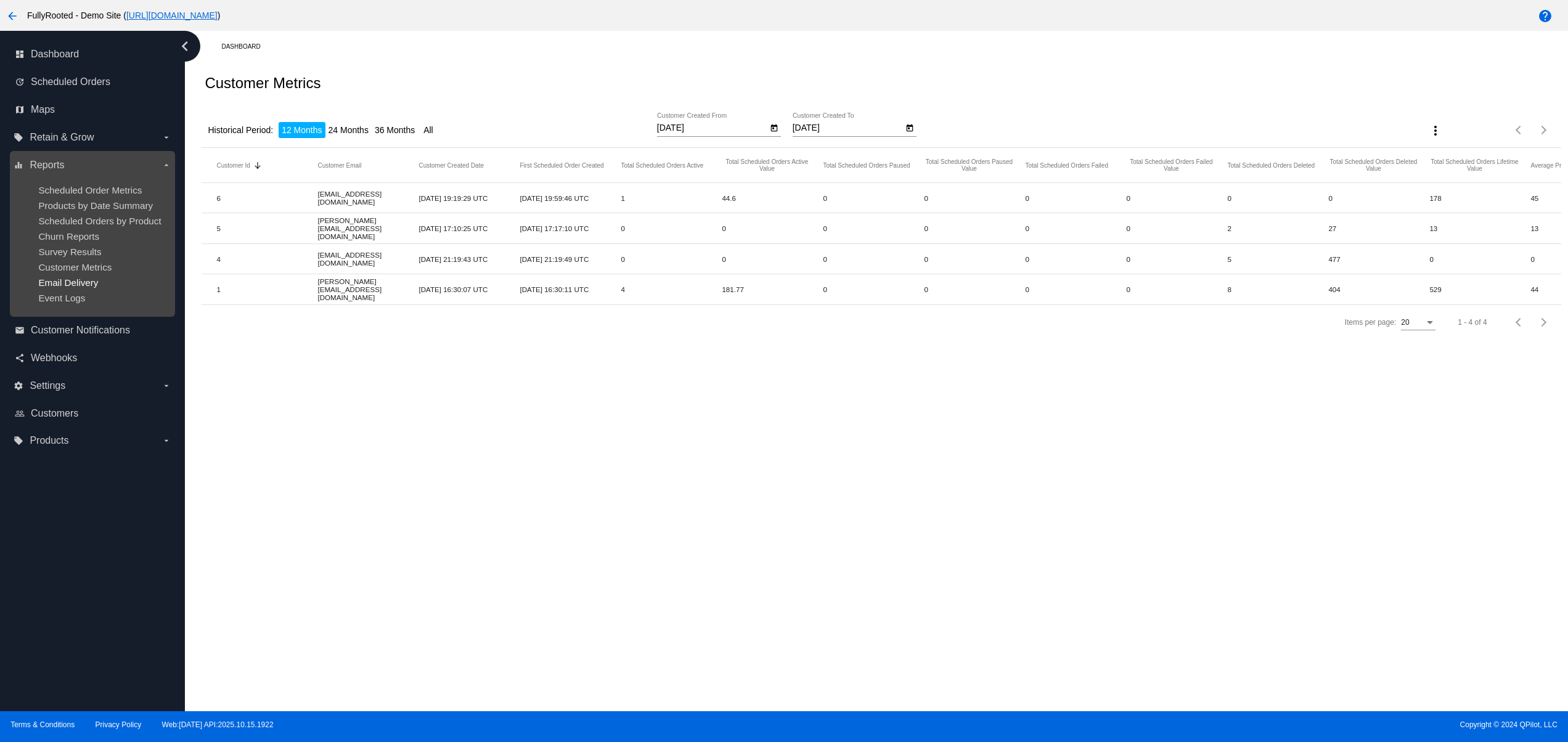
click at [75, 288] on span "Email Delivery" at bounding box center [68, 283] width 59 height 11
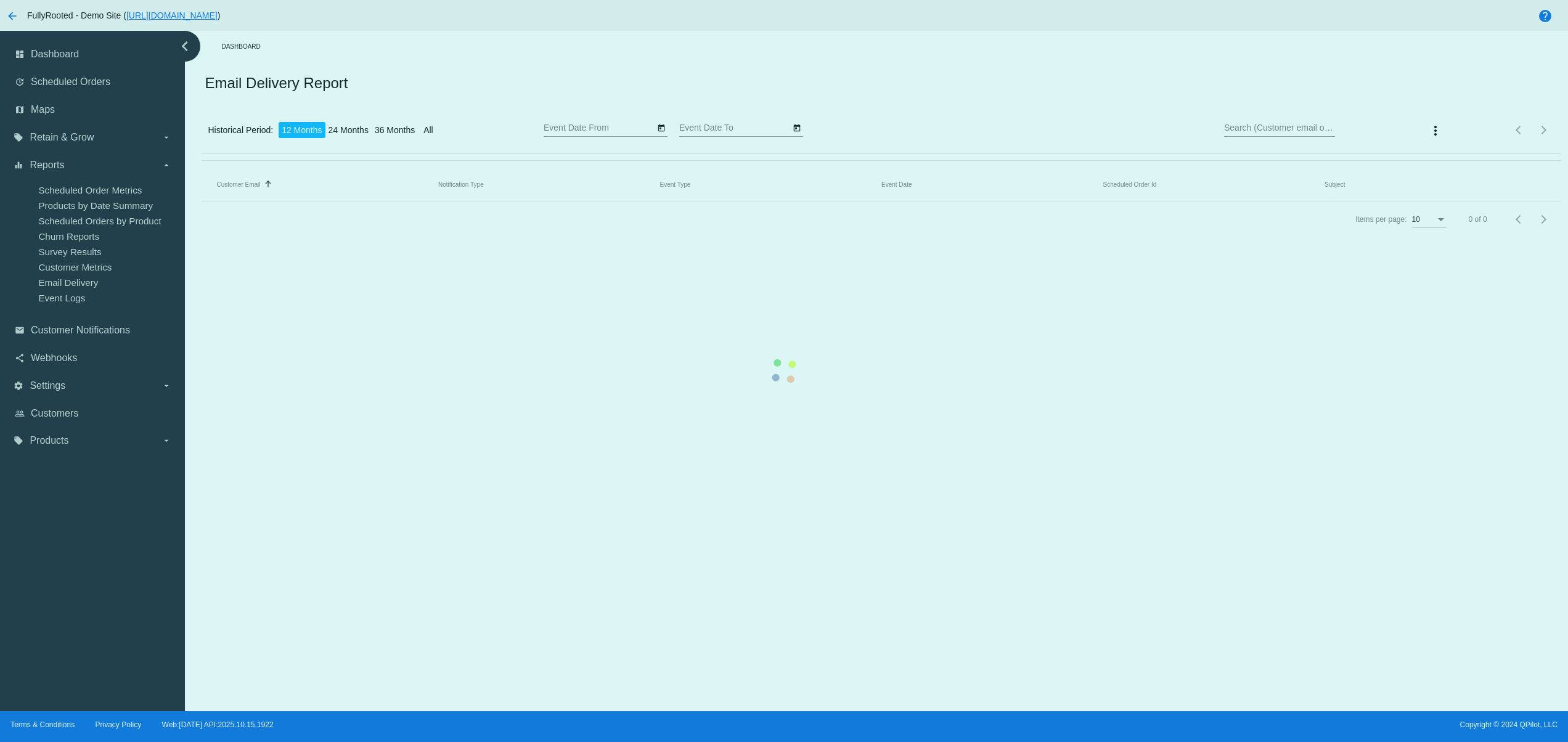
type input "10/15/2024"
type input "10/15/2025"
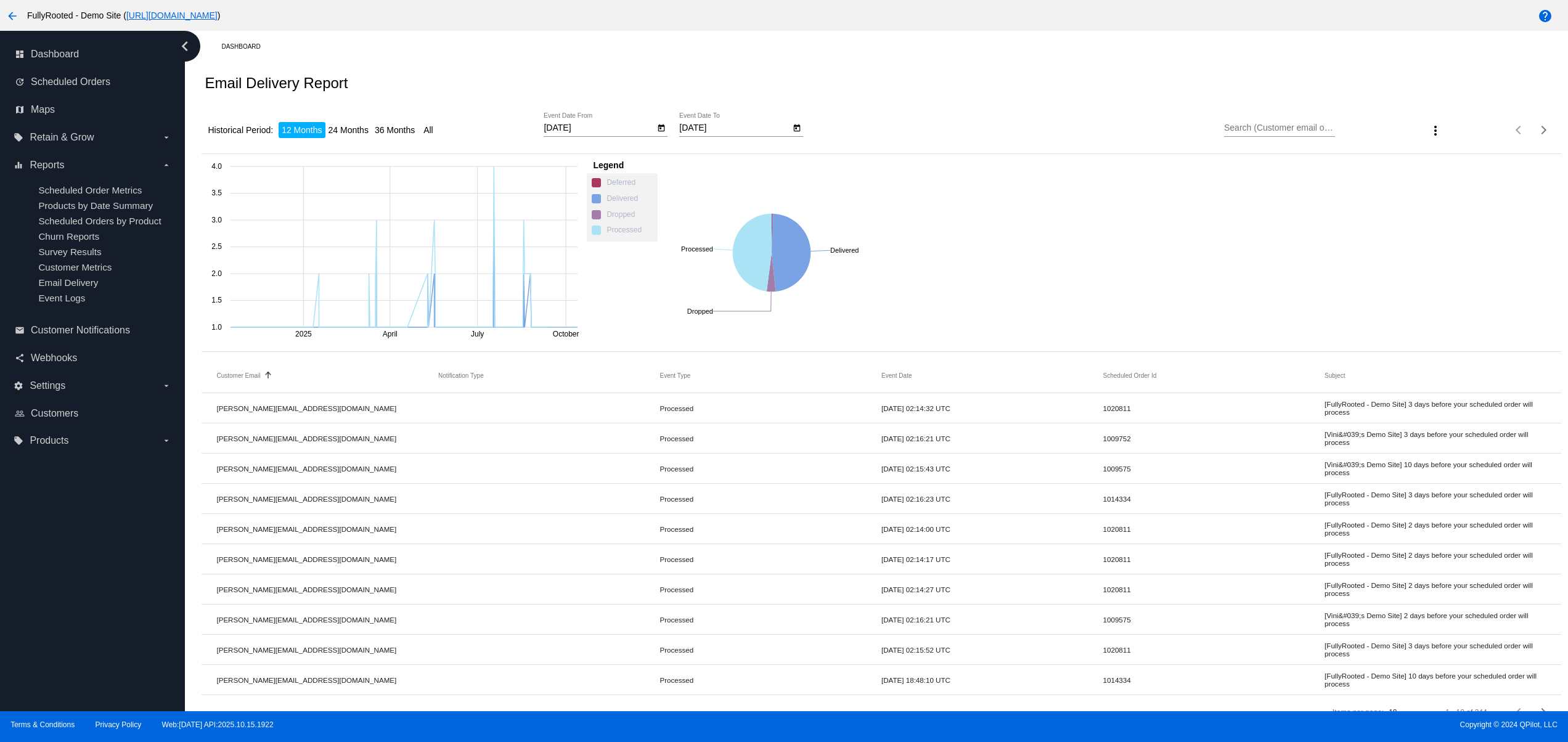
click at [1423, 140] on button "more_vert" at bounding box center [1435, 130] width 24 height 24
click at [1422, 153] on button "file_download Export" at bounding box center [1441, 162] width 72 height 30
click at [489, 481] on mat-row "david@qpilot.cloud Processed 08/26/2025 02:15:43 UTC 1009575 [Vini&#039;s Demo …" at bounding box center [880, 469] width 1358 height 31
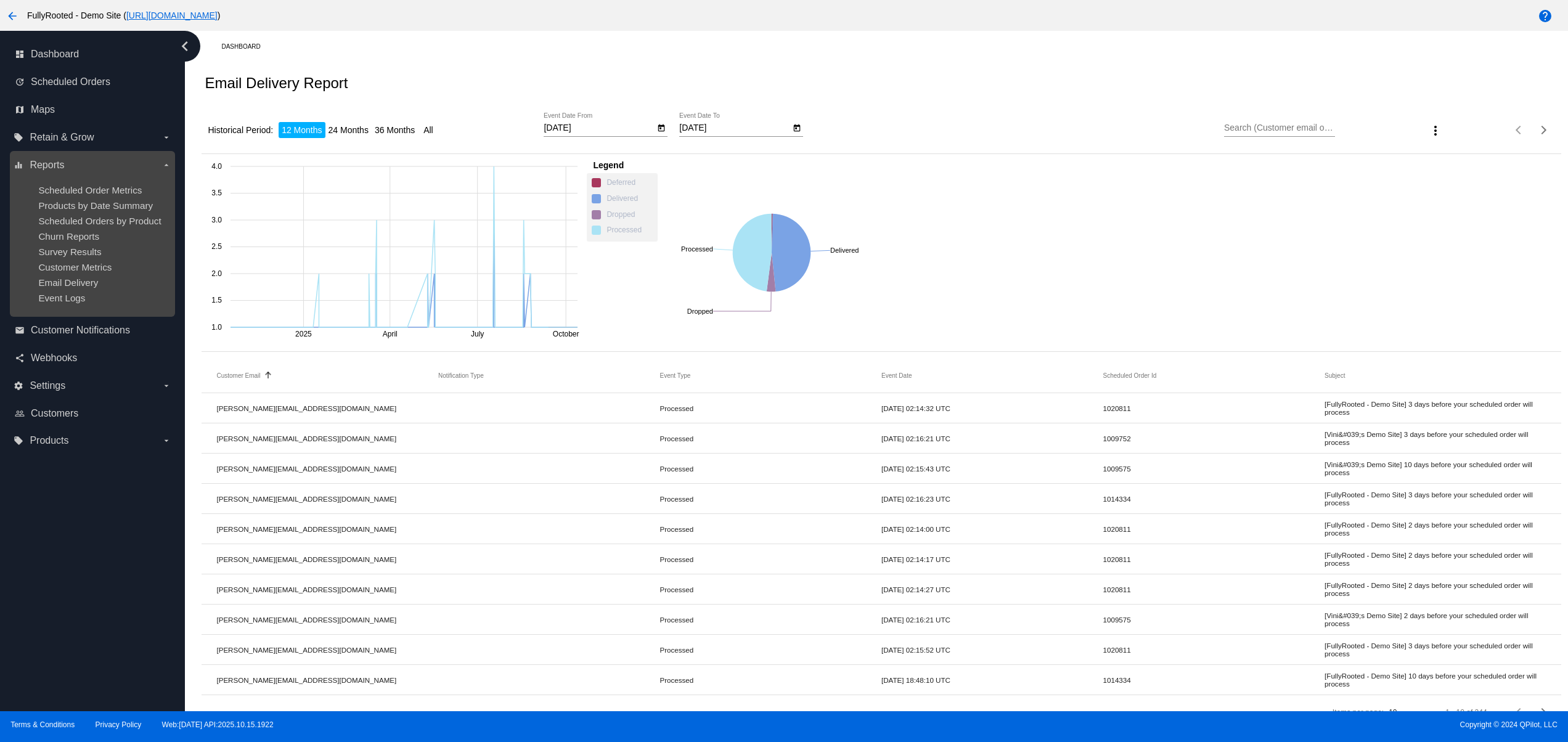
click at [53, 313] on ul "Scheduled Order Metrics Products by Date Summary Scheduled Orders by Product Ch…" at bounding box center [92, 244] width 157 height 138
click at [54, 313] on ul "Scheduled Order Metrics Products by Date Summary Scheduled Orders by Product Ch…" at bounding box center [92, 244] width 157 height 138
click at [54, 304] on span "Event Logs" at bounding box center [61, 298] width 46 height 11
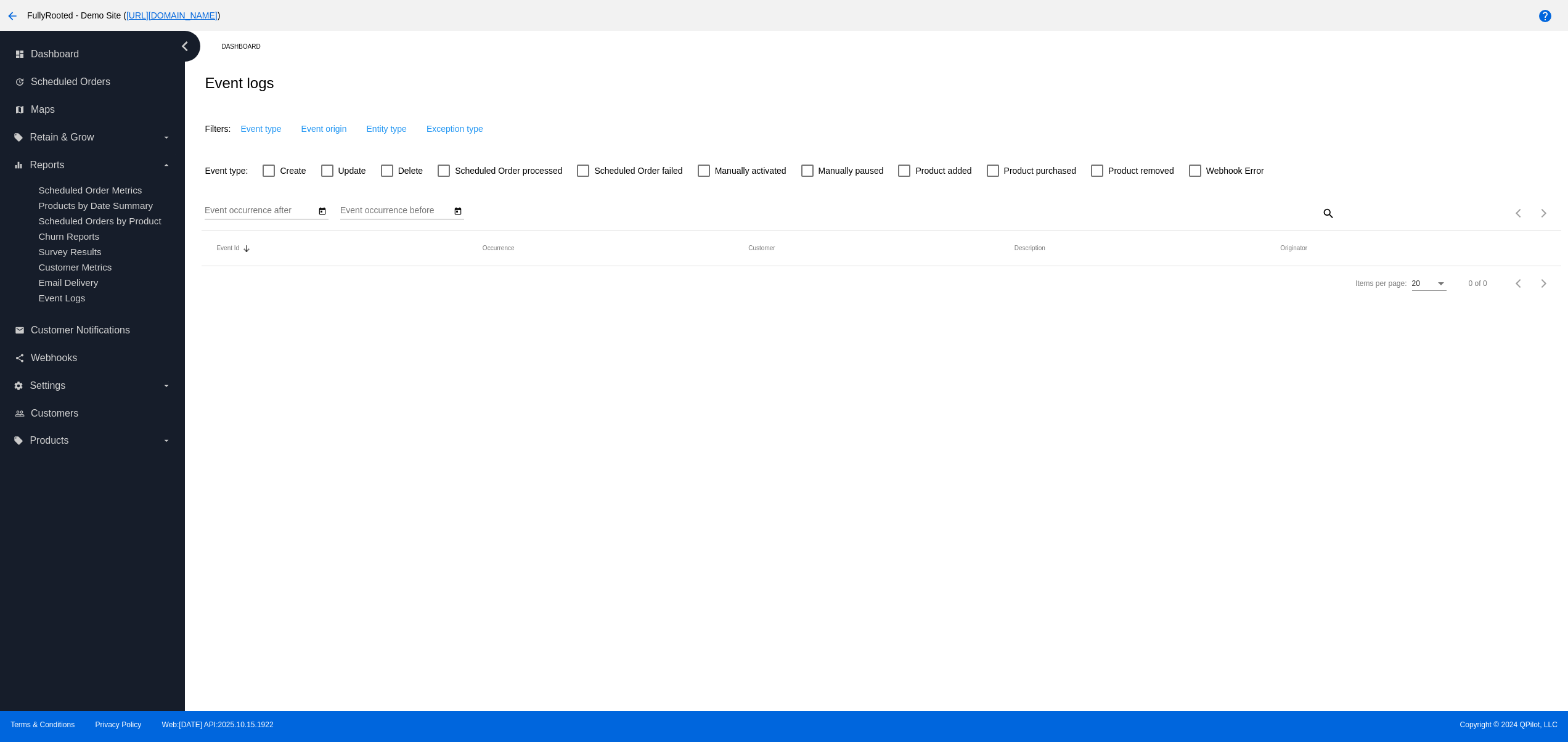
type input "3/15/2025"
type input "10/15/2025"
click at [68, 336] on span "Customer Notifications" at bounding box center [80, 330] width 99 height 11
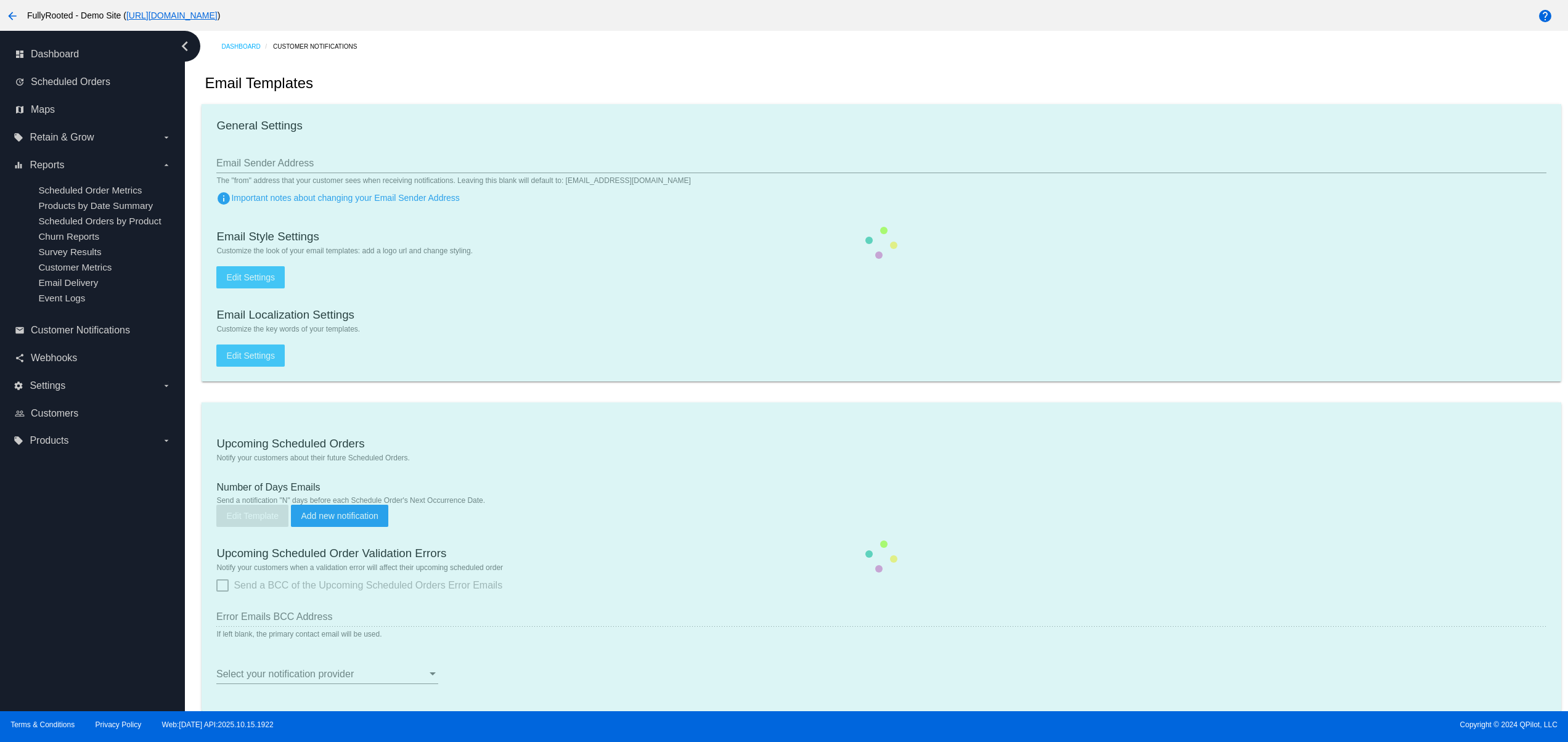
checkbox input "true"
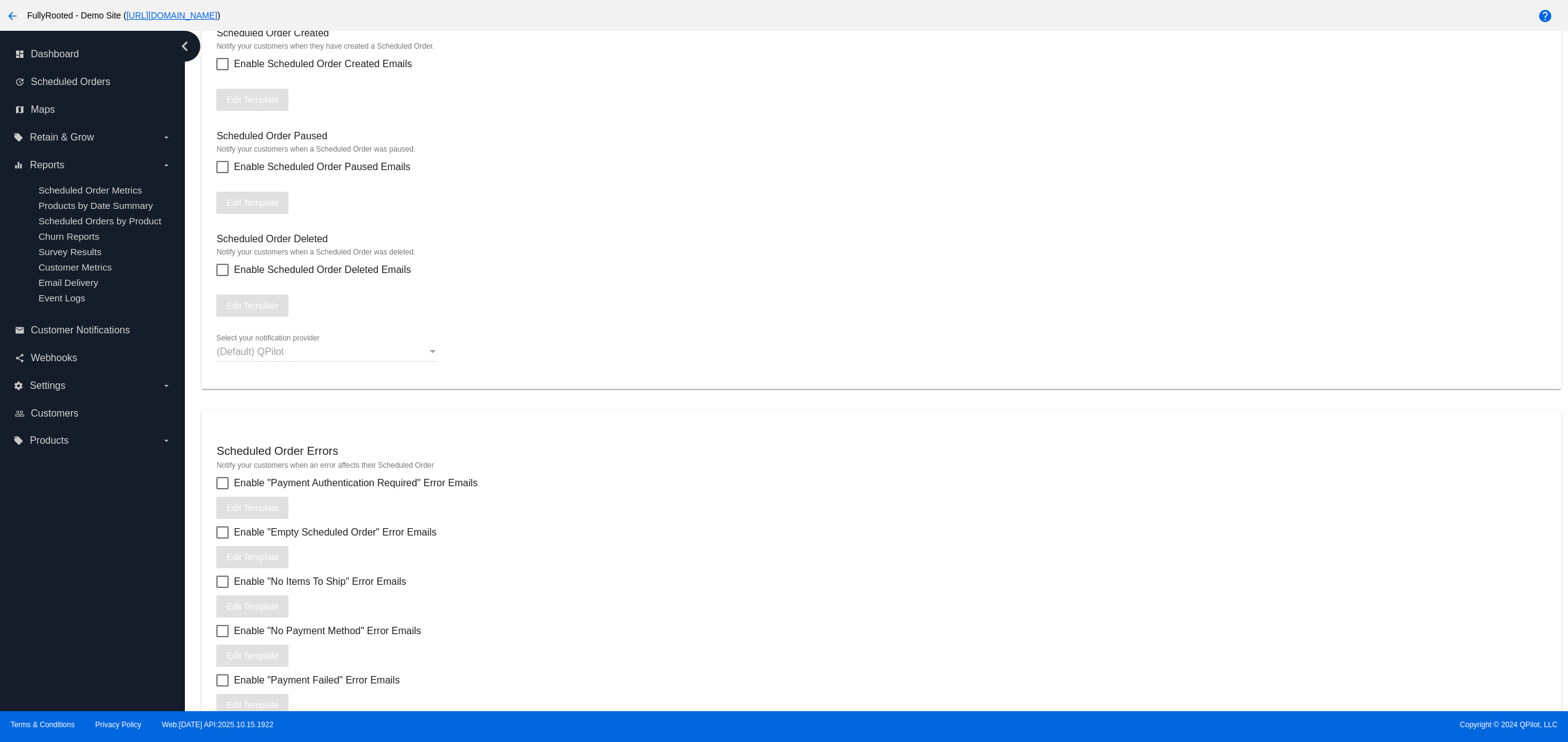
scroll to position [1479, 0]
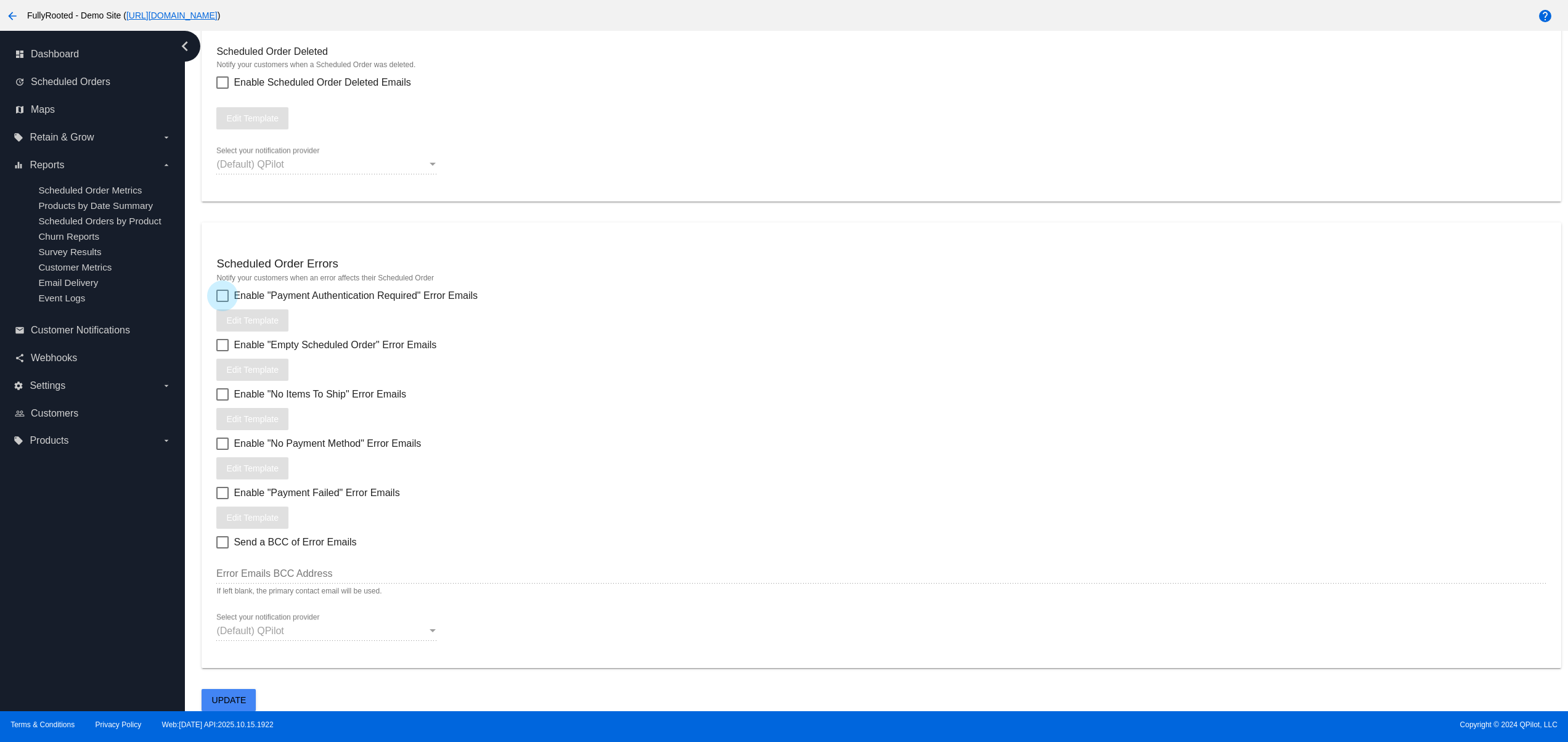
click at [218, 297] on div at bounding box center [223, 296] width 12 height 12
click at [222, 302] on input "Enable "Payment Authentication Required" Error Emails" at bounding box center [222, 302] width 1 height 1
checkbox input "true"
click at [217, 350] on div at bounding box center [223, 345] width 12 height 12
click at [222, 352] on input "Enable "Empty Scheduled Order" Error Emails" at bounding box center [222, 352] width 1 height 1
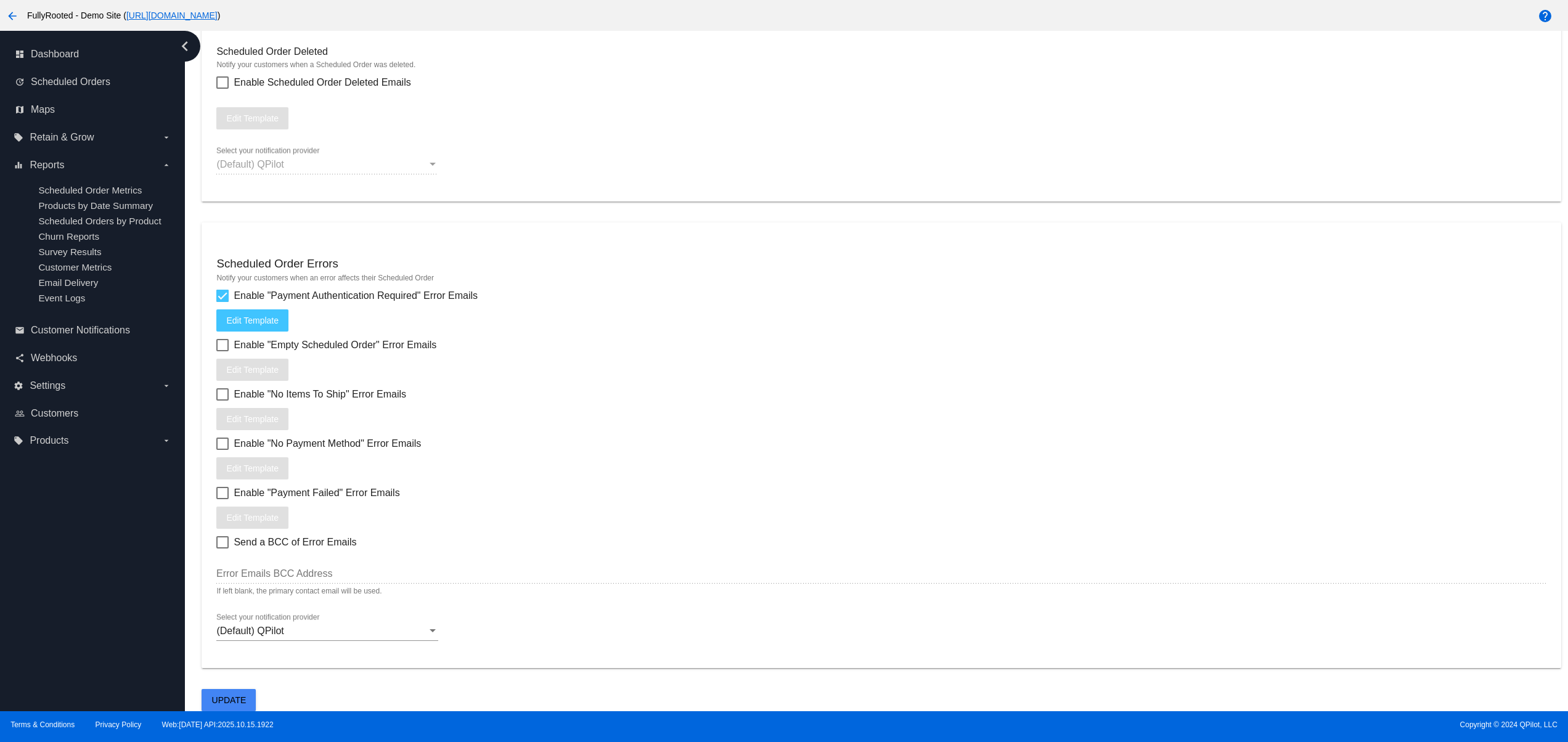
checkbox input "true"
click at [220, 394] on div at bounding box center [223, 394] width 12 height 12
click at [222, 400] on input "Enable "No Items To Ship" Error Emails" at bounding box center [222, 400] width 1 height 1
checkbox input "true"
click at [223, 446] on div at bounding box center [223, 444] width 12 height 12
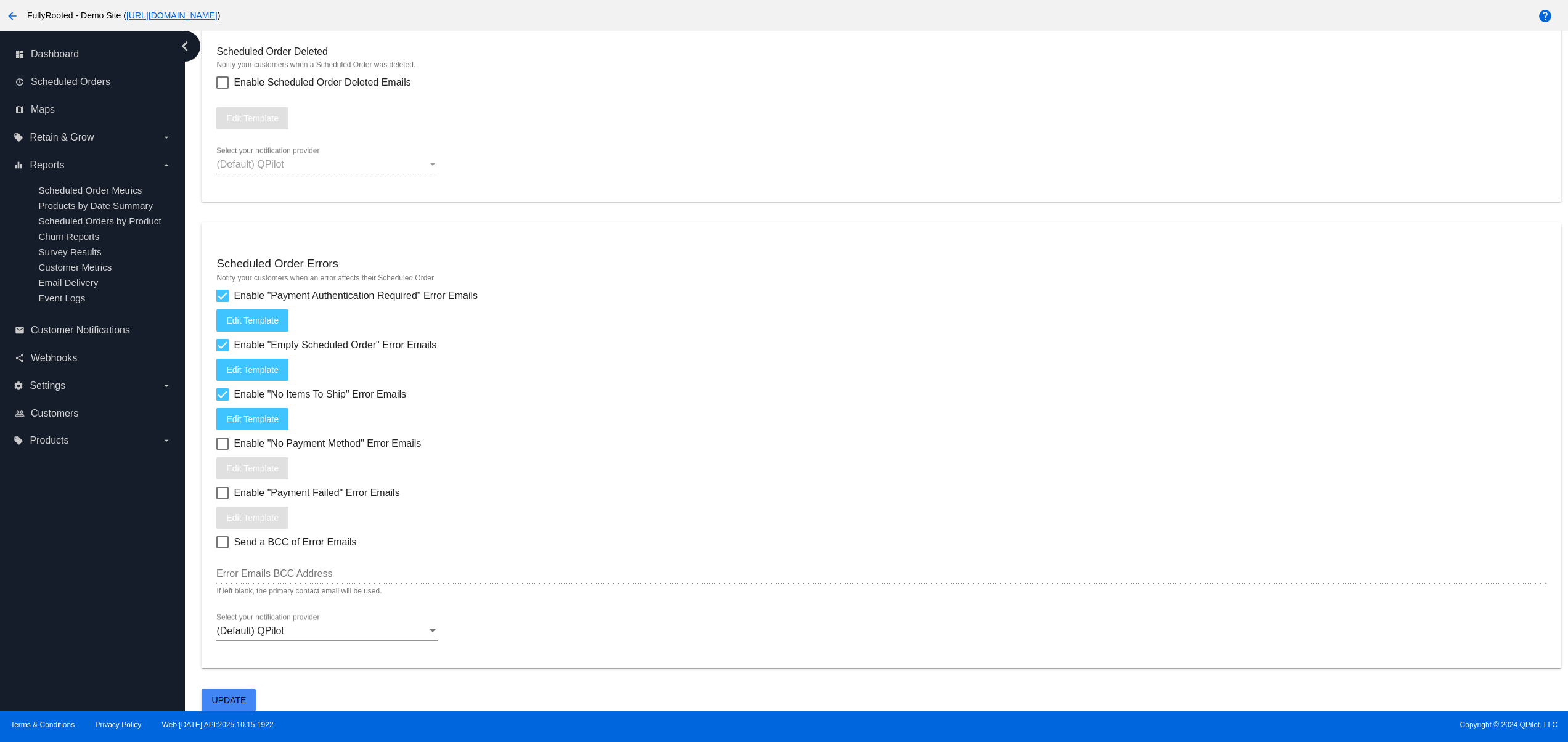
click at [223, 450] on input "Enable "No Payment Method" Error Emails" at bounding box center [222, 450] width 1 height 1
checkbox input "true"
click at [217, 490] on div at bounding box center [223, 493] width 12 height 12
click at [222, 499] on input "Enable "Payment Failed" Error Emails" at bounding box center [222, 499] width 1 height 1
checkbox input "true"
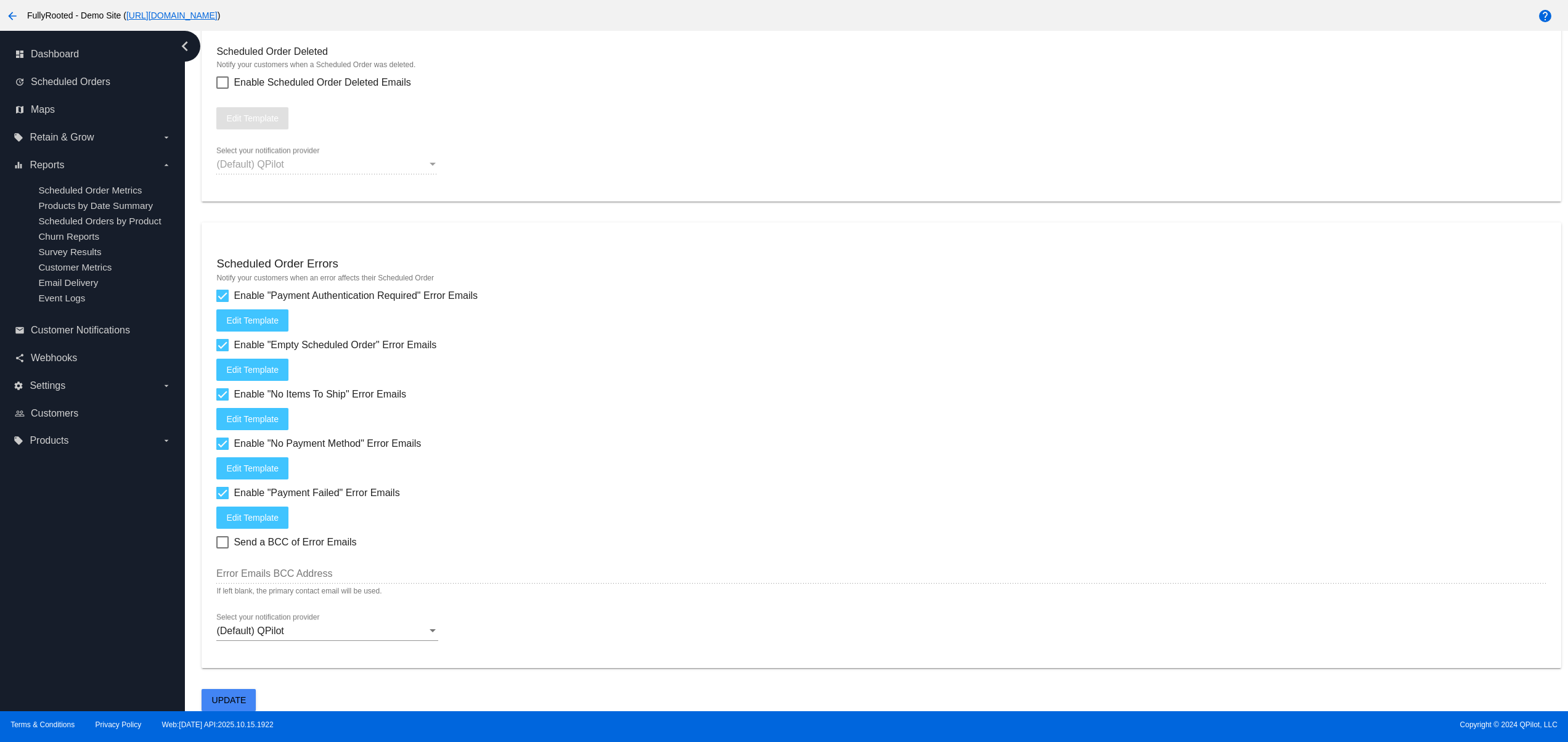
click at [213, 545] on mat-card "Scheduled Order Errors Notify your customers when an error affects their Schedu…" at bounding box center [880, 445] width 1358 height 445
click at [252, 693] on button "Update" at bounding box center [228, 700] width 54 height 22
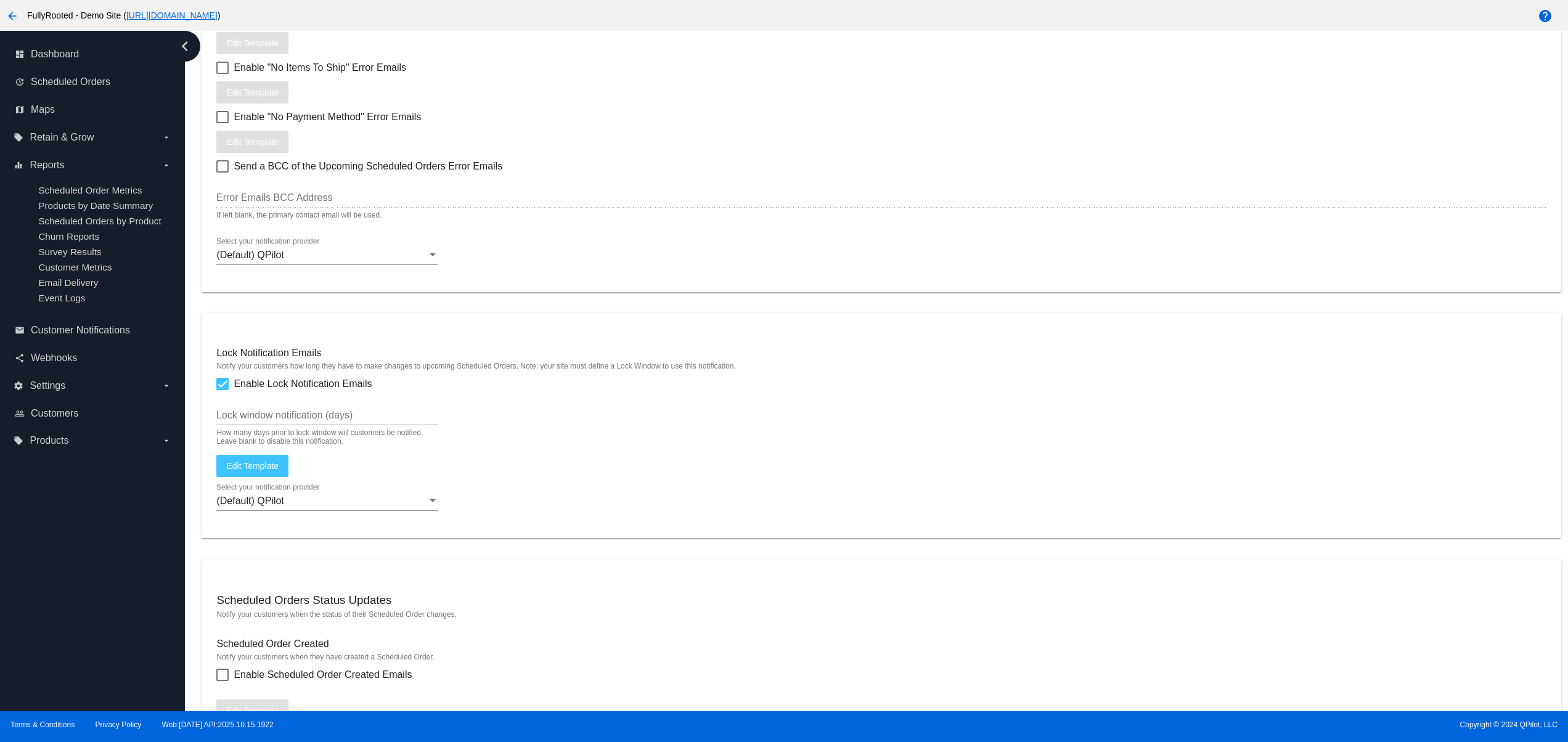
scroll to position [1233, 0]
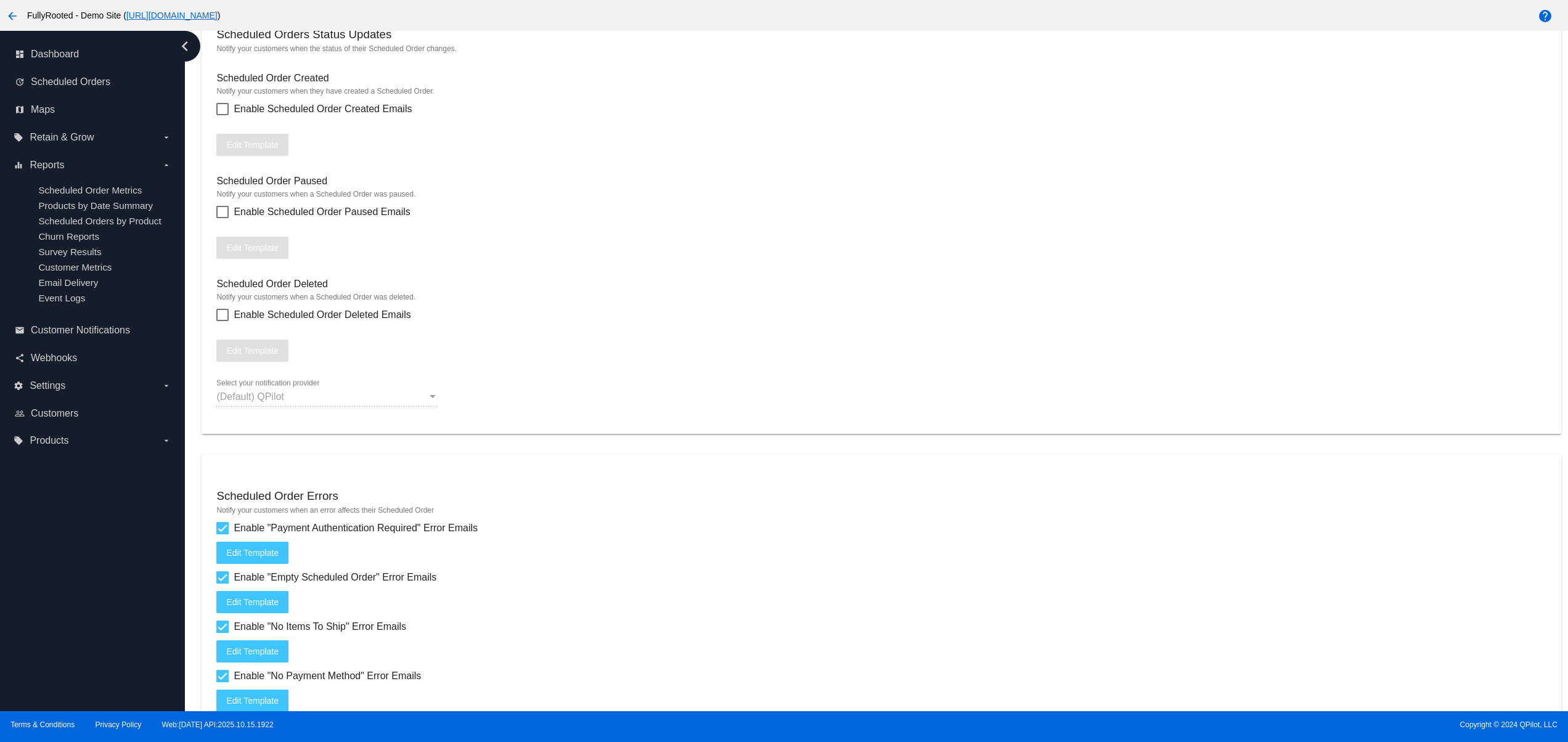
click at [225, 321] on div at bounding box center [223, 315] width 12 height 12
click at [223, 322] on input "Enable Scheduled Order Deleted Emails" at bounding box center [222, 321] width 1 height 1
checkbox input "true"
click at [220, 220] on label "Enable Scheduled Order Paused Emails" at bounding box center [313, 211] width 194 height 14
click at [222, 219] on input "Enable Scheduled Order Paused Emails" at bounding box center [222, 218] width 1 height 1
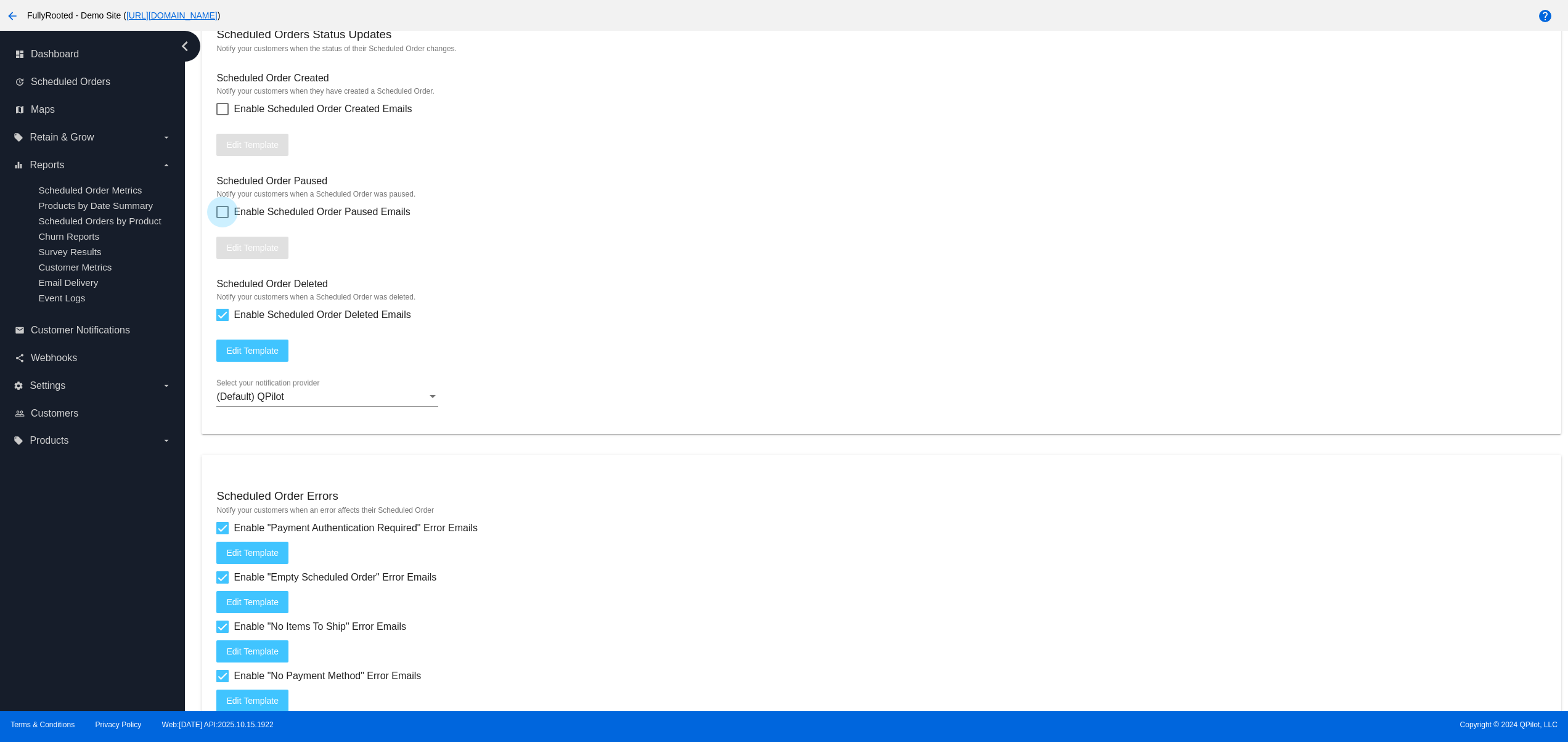
checkbox input "true"
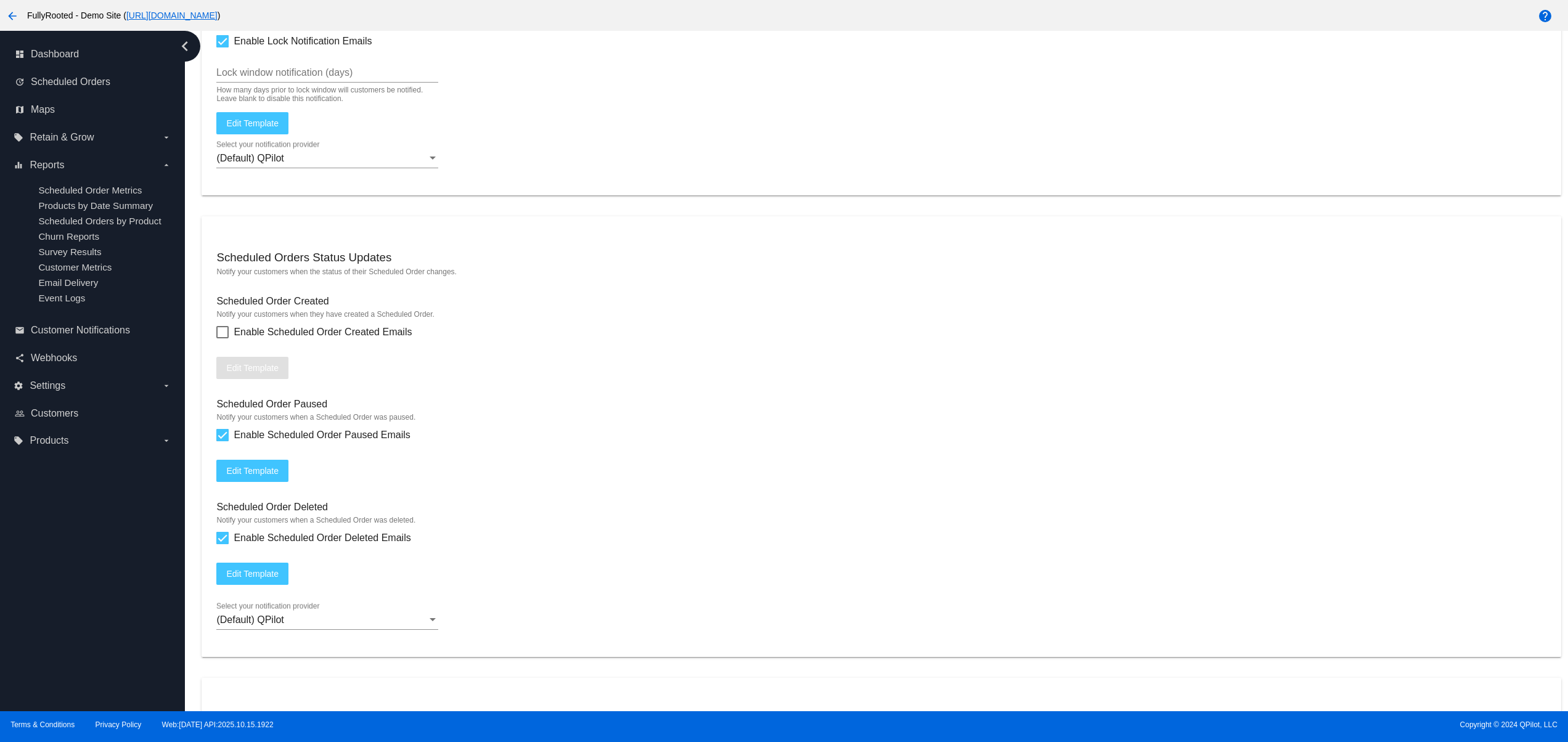
scroll to position [986, 0]
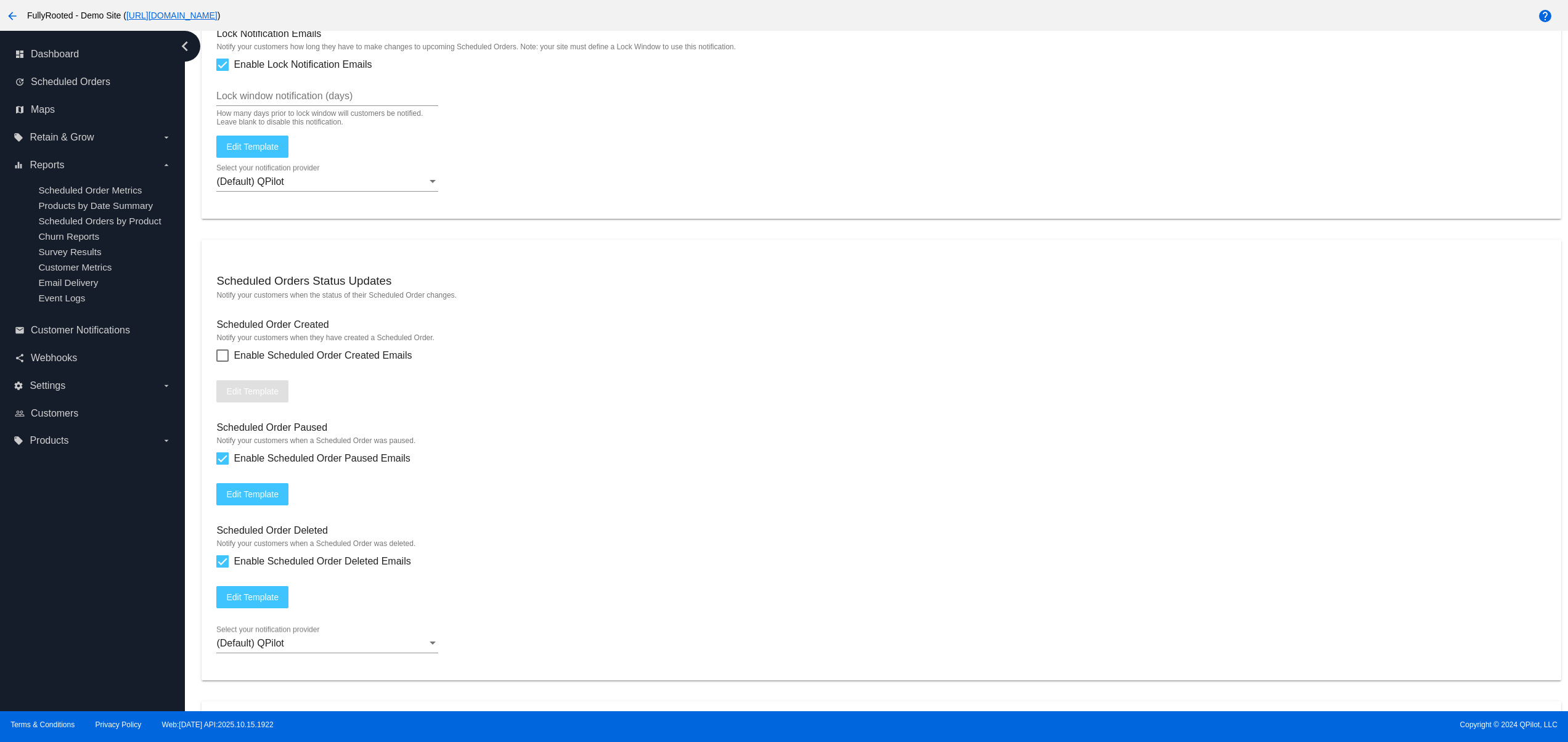
click at [228, 362] on div at bounding box center [223, 355] width 12 height 12
click at [223, 362] on input "Enable Scheduled Order Created Emails" at bounding box center [222, 362] width 1 height 1
checkbox input "true"
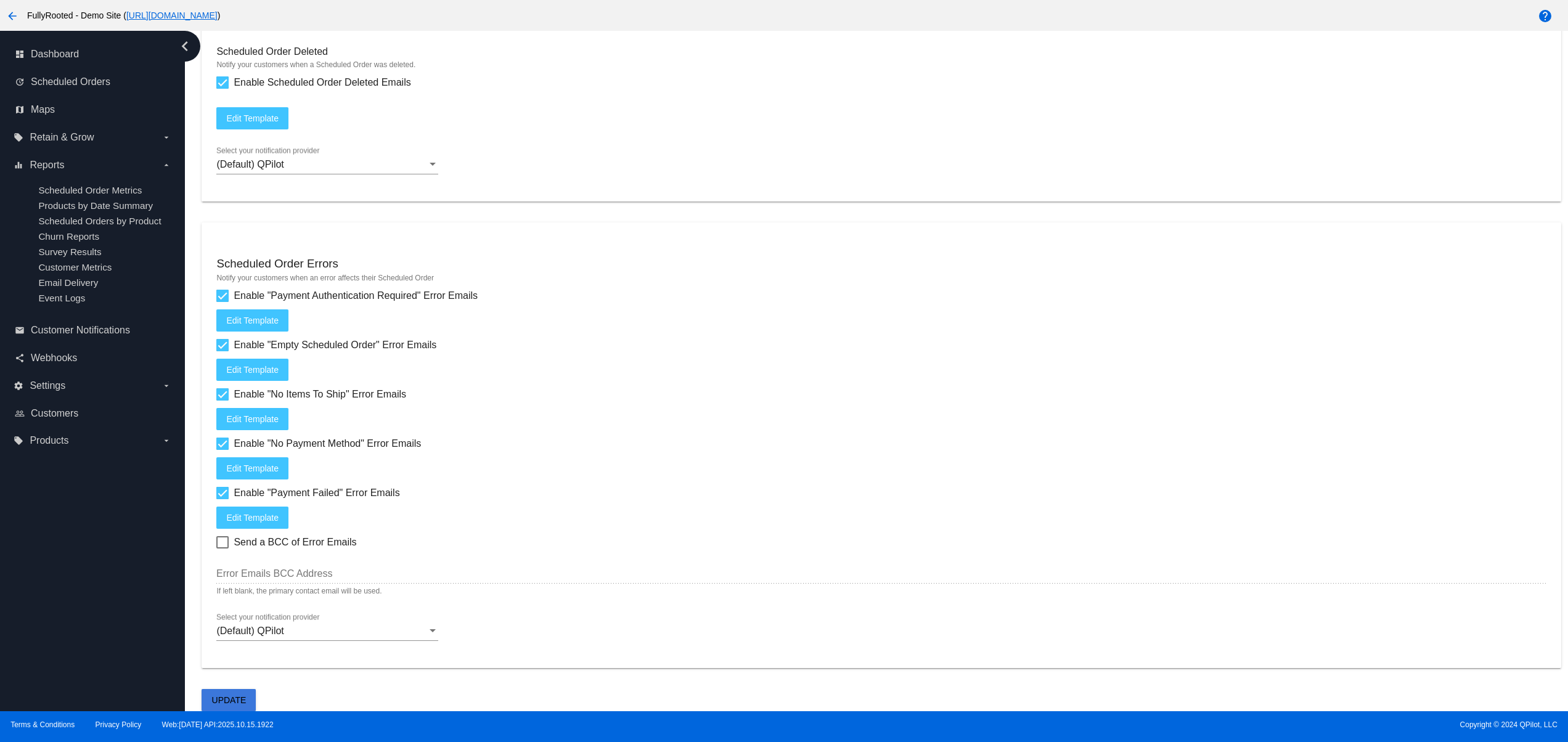
click at [228, 694] on button "Update" at bounding box center [228, 700] width 54 height 22
click at [69, 364] on span "Webhooks" at bounding box center [53, 358] width 46 height 11
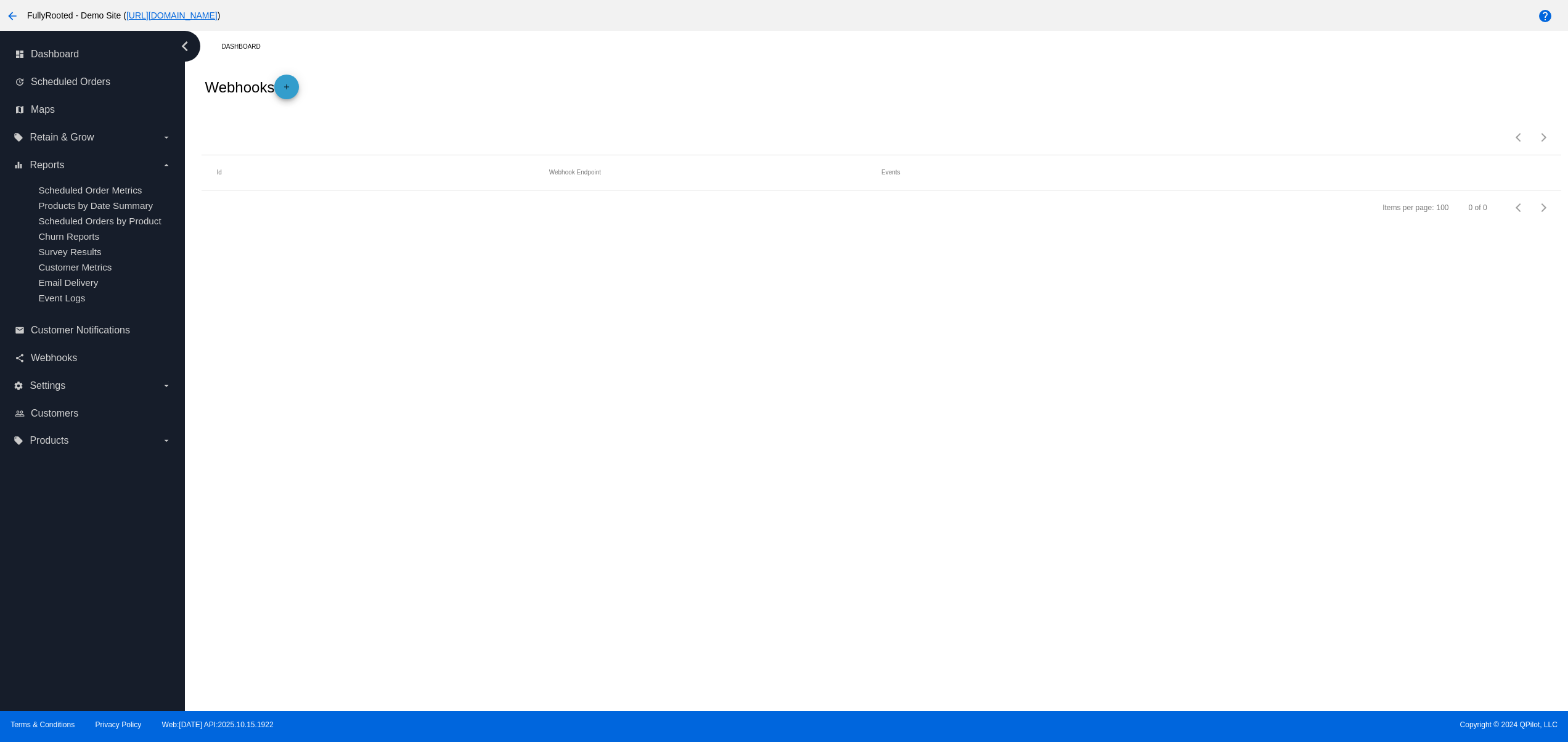
click at [294, 95] on mat-icon "add" at bounding box center [286, 89] width 14 height 14
click at [302, 148] on div "The URL where data will be sent to" at bounding box center [267, 150] width 101 height 8
click at [316, 128] on div "Webhook Endpoint *" at bounding box center [881, 131] width 1329 height 24
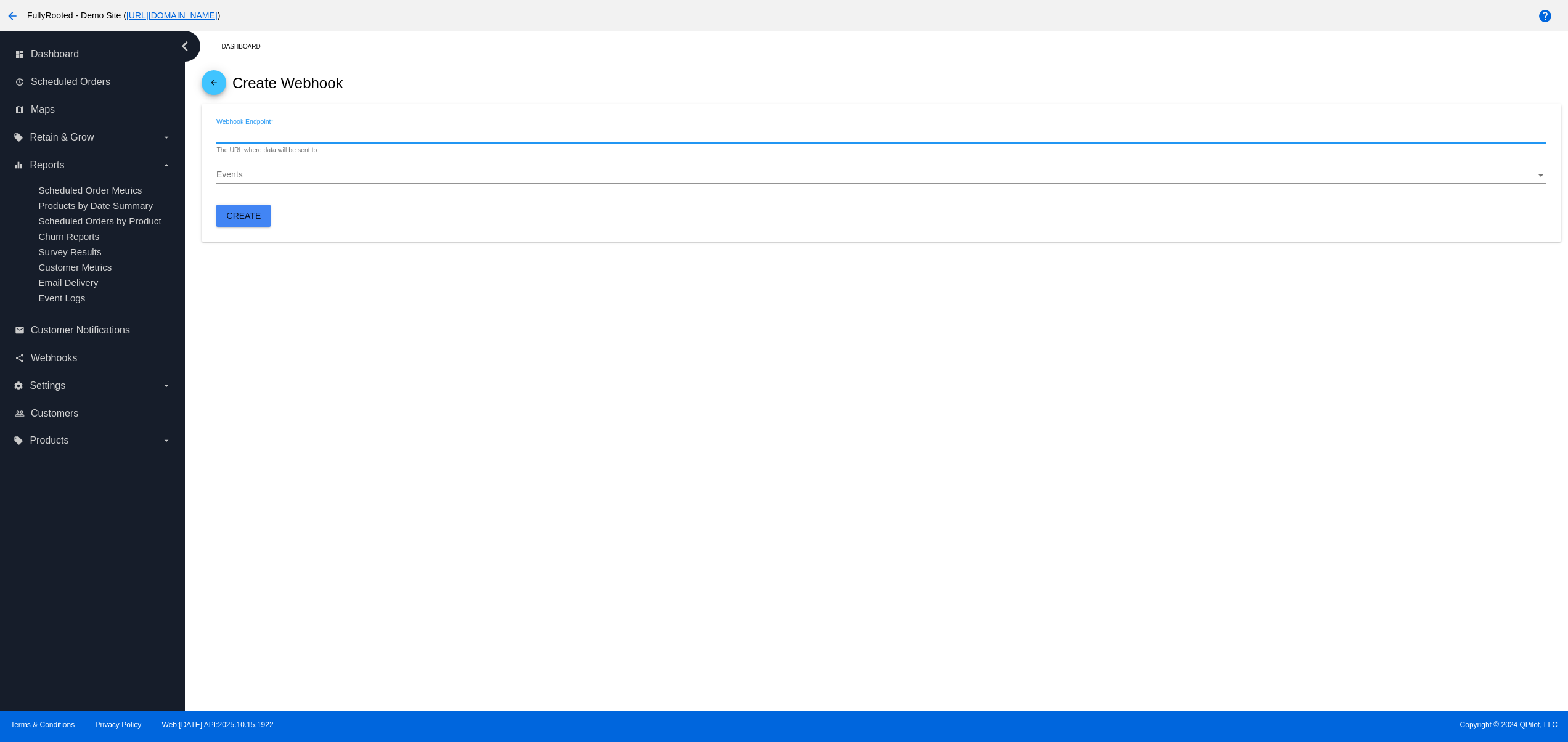
paste input "https://webhook-test.com/8f334c97925a4a4a5e152a013b29bf85"
type input "https://webhook-test.com/8f334c97925a4a4a5e152a013b29bf85"
click at [296, 178] on div "Events" at bounding box center [875, 175] width 1318 height 10
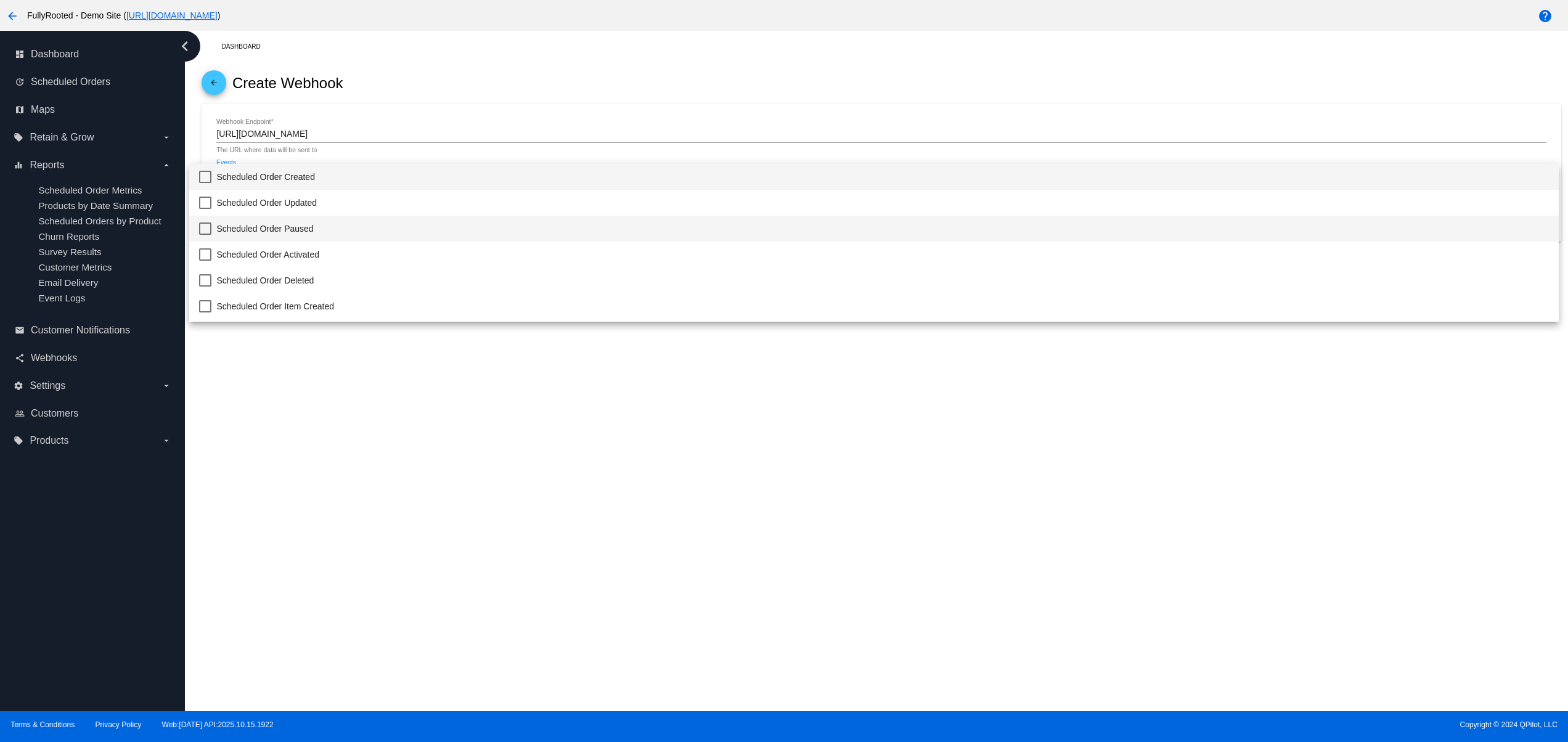
click at [296, 220] on span "Scheduled Order Paused" at bounding box center [882, 229] width 1332 height 26
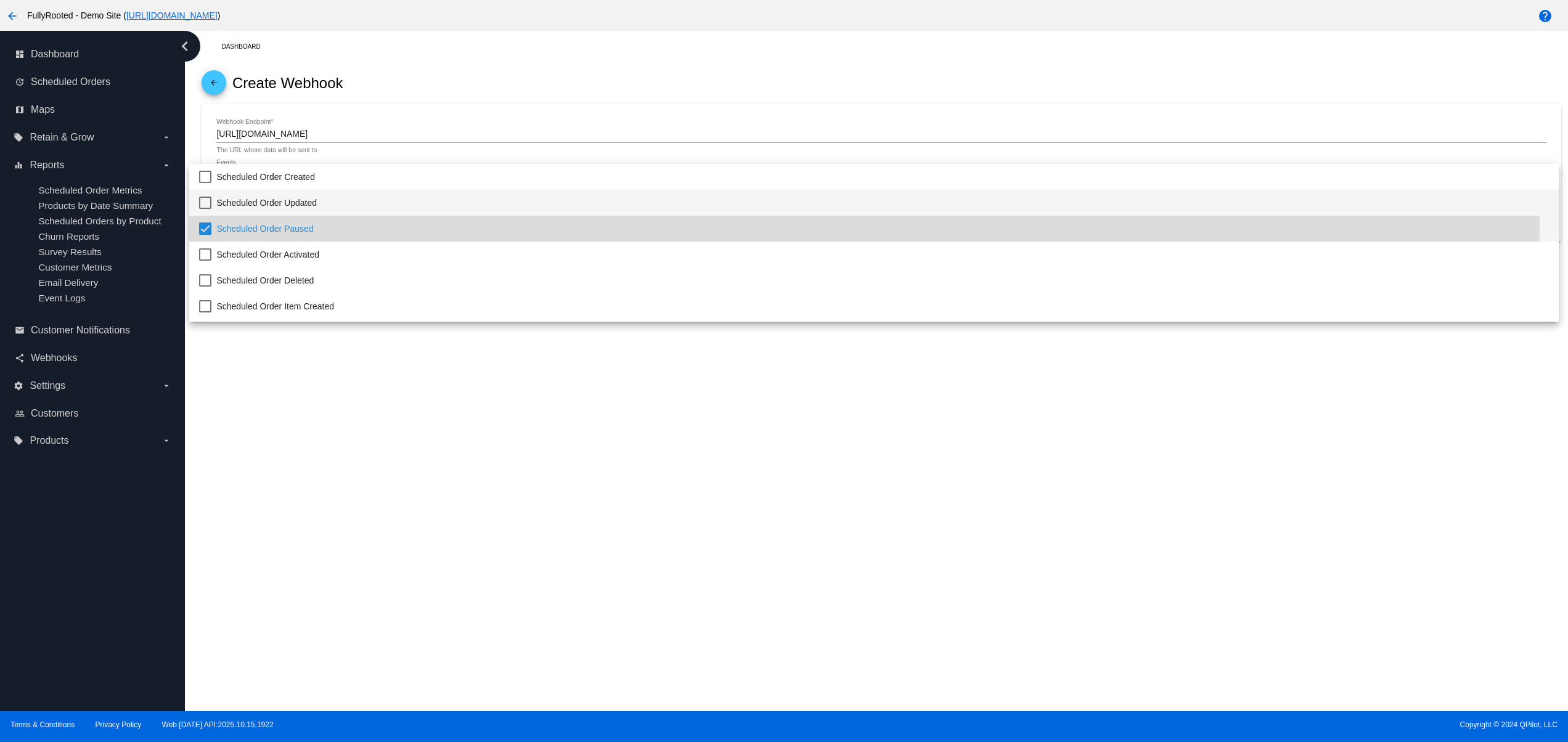
click at [319, 200] on span "Scheduled Order Updated" at bounding box center [882, 203] width 1332 height 26
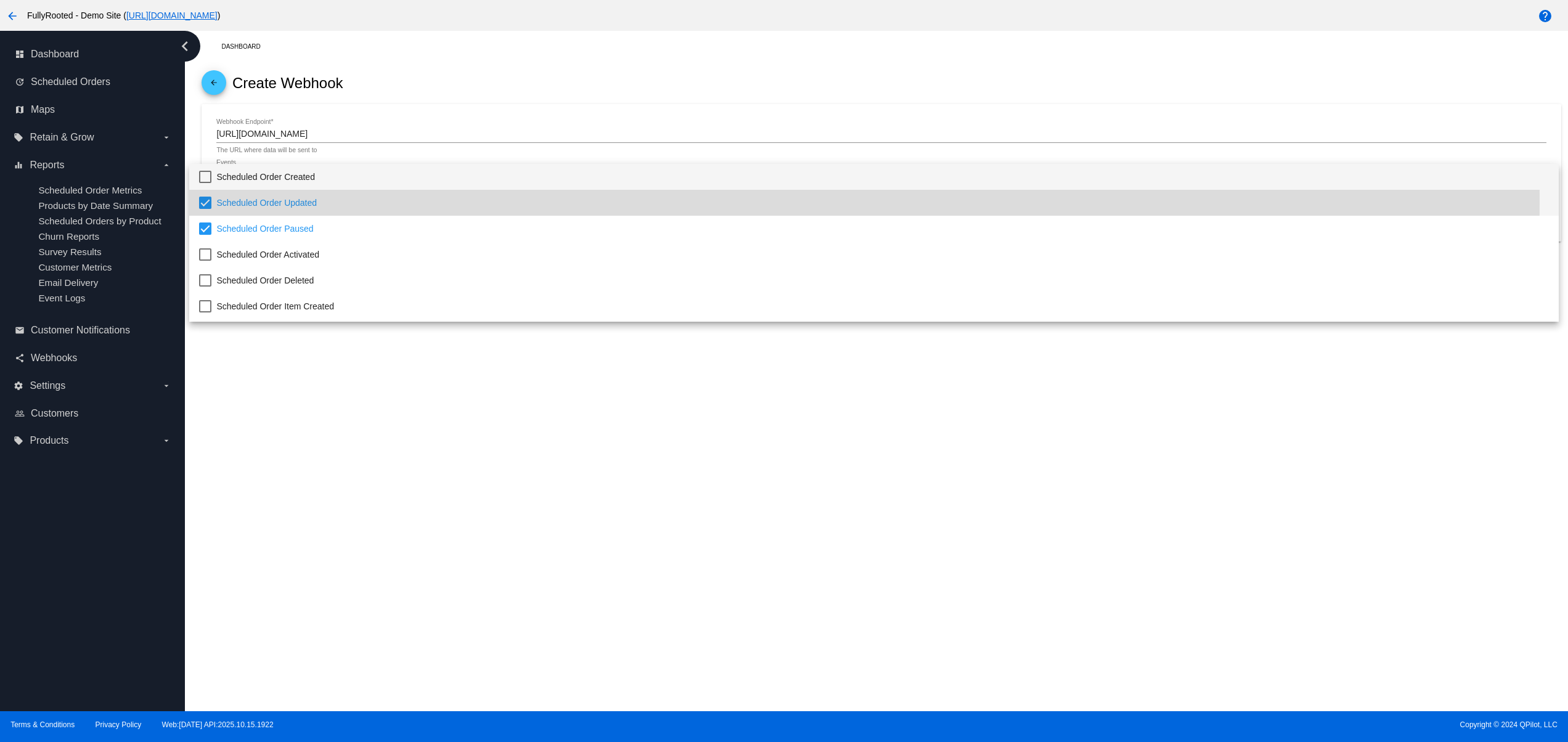
click at [329, 183] on span "Scheduled Order Created" at bounding box center [882, 177] width 1332 height 26
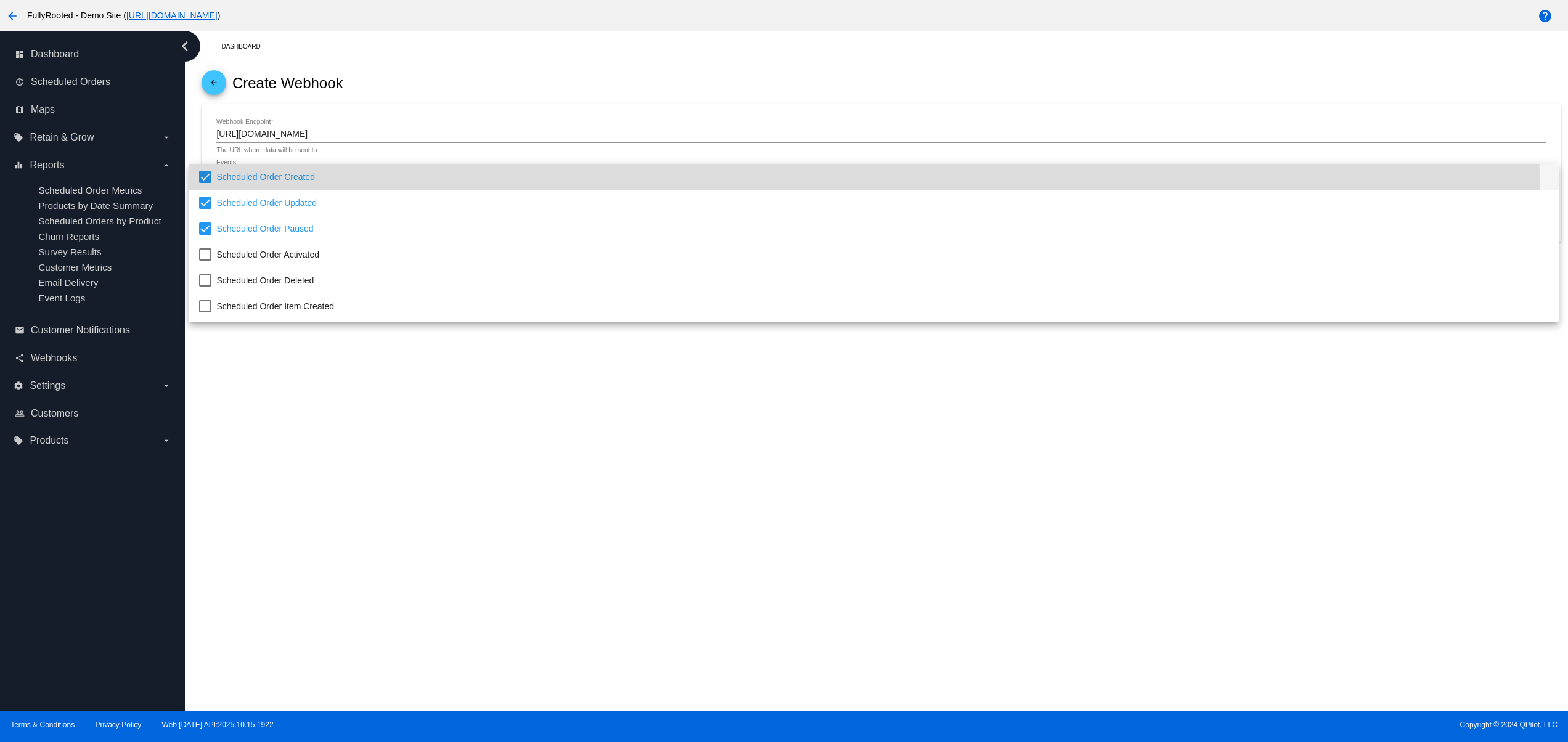
click at [323, 442] on div at bounding box center [784, 371] width 1568 height 742
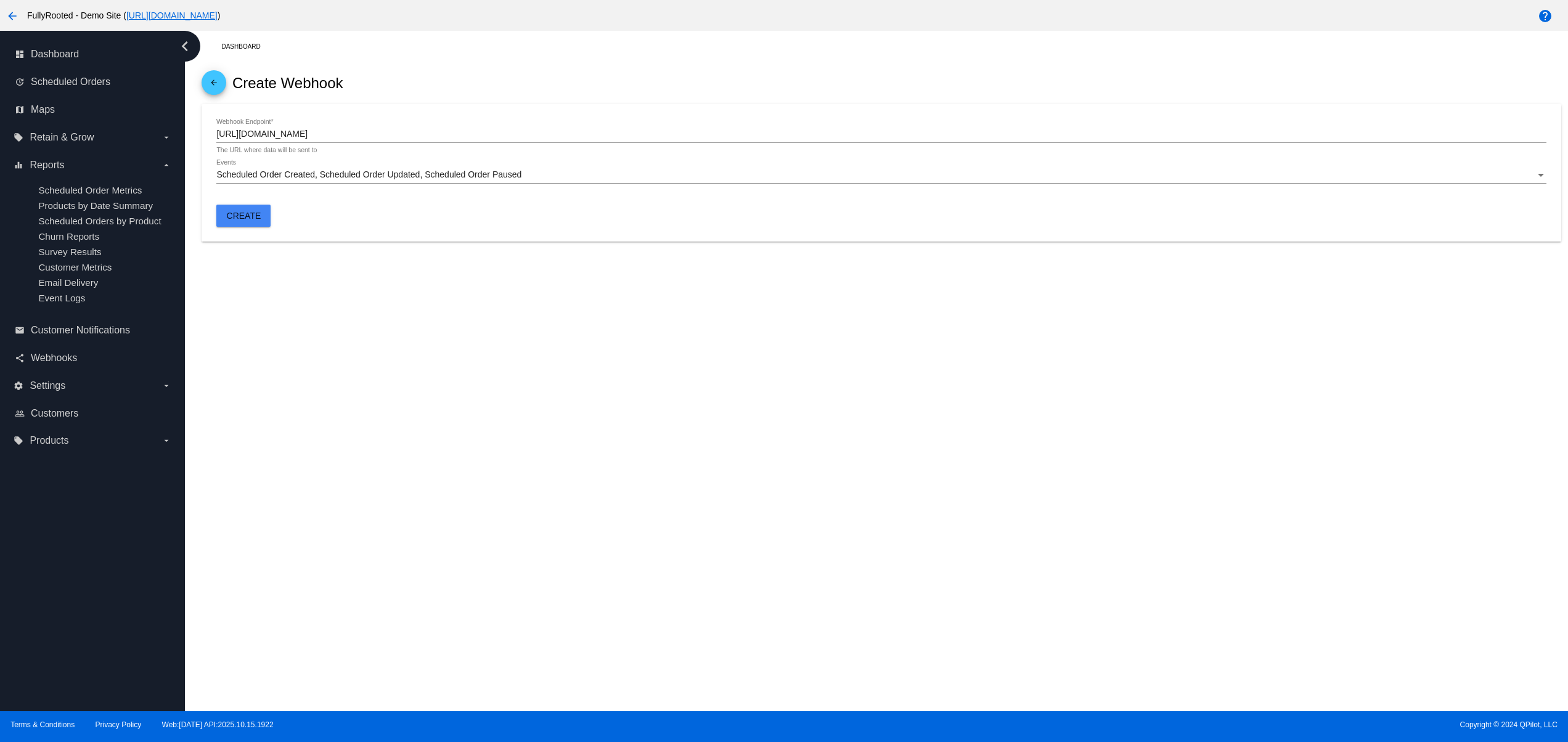
click at [239, 224] on button "Create" at bounding box center [243, 215] width 54 height 22
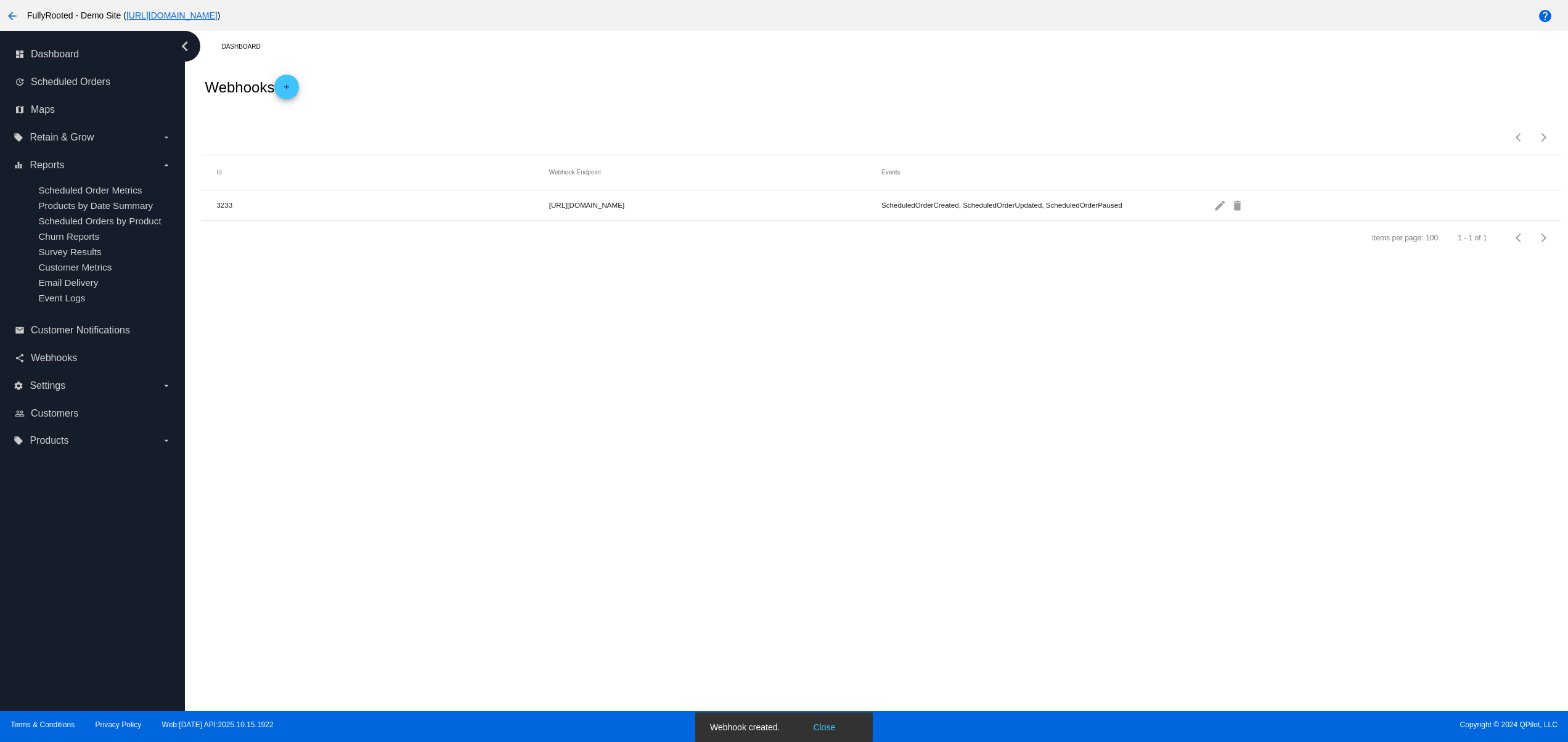
drag, startPoint x: 524, startPoint y: 195, endPoint x: 839, endPoint y: 235, distance: 317.5
click at [701, 208] on mat-row "3233 https://webhook-test.com/8f334c97925a4a4a5e152a013b29bf85 ScheduledOrderCr…" at bounding box center [880, 206] width 1358 height 31
click at [846, 255] on div "Items per page: 100 1 - 1 of 1" at bounding box center [880, 237] width 1358 height 34
click at [95, 87] on span "Scheduled Orders" at bounding box center [70, 82] width 79 height 11
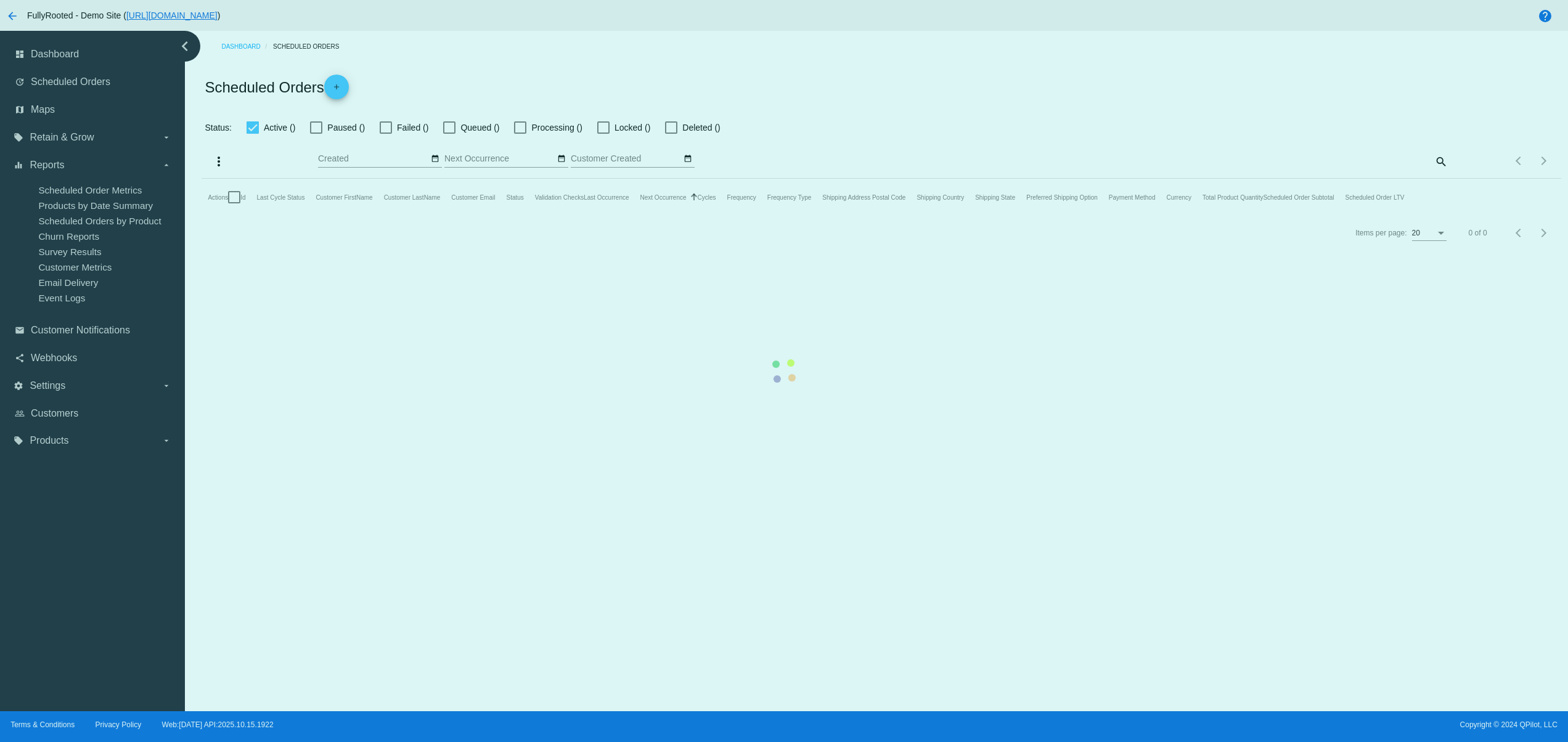
click at [338, 178] on mat-table "Actions Id Last Cycle Status Customer FirstName Customer LastName Customer Emai…" at bounding box center [880, 197] width 1358 height 37
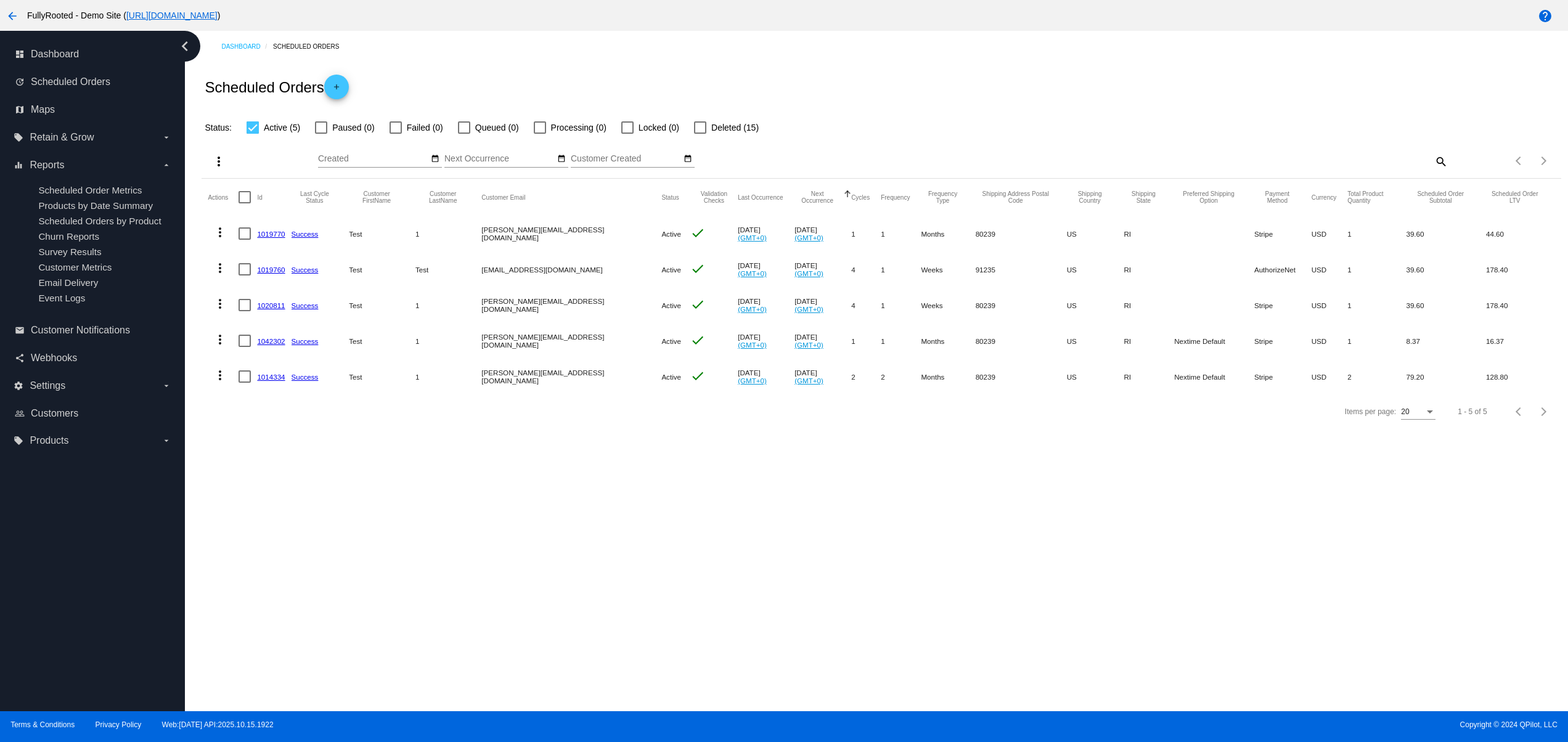
click at [338, 89] on mat-icon "add" at bounding box center [336, 89] width 14 height 14
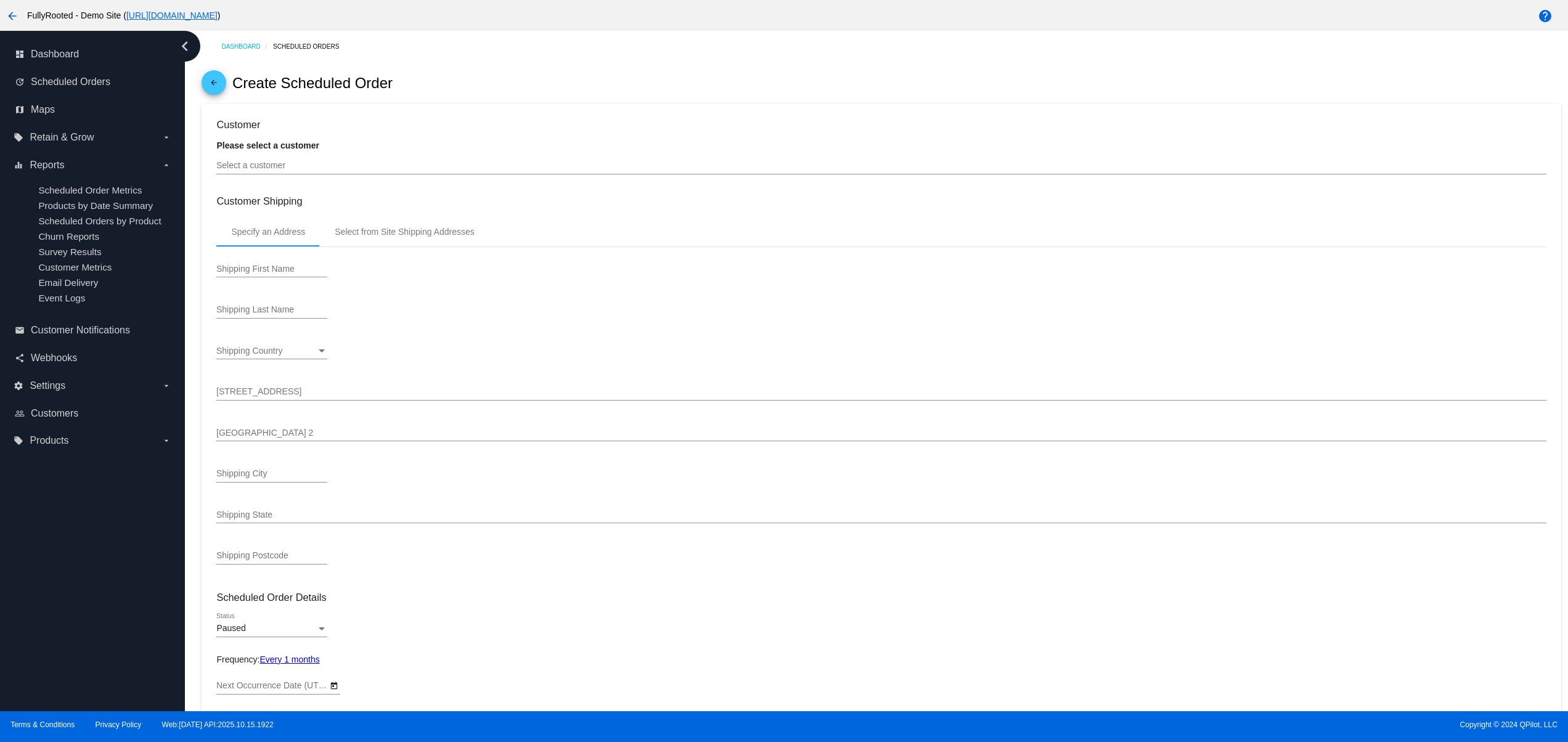
type input "11/14/2025"
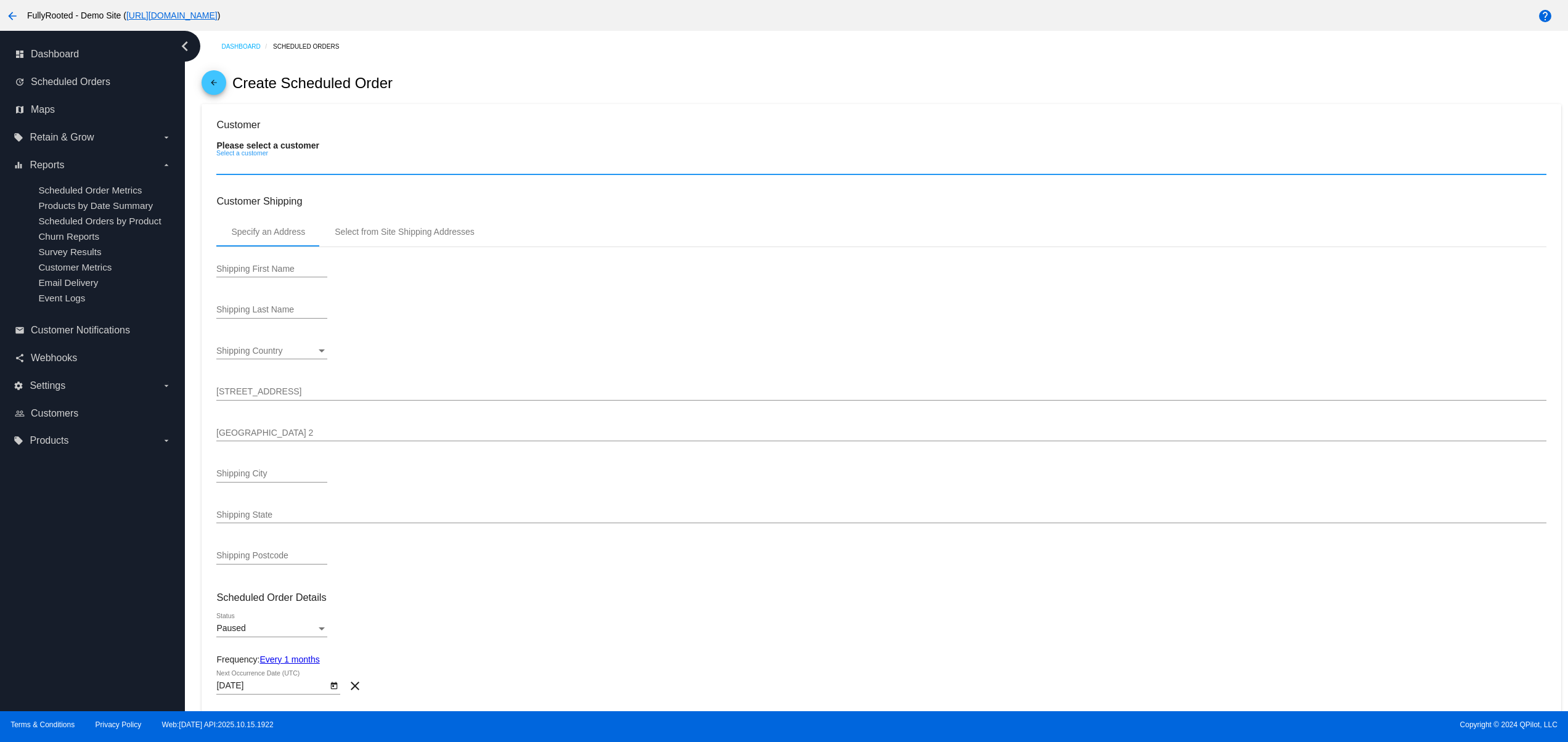
click at [274, 165] on input "Select a customer" at bounding box center [881, 165] width 1329 height 10
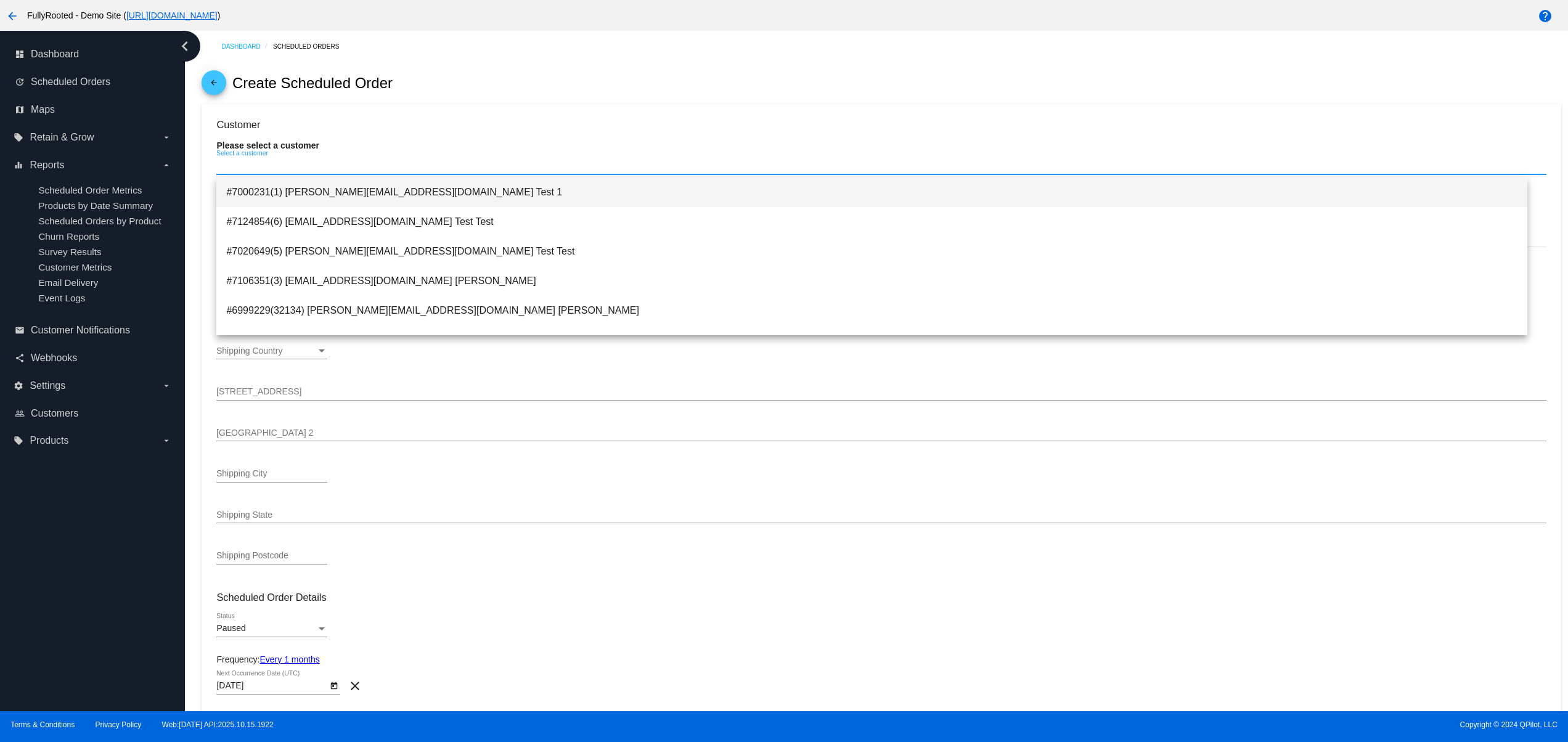
click at [277, 185] on span "#7000231(1) david@qpilot.cloud Test 1" at bounding box center [872, 192] width 1291 height 30
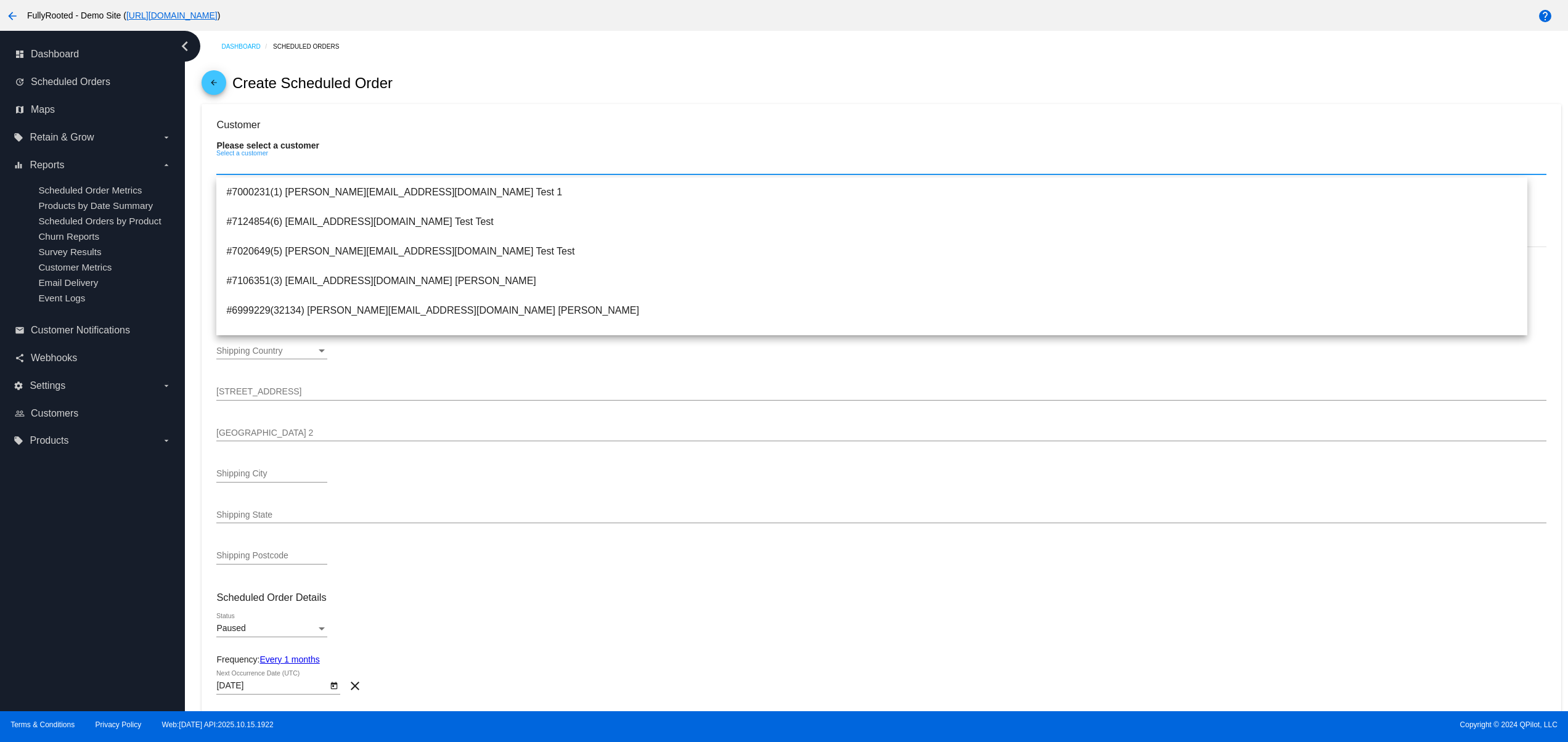
type input "[PERSON_NAME]"
type input "[PERSON_NAME] Test"
type input "[STREET_ADDRESS]"
type input "[GEOGRAPHIC_DATA]"
type input "80239"
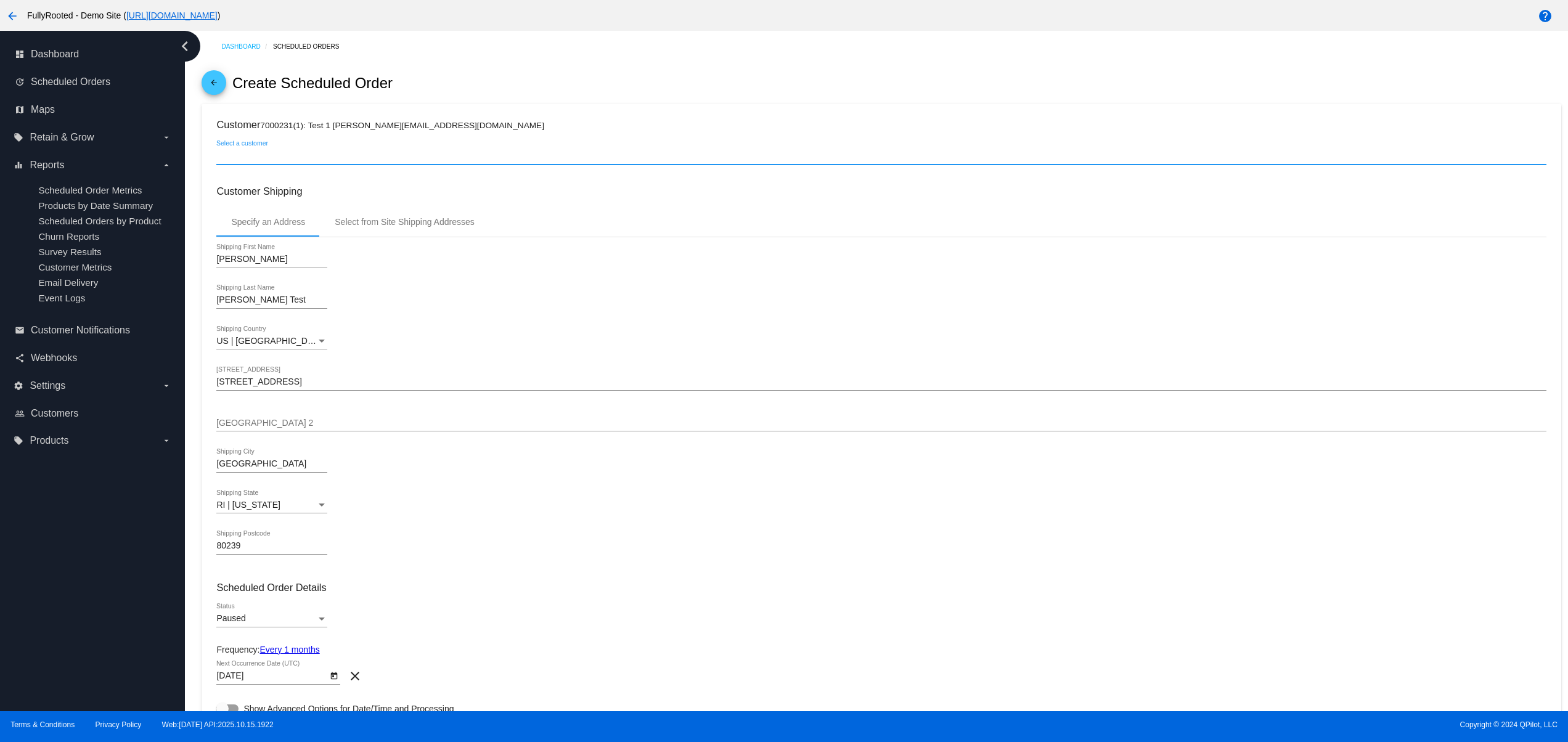
scroll to position [246, 0]
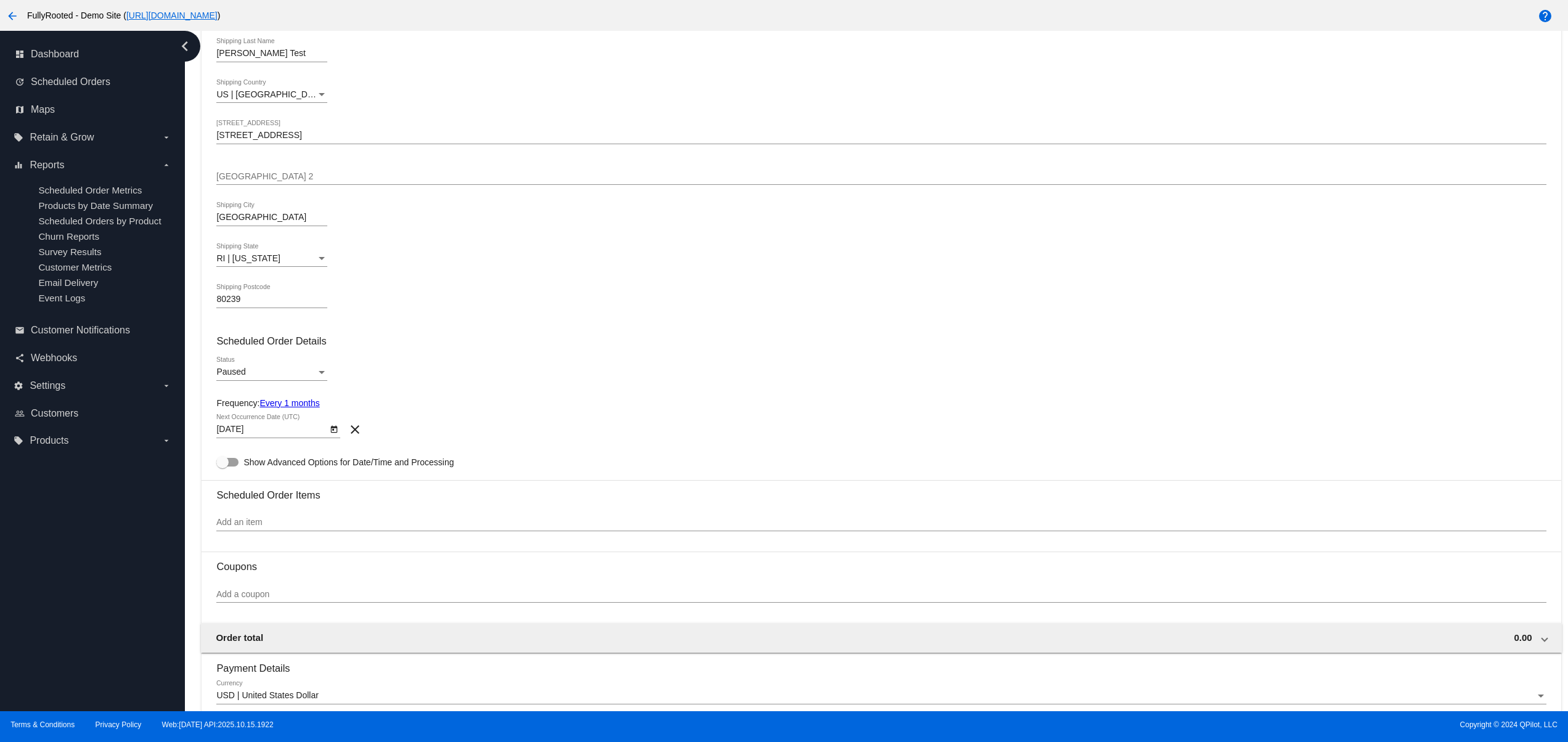
click at [313, 366] on div "Paused Status" at bounding box center [272, 369] width 111 height 24
click at [296, 339] on span "Active" at bounding box center [272, 352] width 111 height 26
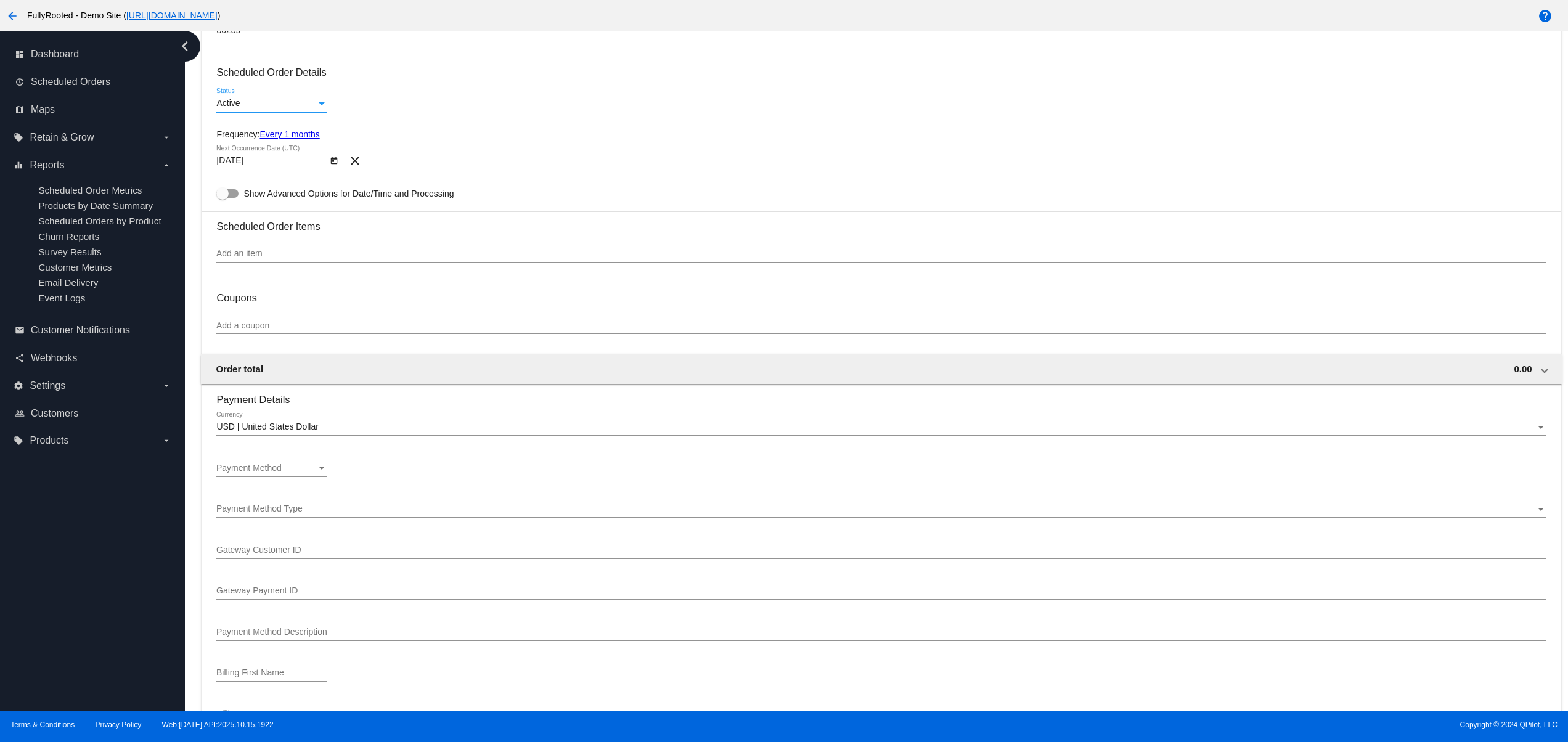
scroll to position [493, 0]
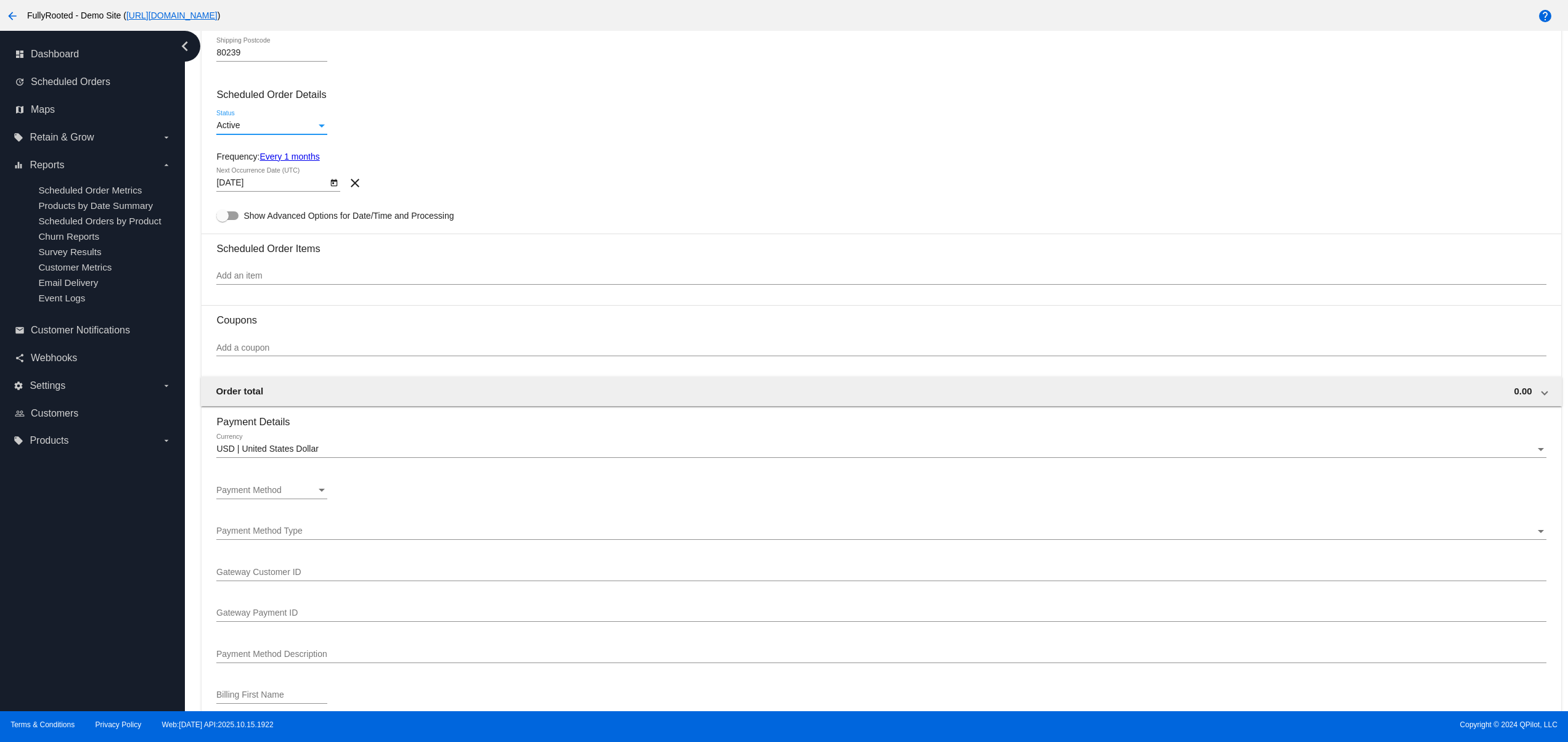
click at [298, 281] on input "Add an item" at bounding box center [881, 276] width 1329 height 10
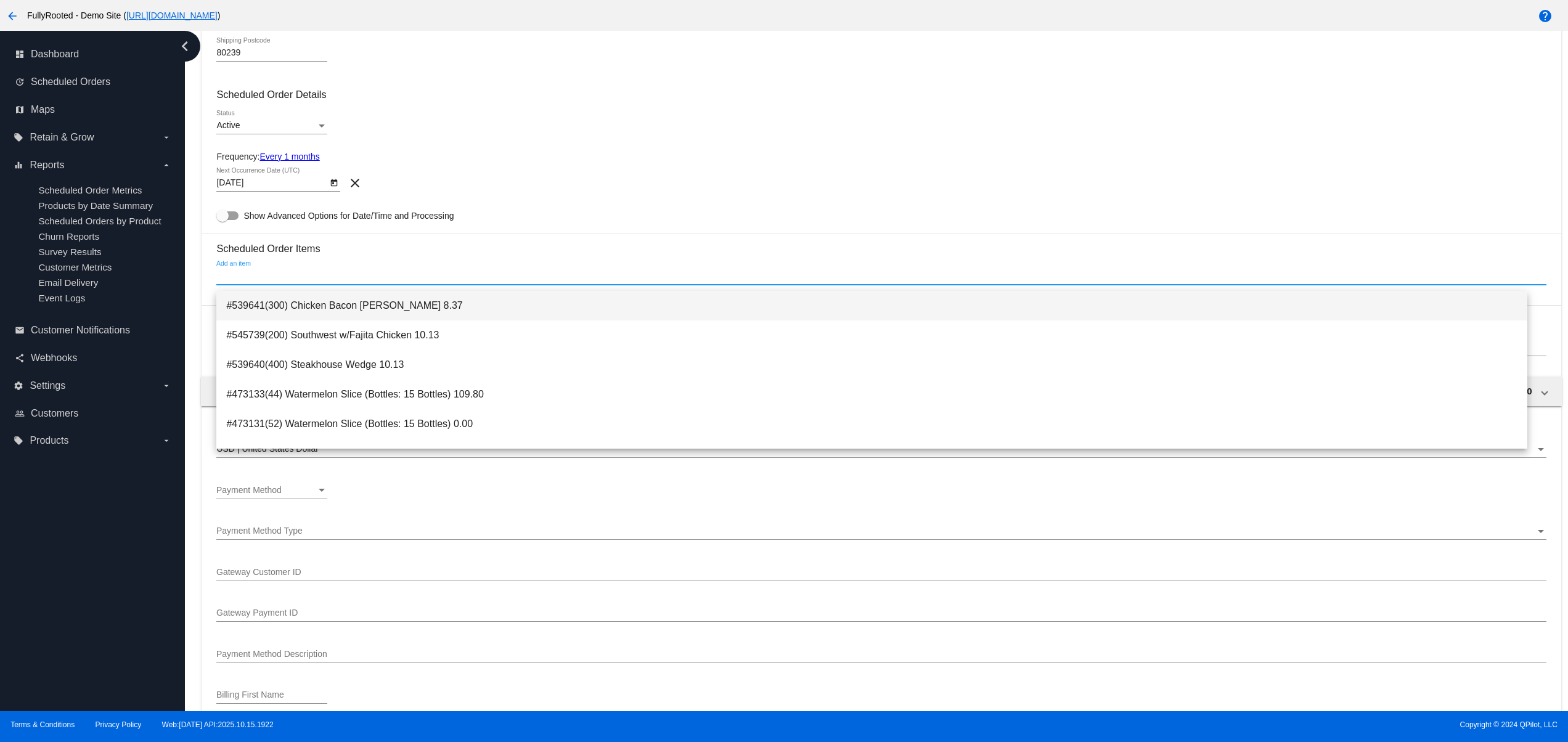
click at [298, 314] on span "#539641(300) Chicken Bacon Cobb 8.37" at bounding box center [872, 306] width 1291 height 30
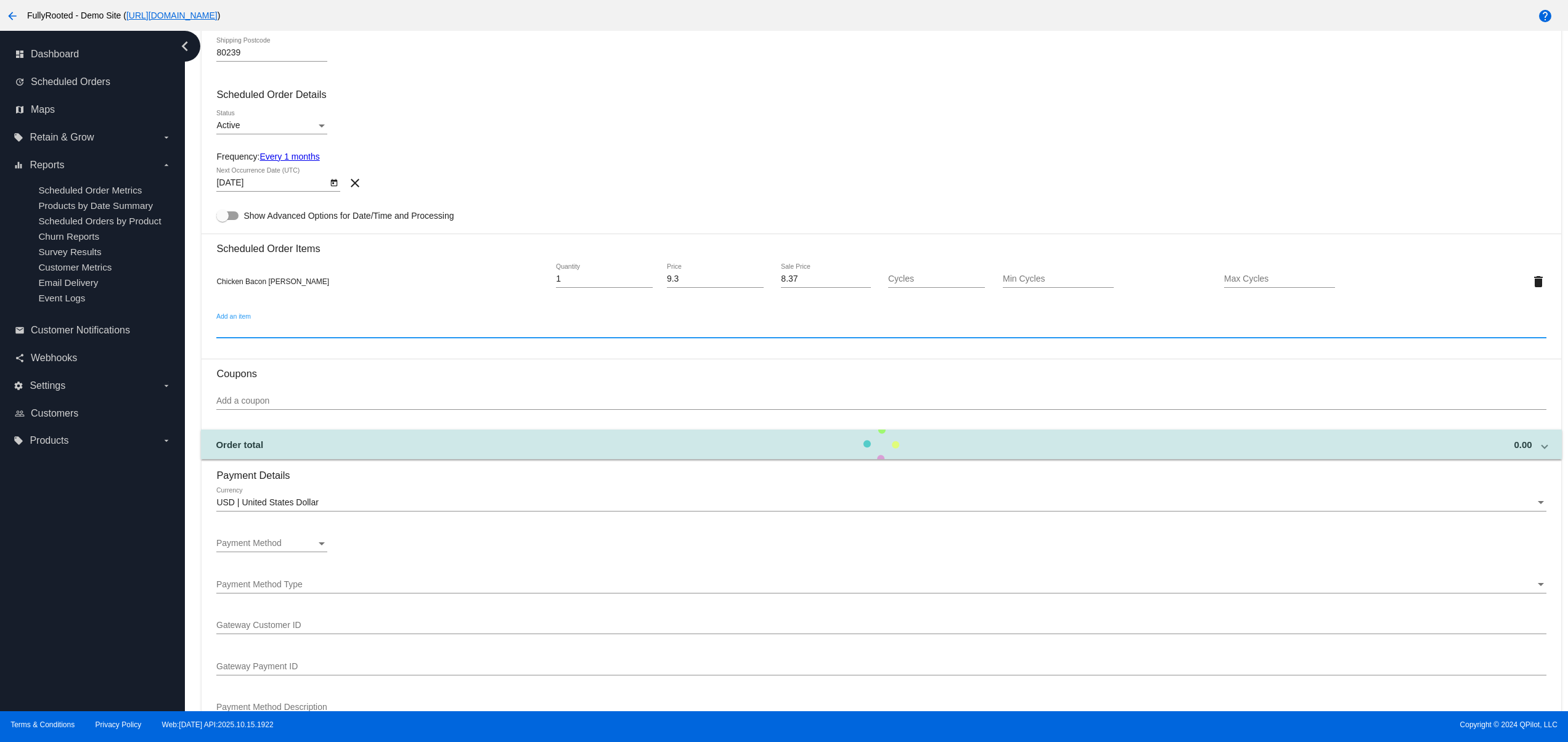
scroll to position [740, 0]
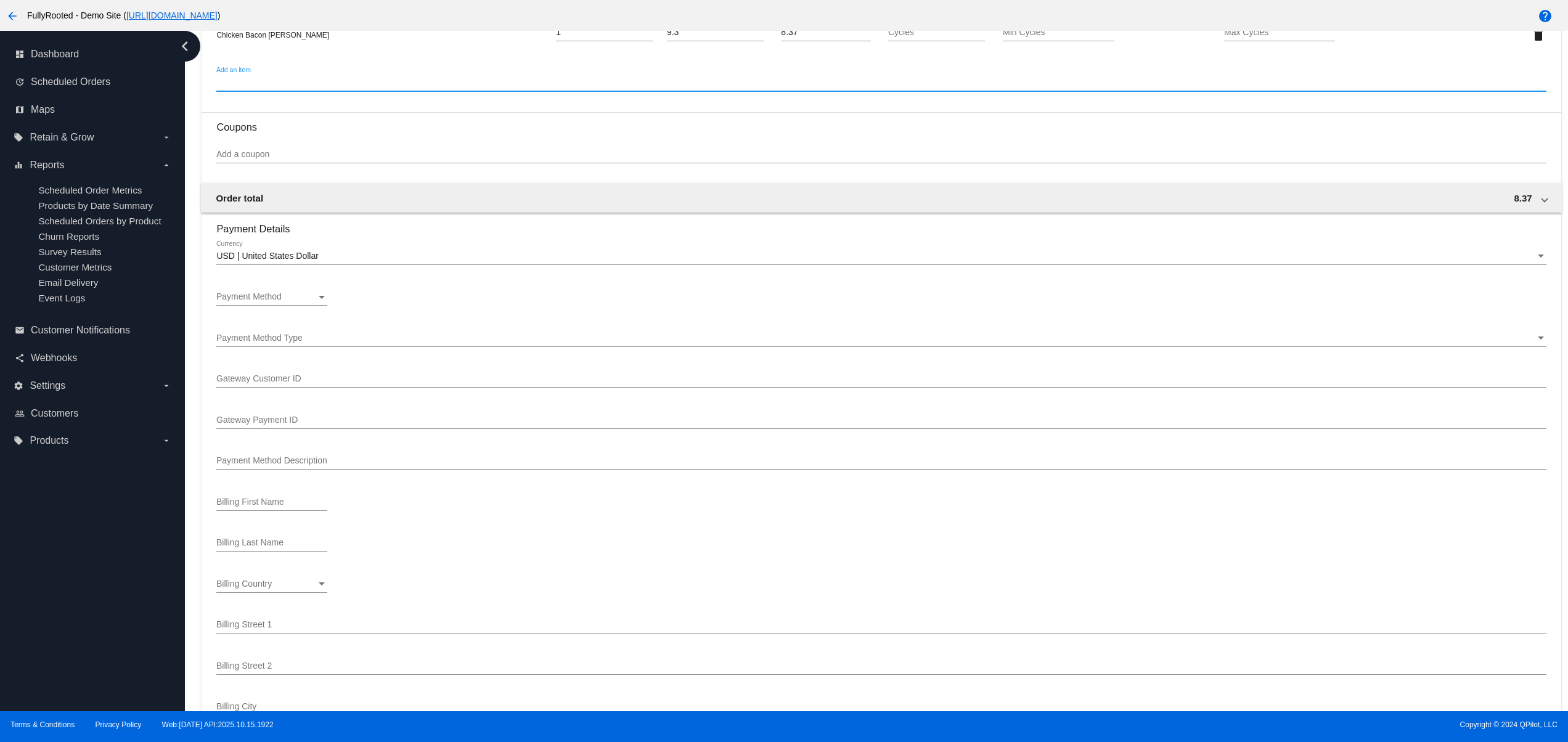
click at [291, 287] on section "Payment Details USD | United States Dollar Currency Payment Method Payment Meth…" at bounding box center [881, 512] width 1329 height 595
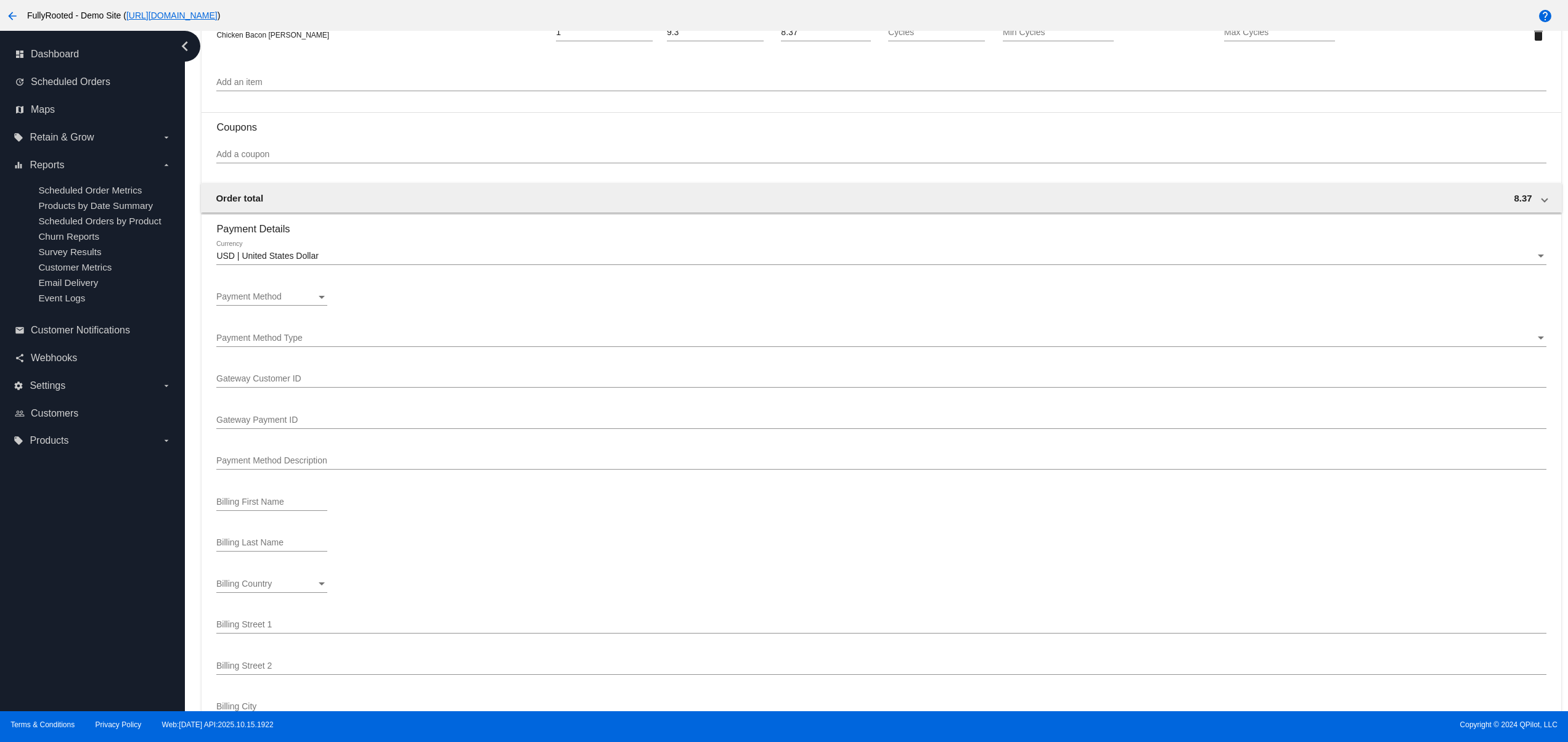
click at [291, 291] on div "Payment Method Payment Method" at bounding box center [272, 294] width 111 height 24
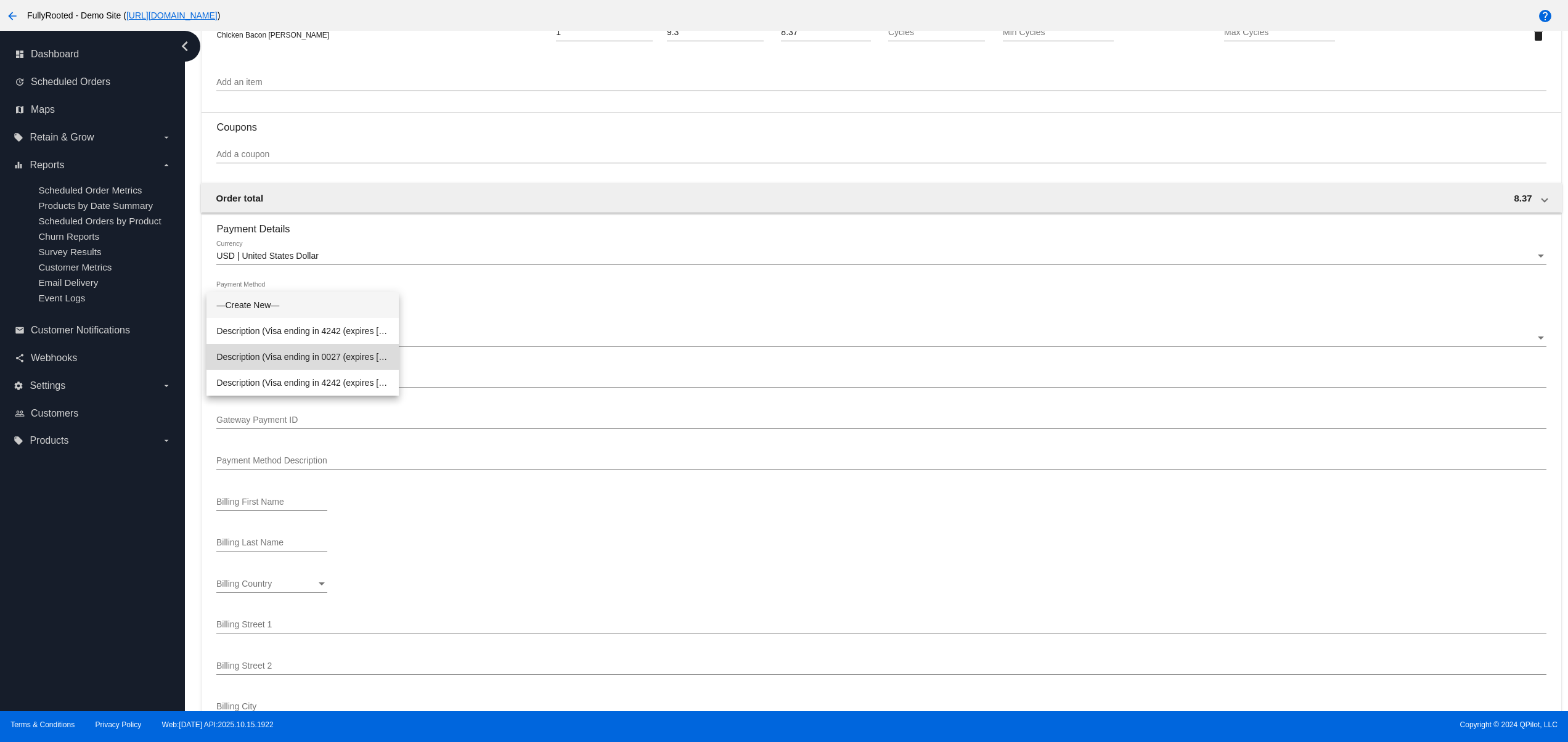
click at [349, 346] on span "Description (Visa ending in 0027 (expires 01/26)) GatewayCustomerId (932495626)…" at bounding box center [303, 357] width 172 height 26
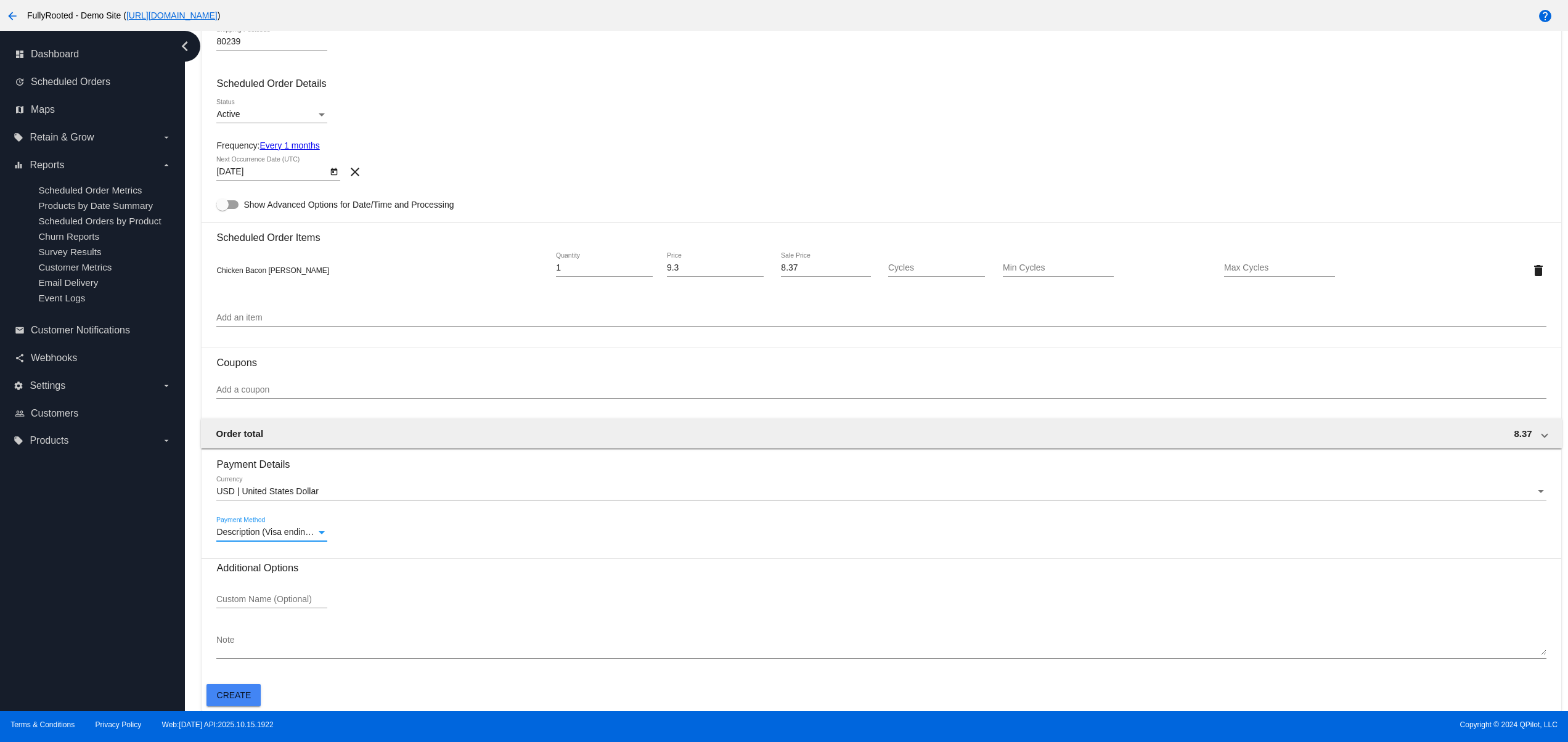
scroll to position [512, 0]
click at [232, 693] on span "Create" at bounding box center [234, 695] width 34 height 10
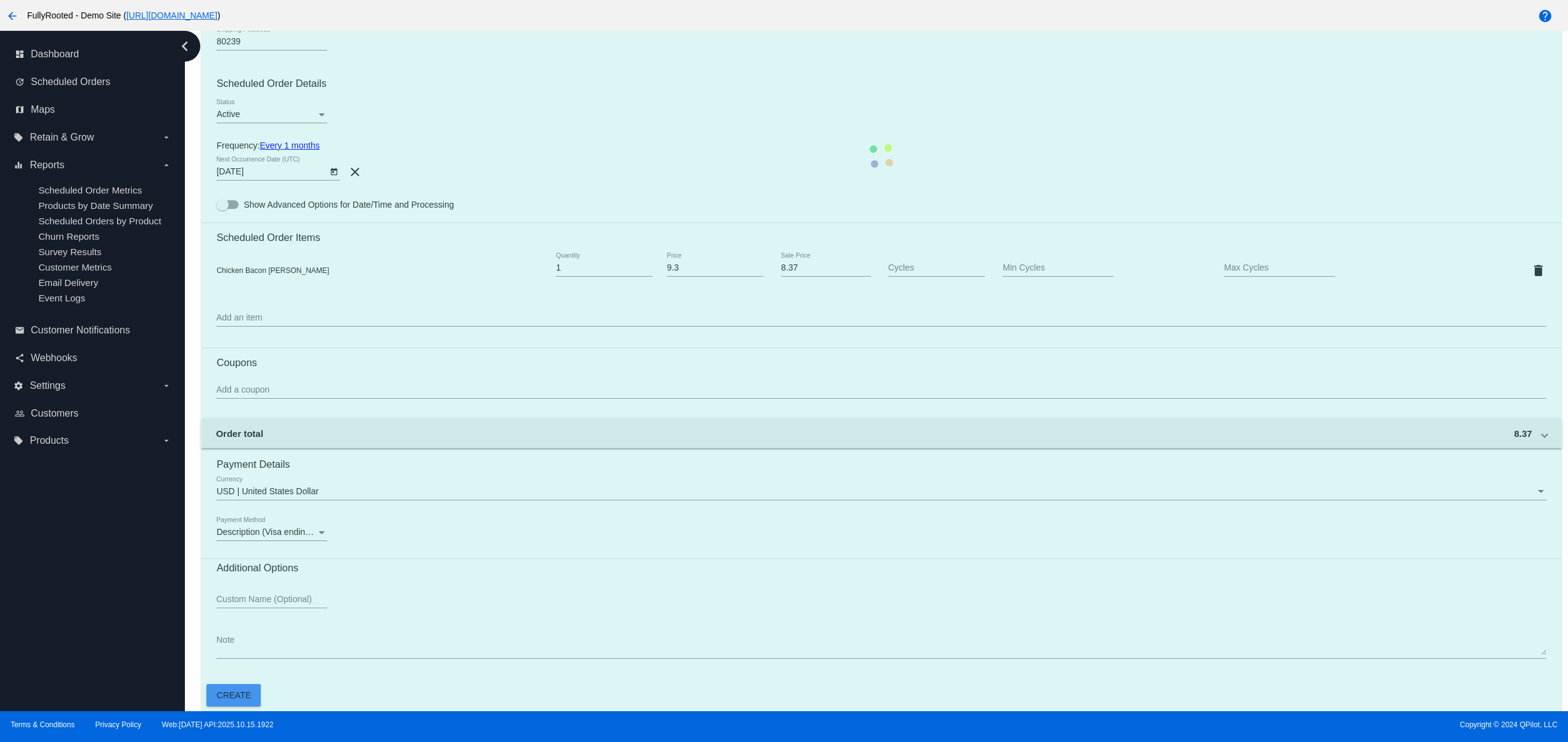
scroll to position [0, 0]
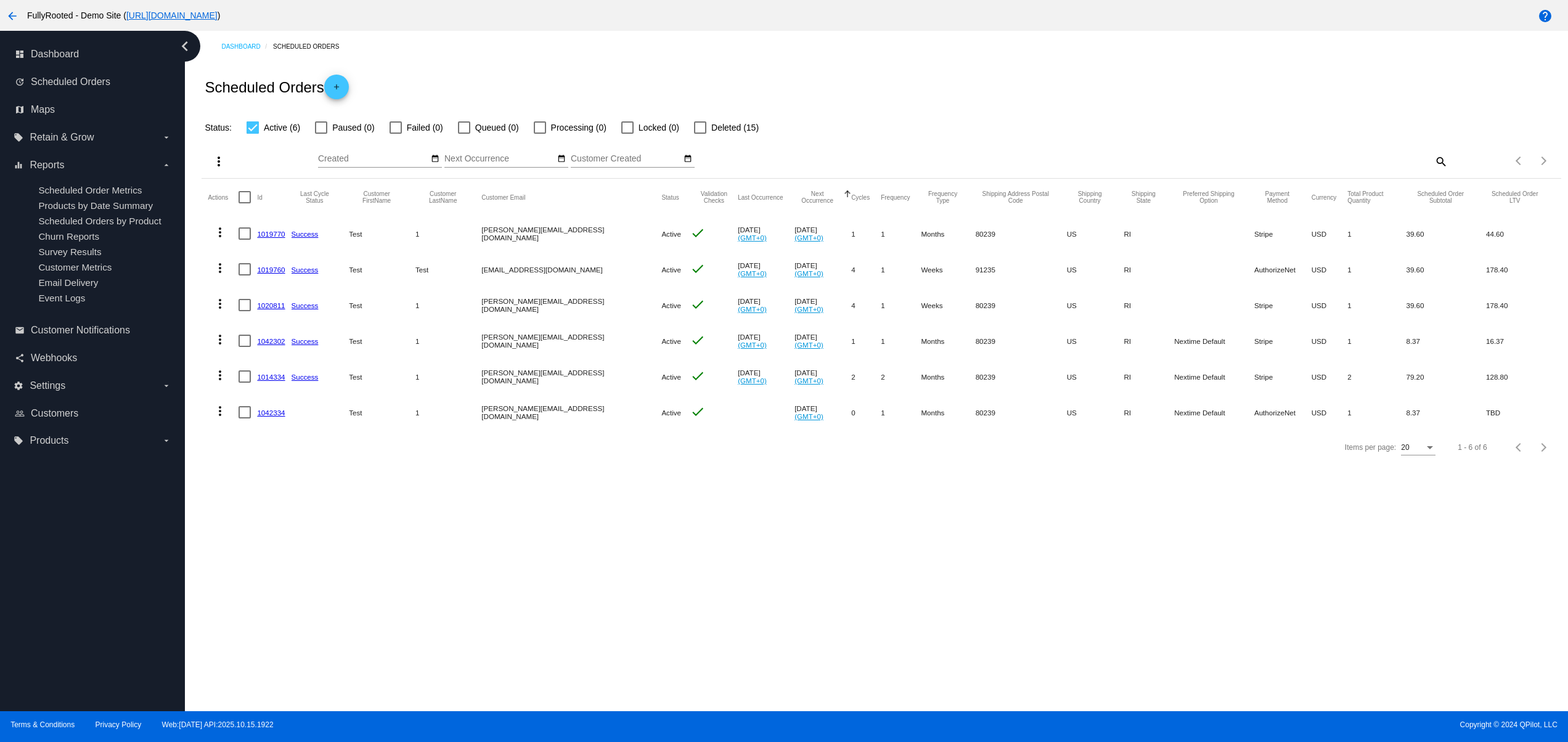
drag, startPoint x: 346, startPoint y: 422, endPoint x: 684, endPoint y: 405, distance: 338.4
click at [592, 417] on mat-row "more_vert 1042334 Test 1 david@qpilot.cloud Active check Nov 17 2025 (GMT+0) 0 …" at bounding box center [880, 412] width 1346 height 36
click at [416, 513] on div "Dashboard Scheduled Orders Scheduled Orders add Status: Active (6) Paused (0) F…" at bounding box center [877, 371] width 1383 height 680
drag, startPoint x: 336, startPoint y: 406, endPoint x: 568, endPoint y: 432, distance: 233.5
click at [479, 400] on mat-row "more_vert 1042334 Test 1 david@qpilot.cloud Active check Nov 17 2025 (GMT+0) 0 …" at bounding box center [880, 412] width 1346 height 36
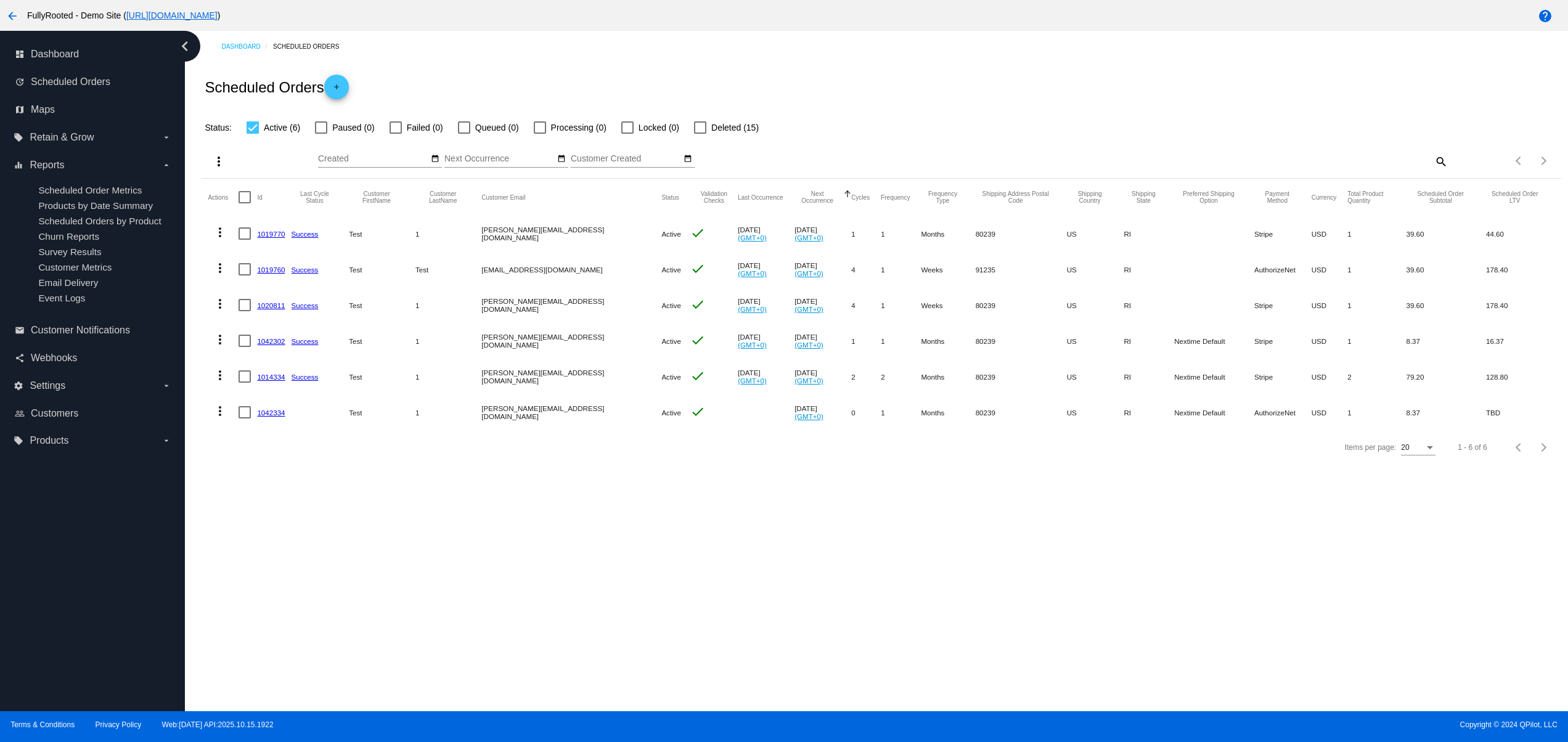
click at [588, 464] on div "Items per page: 20 1 - 6 of 6" at bounding box center [880, 447] width 1358 height 34
click at [54, 364] on span "Webhooks" at bounding box center [53, 358] width 46 height 11
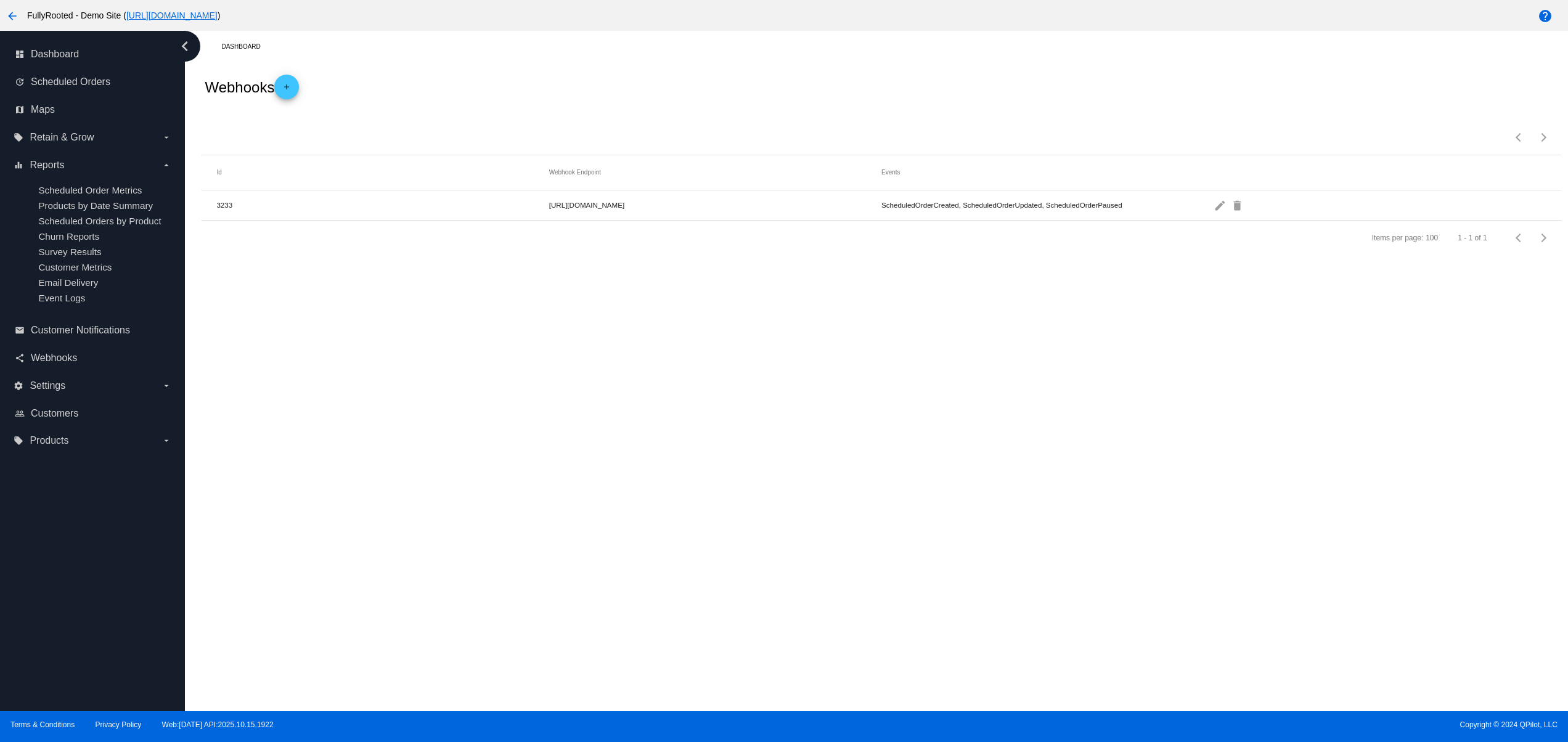
click at [794, 385] on div "Dashboard Webhooks add Items per page: 100 1 - 1 of 1 Id Webhook Endpoint Event…" at bounding box center [877, 371] width 1383 height 680
click at [731, 202] on mat-row "3233 https://webhook-test.com/8f334c97925a4a4a5e152a013b29bf85 ScheduledOrderCr…" at bounding box center [880, 206] width 1358 height 31
click at [837, 323] on div "Dashboard Webhooks add Items per page: 100 1 - 1 of 1 Id Webhook Endpoint Event…" at bounding box center [877, 371] width 1383 height 680
drag, startPoint x: 855, startPoint y: 207, endPoint x: 1179, endPoint y: 207, distance: 324.0
click at [1179, 207] on mat-row "3233 https://webhook-test.com/8f334c97925a4a4a5e152a013b29bf85 ScheduledOrderCr…" at bounding box center [880, 206] width 1358 height 31
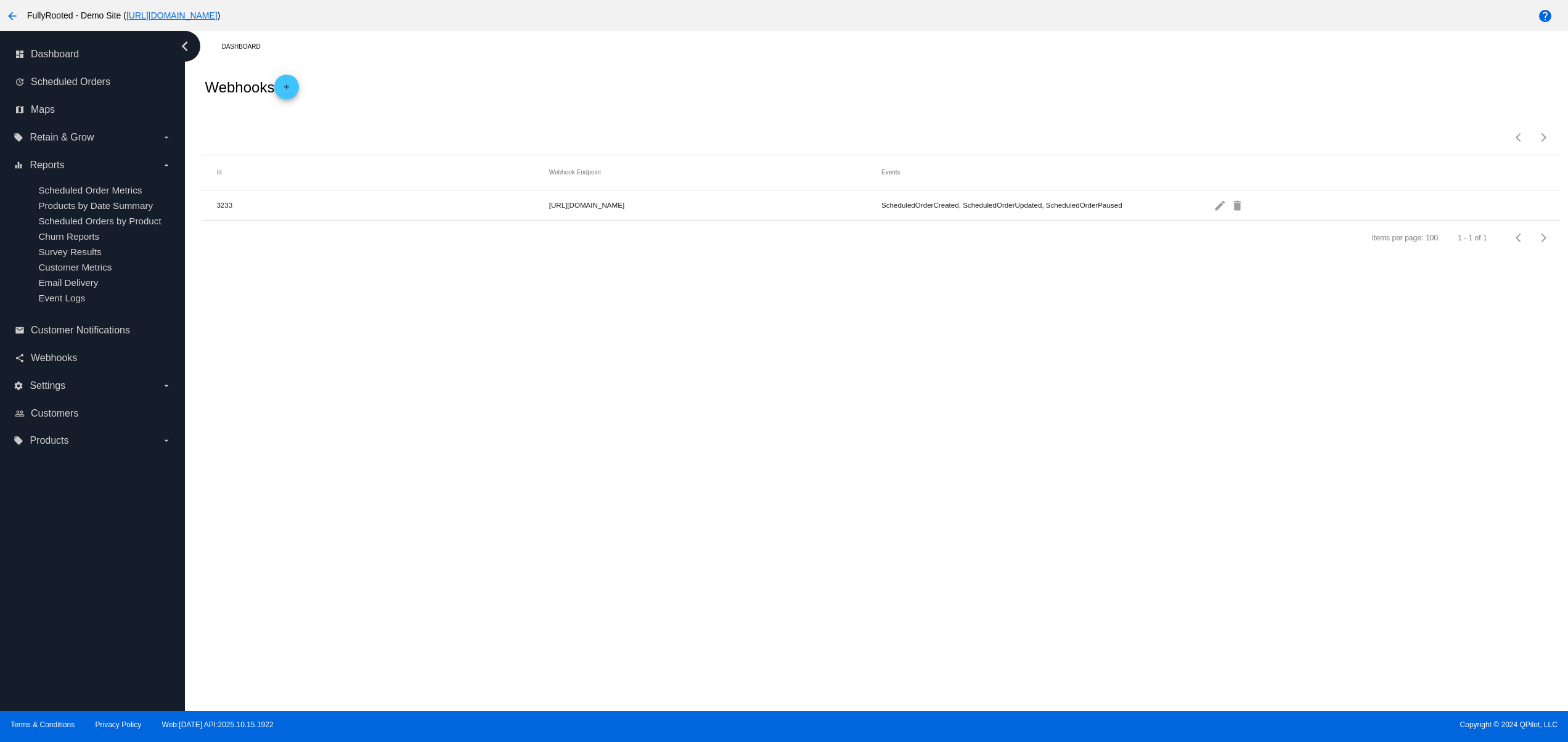
drag, startPoint x: 1080, startPoint y: 352, endPoint x: 1090, endPoint y: 339, distance: 16.4
click at [1080, 358] on div "Dashboard Webhooks add Items per page: 100 1 - 1 of 1 Id Webhook Endpoint Event…" at bounding box center [877, 371] width 1383 height 680
click at [881, 206] on mat-cell "ScheduledOrderCreated, ScheduledOrderUpdated, ScheduledOrderPaused" at bounding box center [1047, 204] width 332 height 14
click at [1012, 284] on div "Dashboard Webhooks add Items per page: 100 1 - 1 of 1 Id Webhook Endpoint Event…" at bounding box center [877, 371] width 1383 height 680
drag, startPoint x: 1159, startPoint y: 198, endPoint x: 889, endPoint y: 198, distance: 270.0
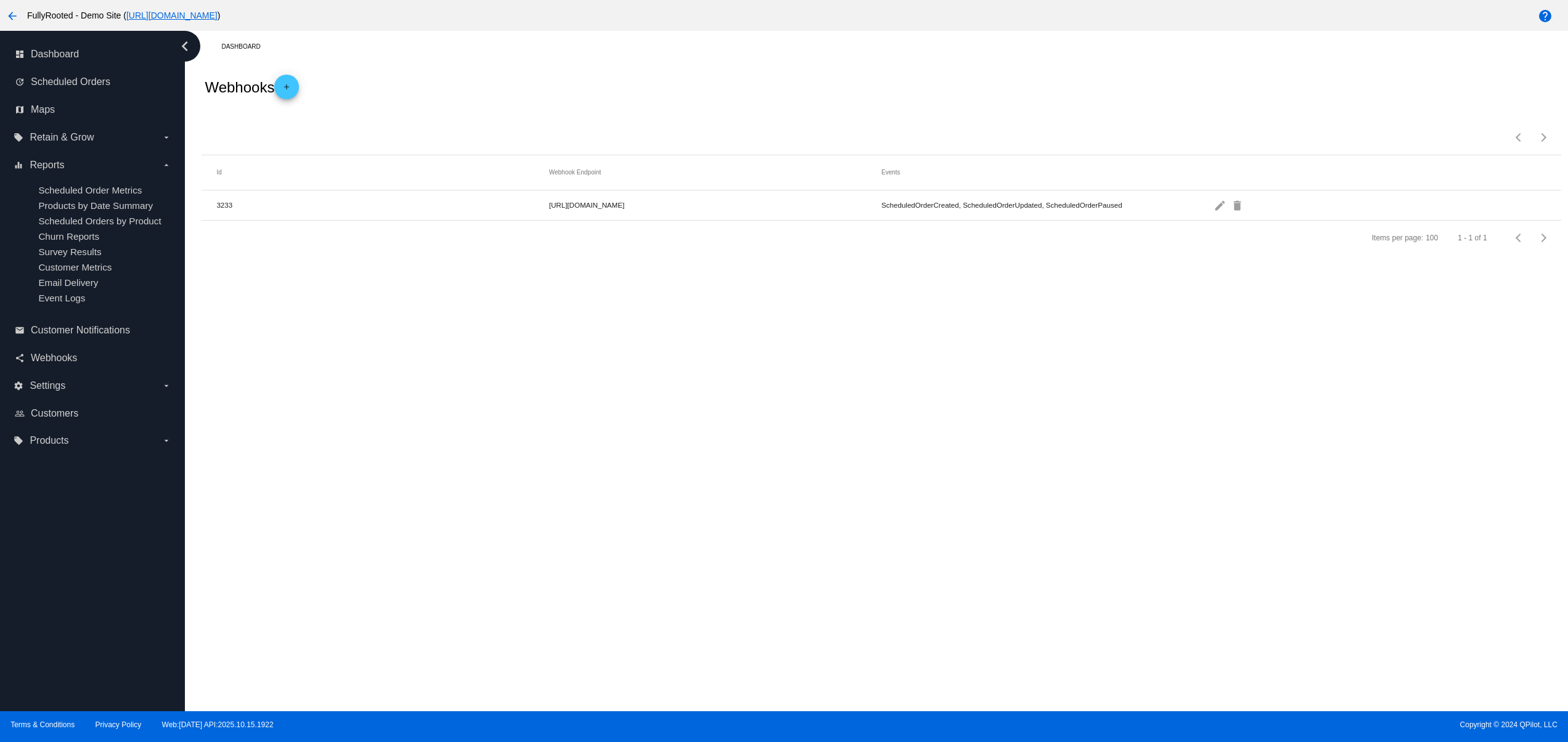
click at [885, 198] on mat-row "3233 https://webhook-test.com/8f334c97925a4a4a5e152a013b29bf85 ScheduledOrderCr…" at bounding box center [880, 206] width 1358 height 31
click at [1034, 291] on div "Dashboard Webhooks add Items per page: 100 1 - 1 of 1 Id Webhook Endpoint Event…" at bounding box center [877, 371] width 1383 height 680
drag, startPoint x: 927, startPoint y: 204, endPoint x: 932, endPoint y: 244, distance: 40.3
click at [881, 212] on mat-cell "ScheduledOrderCreated, ScheduledOrderUpdated, ScheduledOrderPaused" at bounding box center [1047, 204] width 332 height 14
click at [1027, 310] on div "Dashboard Webhooks add Items per page: 100 1 - 1 of 1 Id Webhook Endpoint Event…" at bounding box center [877, 371] width 1383 height 680
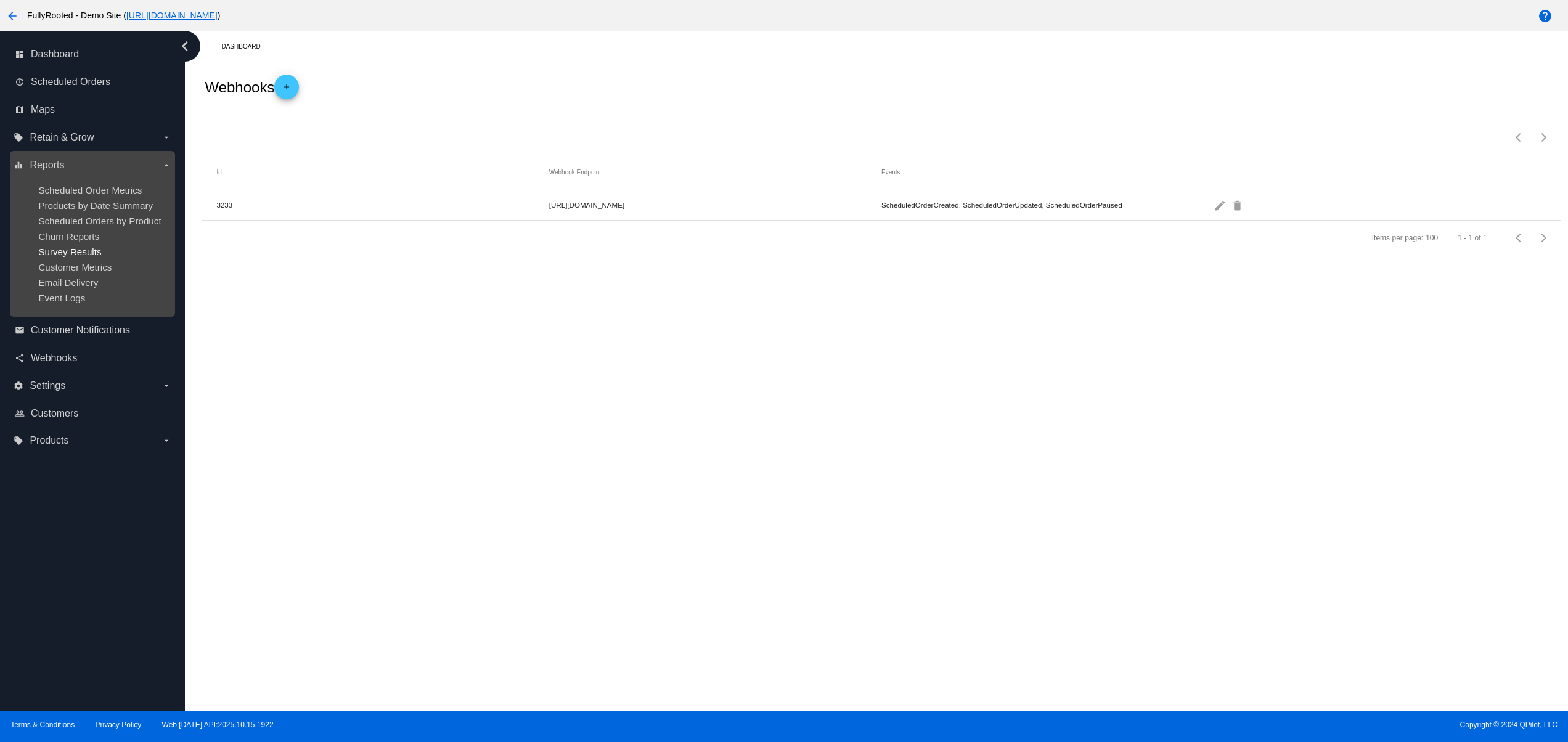
click at [72, 257] on span "Survey Results" at bounding box center [69, 252] width 63 height 11
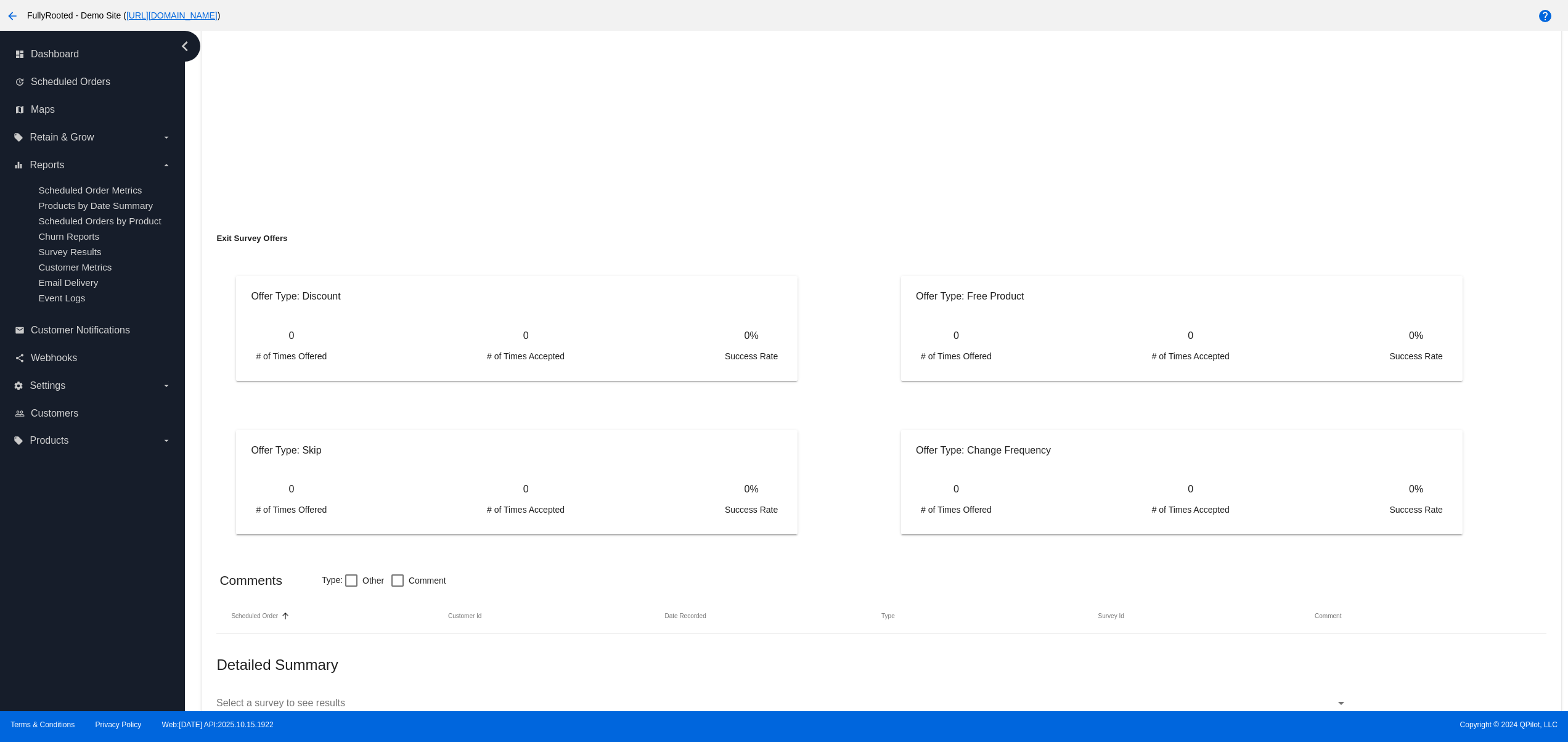
scroll to position [455, 0]
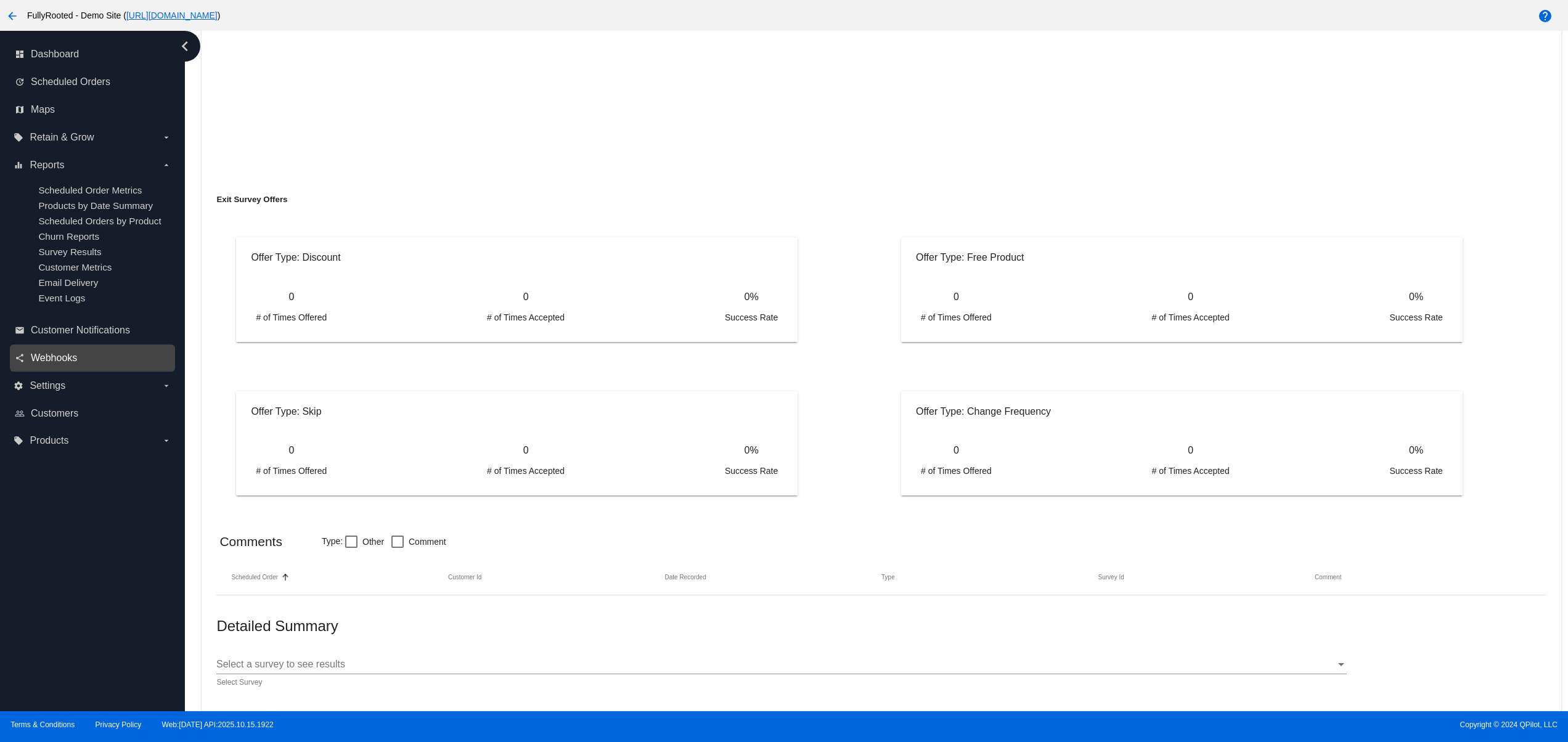
click at [40, 364] on span "Webhooks" at bounding box center [53, 358] width 46 height 11
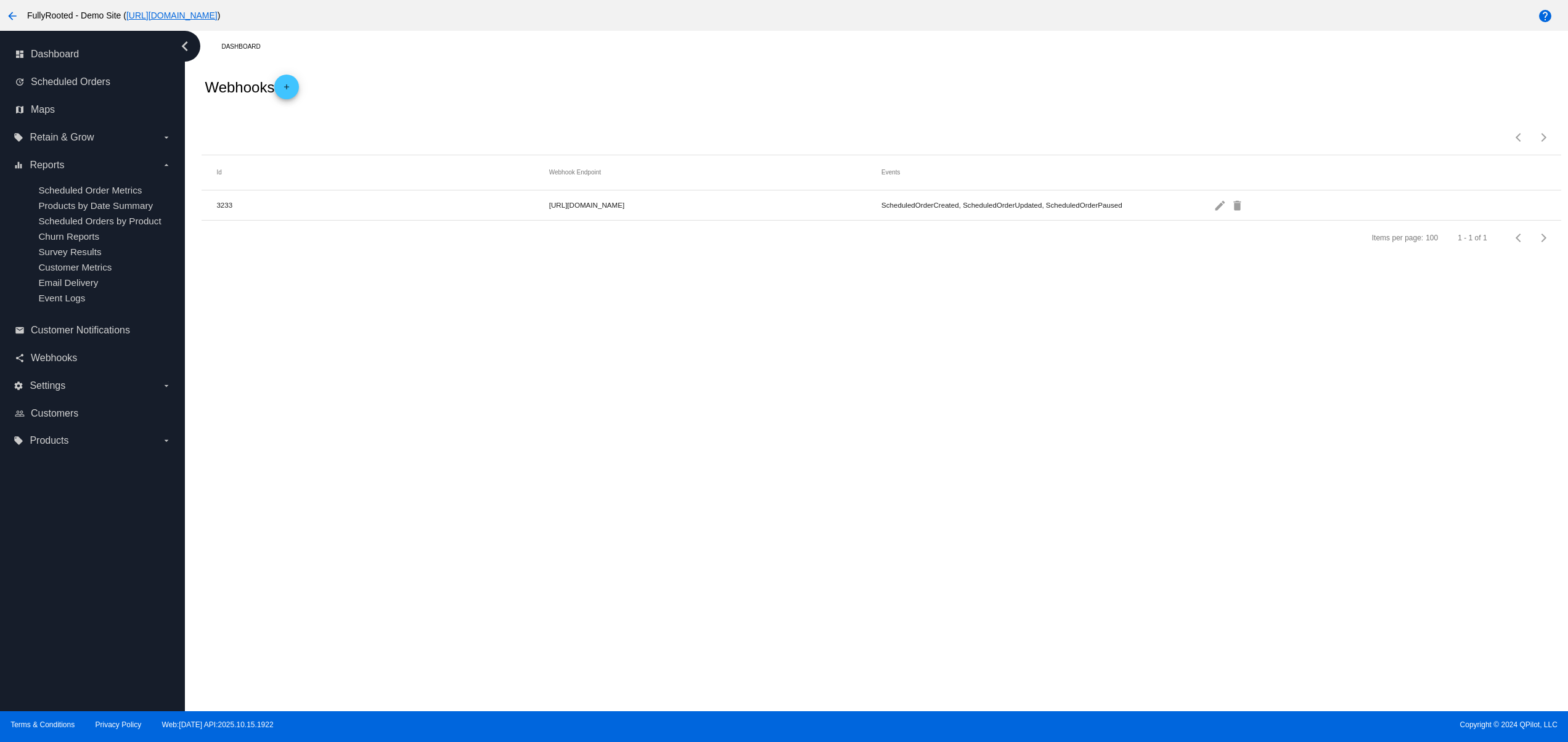
drag, startPoint x: 550, startPoint y: 188, endPoint x: 742, endPoint y: 201, distance: 192.4
click at [742, 201] on mat-table "Id Webhook Endpoint Events 3233 https://webhook-test.com/8f334c97925a4a4a5e152a…" at bounding box center [880, 188] width 1358 height 66
click at [800, 361] on div "Dashboard Webhooks add Items per page: 100 1 - 1 of 1 Id Webhook Endpoint Event…" at bounding box center [877, 371] width 1383 height 680
click at [52, 127] on div "local_offer Retain & Grow arrow_drop_down" at bounding box center [92, 137] width 165 height 27
click at [72, 143] on span "Retain & Grow" at bounding box center [62, 137] width 64 height 11
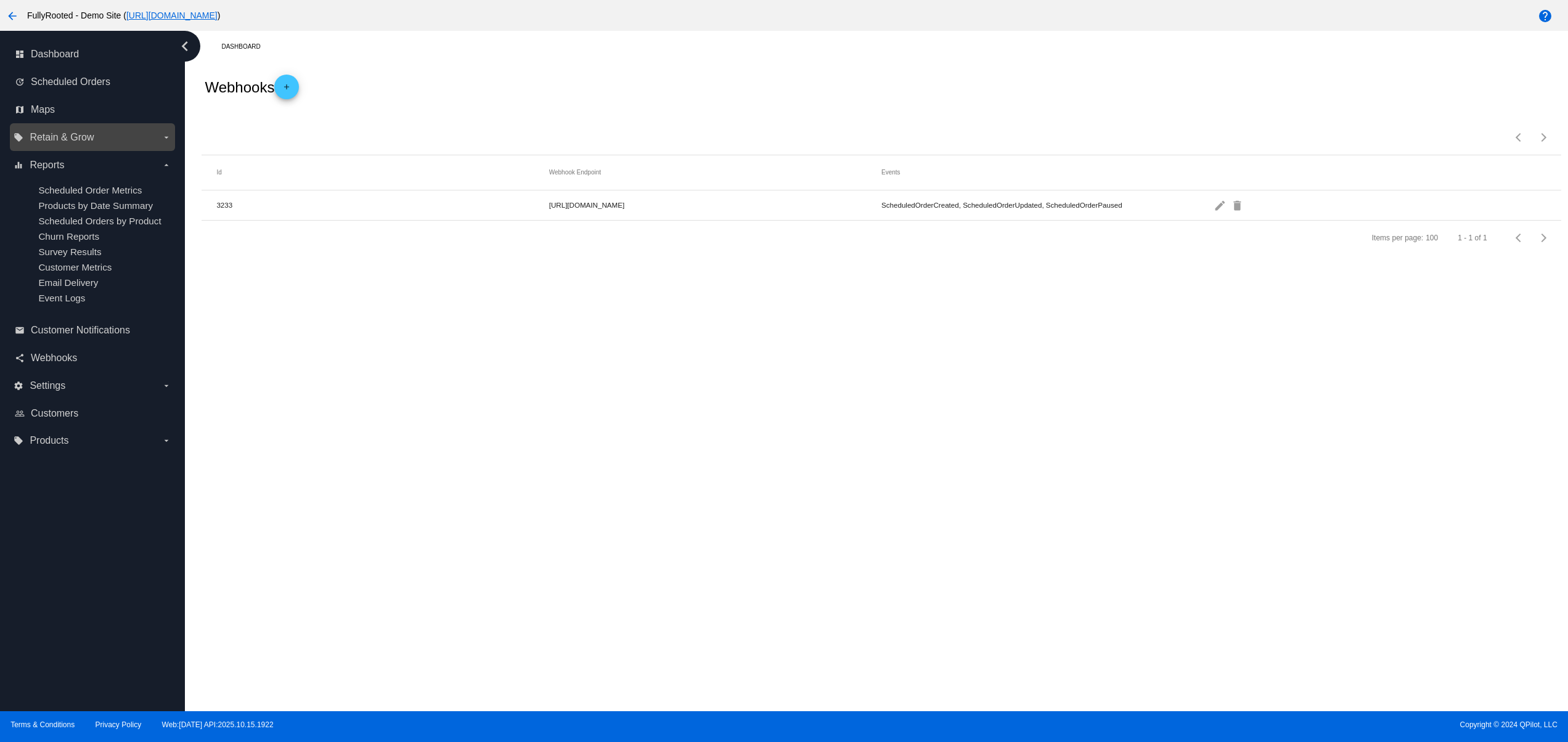
click at [0, 0] on input "local_offer Retain & Grow arrow_drop_down" at bounding box center [0, 0] width 0 height 0
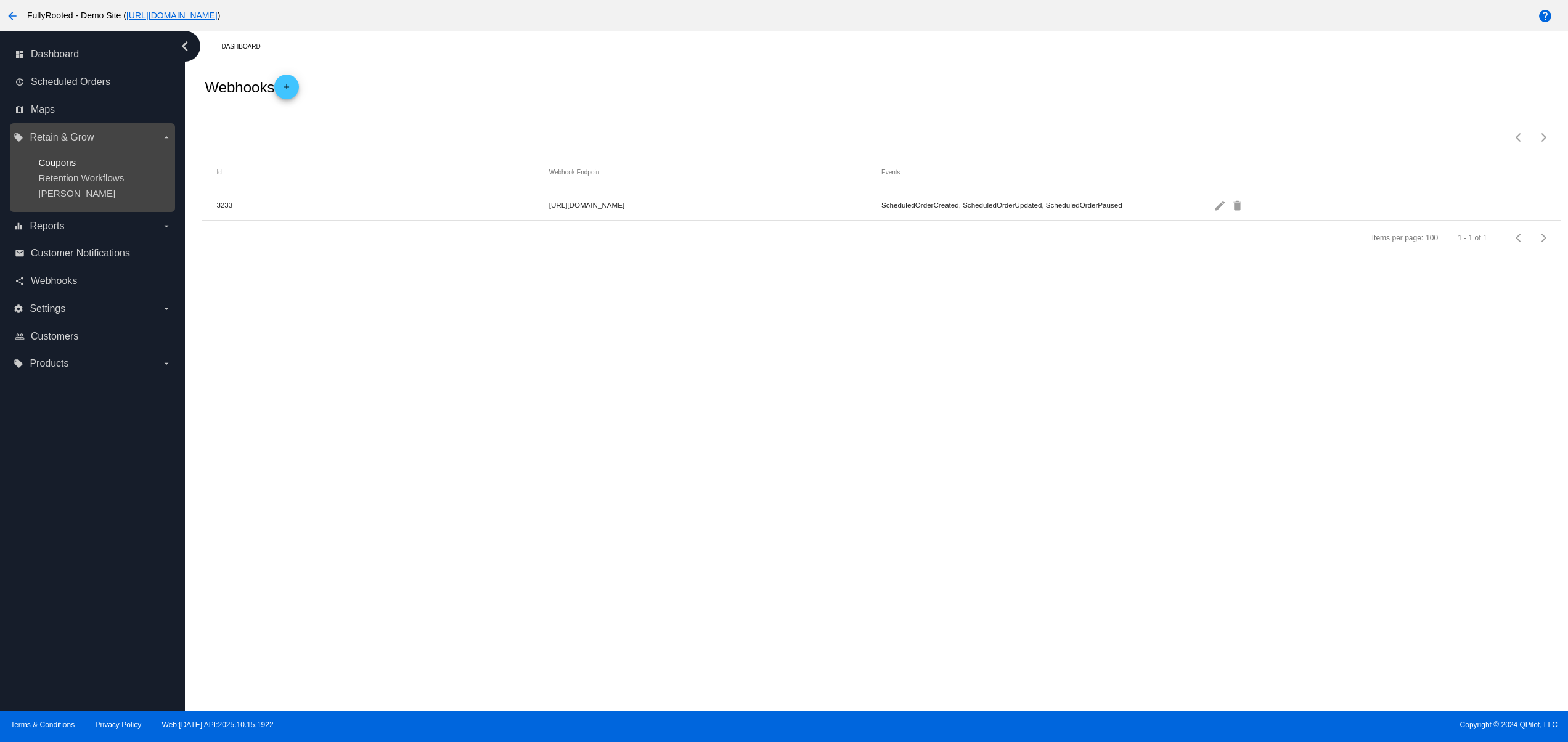
click at [75, 163] on span "Coupons" at bounding box center [56, 162] width 37 height 11
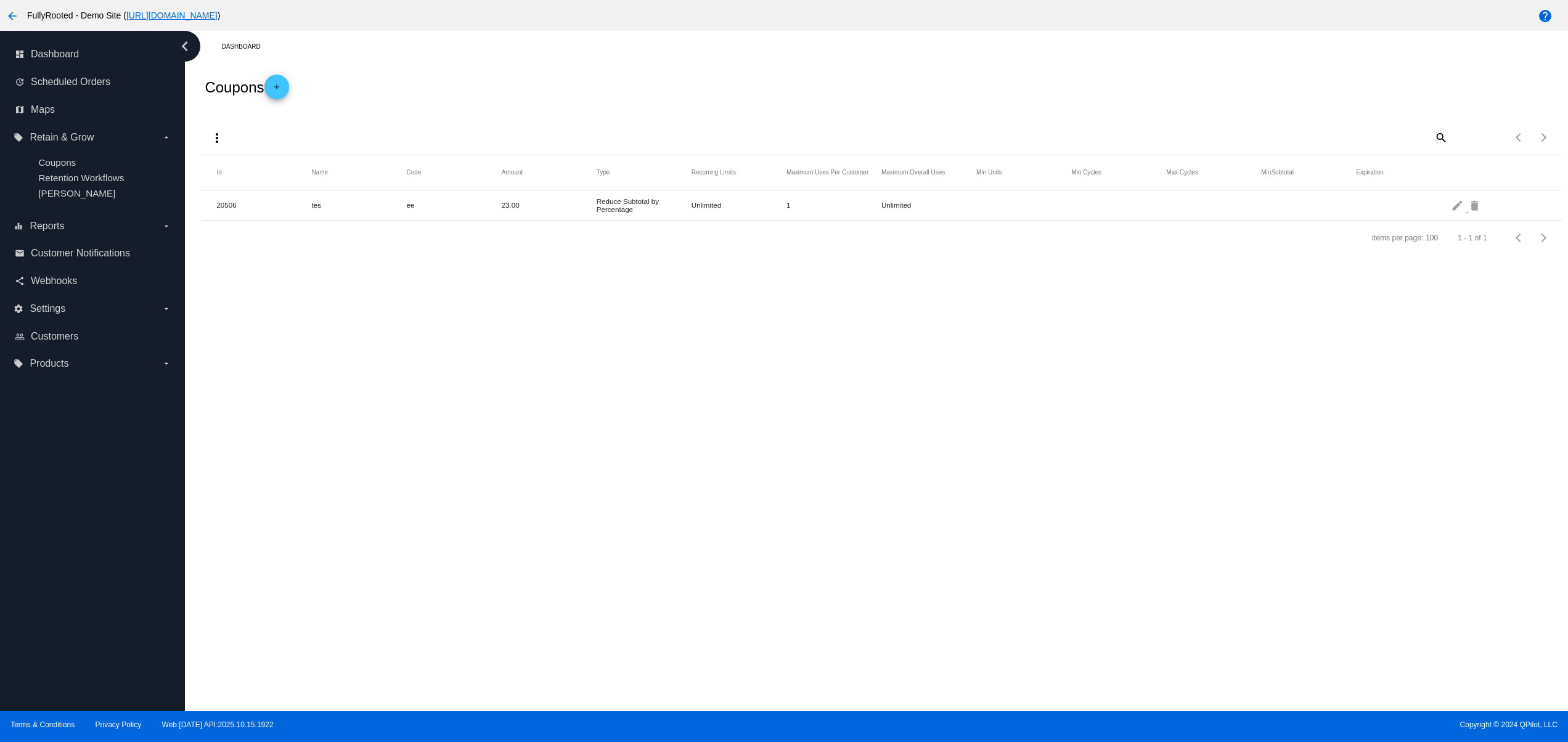
drag, startPoint x: 447, startPoint y: 220, endPoint x: 730, endPoint y: 220, distance: 283.0
click at [649, 204] on mat-row "20506 tes ee 23.00 Reduce Subtotal by Percentage Unlimited 1 Unlimited edit del…" at bounding box center [880, 206] width 1358 height 31
click at [740, 313] on div "Dashboard Coupons add more_vert search Items per page: 100 1 - 1 of 1 Id Name C…" at bounding box center [877, 371] width 1383 height 680
drag, startPoint x: 333, startPoint y: 213, endPoint x: 609, endPoint y: 216, distance: 276.0
click at [521, 203] on mat-row "20506 tes ee 23.00 Reduce Subtotal by Percentage Unlimited 1 Unlimited edit del…" at bounding box center [880, 206] width 1358 height 31
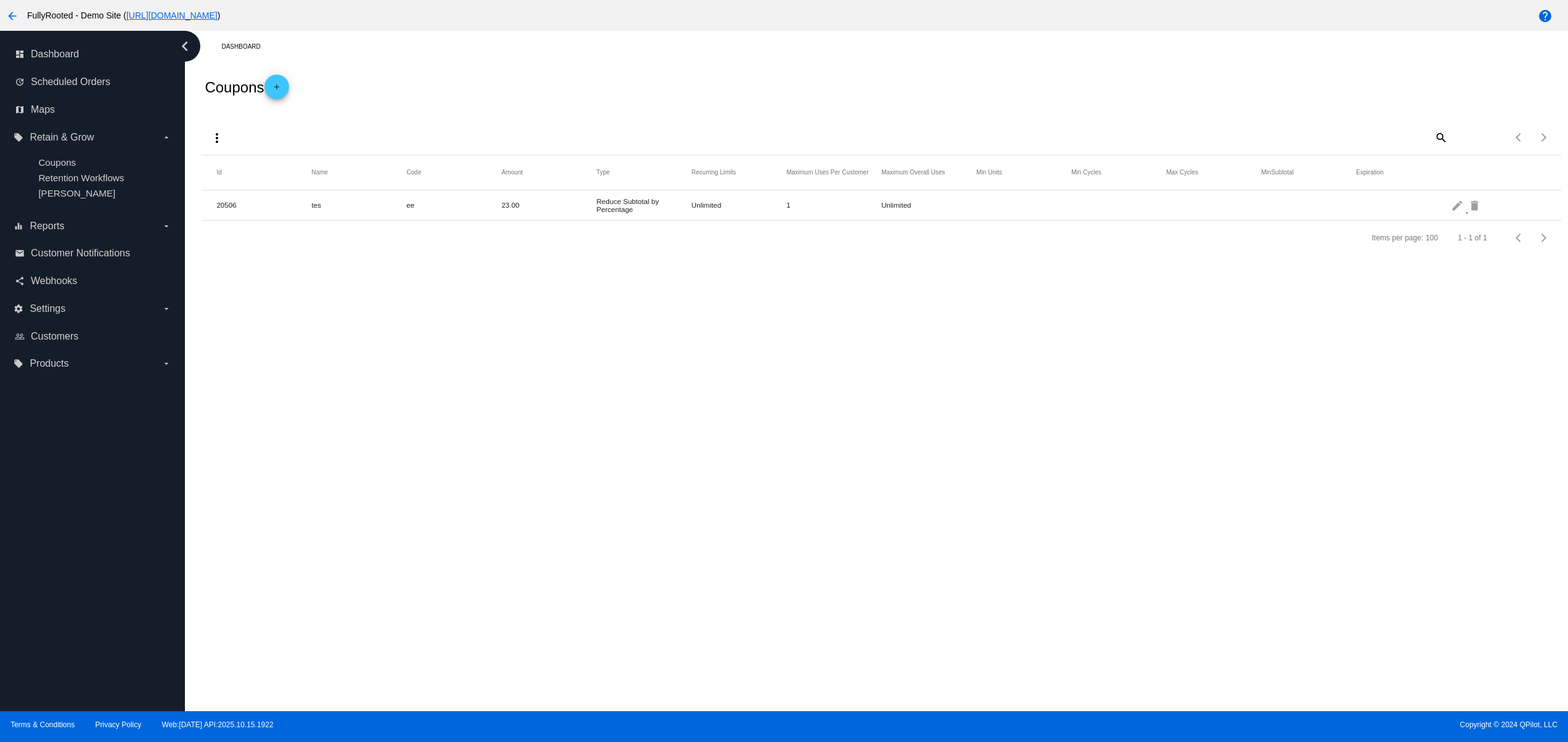
click at [696, 332] on div "Dashboard Coupons add more_vert search Items per page: 100 1 - 1 of 1 Id Name C…" at bounding box center [877, 371] width 1383 height 680
click at [95, 84] on span "Scheduled Orders" at bounding box center [70, 82] width 79 height 11
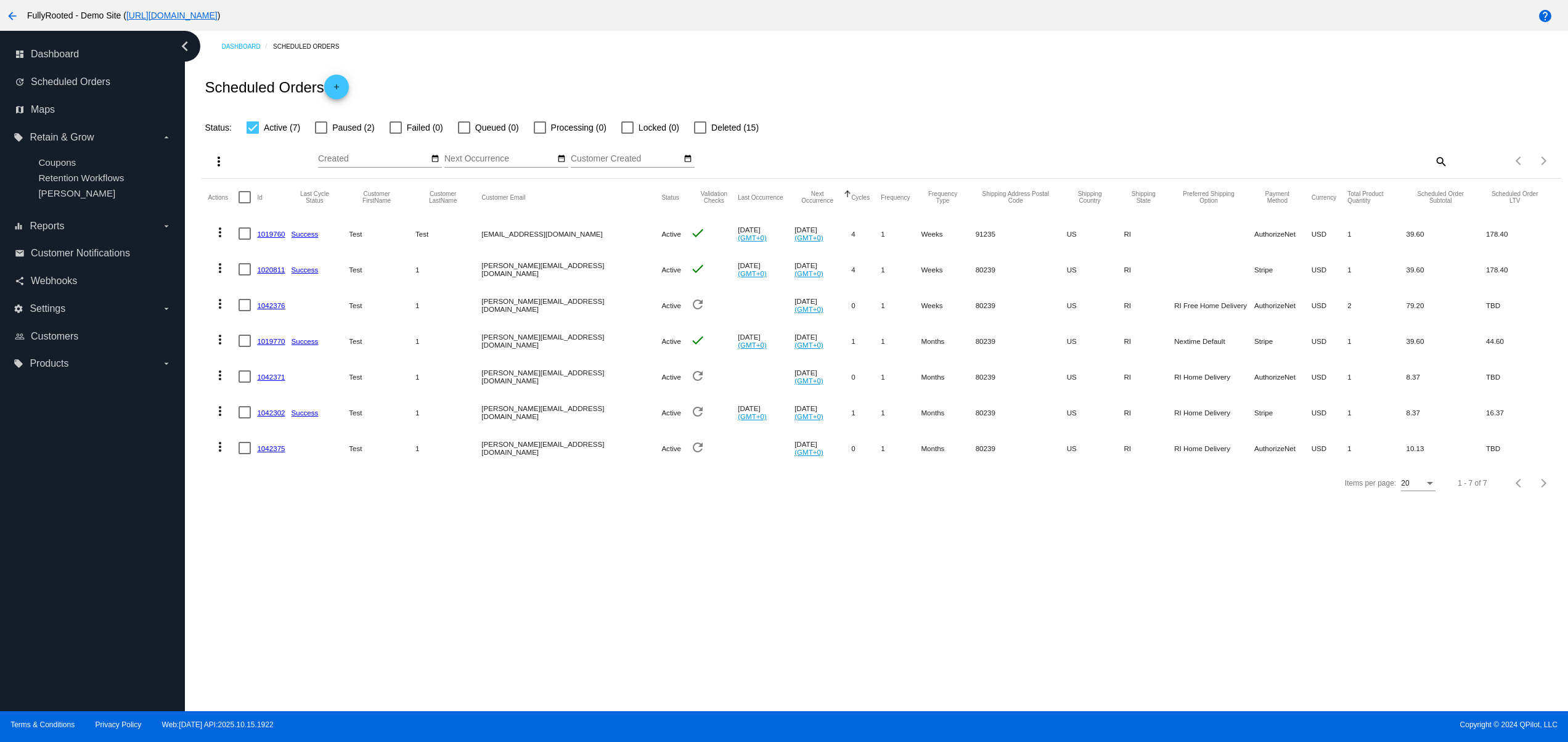
click at [765, 600] on div "Dashboard Scheduled Orders Scheduled Orders add Status: Active (7) Paused (2) F…" at bounding box center [877, 371] width 1383 height 680
drag, startPoint x: 397, startPoint y: 384, endPoint x: 407, endPoint y: 436, distance: 53.0
click at [363, 384] on mat-row "more_vert 1042371 Test 1 david@qpilot.cloud Active refresh Nov 18 2025 (GMT+0) …" at bounding box center [880, 376] width 1346 height 36
click at [498, 500] on div "Items per page: 20 1 - 7 of 7" at bounding box center [880, 483] width 1358 height 34
drag, startPoint x: 428, startPoint y: 449, endPoint x: 574, endPoint y: 454, distance: 146.1
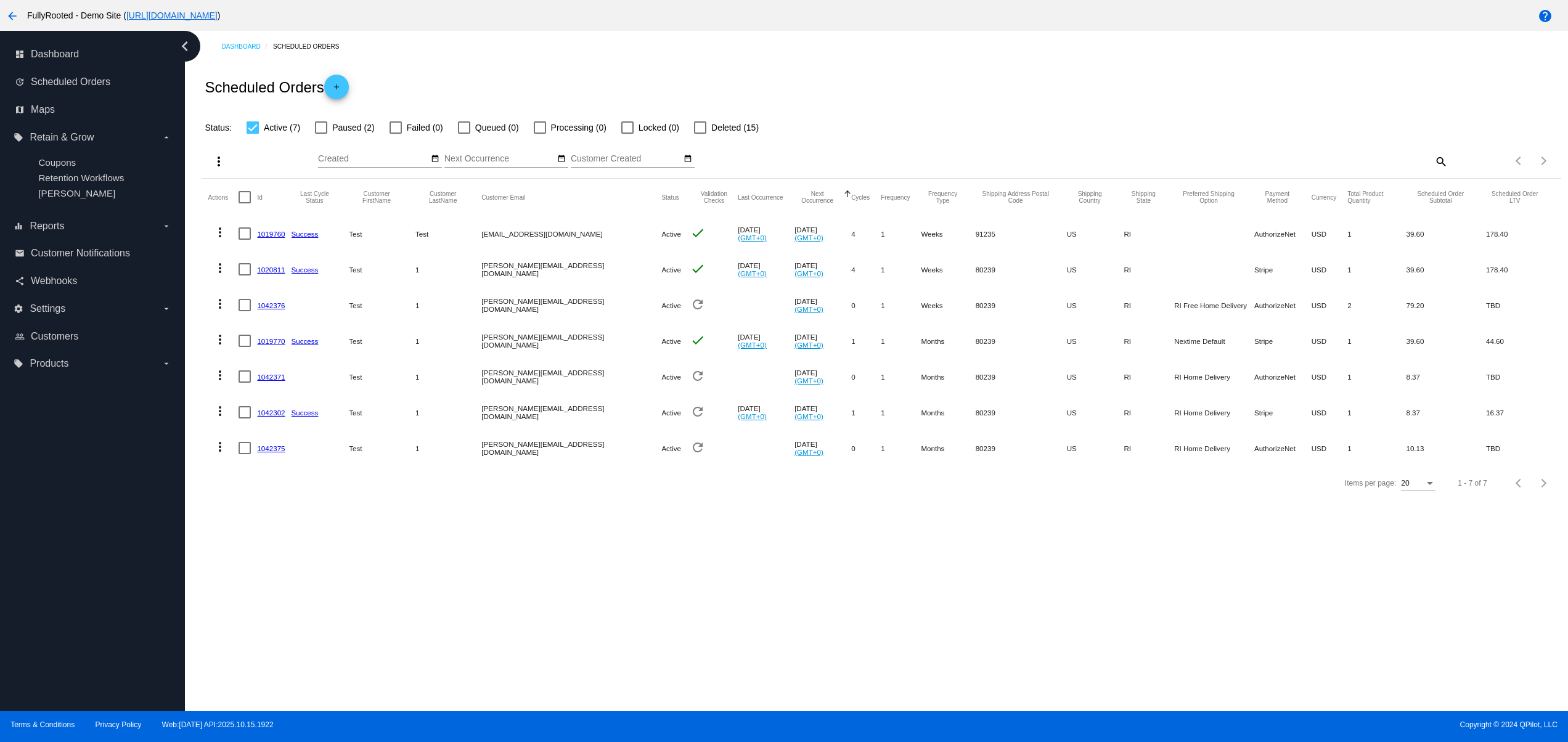
click at [547, 449] on mat-row "more_vert 1042375 Test 1 david@qpilot.cloud Active refresh Nov 20 2025 (GMT+0) …" at bounding box center [880, 448] width 1346 height 36
click at [582, 500] on div "Items per page: 20 1 - 7 of 7" at bounding box center [880, 483] width 1358 height 34
drag, startPoint x: 1152, startPoint y: 445, endPoint x: 1155, endPoint y: 407, distance: 38.1
click at [1092, 432] on mat-row "more_vert 1042375 Test 1 david@qpilot.cloud Active refresh Nov 20 2025 (GMT+0) …" at bounding box center [880, 448] width 1346 height 36
drag, startPoint x: 1167, startPoint y: 372, endPoint x: 1103, endPoint y: 370, distance: 64.0
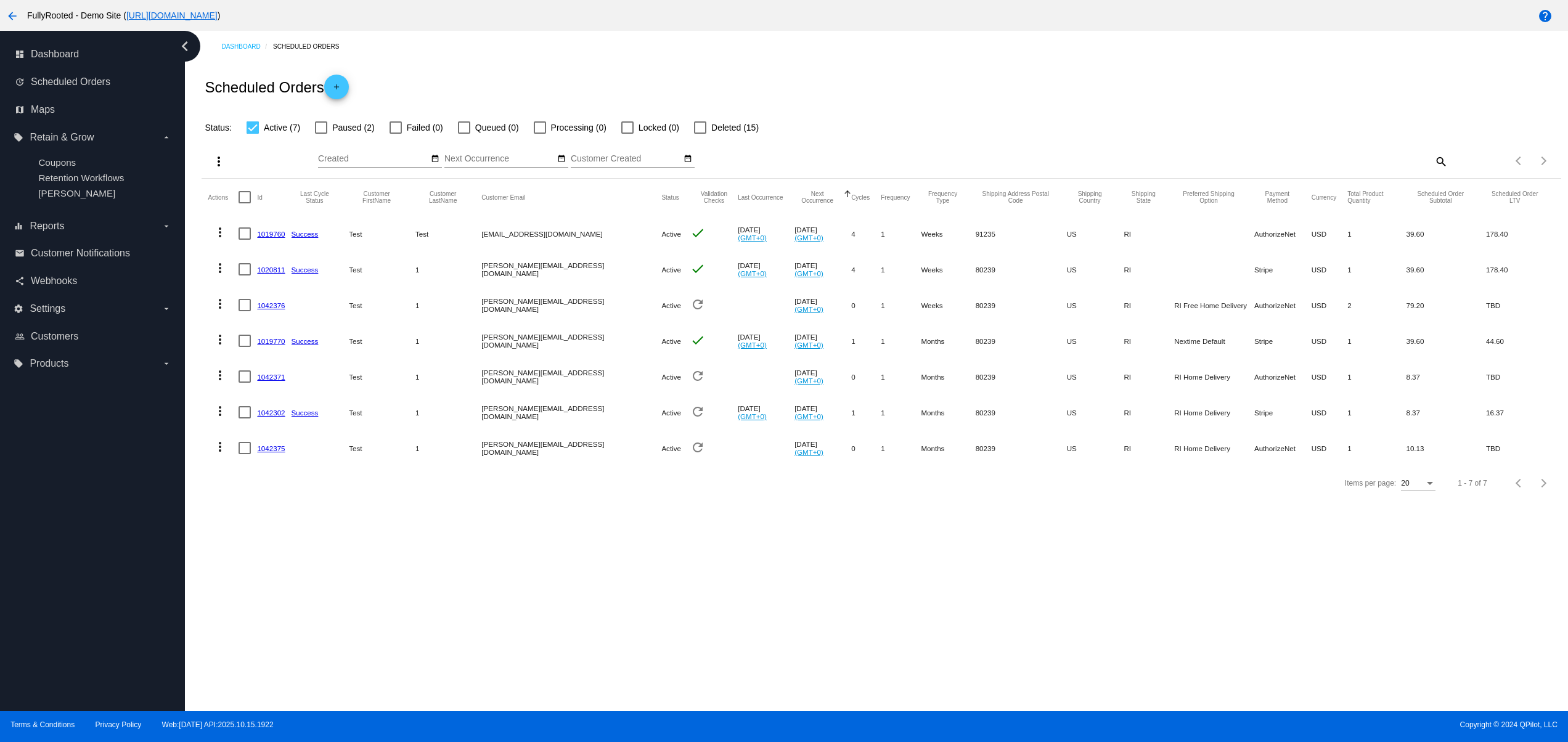
click at [1105, 368] on mat-row "more_vert 1042371 Test 1 david@qpilot.cloud Active refresh Nov 18 2025 (GMT+0) …" at bounding box center [880, 376] width 1346 height 36
drag, startPoint x: 1127, startPoint y: 449, endPoint x: 1091, endPoint y: 449, distance: 36.0
click at [1095, 449] on mat-row "more_vert 1042375 Test 1 david@qpilot.cloud Active refresh Nov 20 2025 (GMT+0) …" at bounding box center [880, 448] width 1346 height 36
click at [1147, 552] on div "Dashboard Scheduled Orders Scheduled Orders add Status: Active (7) Paused (2) F…" at bounding box center [877, 371] width 1383 height 680
drag, startPoint x: 1089, startPoint y: 413, endPoint x: 1169, endPoint y: 414, distance: 80.0
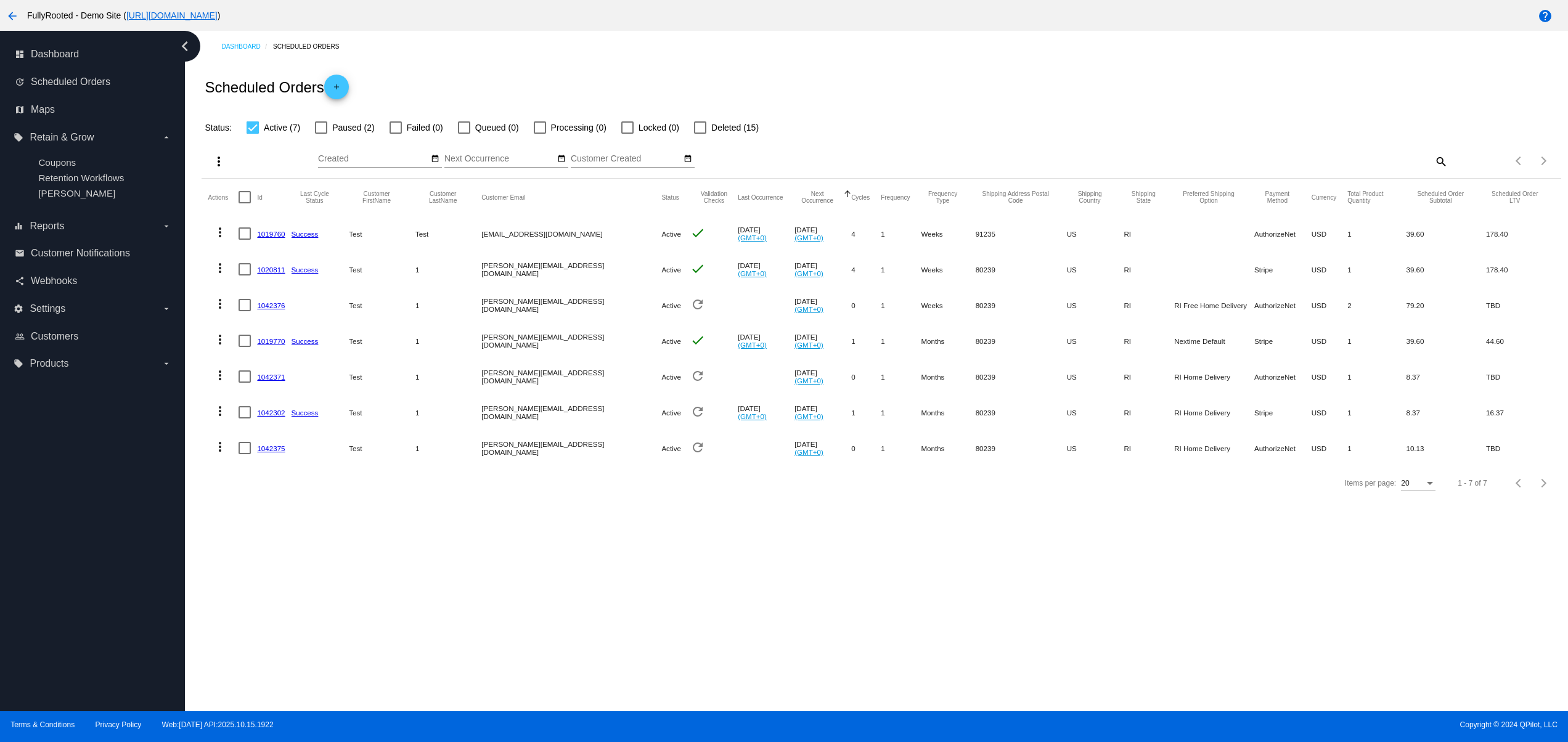
click at [1169, 414] on mat-row "more_vert 1042302 Success Test 1 david@qpilot.cloud Active refresh Oct 15 2025 …" at bounding box center [880, 412] width 1346 height 36
click at [1178, 489] on div "Items per page: 20 1 - 7 of 7" at bounding box center [880, 483] width 1358 height 34
click at [1182, 414] on mat-cell "RI Home Delivery" at bounding box center [1214, 412] width 80 height 36
click at [1012, 496] on div "Items per page: 20 1 - 7 of 7" at bounding box center [880, 483] width 1358 height 34
drag, startPoint x: 1189, startPoint y: 390, endPoint x: 1113, endPoint y: 378, distance: 76.9
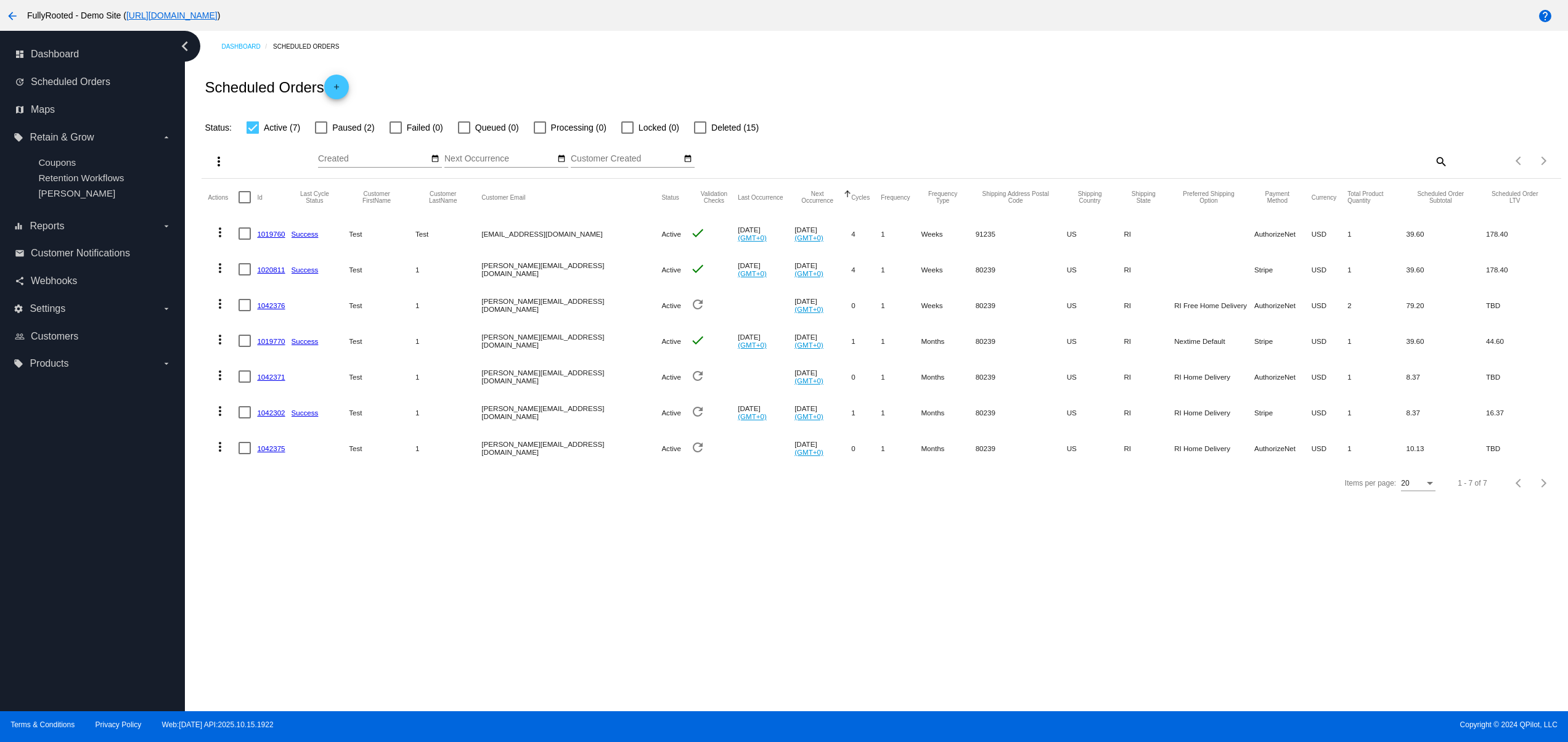
click at [1115, 378] on mat-table "Actions Id Last Cycle Status Customer FirstName Customer LastName Customer Emai…" at bounding box center [880, 322] width 1358 height 287
click at [1169, 500] on div "Items per page: 20 1 - 7 of 7" at bounding box center [880, 483] width 1358 height 34
drag, startPoint x: 1111, startPoint y: 338, endPoint x: 1173, endPoint y: 338, distance: 62.0
click at [1174, 338] on mat-cell "Nextime Default" at bounding box center [1214, 341] width 80 height 36
drag, startPoint x: 1178, startPoint y: 487, endPoint x: 1046, endPoint y: 447, distance: 137.9
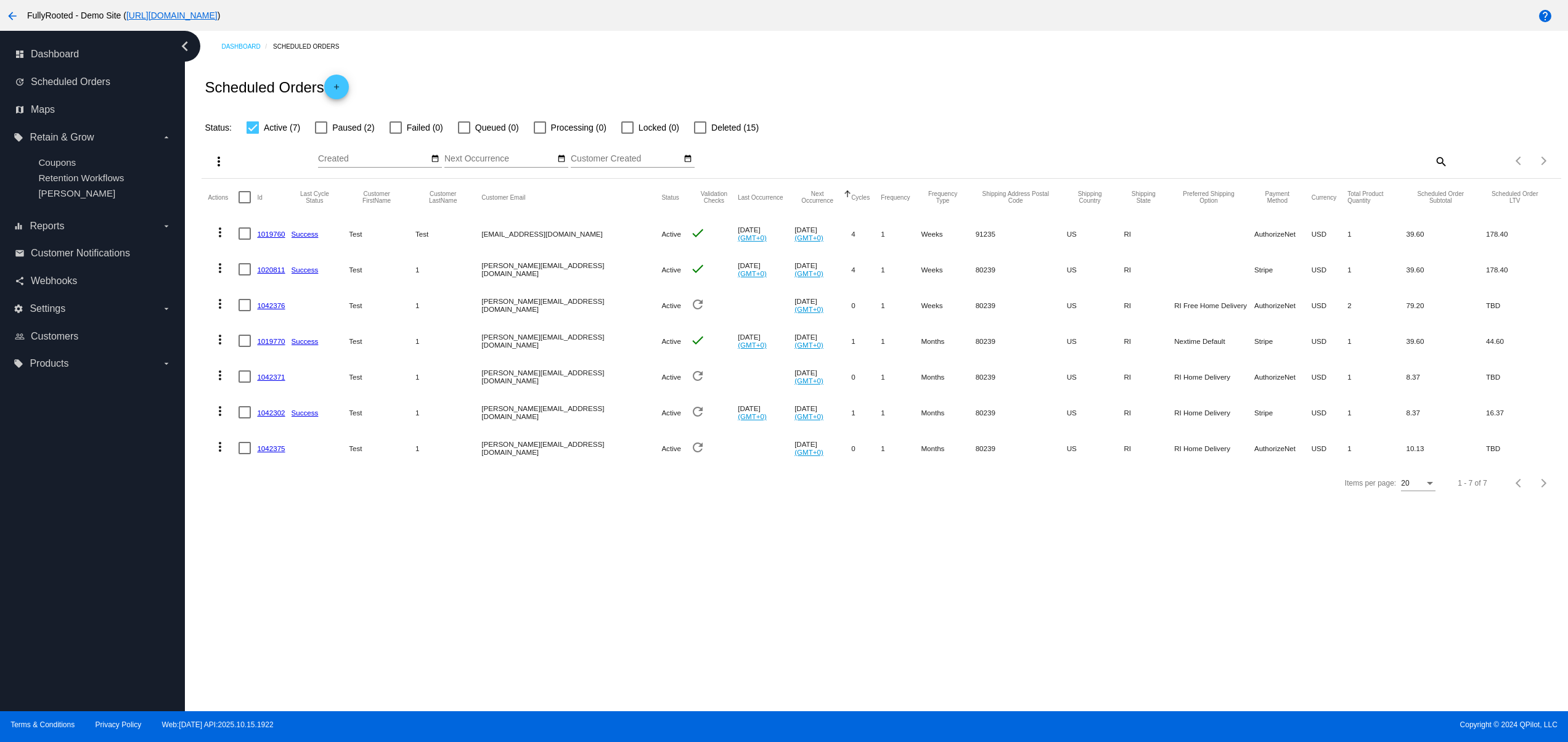
click at [1046, 447] on app-dashboard-scheduled-orders "Scheduled Orders add Status: Active (7) Paused (2) Failed (0) Queued (0) Proces…" at bounding box center [880, 281] width 1358 height 438
click at [1145, 538] on div "Dashboard Scheduled Orders Scheduled Orders add Status: Active (7) Paused (2) F…" at bounding box center [877, 371] width 1383 height 680
click at [270, 452] on link "1042375" at bounding box center [271, 448] width 27 height 8
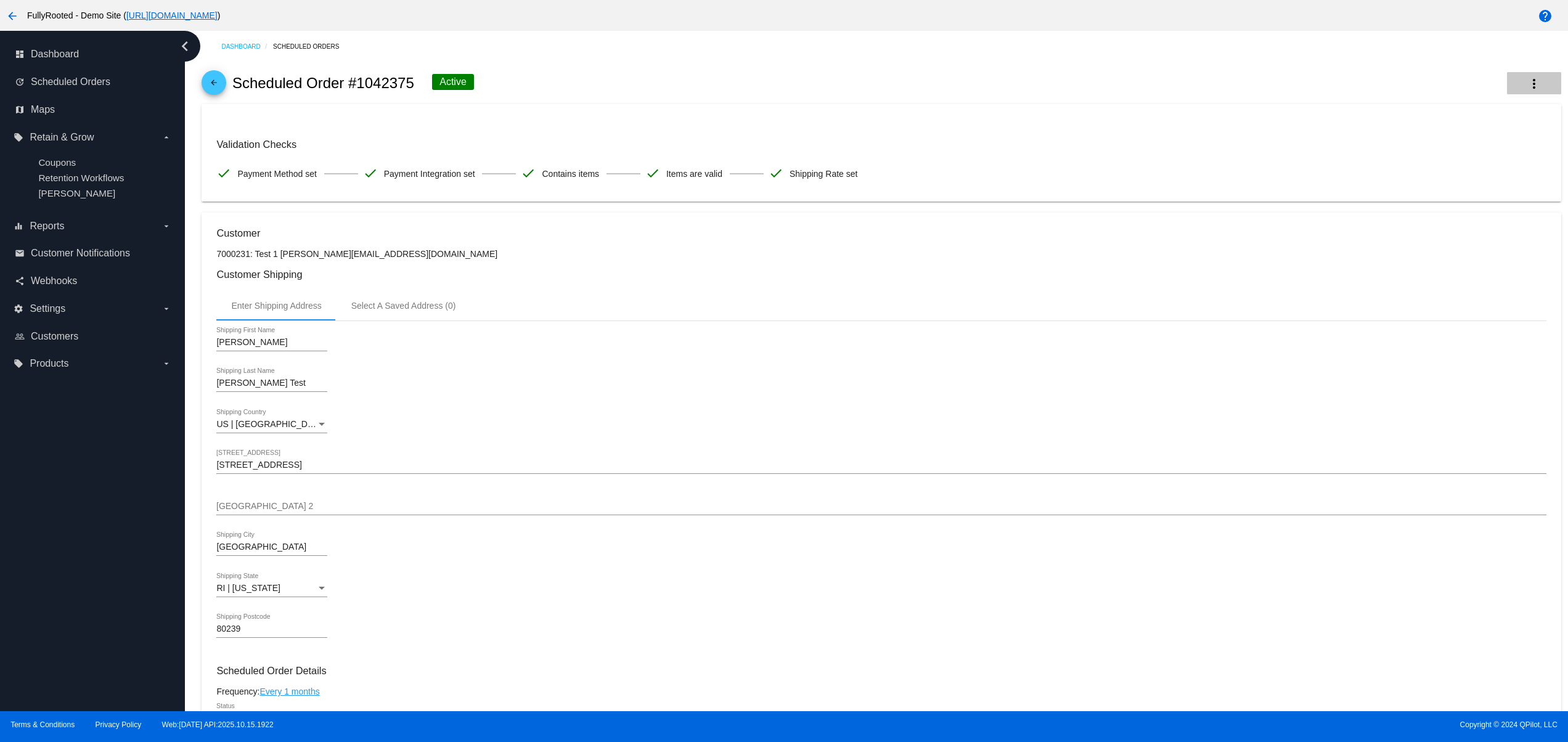
click at [1526, 72] on button "more_vert" at bounding box center [1534, 83] width 54 height 22
click at [1441, 163] on button "cached Process Now" at bounding box center [1455, 151] width 172 height 30
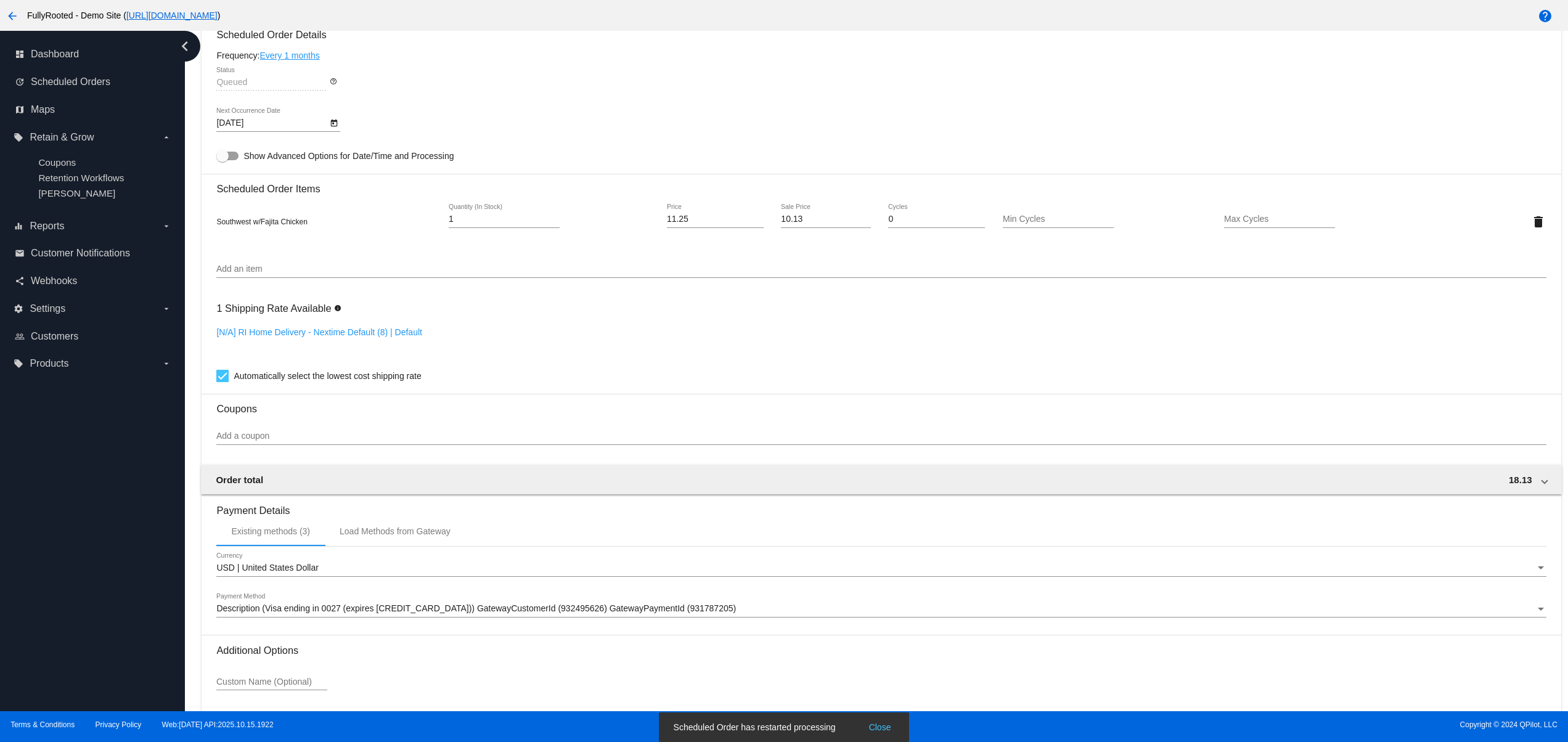
scroll to position [740, 0]
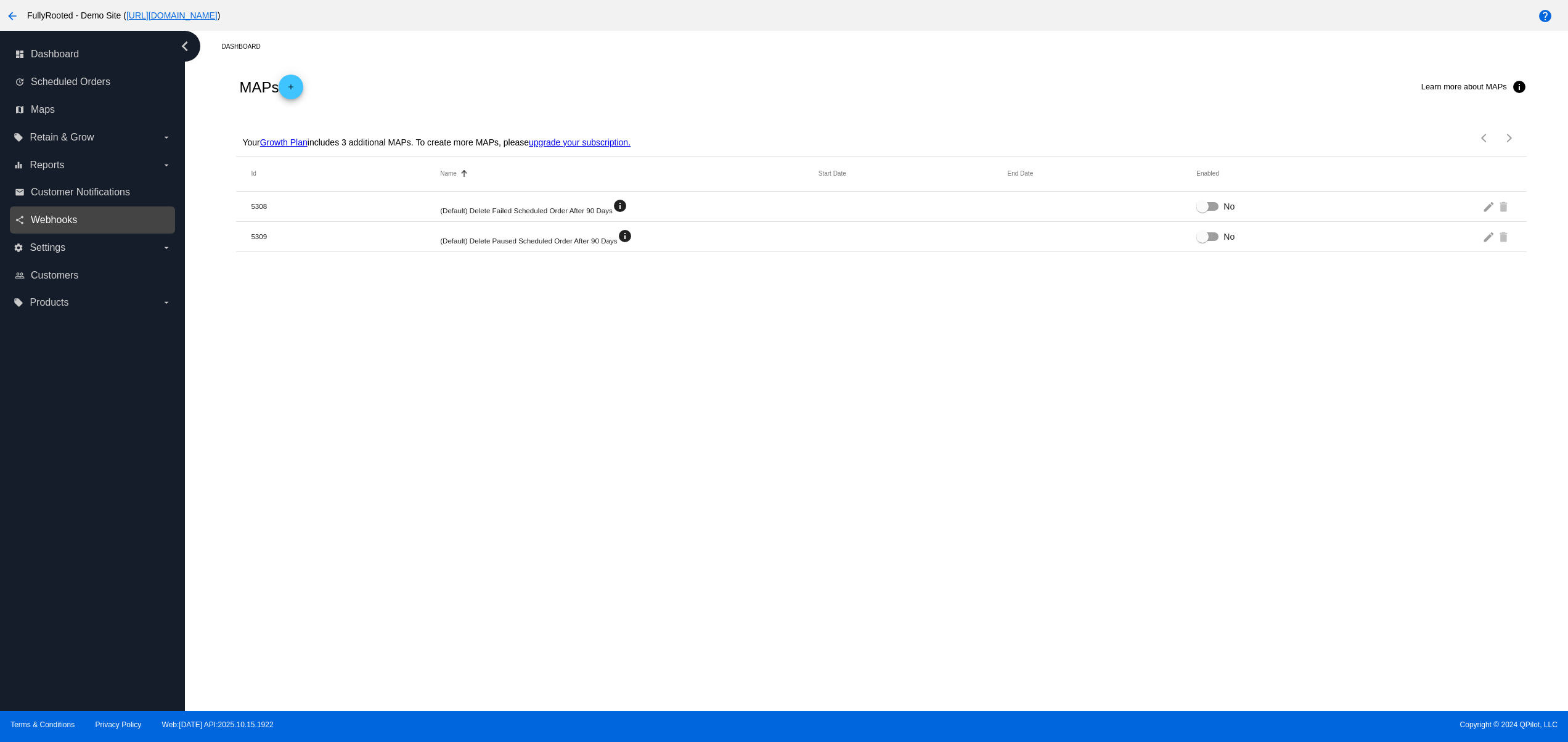
click at [50, 224] on span "Webhooks" at bounding box center [53, 220] width 46 height 11
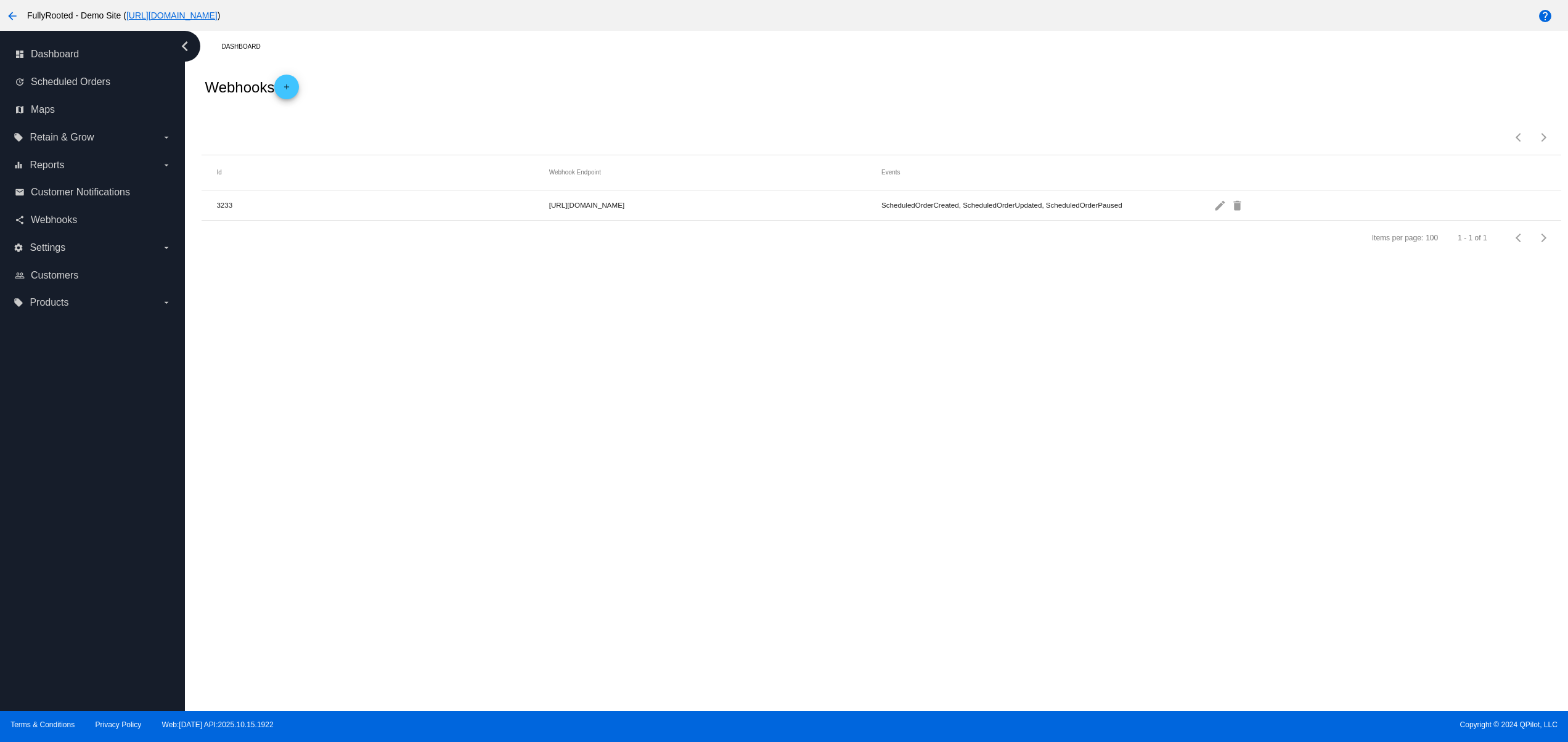
click at [693, 198] on mat-row "3233 [URL][DOMAIN_NAME] ScheduledOrderCreated, ScheduledOrderUpdated, Scheduled…" at bounding box center [880, 206] width 1358 height 31
click at [787, 351] on div "Dashboard Webhooks add Items per page: 100 1 - 1 of 1 Id Webhook Endpoint Event…" at bounding box center [877, 371] width 1383 height 680
click at [1219, 204] on mat-icon "edit" at bounding box center [1220, 204] width 14 height 19
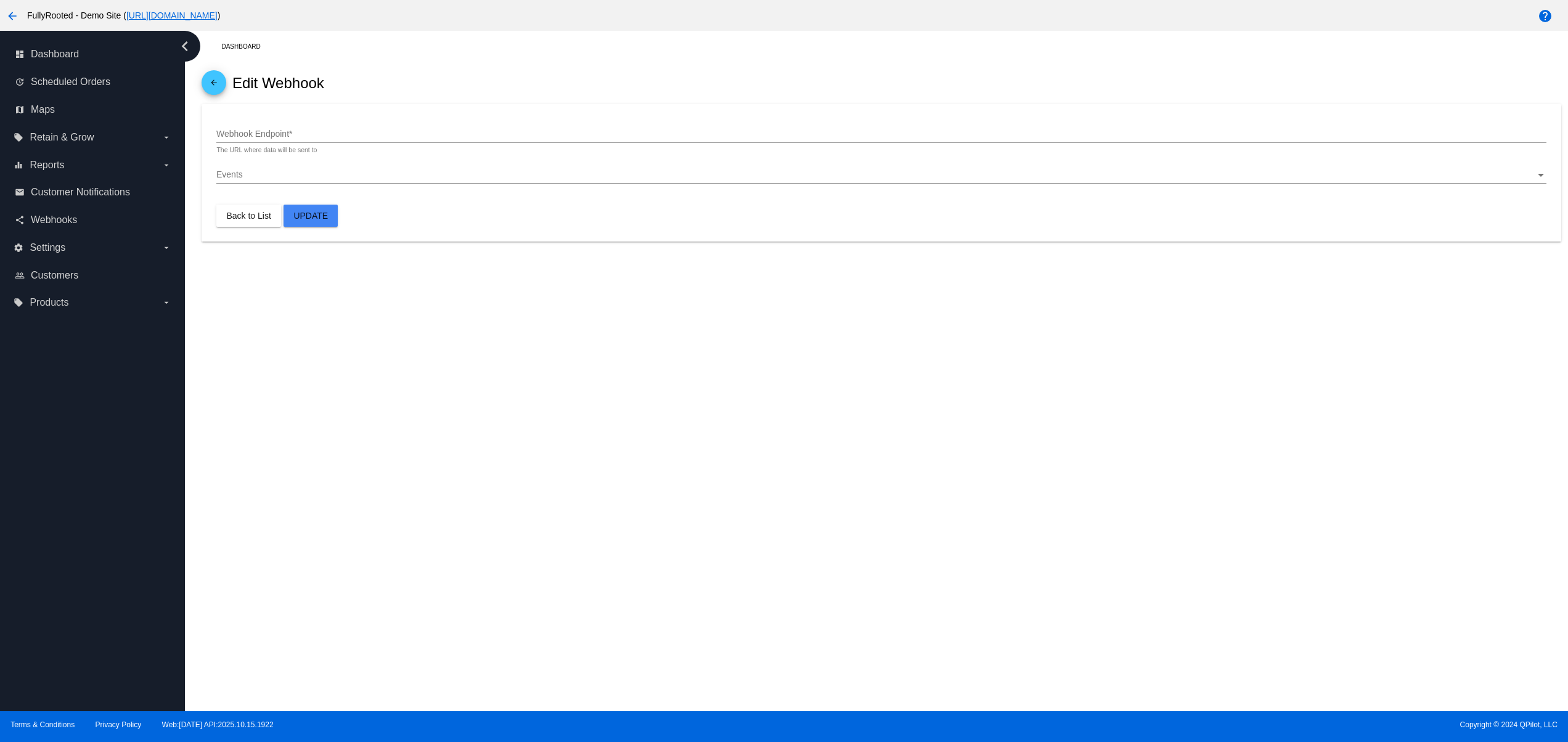
type input "[URL][DOMAIN_NAME]"
click at [95, 77] on span "Scheduled Orders" at bounding box center [70, 82] width 79 height 11
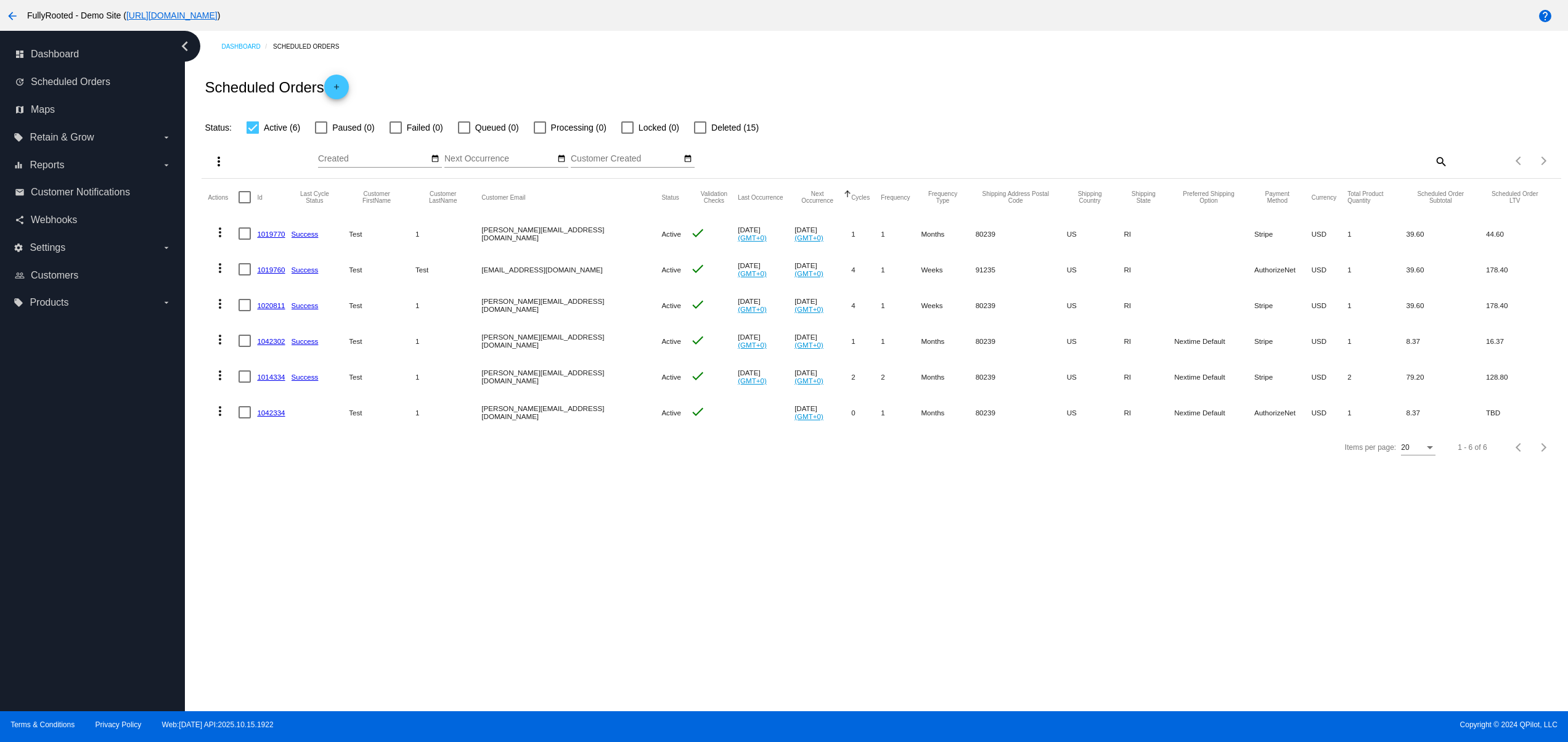
click at [259, 410] on link "1042334" at bounding box center [271, 413] width 27 height 8
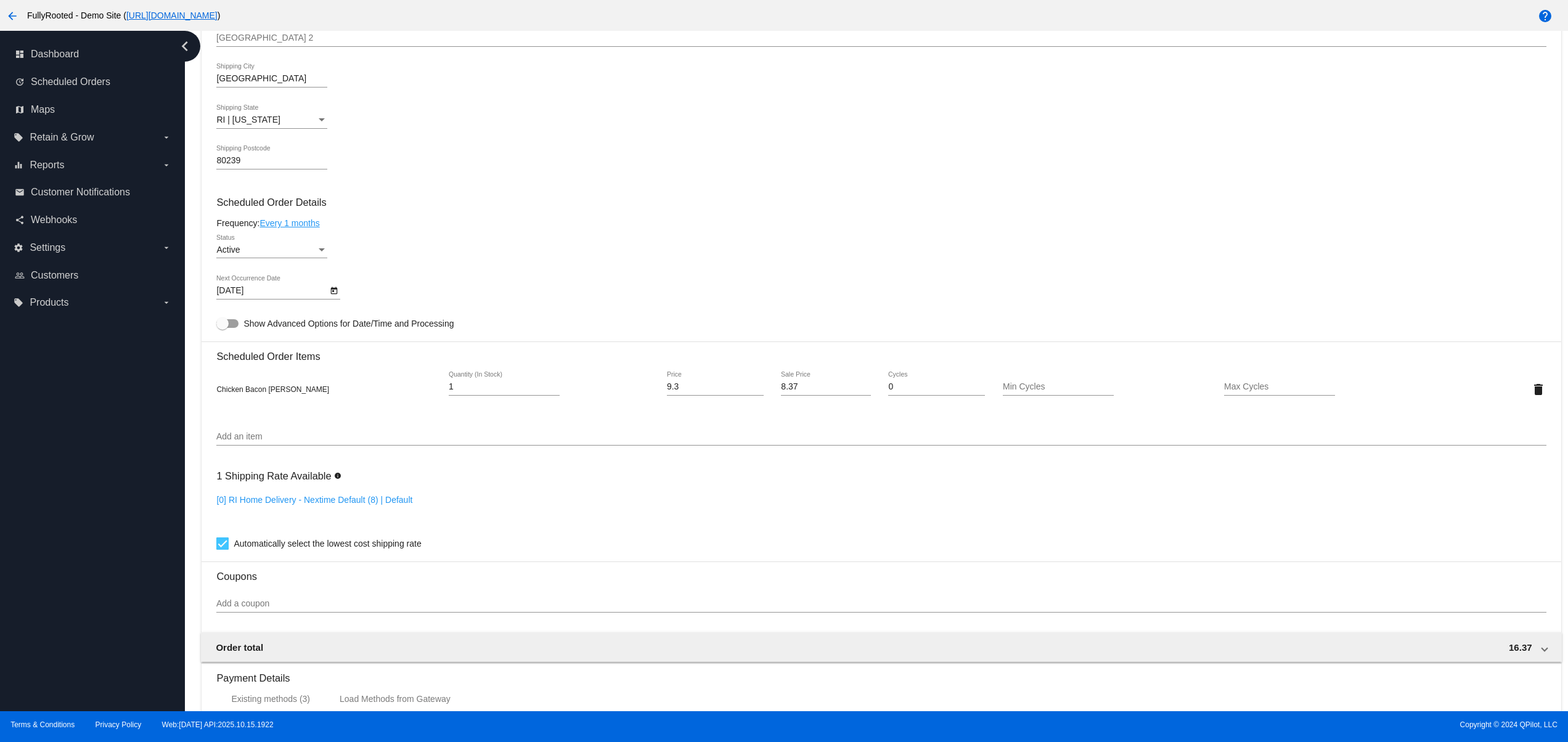
scroll to position [451, 0]
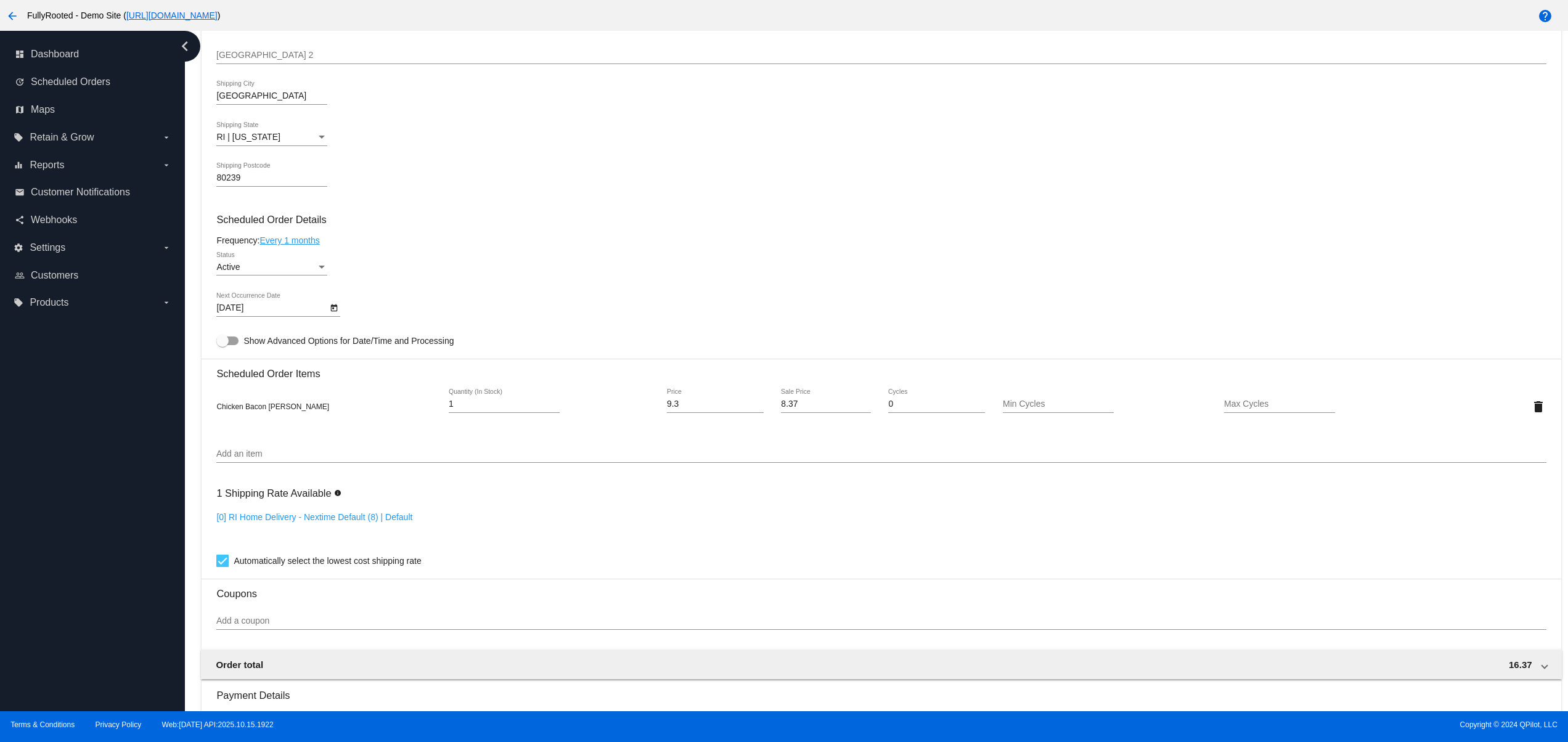
click at [257, 272] on div "Active" at bounding box center [266, 267] width 100 height 10
click at [254, 294] on span "Paused" at bounding box center [272, 301] width 111 height 26
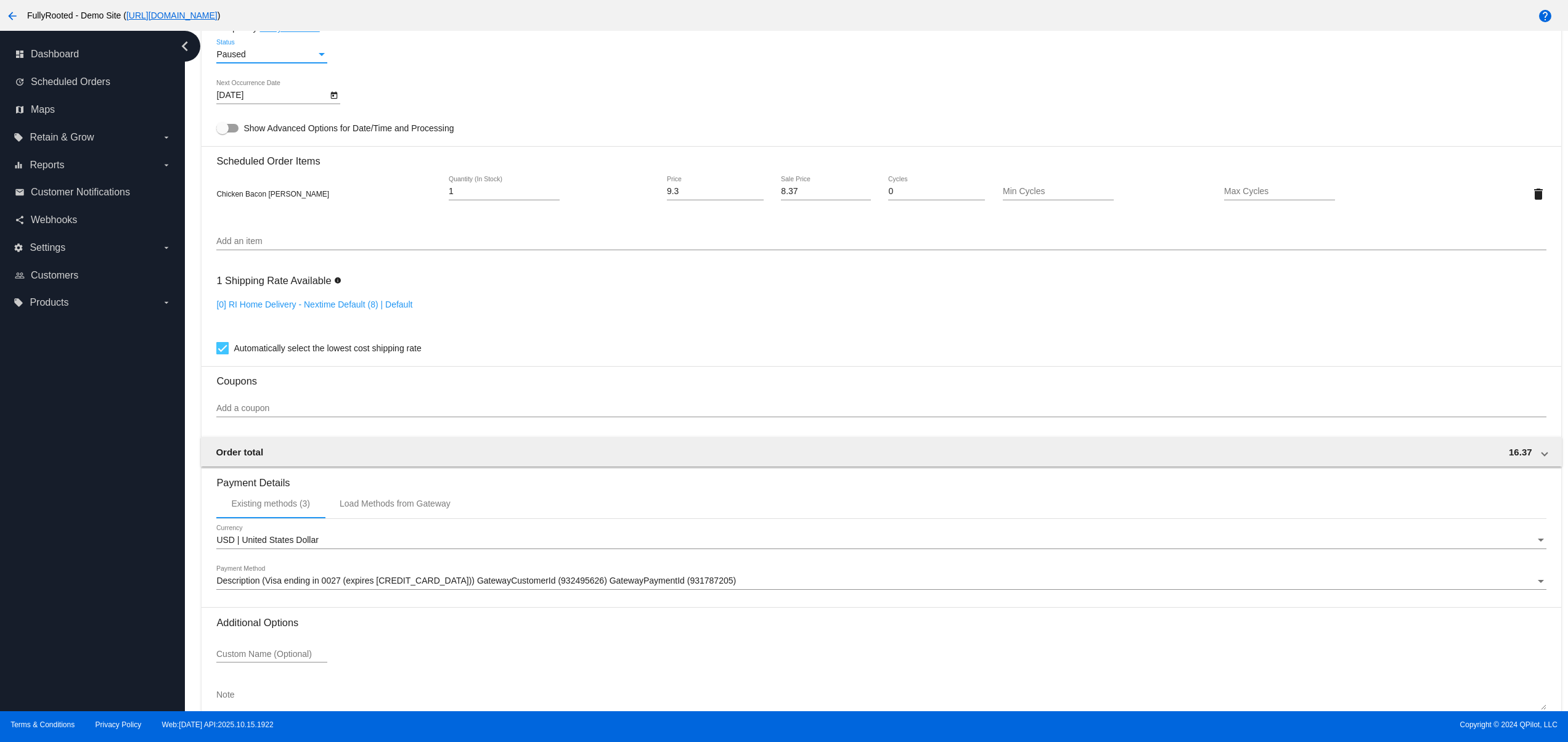
scroll to position [744, 0]
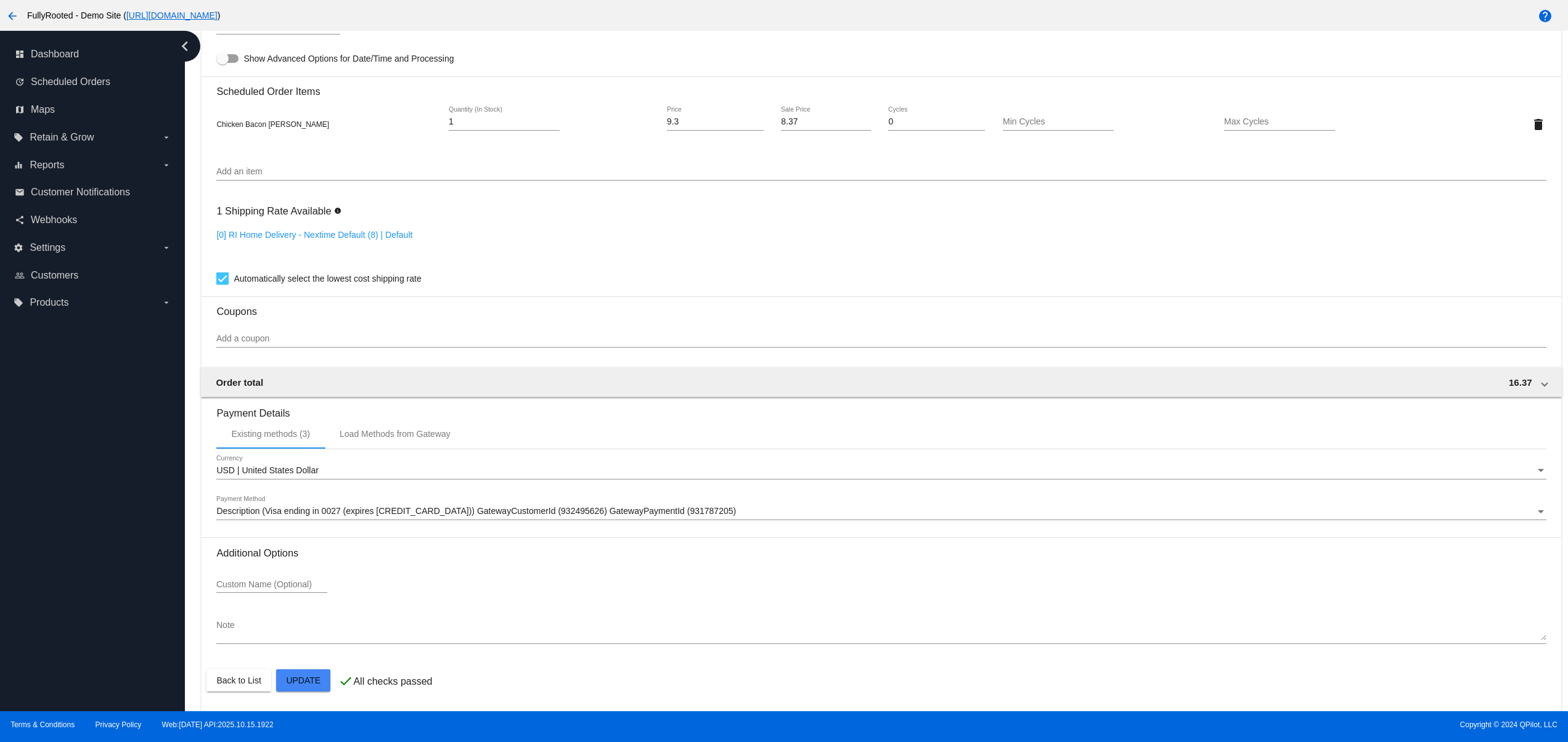
click at [316, 686] on mat-card "Customer 7000231: Test 1 david@qpilot.cloud Customer Shipping Enter Shipping Ad…" at bounding box center [880, 95] width 1358 height 1233
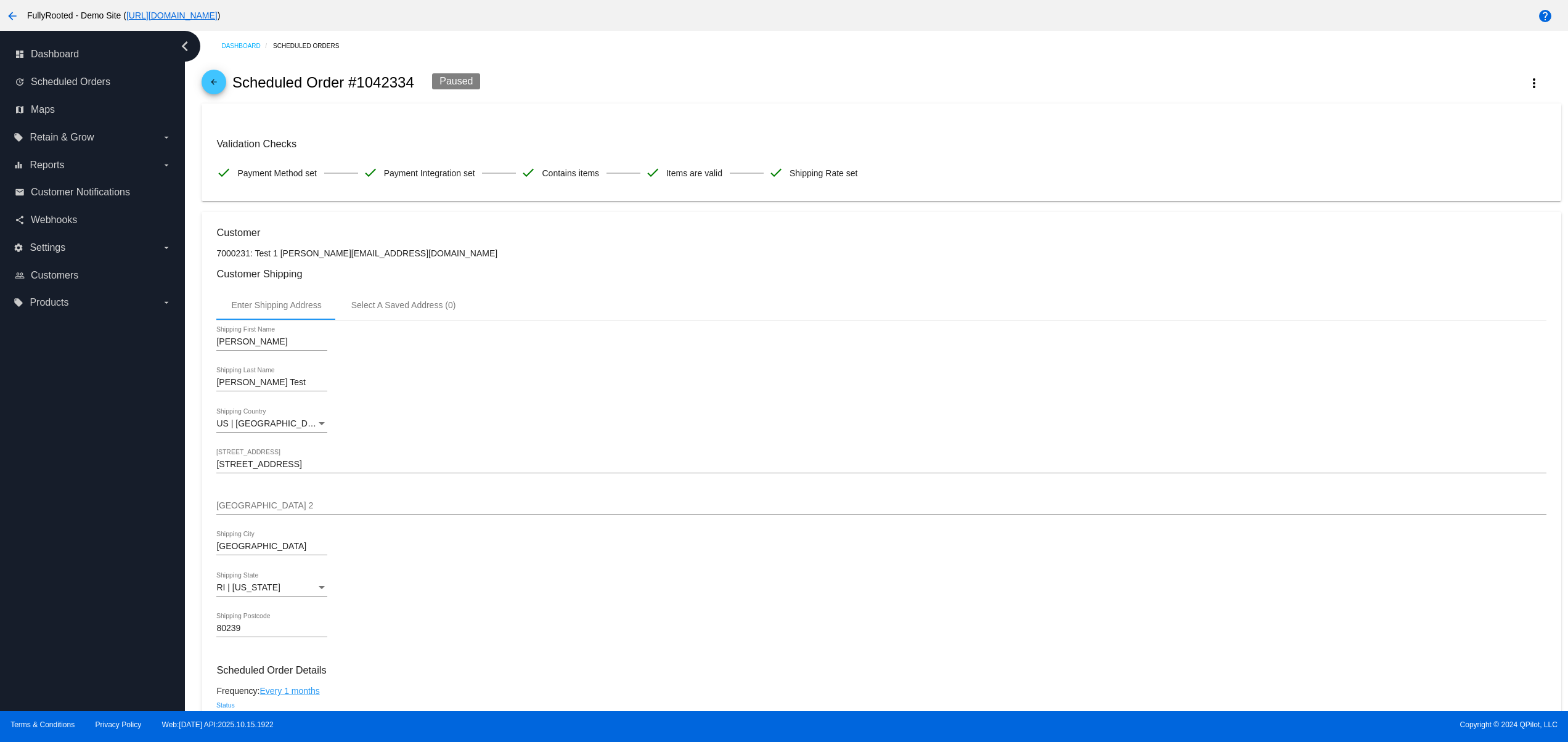
scroll to position [0, 0]
click at [40, 220] on span "Webhooks" at bounding box center [53, 220] width 46 height 11
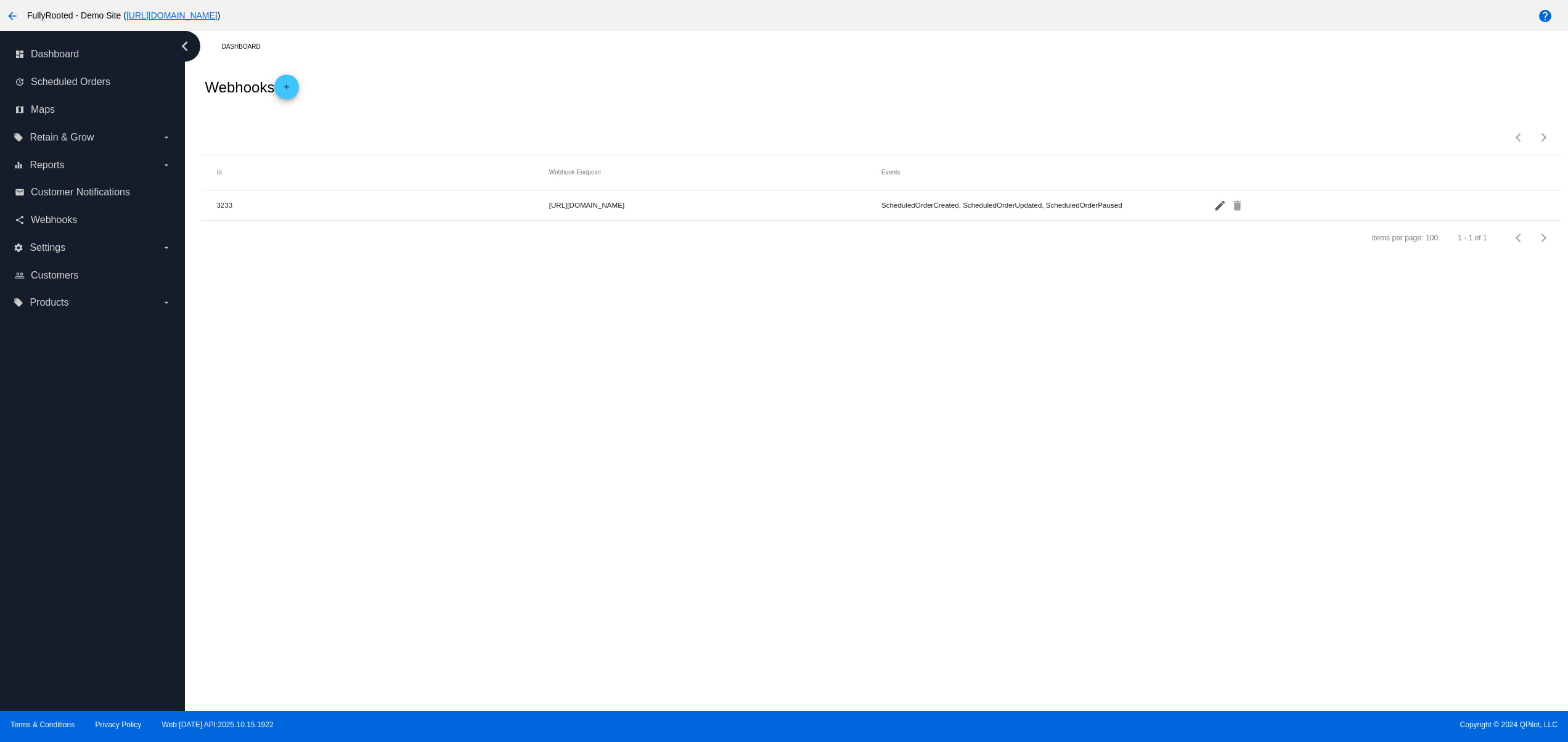
click at [1217, 207] on mat-icon "edit" at bounding box center [1220, 204] width 14 height 19
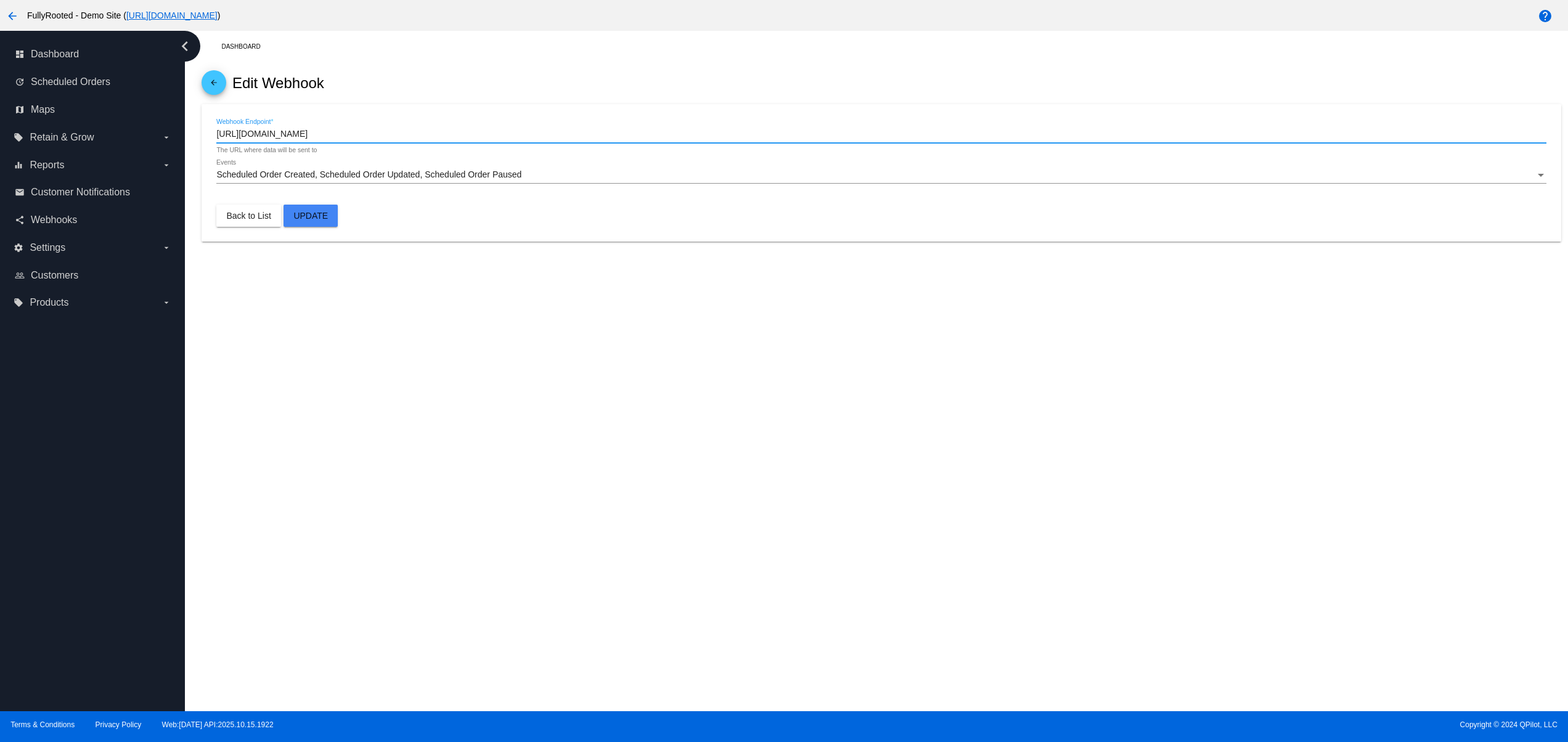
click at [300, 131] on input "[URL][DOMAIN_NAME]" at bounding box center [881, 134] width 1329 height 10
paste input ".site/29345e78-0746-43e1-8717-7c447bbef4ef"
type input "https://webhook.site/29345e78-0746-43e1-8717-7c447bbef4ef"
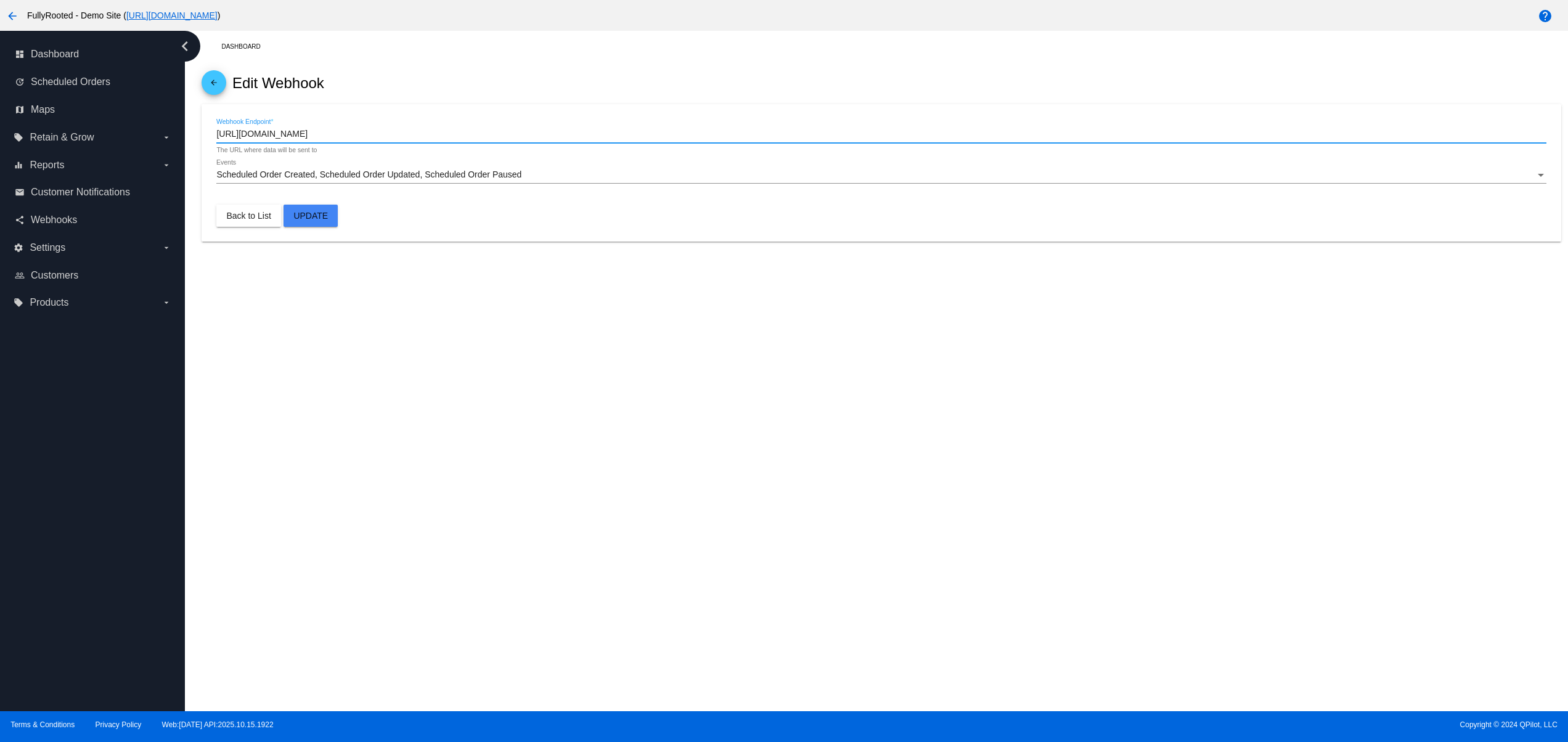
click at [293, 217] on button "Update" at bounding box center [310, 215] width 54 height 22
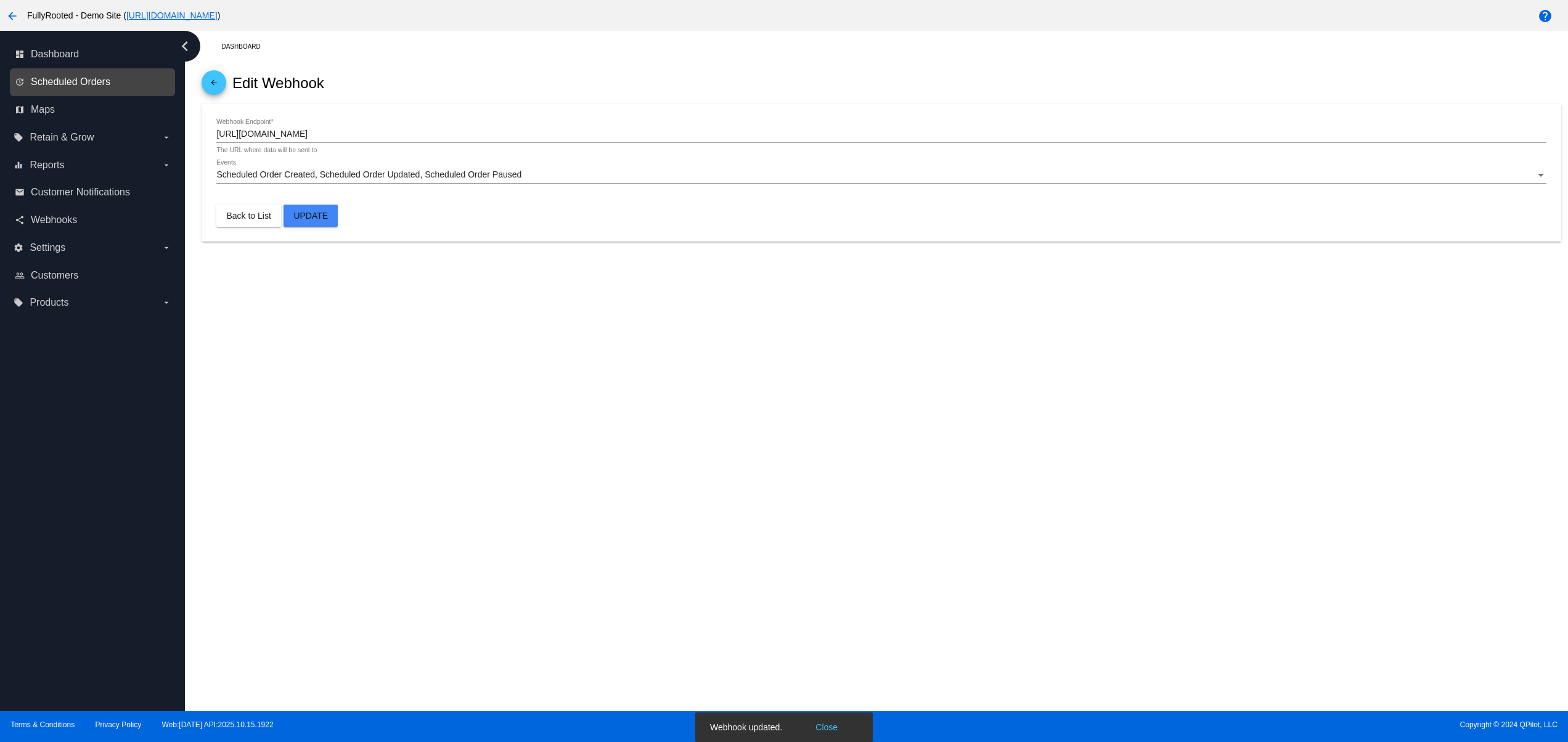
click at [82, 76] on span "Scheduled Orders" at bounding box center [70, 82] width 79 height 11
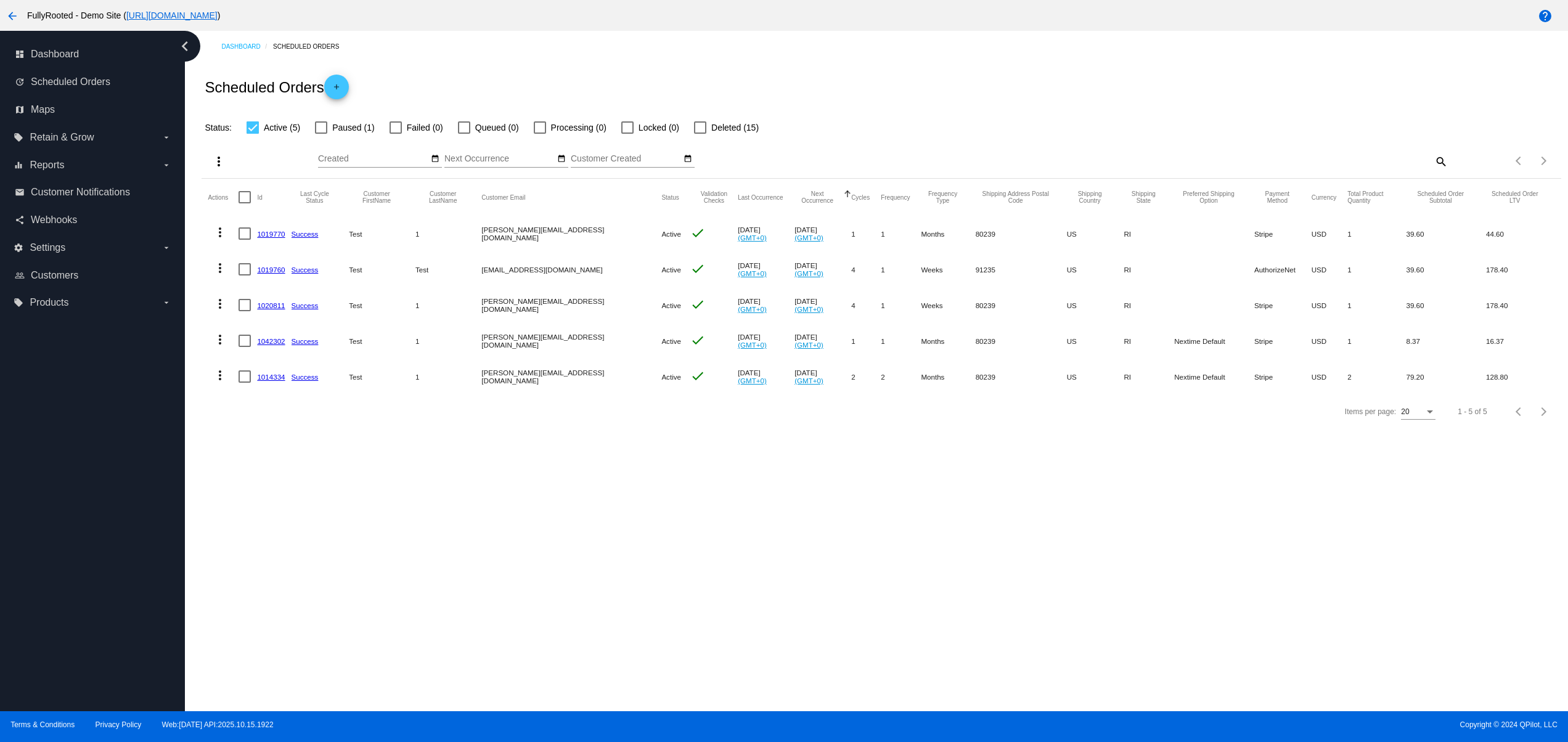
click at [326, 82] on link "add" at bounding box center [336, 87] width 24 height 24
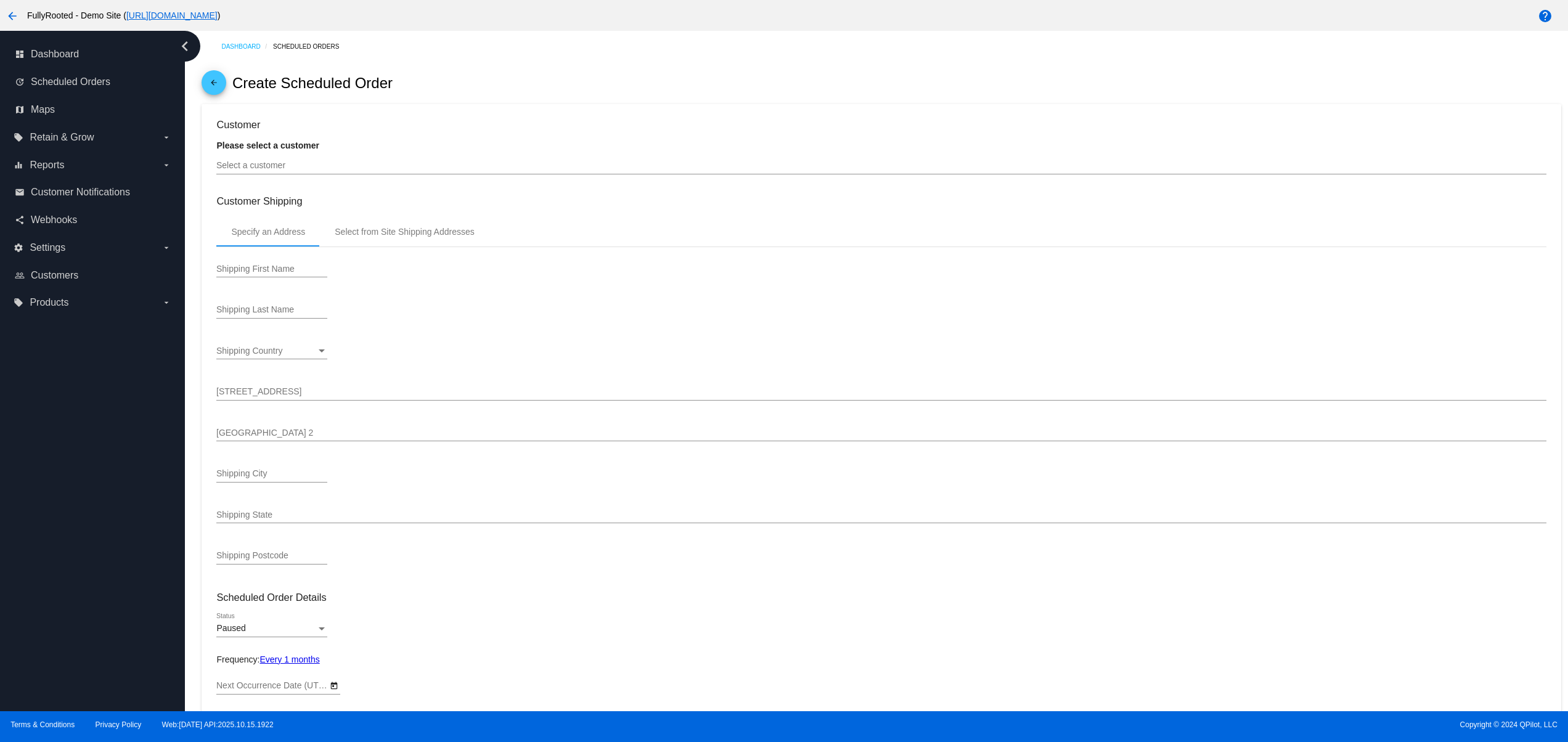
click at [296, 162] on div "Select a customer" at bounding box center [881, 162] width 1329 height 24
type input "[DATE]"
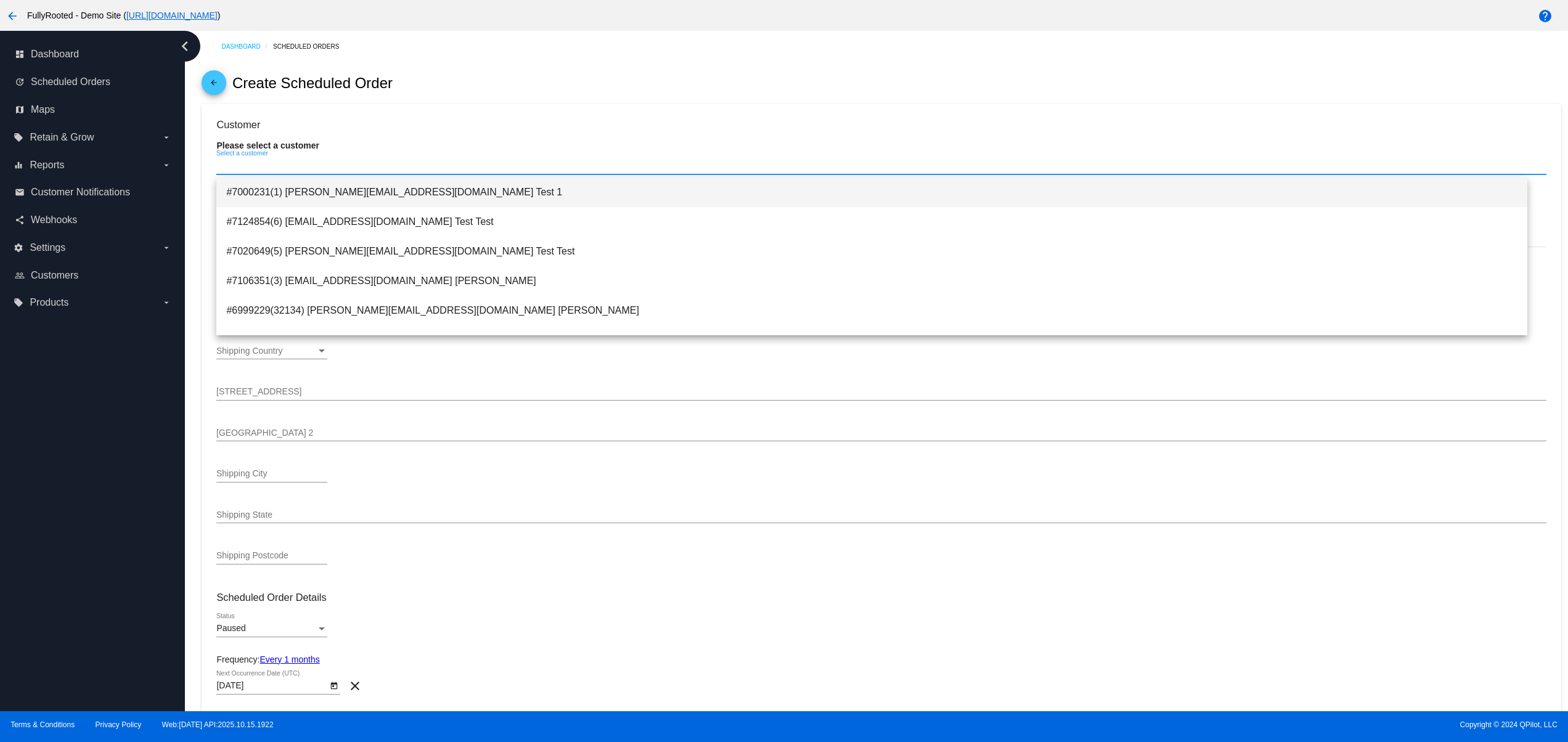
click at [309, 178] on span "#7000231(1) [PERSON_NAME][EMAIL_ADDRESS][DOMAIN_NAME] Test 1" at bounding box center [872, 192] width 1291 height 30
type input "[PERSON_NAME]"
type input "[PERSON_NAME] Test"
type input "[STREET_ADDRESS]"
type input "[GEOGRAPHIC_DATA]"
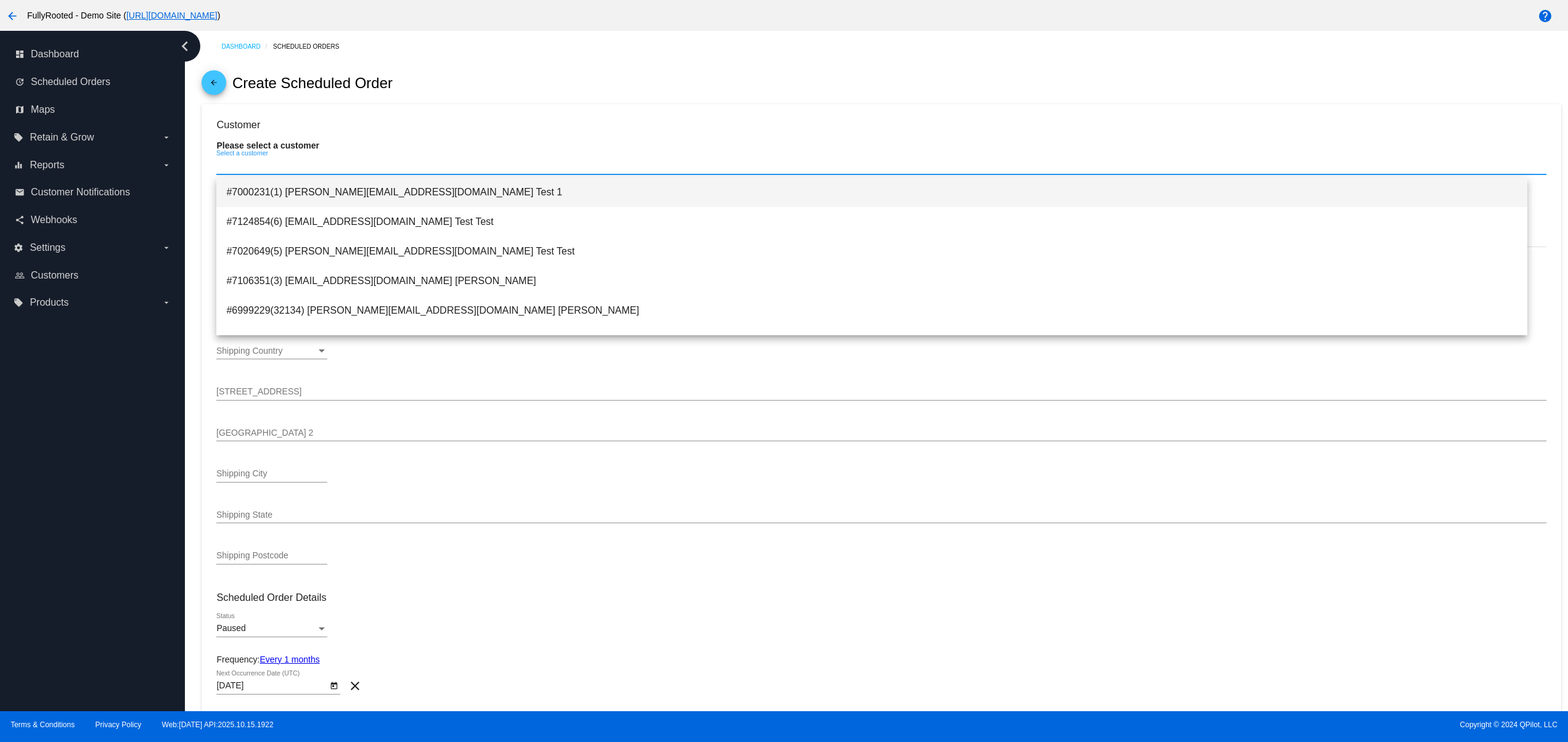
type input "80239"
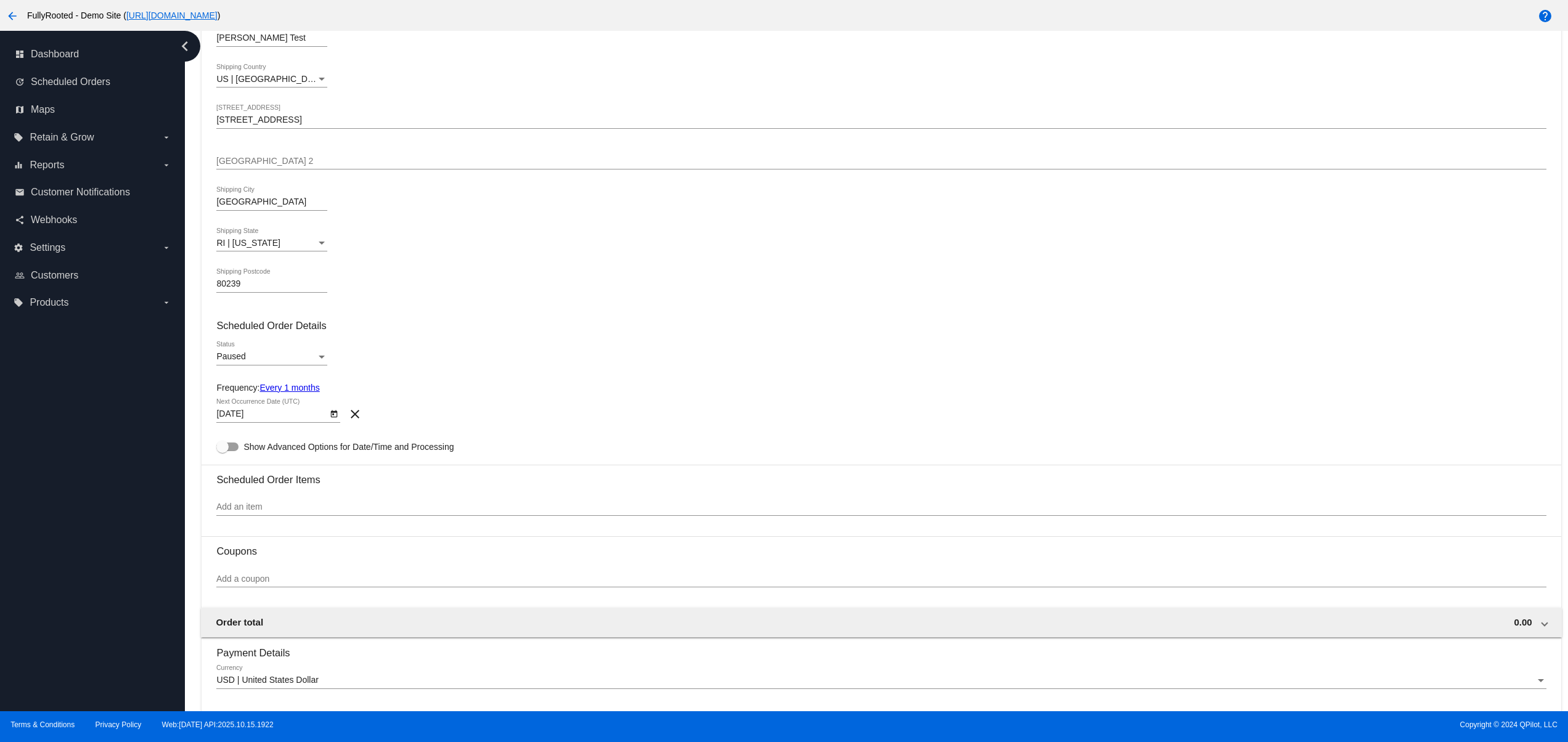
scroll to position [246, 0]
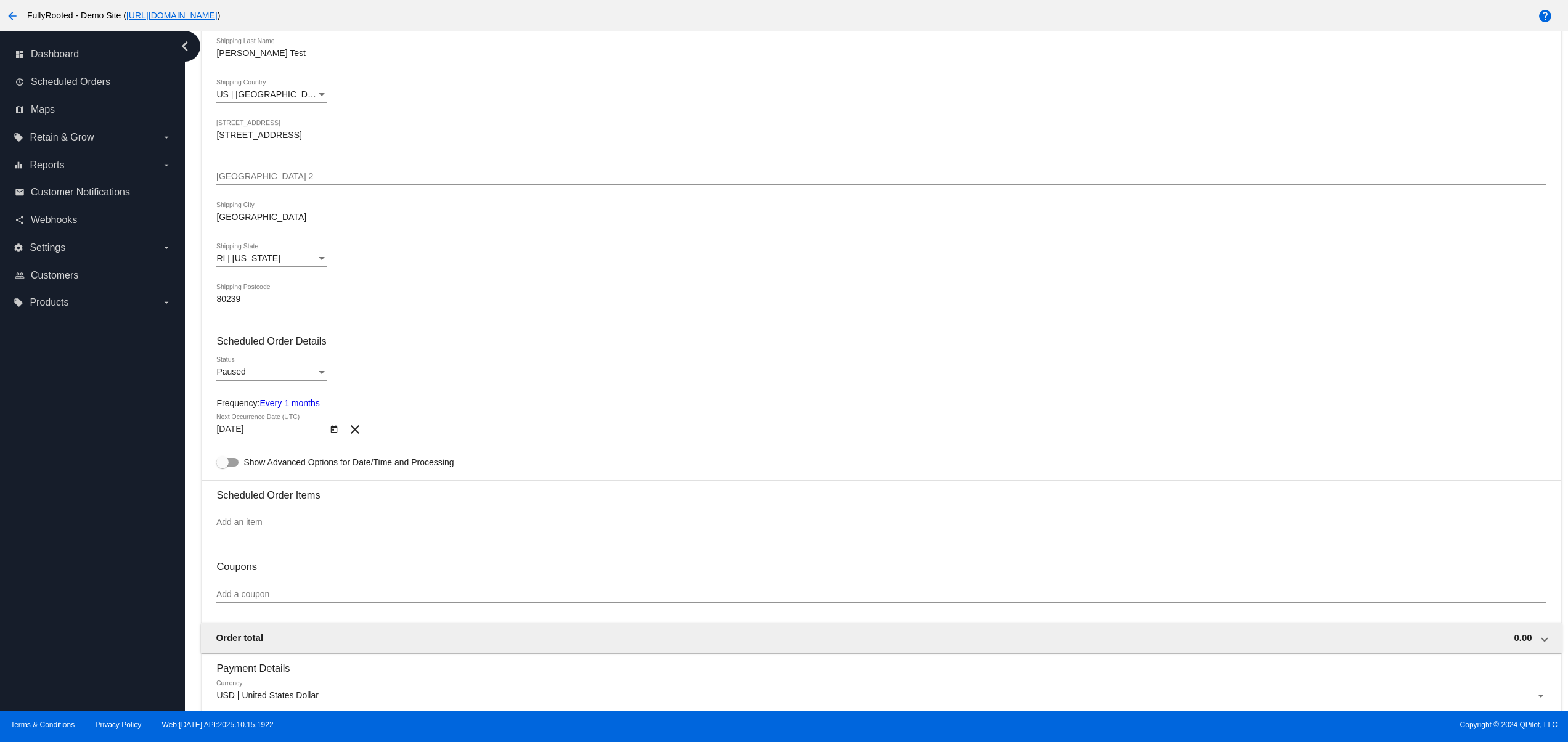
click at [264, 365] on div "Paused Status" at bounding box center [272, 369] width 111 height 24
click at [264, 339] on span "Active" at bounding box center [272, 352] width 111 height 26
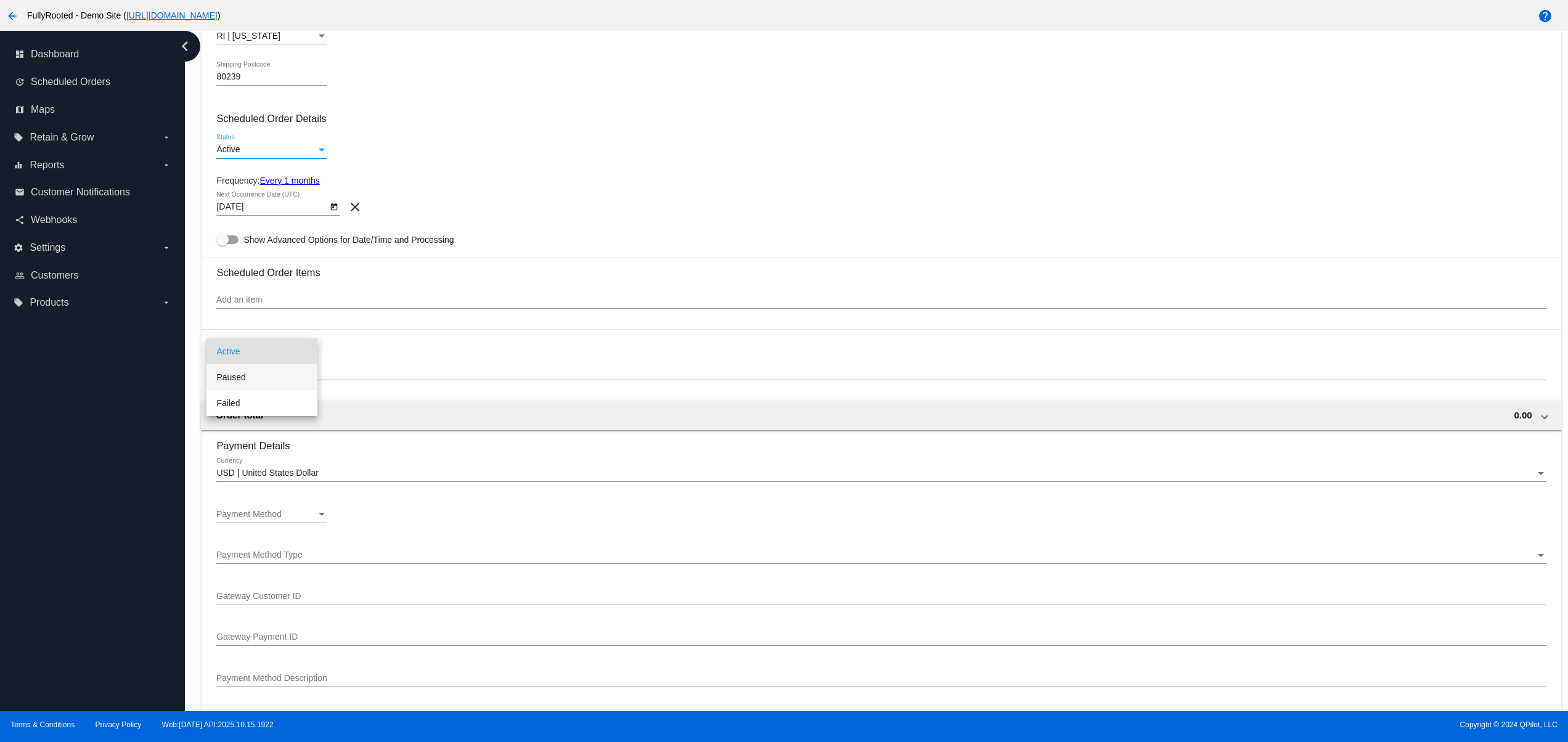
scroll to position [493, 0]
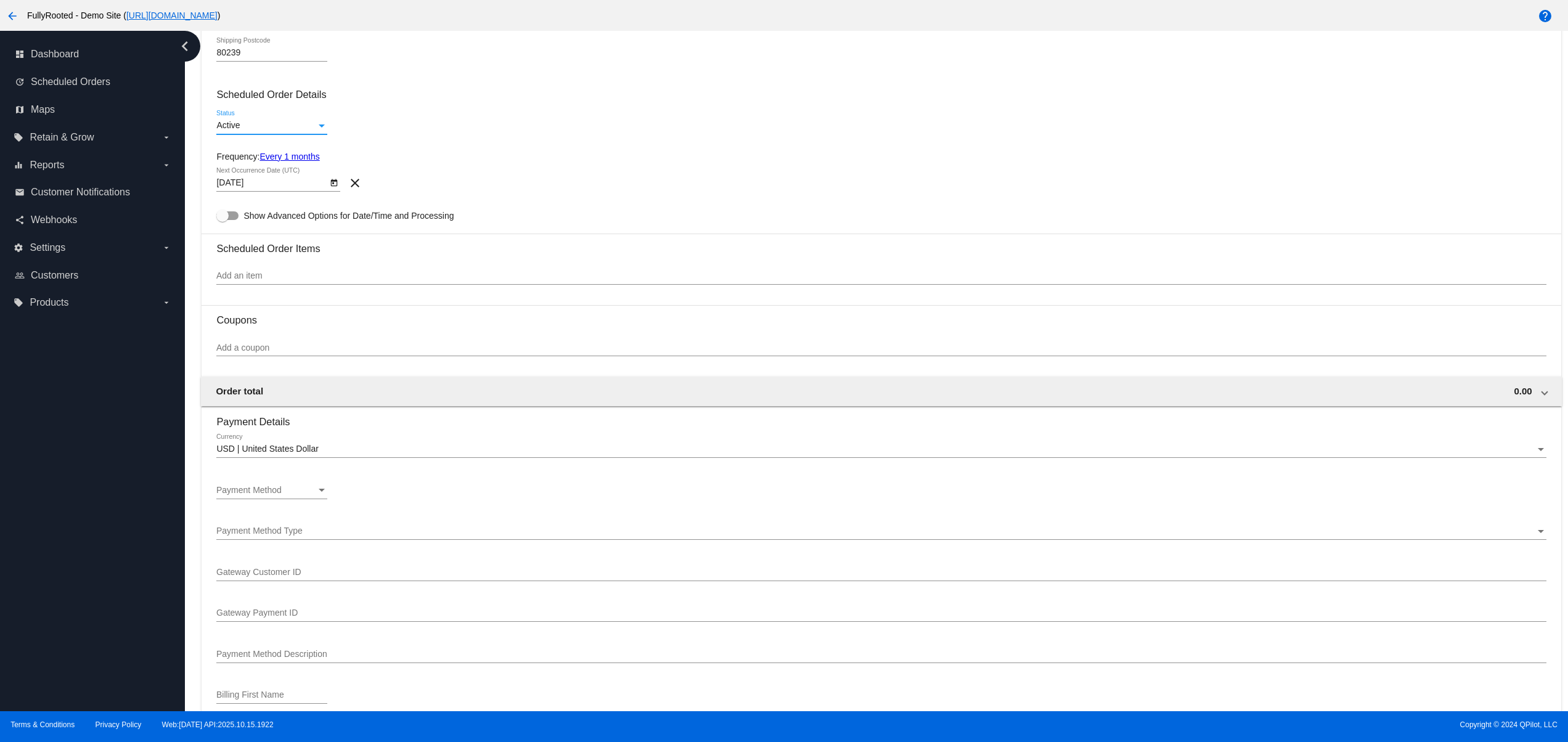
click at [319, 280] on input "Add an item" at bounding box center [881, 276] width 1329 height 10
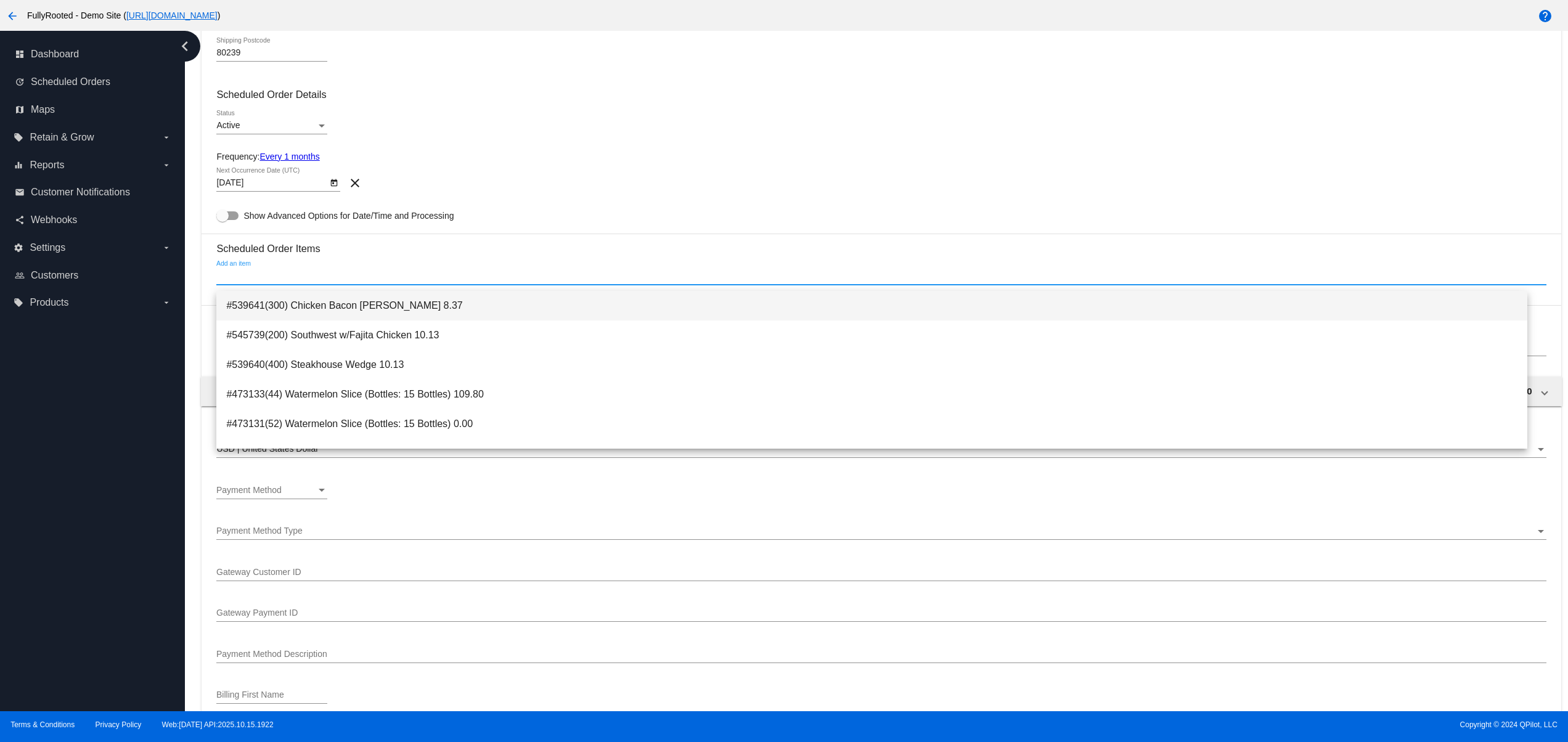
click at [333, 307] on span "#539641(300) Chicken Bacon [PERSON_NAME] 8.37" at bounding box center [872, 306] width 1291 height 30
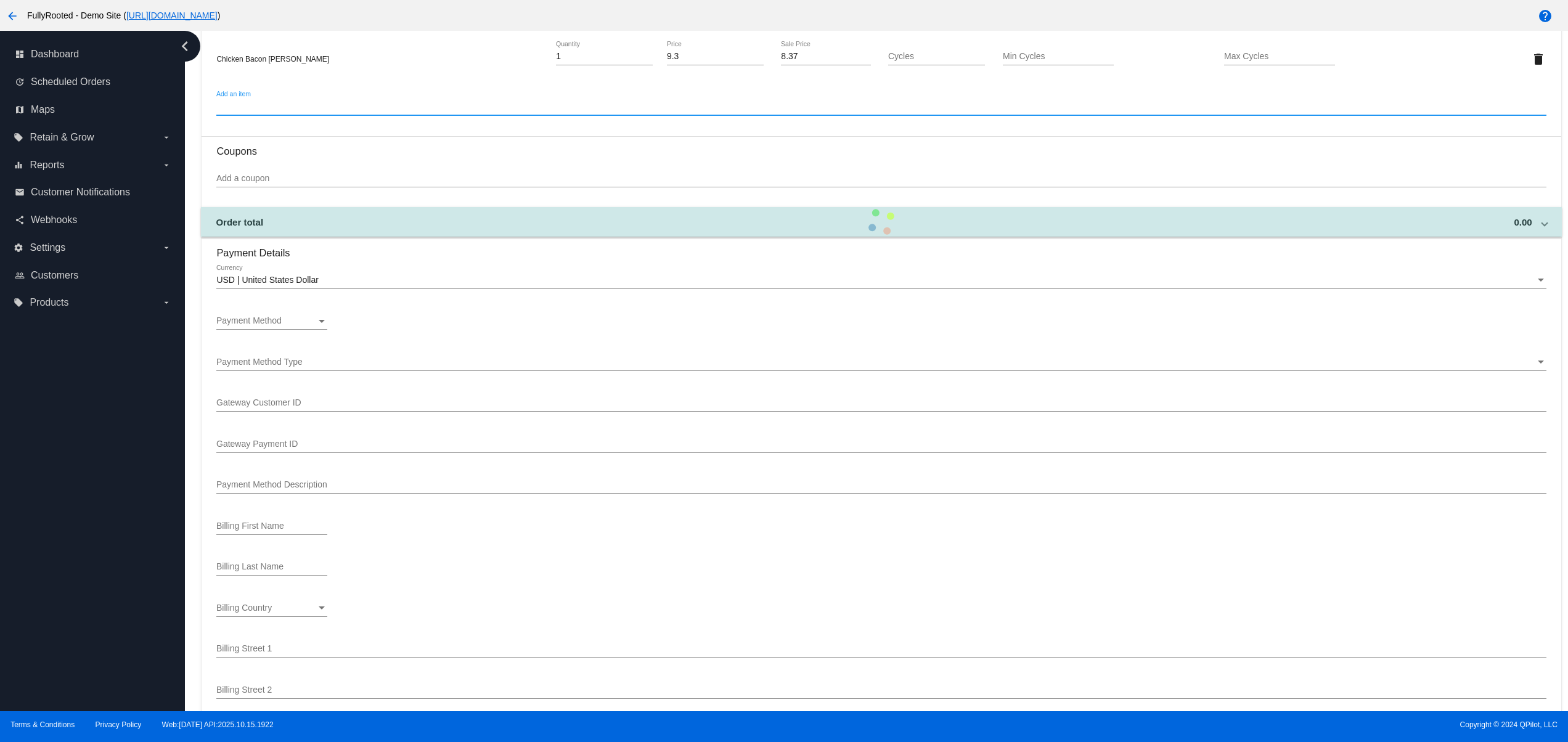
scroll to position [740, 0]
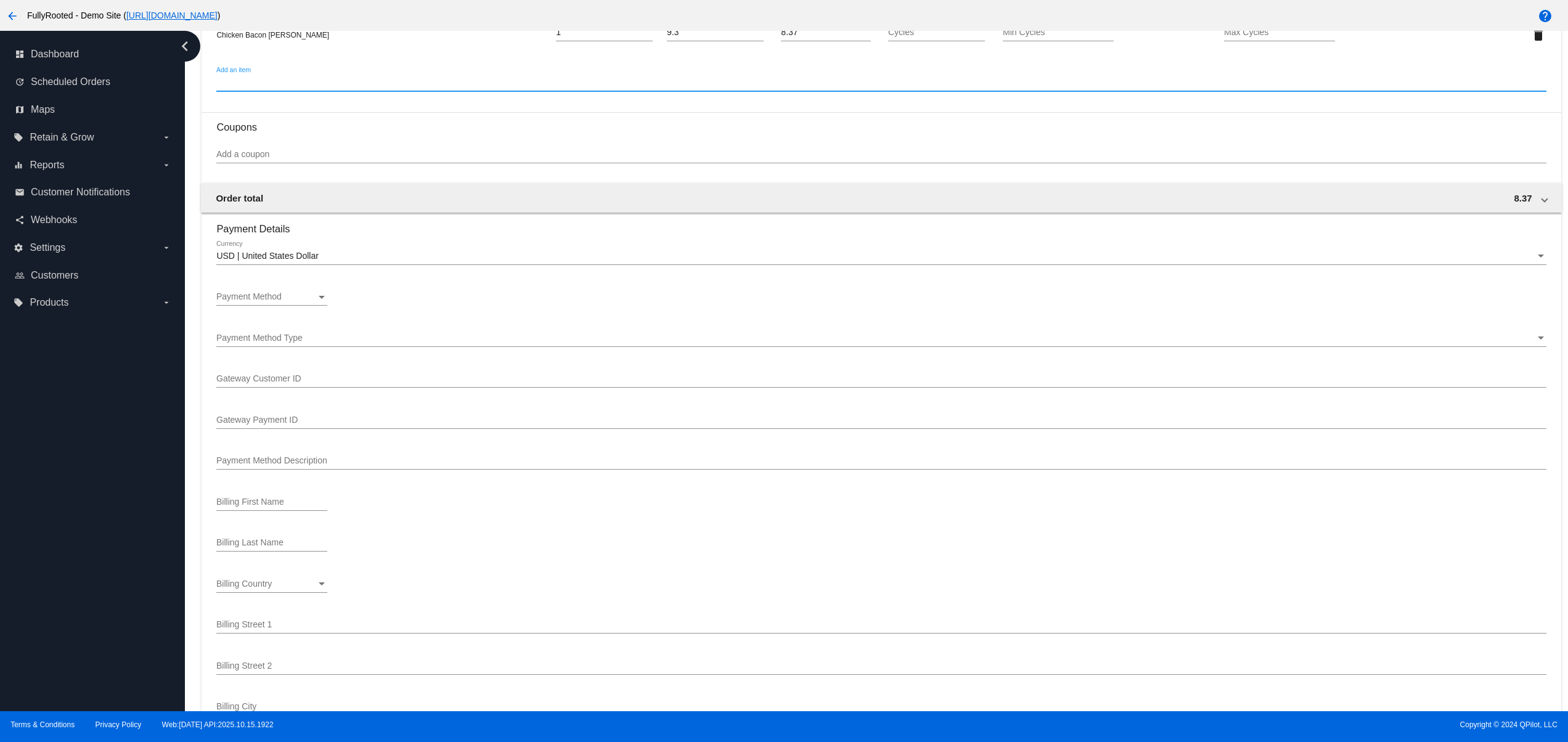
click at [291, 291] on div "Payment Method Payment Method" at bounding box center [272, 294] width 111 height 24
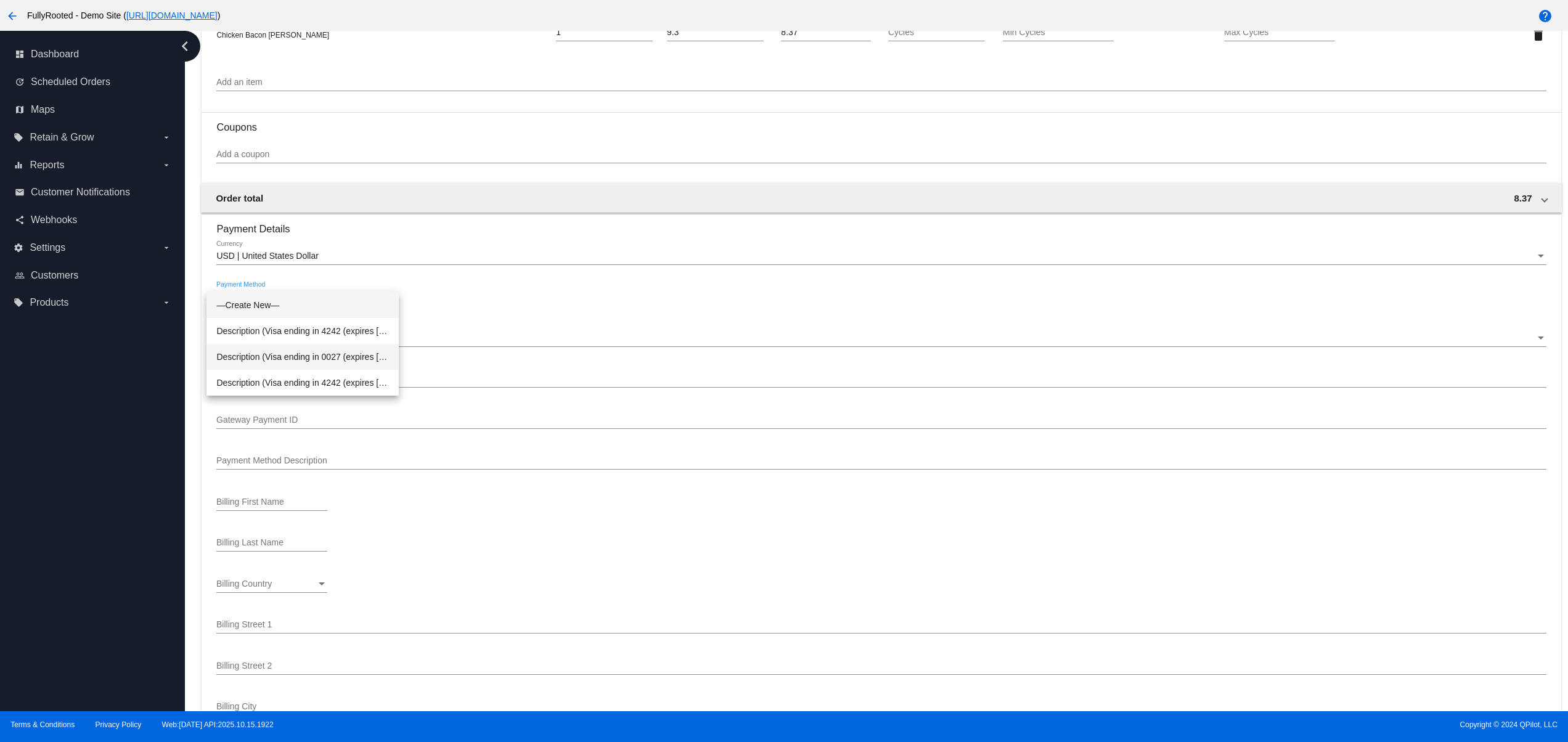
click at [358, 358] on span "Description (Visa ending in 0027 (expires [CREDIT_CARD_DATA])) GatewayCustomerI…" at bounding box center [303, 357] width 172 height 26
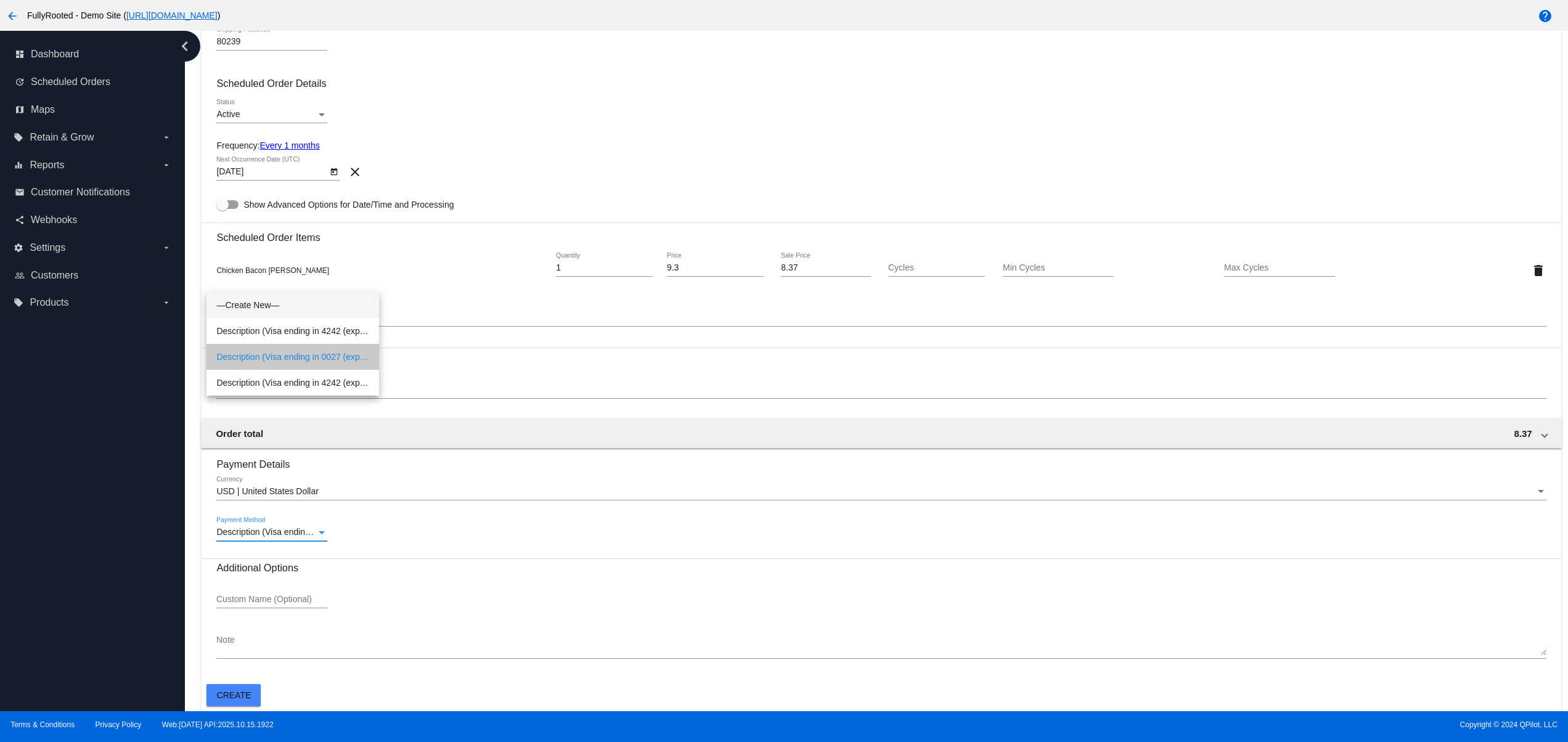
scroll to position [512, 0]
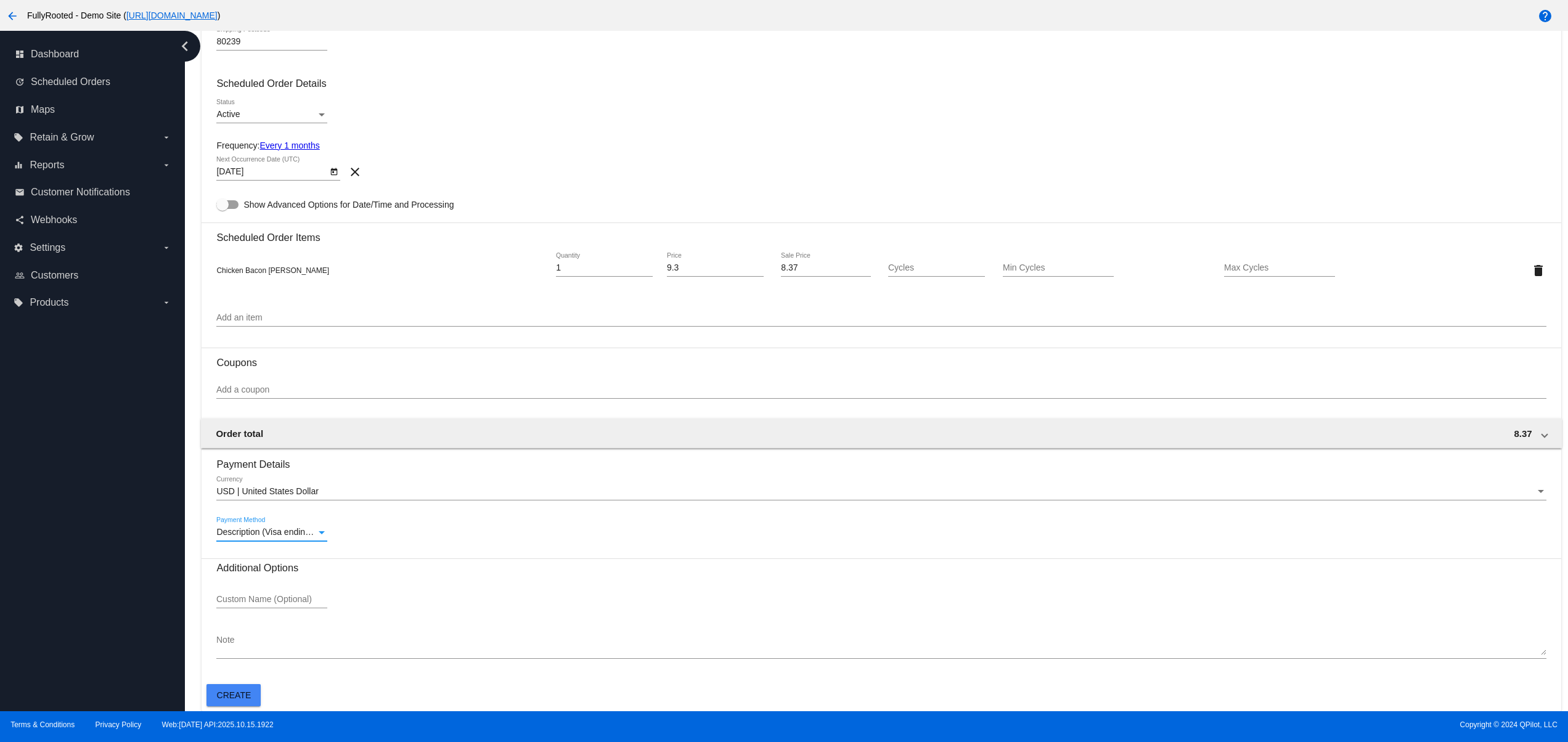
drag, startPoint x: 230, startPoint y: 689, endPoint x: 245, endPoint y: 691, distance: 15.1
click at [229, 691] on button "Create" at bounding box center [233, 695] width 54 height 22
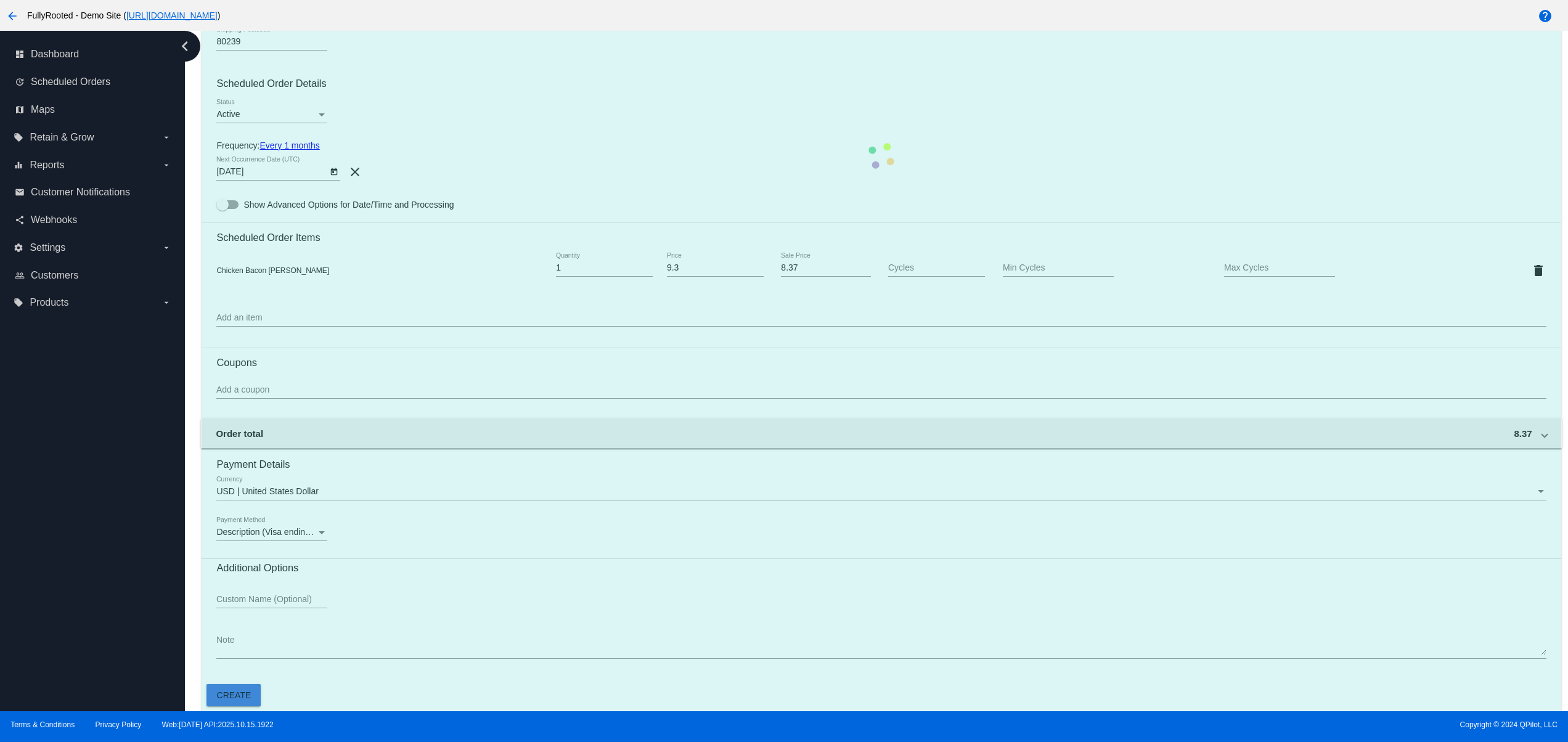
scroll to position [0, 0]
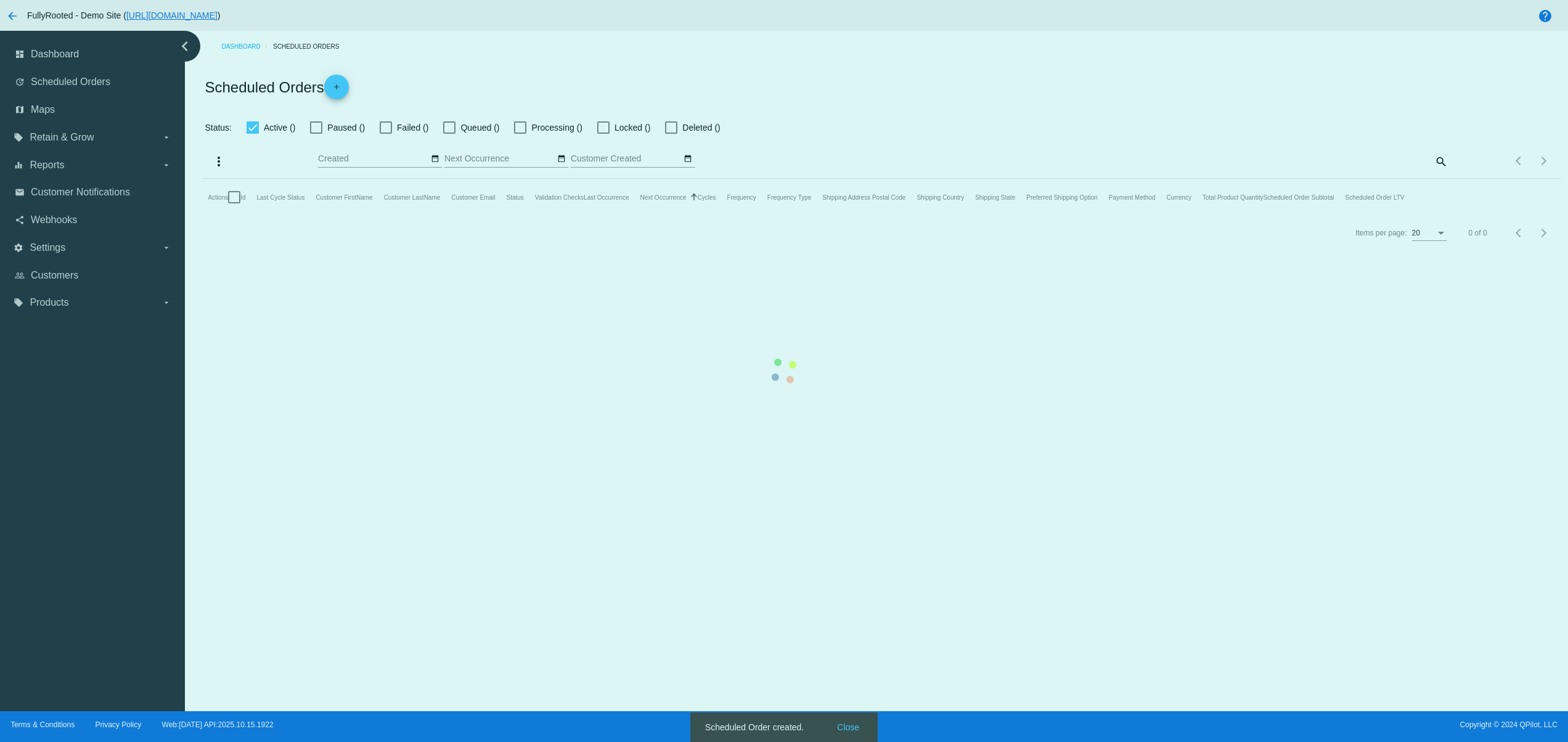
click at [861, 216] on mat-table "Actions Id Last Cycle Status Customer FirstName Customer LastName Customer Emai…" at bounding box center [880, 197] width 1358 height 37
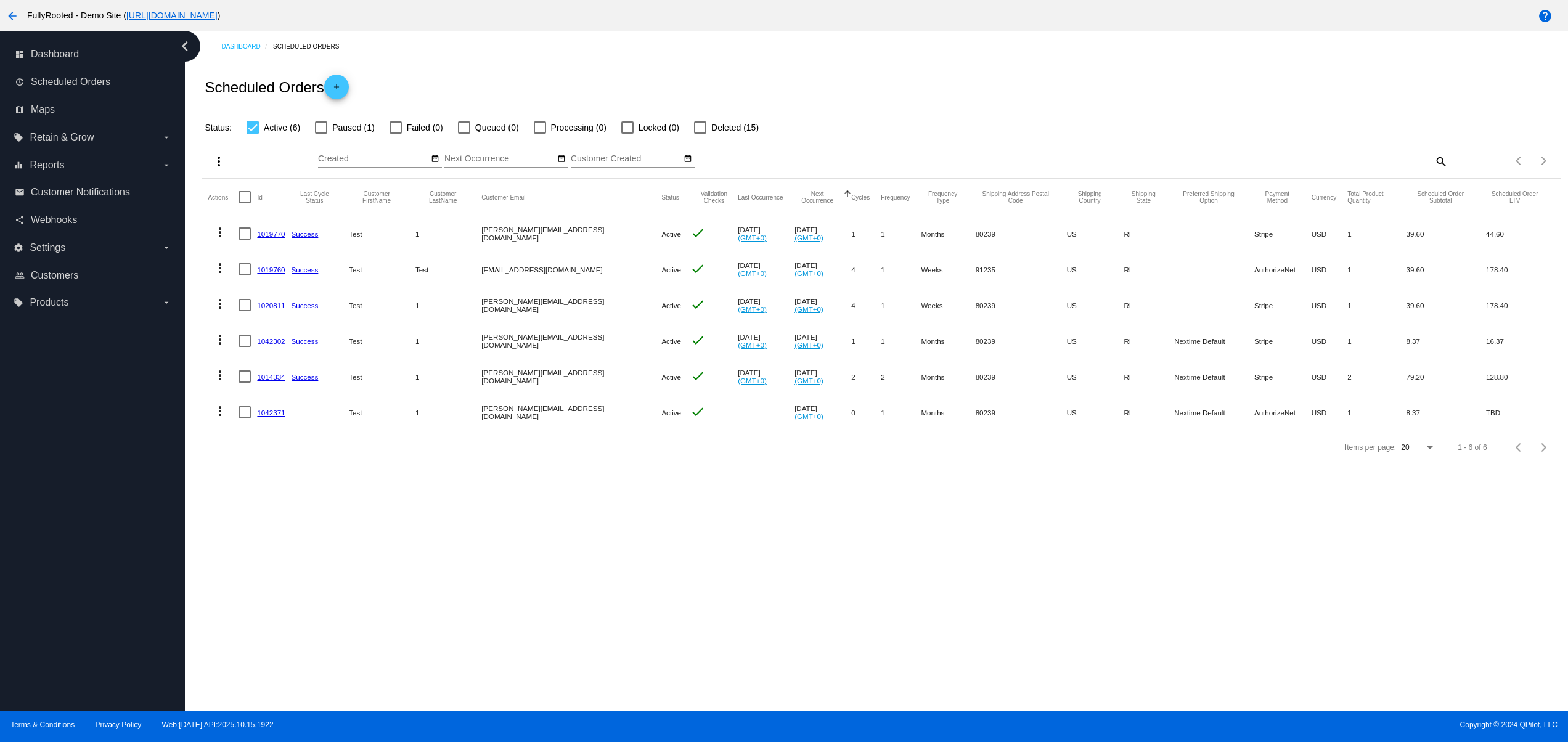
drag, startPoint x: 415, startPoint y: 384, endPoint x: 548, endPoint y: 384, distance: 133.0
click at [548, 384] on mat-row "more_vert 1014334 Success Test 1 david@qpilot.cloud Active check Sep 16 2025 (G…" at bounding box center [880, 376] width 1346 height 36
click at [794, 426] on mat-cell "Nov 17 2025 (GMT+0)" at bounding box center [822, 412] width 56 height 36
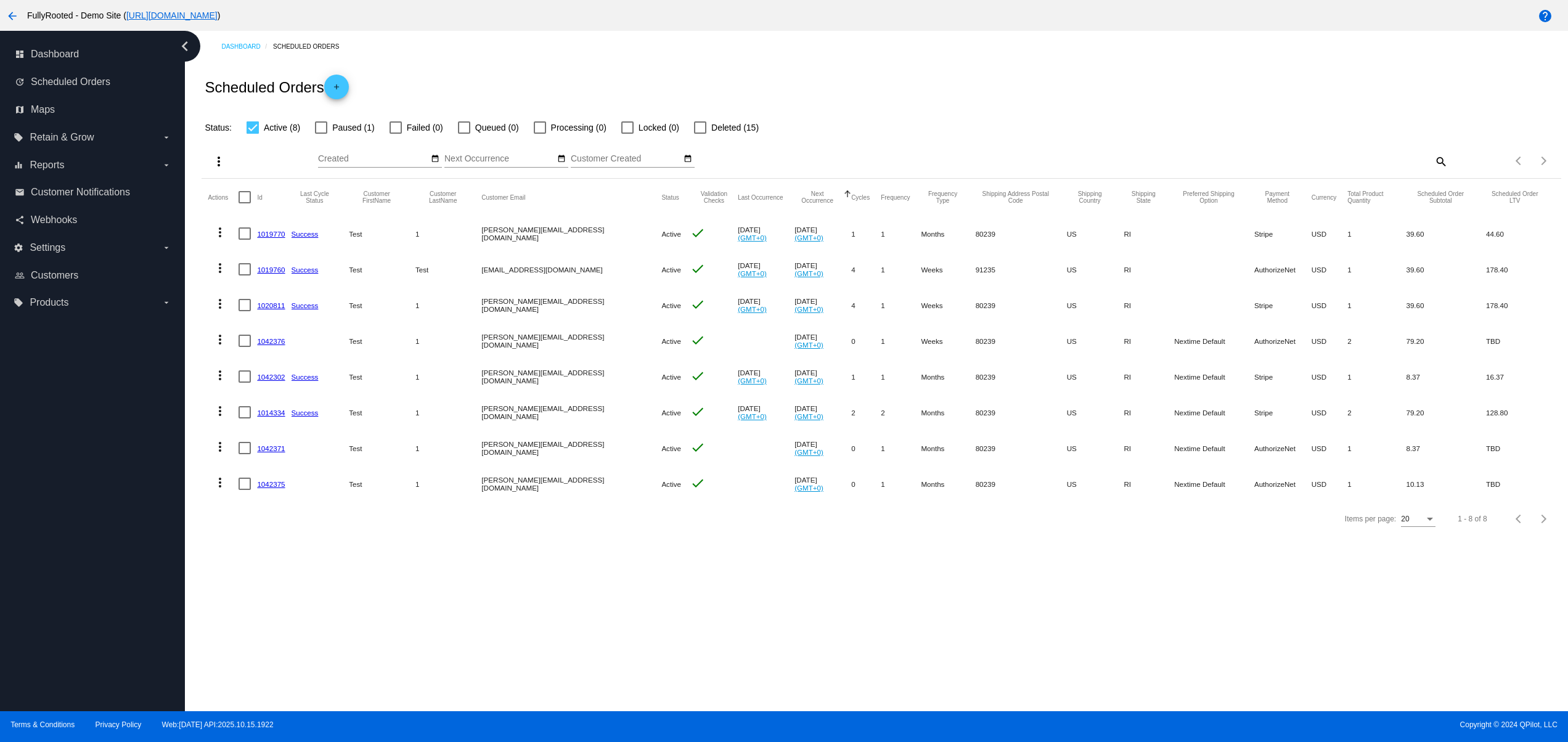
drag, startPoint x: 378, startPoint y: 489, endPoint x: 521, endPoint y: 511, distance: 144.7
click at [489, 502] on section "Actions Id Last Cycle Status Customer FirstName Customer LastName Customer Emai…" at bounding box center [880, 340] width 1358 height 323
click at [568, 528] on div "Items per page: 20 1 - 8 of 8" at bounding box center [880, 519] width 1358 height 34
drag, startPoint x: 1151, startPoint y: 483, endPoint x: 1073, endPoint y: 488, distance: 78.2
click at [1073, 488] on mat-row "more_vert 1042375 Test 1 david@qpilot.cloud Active check Nov 17 2025 (GMT+0) 0 …" at bounding box center [880, 483] width 1346 height 36
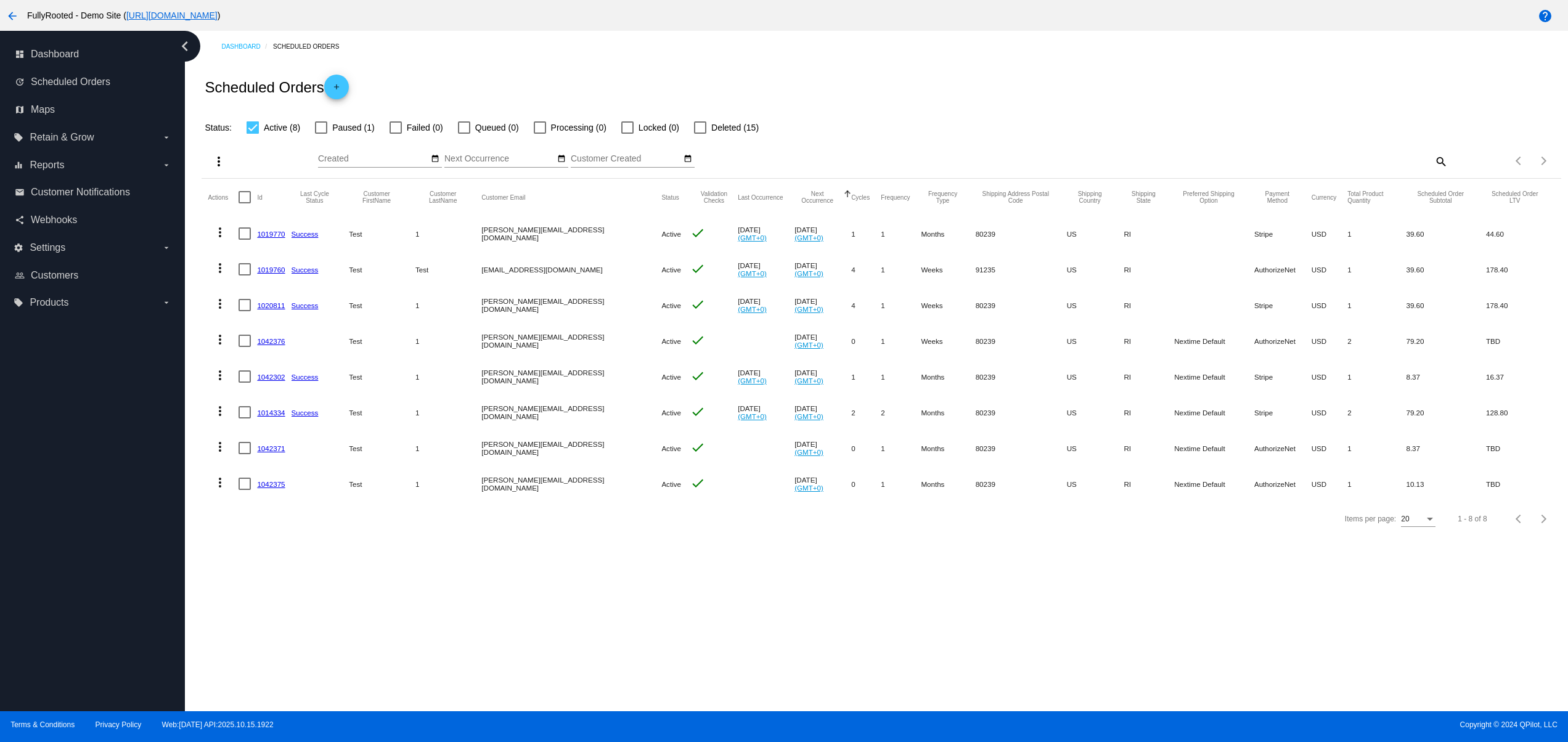
click at [1102, 570] on div "Dashboard Scheduled Orders Scheduled Orders add Status: Active (8) Paused (1) F…" at bounding box center [877, 371] width 1383 height 680
click at [270, 479] on mat-cell "1042375" at bounding box center [274, 483] width 34 height 36
click at [272, 484] on link "1042375" at bounding box center [271, 484] width 27 height 8
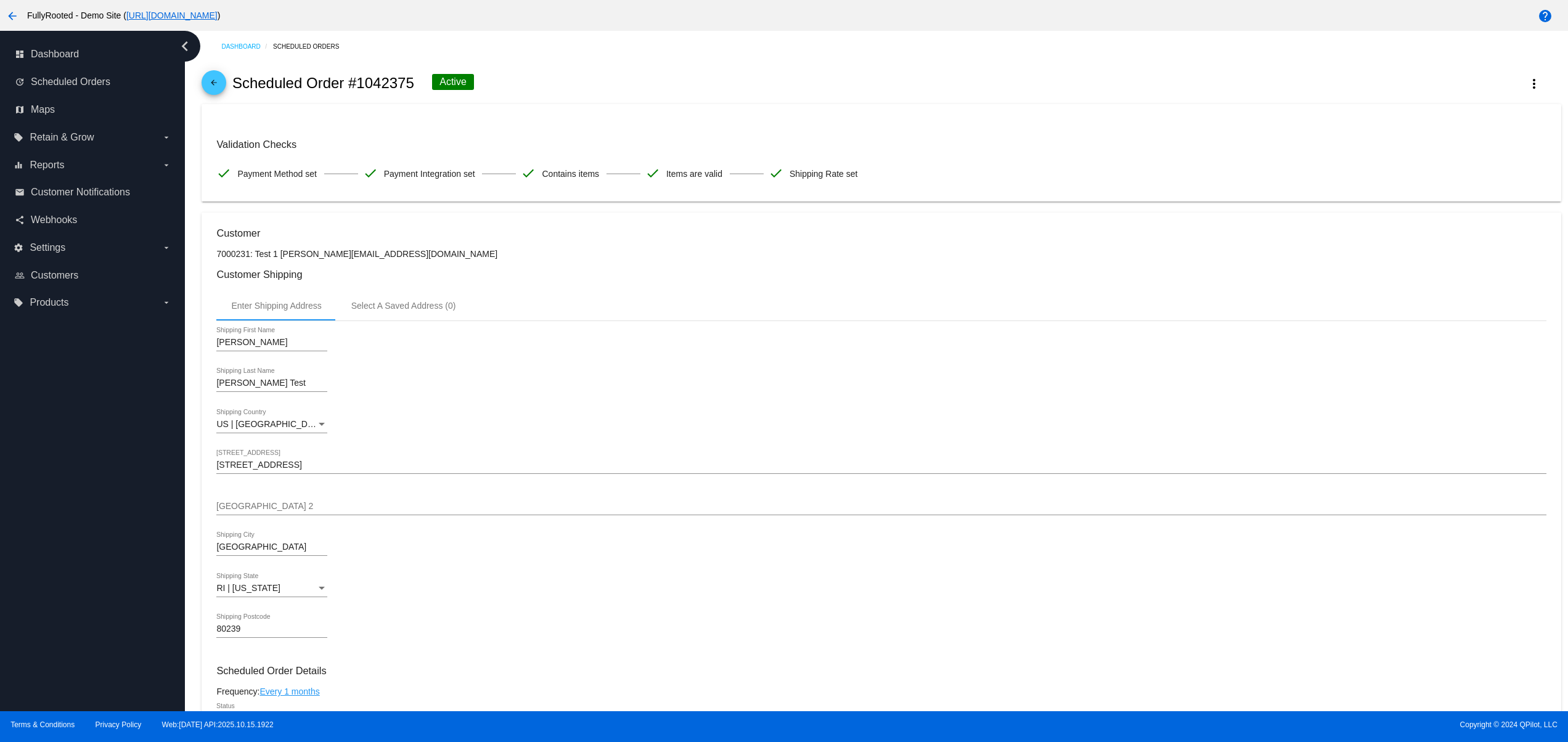
click at [794, 120] on mat-card-content "Validation Checks check Payment Method set check Payment Integration set check …" at bounding box center [881, 153] width 1329 height 68
drag, startPoint x: 847, startPoint y: 66, endPoint x: 866, endPoint y: 130, distance: 66.8
click at [848, 65] on div "arrow_back Scheduled Order #1042375 Active more_vert" at bounding box center [880, 83] width 1358 height 42
click at [841, 74] on div "arrow_back Scheduled Order #1042375 Active more_vert" at bounding box center [880, 83] width 1358 height 42
click at [698, 67] on div "arrow_back Scheduled Order #1042375 Active more_vert" at bounding box center [880, 83] width 1358 height 42
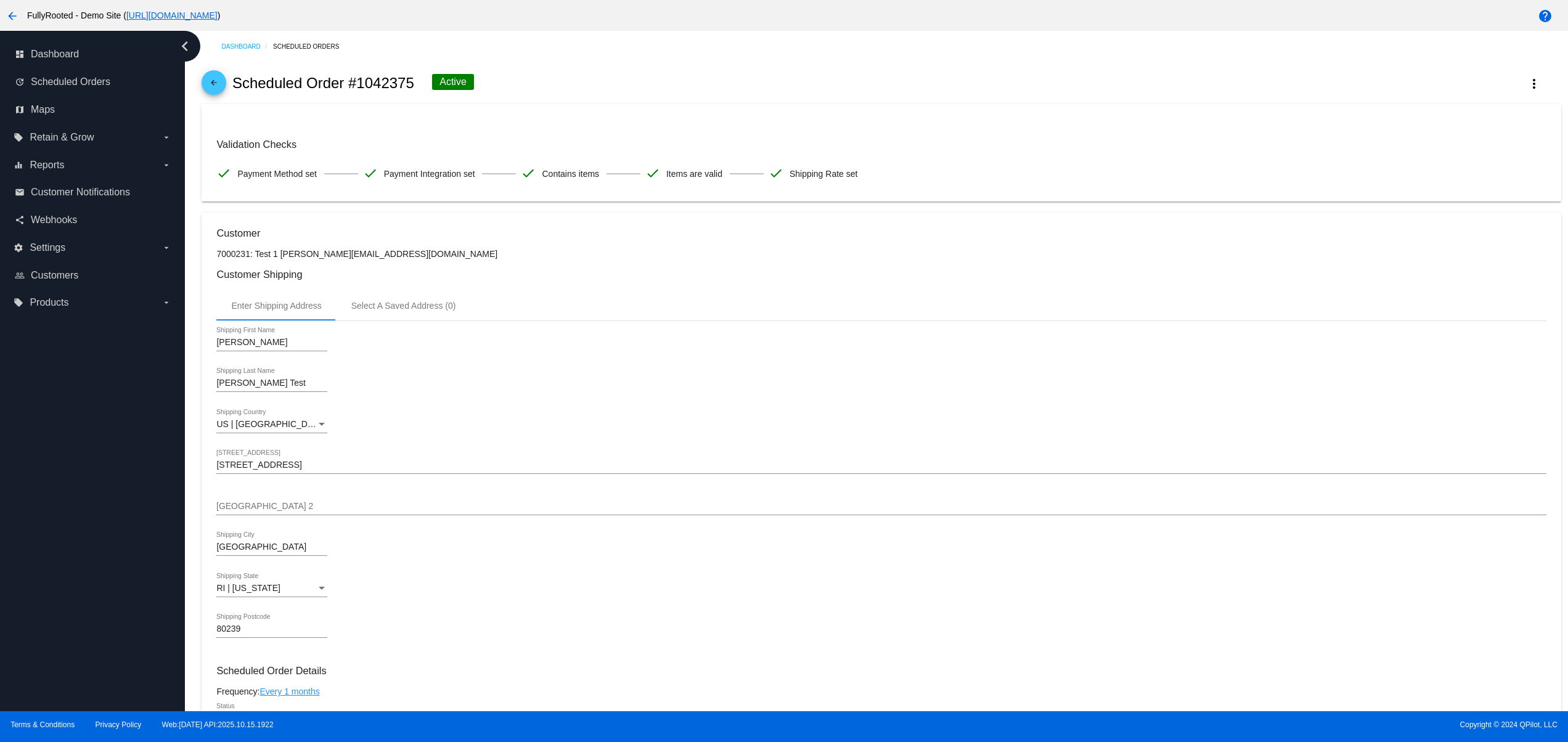
click at [787, 59] on div "Dashboard Scheduled Orders arrow_back Scheduled Order #1042375 Active more_vert…" at bounding box center [880, 737] width 1373 height 1414
drag, startPoint x: 834, startPoint y: 59, endPoint x: 846, endPoint y: 63, distance: 12.6
click at [836, 60] on div "Dashboard Scheduled Orders arrow_back Scheduled Order #1042375 Active more_vert…" at bounding box center [880, 737] width 1373 height 1414
click at [893, 63] on div "arrow_back Scheduled Order #1042375 Active more_vert" at bounding box center [880, 83] width 1358 height 42
click at [999, 111] on mat-card "Validation Checks check Payment Method set check Payment Integration set check …" at bounding box center [880, 153] width 1358 height 98
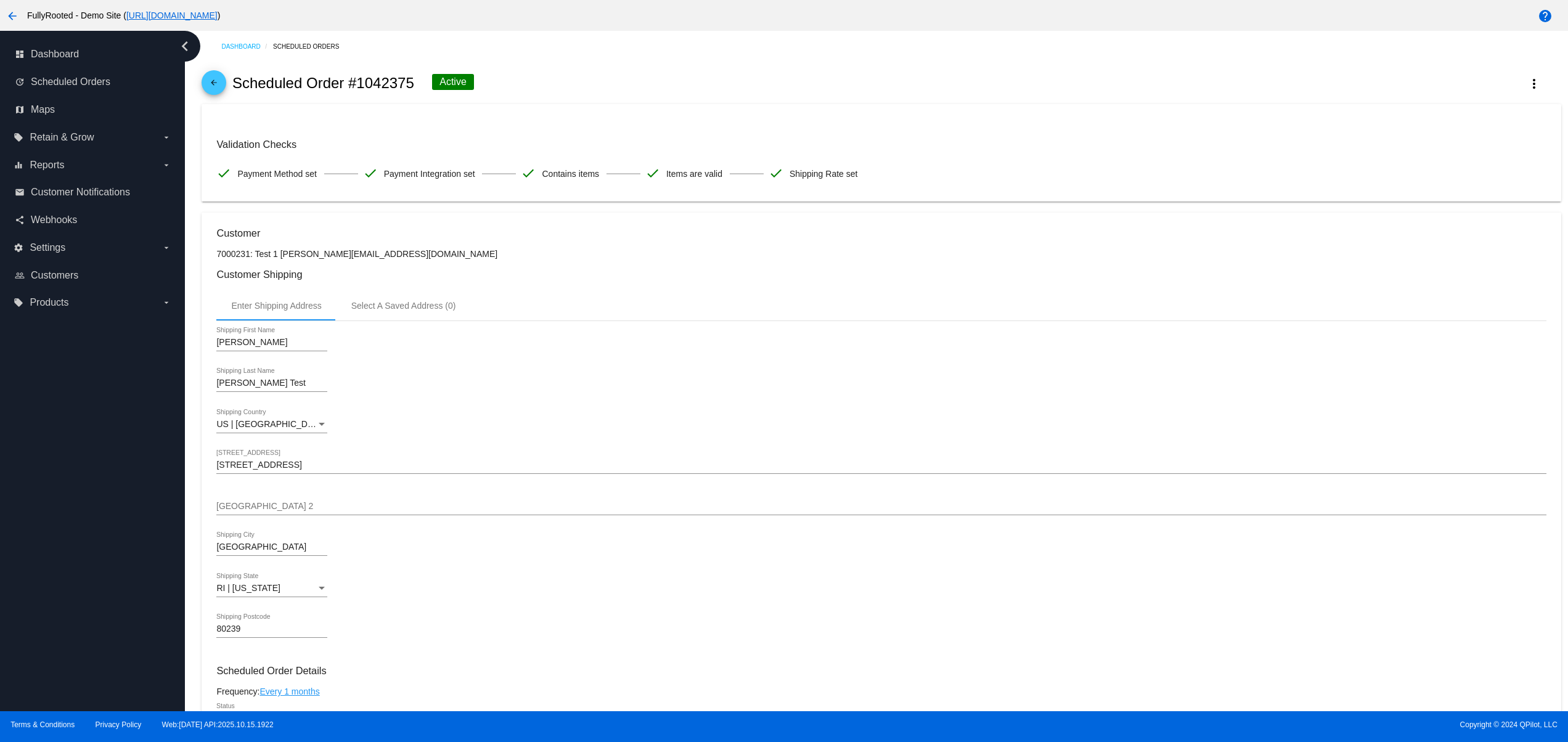
click at [877, 95] on div "arrow_back Scheduled Order #1042375 Active more_vert" at bounding box center [880, 83] width 1358 height 42
click at [1008, 89] on div "arrow_back Scheduled Order #1042375 Active more_vert" at bounding box center [880, 83] width 1358 height 42
click at [1073, 100] on div "arrow_back Scheduled Order #1042375 Active more_vert" at bounding box center [880, 83] width 1358 height 42
click at [1147, 100] on div "arrow_back Scheduled Order #1042375 Active more_vert" at bounding box center [880, 83] width 1358 height 42
click at [996, 99] on div "arrow_back Scheduled Order #1042375 Active more_vert" at bounding box center [880, 83] width 1358 height 42
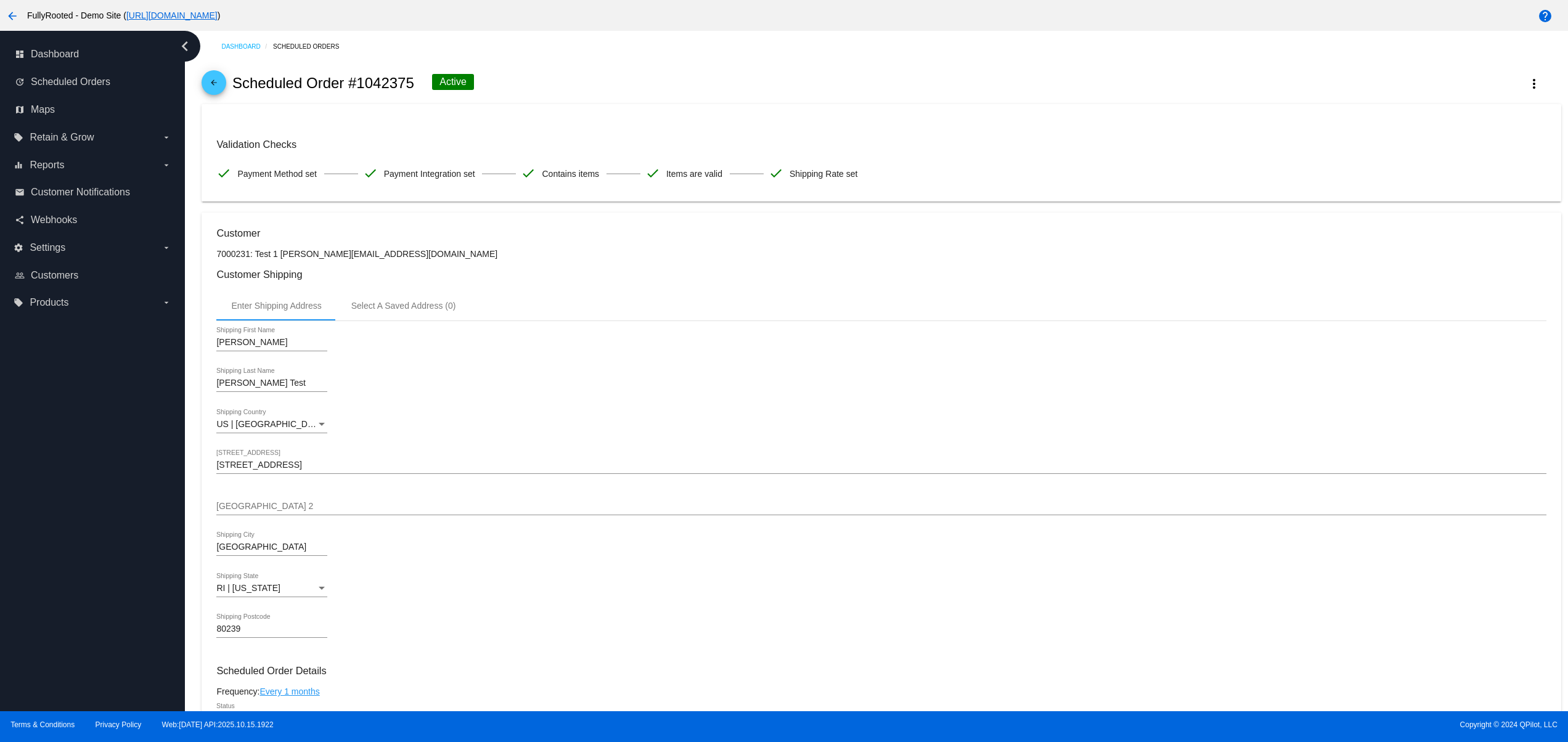
click at [907, 89] on div "arrow_back Scheduled Order #1042375 Active more_vert" at bounding box center [880, 83] width 1358 height 42
click at [806, 75] on div "arrow_back Scheduled Order #1042375 Active more_vert" at bounding box center [880, 83] width 1358 height 42
click at [822, 69] on div "arrow_back Scheduled Order #1042375 Active more_vert" at bounding box center [880, 83] width 1358 height 42
click at [954, 108] on mat-card "Validation Checks check Payment Method set check Payment Integration set check …" at bounding box center [880, 153] width 1358 height 98
click at [1085, 92] on div "arrow_back Scheduled Order #1042375 Active more_vert" at bounding box center [880, 83] width 1358 height 42
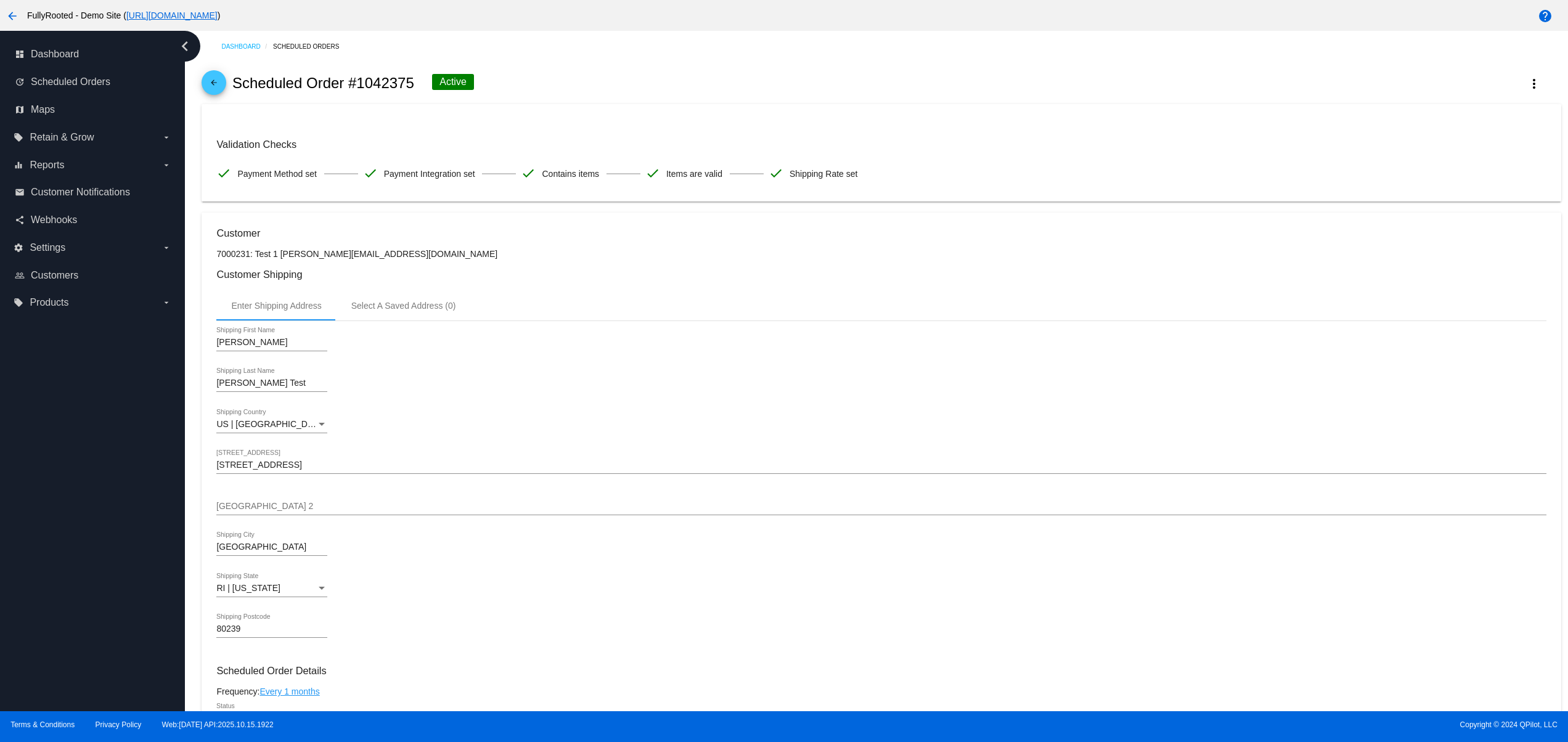
click at [1130, 57] on div "Dashboard Scheduled Orders arrow_back Scheduled Order #1042375 Active more_vert…" at bounding box center [880, 737] width 1373 height 1414
click at [72, 568] on div "dashboard Dashboard update Scheduled Orders map Maps local_offer Retain & Grow …" at bounding box center [92, 371] width 185 height 680
click at [69, 530] on div "dashboard Dashboard update Scheduled Orders map Maps local_offer Retain & Grow …" at bounding box center [92, 371] width 185 height 680
click at [77, 506] on div "dashboard Dashboard update Scheduled Orders map Maps local_offer Retain & Grow …" at bounding box center [92, 371] width 185 height 680
click at [82, 484] on div "dashboard Dashboard update Scheduled Orders map Maps local_offer Retain & Grow …" at bounding box center [92, 371] width 185 height 680
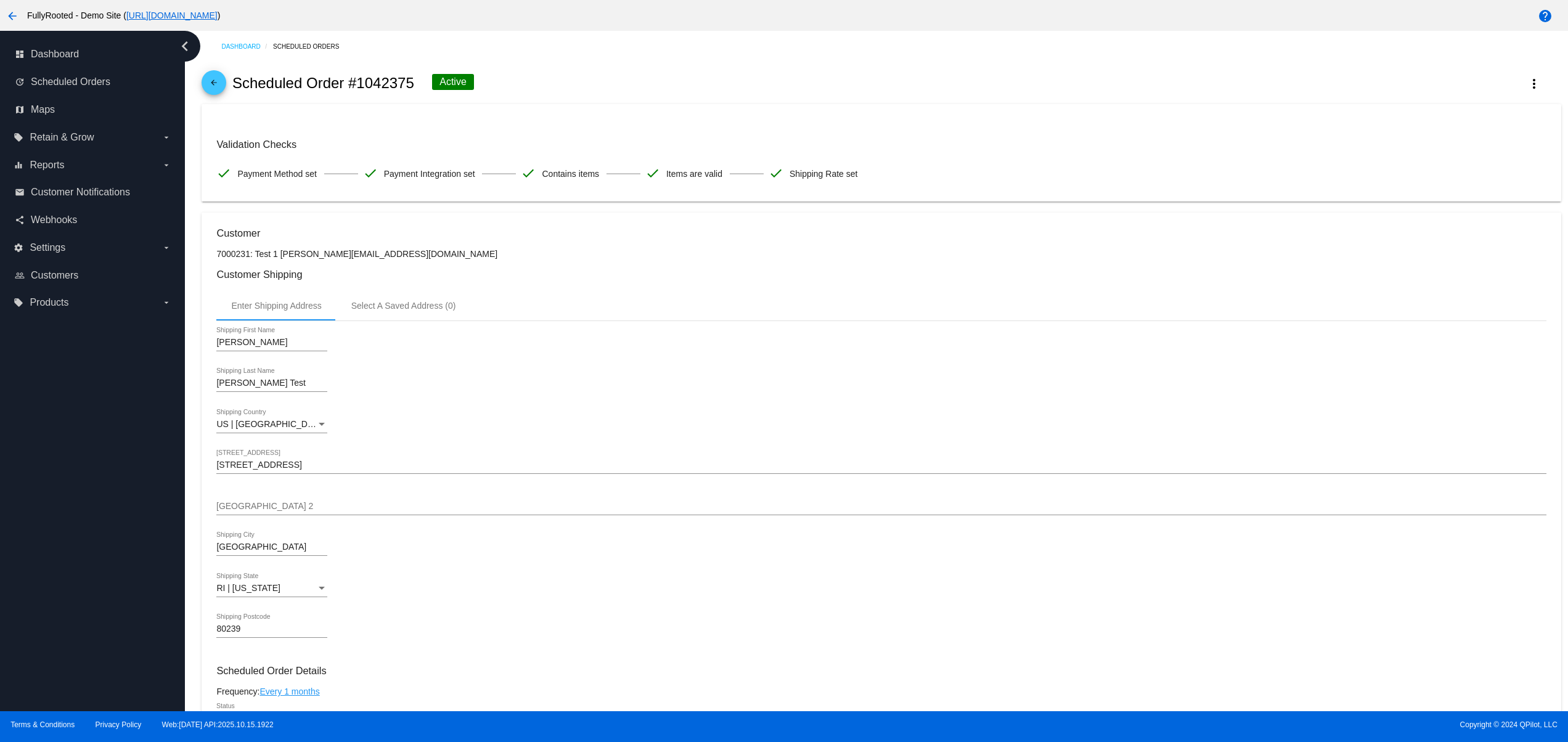
click at [76, 617] on div "dashboard Dashboard update Scheduled Orders map Maps local_offer Retain & Grow …" at bounding box center [92, 371] width 185 height 680
click at [76, 572] on div "dashboard Dashboard update Scheduled Orders map Maps local_offer Retain & Grow …" at bounding box center [92, 371] width 185 height 680
click at [85, 538] on div "dashboard Dashboard update Scheduled Orders map Maps local_offer Retain & Grow …" at bounding box center [92, 371] width 185 height 680
drag, startPoint x: 25, startPoint y: 526, endPoint x: 259, endPoint y: 534, distance: 234.1
click at [33, 525] on div "dashboard Dashboard update Scheduled Orders map Maps local_offer Retain & Grow …" at bounding box center [92, 371] width 185 height 680
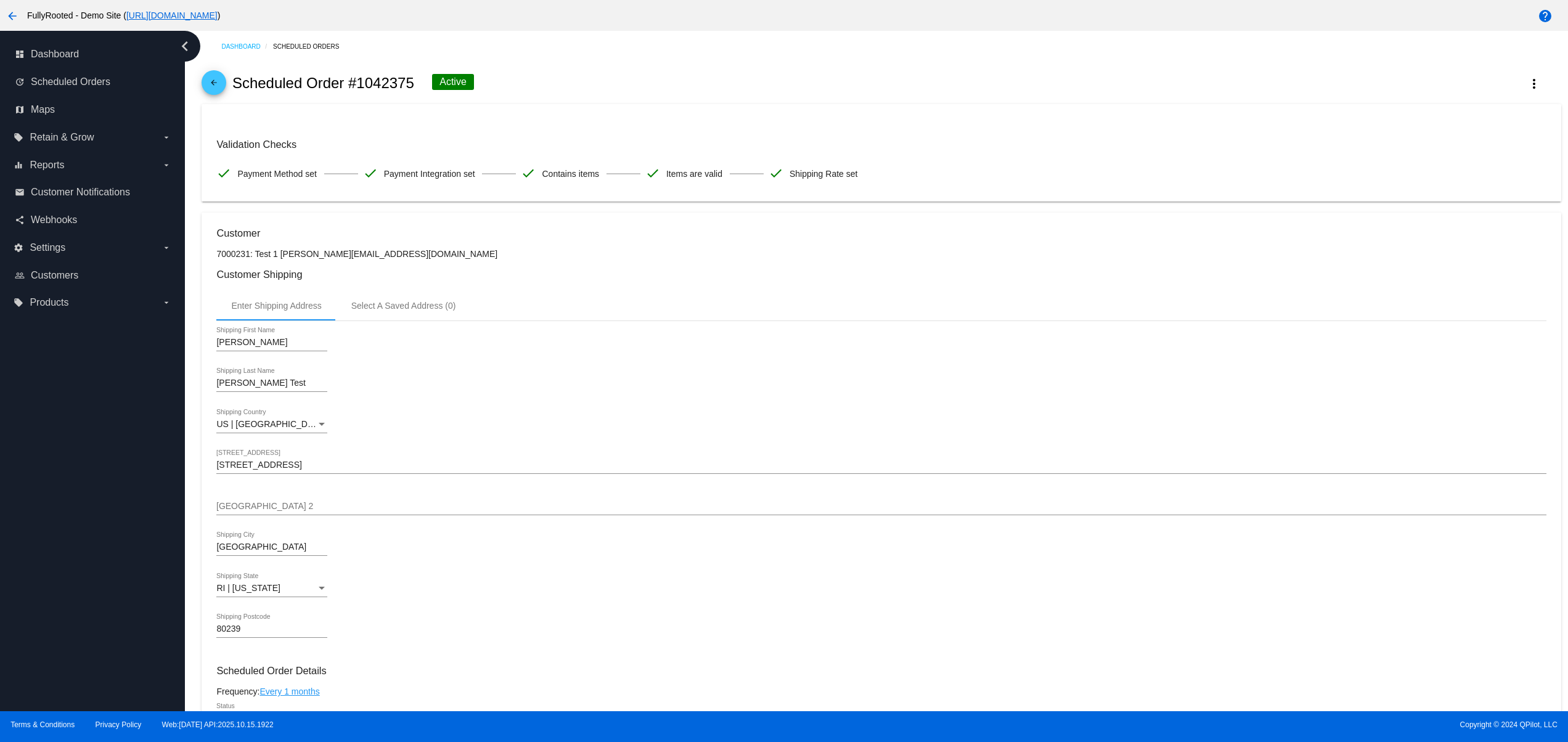
click at [82, 548] on div "dashboard Dashboard update Scheduled Orders map Maps local_offer Retain & Grow …" at bounding box center [92, 371] width 185 height 680
click at [74, 493] on div "dashboard Dashboard update Scheduled Orders map Maps local_offer Retain & Grow …" at bounding box center [92, 371] width 185 height 680
click at [69, 442] on div "dashboard Dashboard update Scheduled Orders map Maps local_offer Retain & Grow …" at bounding box center [92, 371] width 185 height 680
click at [35, 432] on div "dashboard Dashboard update Scheduled Orders map Maps local_offer Retain & Grow …" at bounding box center [92, 371] width 185 height 680
drag, startPoint x: 30, startPoint y: 555, endPoint x: 30, endPoint y: 566, distance: 11.0
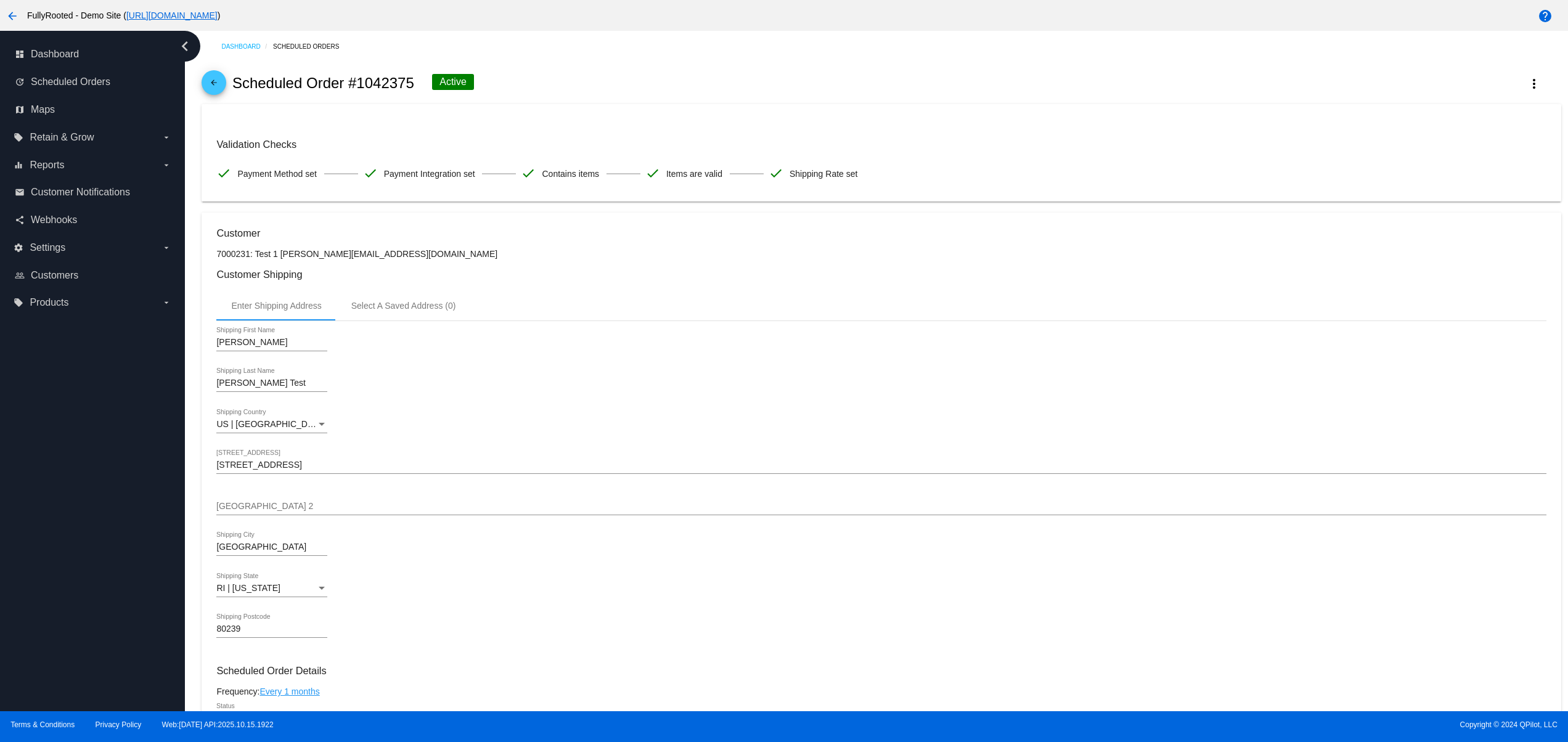
click at [30, 563] on div "dashboard Dashboard update Scheduled Orders map Maps local_offer Retain & Grow …" at bounding box center [92, 371] width 185 height 680
click at [30, 566] on div "dashboard Dashboard update Scheduled Orders map Maps local_offer Retain & Grow …" at bounding box center [92, 371] width 185 height 680
click at [30, 528] on div "dashboard Dashboard update Scheduled Orders map Maps local_offer Retain & Grow …" at bounding box center [92, 371] width 185 height 680
click at [88, 649] on div "dashboard Dashboard update Scheduled Orders map Maps local_offer Retain & Grow …" at bounding box center [92, 371] width 185 height 680
click at [99, 602] on div "dashboard Dashboard update Scheduled Orders map Maps local_offer Retain & Grow …" at bounding box center [92, 371] width 185 height 680
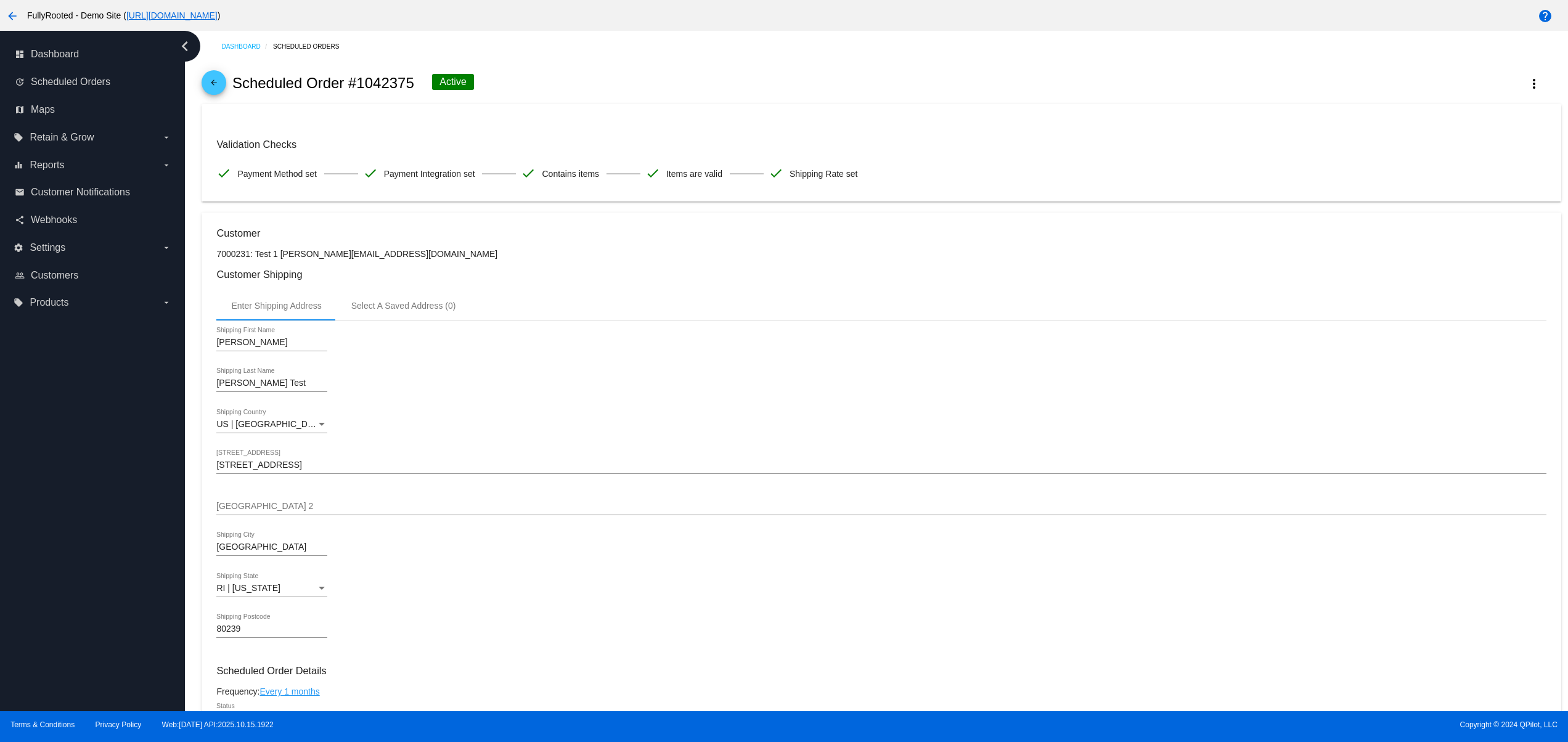
click at [102, 558] on div "dashboard Dashboard update Scheduled Orders map Maps local_offer Retain & Grow …" at bounding box center [92, 371] width 185 height 680
click at [107, 528] on div "dashboard Dashboard update Scheduled Orders map Maps local_offer Retain & Grow …" at bounding box center [92, 371] width 185 height 680
click at [107, 471] on div "dashboard Dashboard update Scheduled Orders map Maps local_offer Retain & Grow …" at bounding box center [92, 371] width 185 height 680
click at [59, 619] on div "dashboard Dashboard update Scheduled Orders map Maps local_offer Retain & Grow …" at bounding box center [92, 371] width 185 height 680
click at [50, 575] on div "dashboard Dashboard update Scheduled Orders map Maps local_offer Retain & Grow …" at bounding box center [92, 371] width 185 height 680
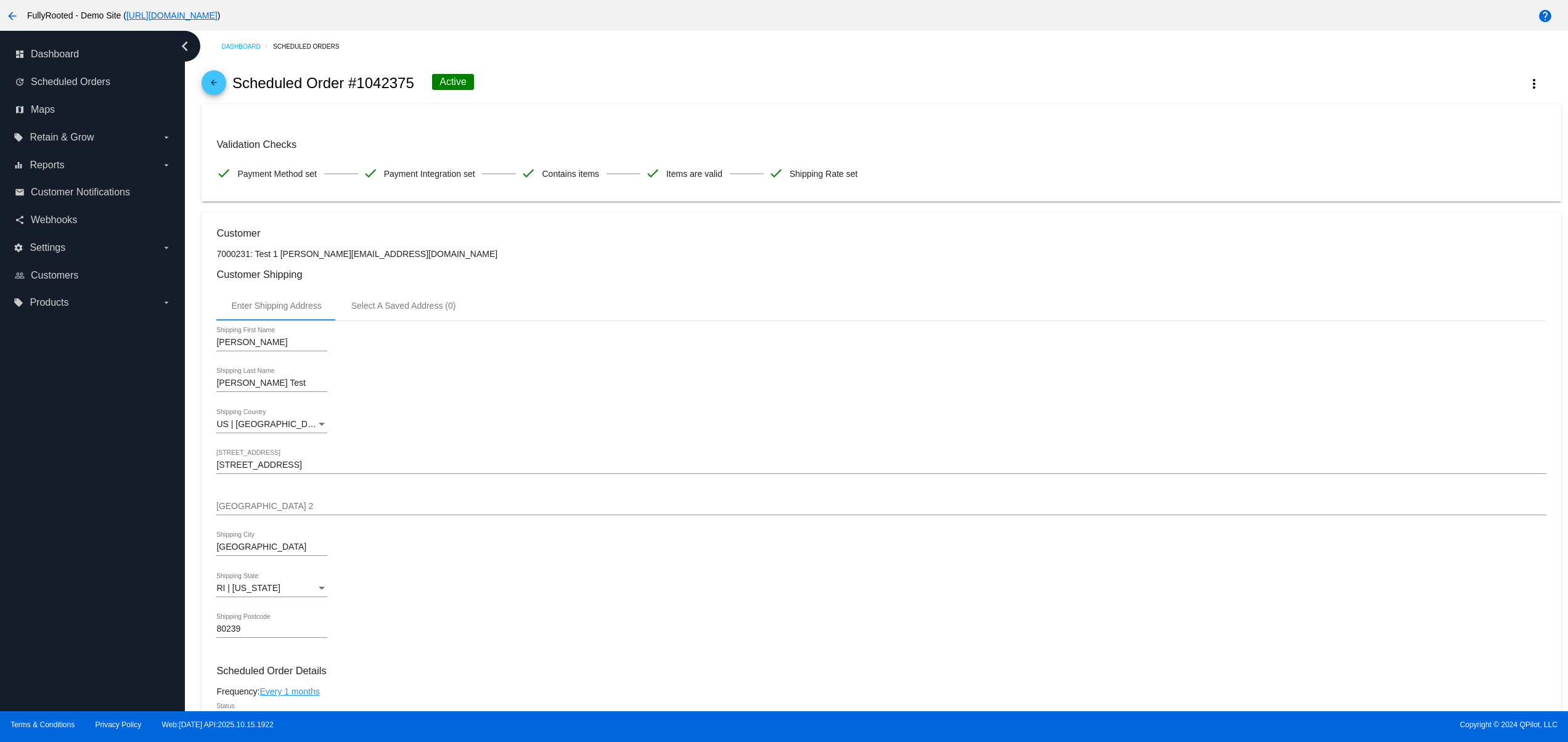
click at [50, 540] on div "dashboard Dashboard update Scheduled Orders map Maps local_offer Retain & Grow …" at bounding box center [92, 371] width 185 height 680
click at [68, 499] on div "dashboard Dashboard update Scheduled Orders map Maps local_offer Retain & Grow …" at bounding box center [92, 371] width 185 height 680
drag, startPoint x: 101, startPoint y: 577, endPoint x: 89, endPoint y: 558, distance: 22.5
click at [99, 578] on div "dashboard Dashboard update Scheduled Orders map Maps local_offer Retain & Grow …" at bounding box center [92, 371] width 185 height 680
click at [77, 528] on div "dashboard Dashboard update Scheduled Orders map Maps local_offer Retain & Grow …" at bounding box center [92, 371] width 185 height 680
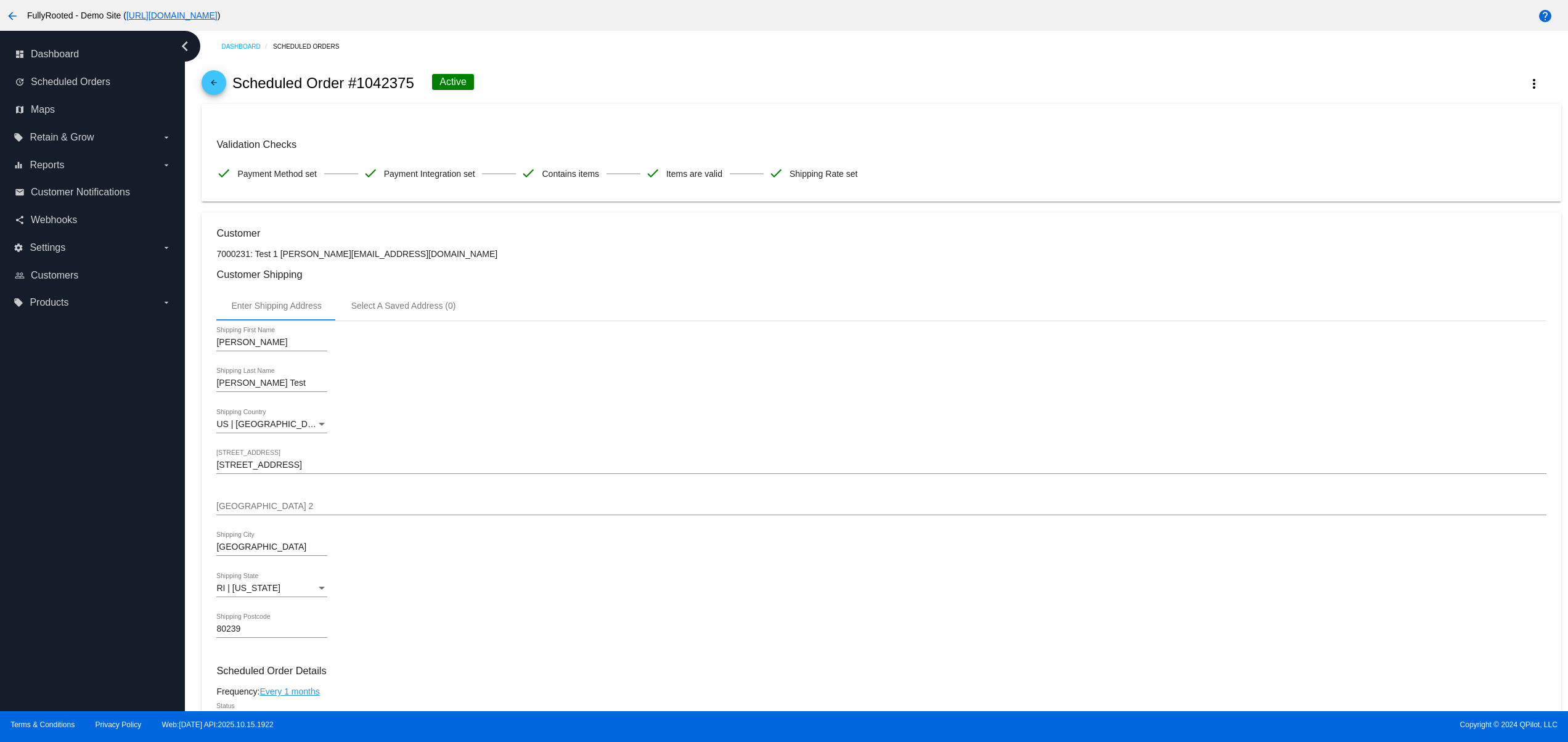
click at [77, 501] on div "dashboard Dashboard update Scheduled Orders map Maps local_offer Retain & Grow …" at bounding box center [92, 371] width 185 height 680
click at [77, 486] on div "dashboard Dashboard update Scheduled Orders map Maps local_offer Retain & Grow …" at bounding box center [92, 371] width 185 height 680
drag, startPoint x: 89, startPoint y: 474, endPoint x: 59, endPoint y: 482, distance: 31.0
click at [79, 474] on div "dashboard Dashboard update Scheduled Orders map Maps local_offer Retain & Grow …" at bounding box center [92, 371] width 185 height 680
click at [56, 554] on div "dashboard Dashboard update Scheduled Orders map Maps local_offer Retain & Grow …" at bounding box center [92, 371] width 185 height 680
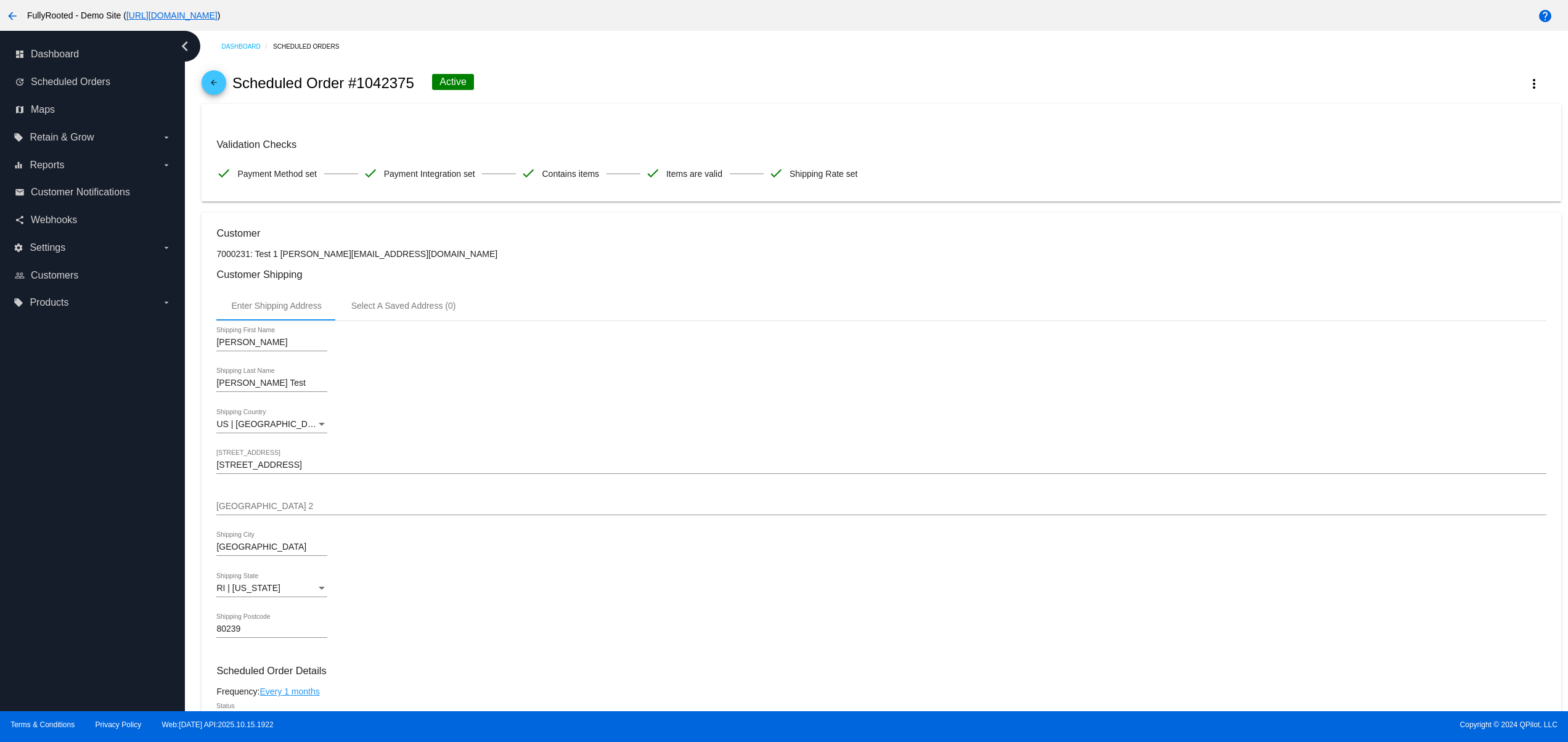
click at [55, 533] on div "dashboard Dashboard update Scheduled Orders map Maps local_offer Retain & Grow …" at bounding box center [92, 371] width 185 height 680
click at [52, 521] on div "dashboard Dashboard update Scheduled Orders map Maps local_offer Retain & Grow …" at bounding box center [92, 371] width 185 height 680
click at [44, 509] on div "dashboard Dashboard update Scheduled Orders map Maps local_offer Retain & Grow …" at bounding box center [92, 371] width 185 height 680
drag, startPoint x: 37, startPoint y: 609, endPoint x: 32, endPoint y: 587, distance: 22.6
click at [35, 609] on div "dashboard Dashboard update Scheduled Orders map Maps local_offer Retain & Grow …" at bounding box center [92, 371] width 185 height 680
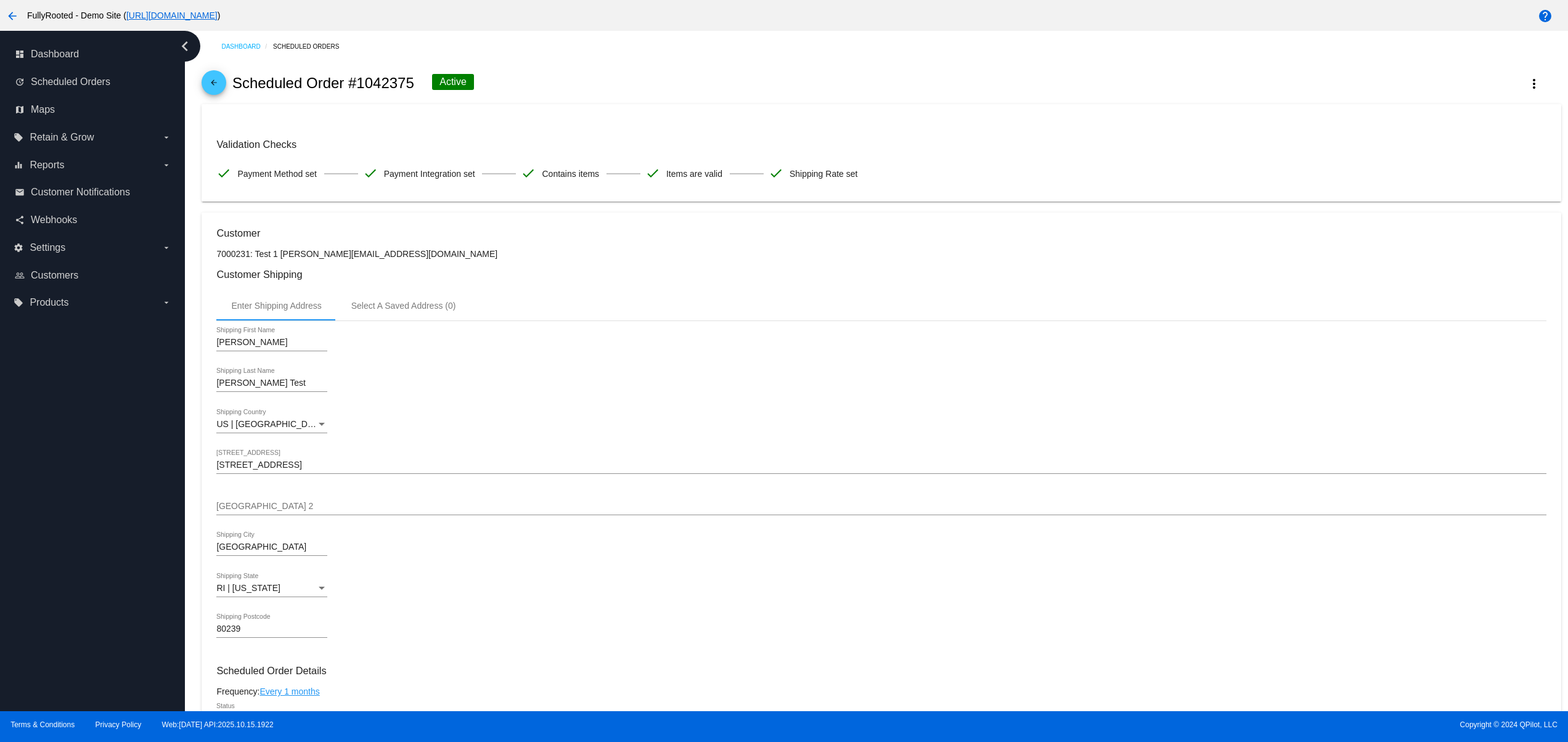
drag, startPoint x: 25, startPoint y: 565, endPoint x: 25, endPoint y: 491, distance: 74.0
click at [25, 561] on div "dashboard Dashboard update Scheduled Orders map Maps local_offer Retain & Grow …" at bounding box center [92, 371] width 185 height 680
click at [25, 490] on div "dashboard Dashboard update Scheduled Orders map Maps local_offer Retain & Grow …" at bounding box center [92, 371] width 185 height 680
click at [26, 432] on div "dashboard Dashboard update Scheduled Orders map Maps local_offer Retain & Grow …" at bounding box center [92, 371] width 185 height 680
click at [79, 628] on div "dashboard Dashboard update Scheduled Orders map Maps local_offer Retain & Grow …" at bounding box center [92, 371] width 185 height 680
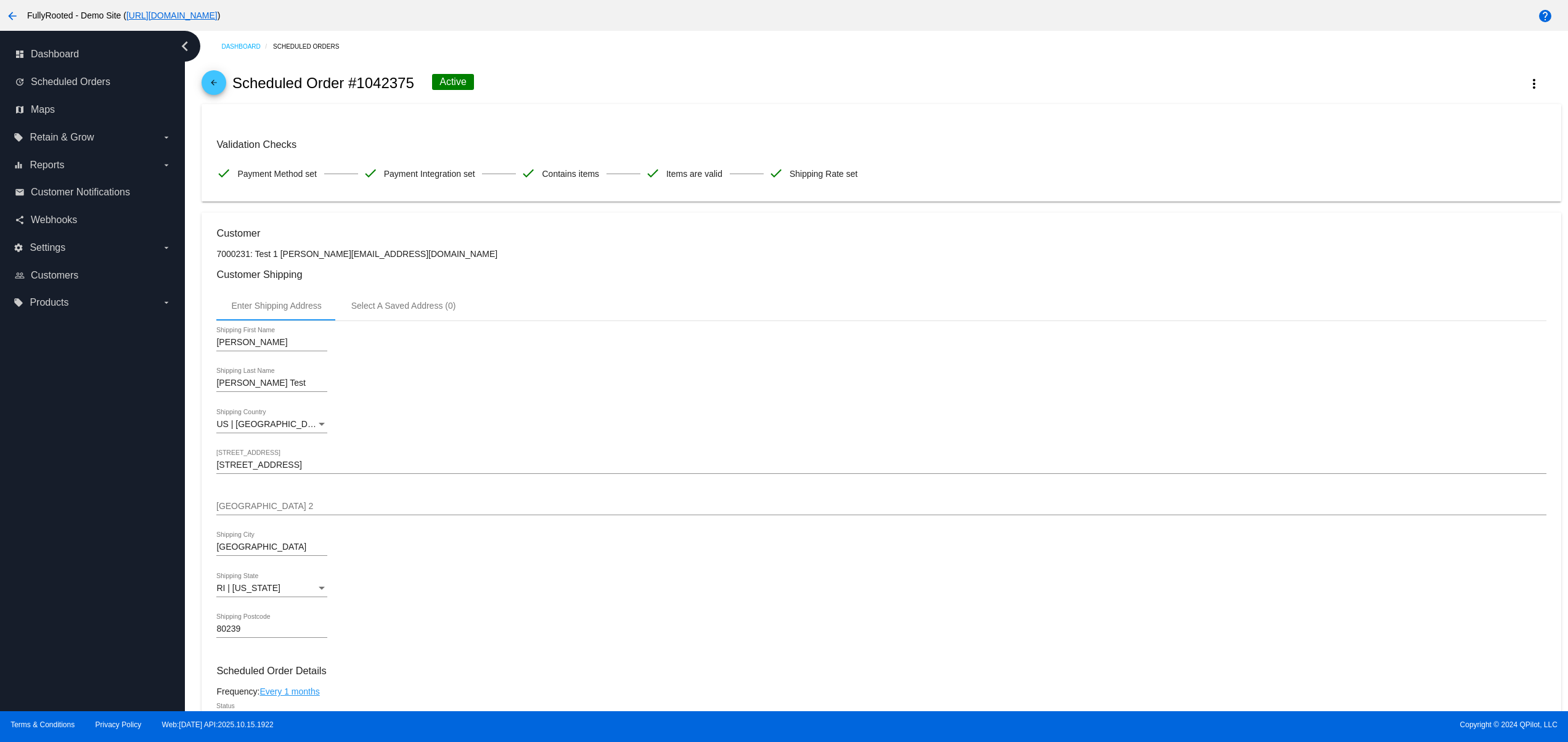
click at [87, 597] on div "dashboard Dashboard update Scheduled Orders map Maps local_offer Retain & Grow …" at bounding box center [92, 371] width 185 height 680
click at [88, 553] on div "dashboard Dashboard update Scheduled Orders map Maps local_offer Retain & Grow …" at bounding box center [92, 371] width 185 height 680
click at [88, 503] on div "dashboard Dashboard update Scheduled Orders map Maps local_offer Retain & Grow …" at bounding box center [92, 371] width 185 height 680
click at [87, 481] on div "dashboard Dashboard update Scheduled Orders map Maps local_offer Retain & Grow …" at bounding box center [92, 371] width 185 height 680
click at [72, 638] on div "dashboard Dashboard update Scheduled Orders map Maps local_offer Retain & Grow …" at bounding box center [92, 371] width 185 height 680
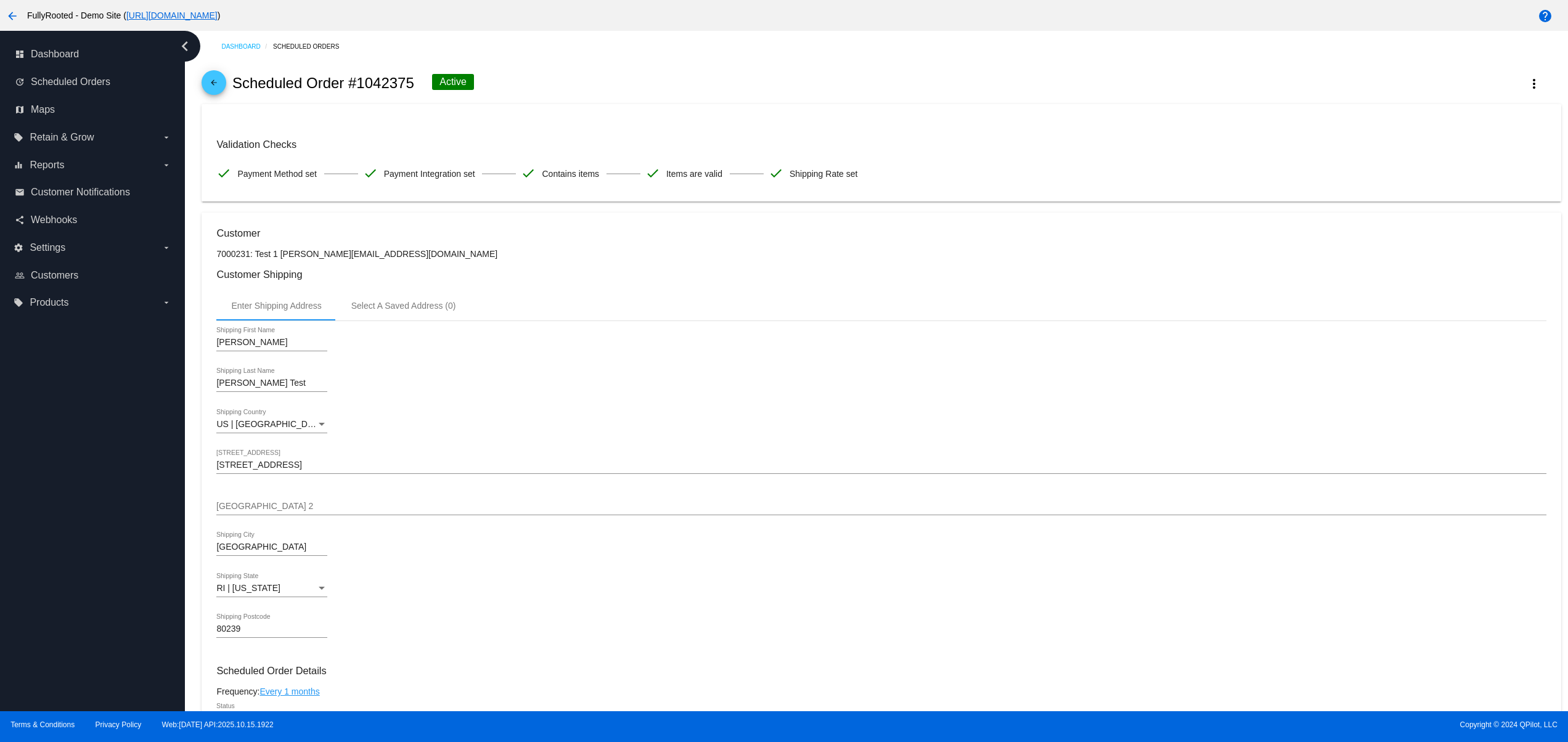
click at [95, 583] on div "dashboard Dashboard update Scheduled Orders map Maps local_offer Retain & Grow …" at bounding box center [92, 371] width 185 height 680
click at [100, 557] on div "dashboard Dashboard update Scheduled Orders map Maps local_offer Retain & Grow …" at bounding box center [92, 371] width 185 height 680
click at [99, 511] on div "dashboard Dashboard update Scheduled Orders map Maps local_offer Retain & Grow …" at bounding box center [92, 371] width 185 height 680
click at [101, 456] on div "dashboard Dashboard update Scheduled Orders map Maps local_offer Retain & Grow …" at bounding box center [92, 371] width 185 height 680
click at [117, 679] on div "dashboard Dashboard update Scheduled Orders map Maps local_offer Retain & Grow …" at bounding box center [92, 371] width 185 height 680
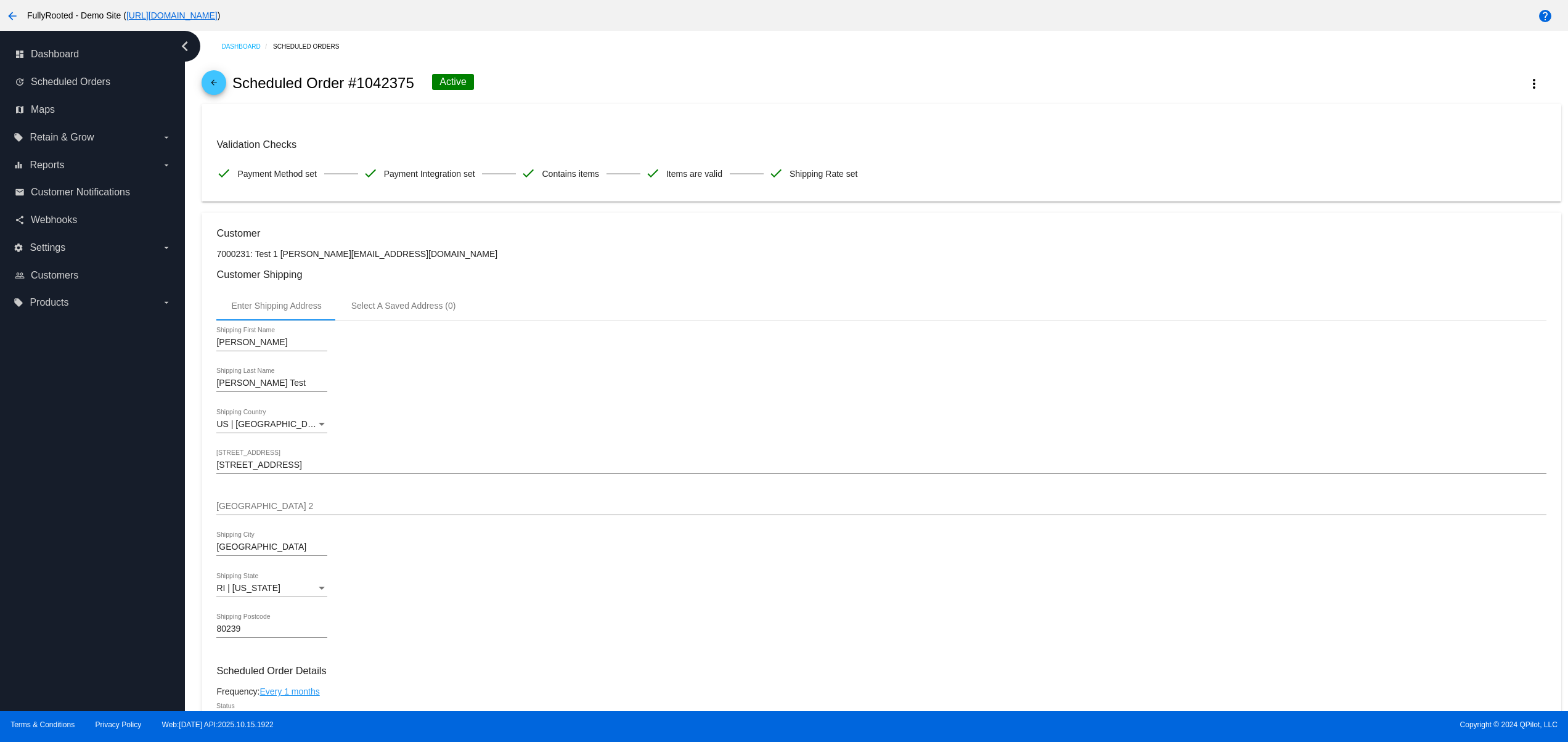
click at [117, 664] on div "dashboard Dashboard update Scheduled Orders map Maps local_offer Retain & Grow …" at bounding box center [92, 371] width 185 height 680
click at [117, 614] on div "dashboard Dashboard update Scheduled Orders map Maps local_offer Retain & Grow …" at bounding box center [92, 371] width 185 height 680
click at [117, 568] on div "dashboard Dashboard update Scheduled Orders map Maps local_offer Retain & Grow …" at bounding box center [92, 371] width 185 height 680
click at [120, 506] on div "dashboard Dashboard update Scheduled Orders map Maps local_offer Retain & Grow …" at bounding box center [92, 371] width 185 height 680
click at [106, 449] on div "dashboard Dashboard update Scheduled Orders map Maps local_offer Retain & Grow …" at bounding box center [92, 371] width 185 height 680
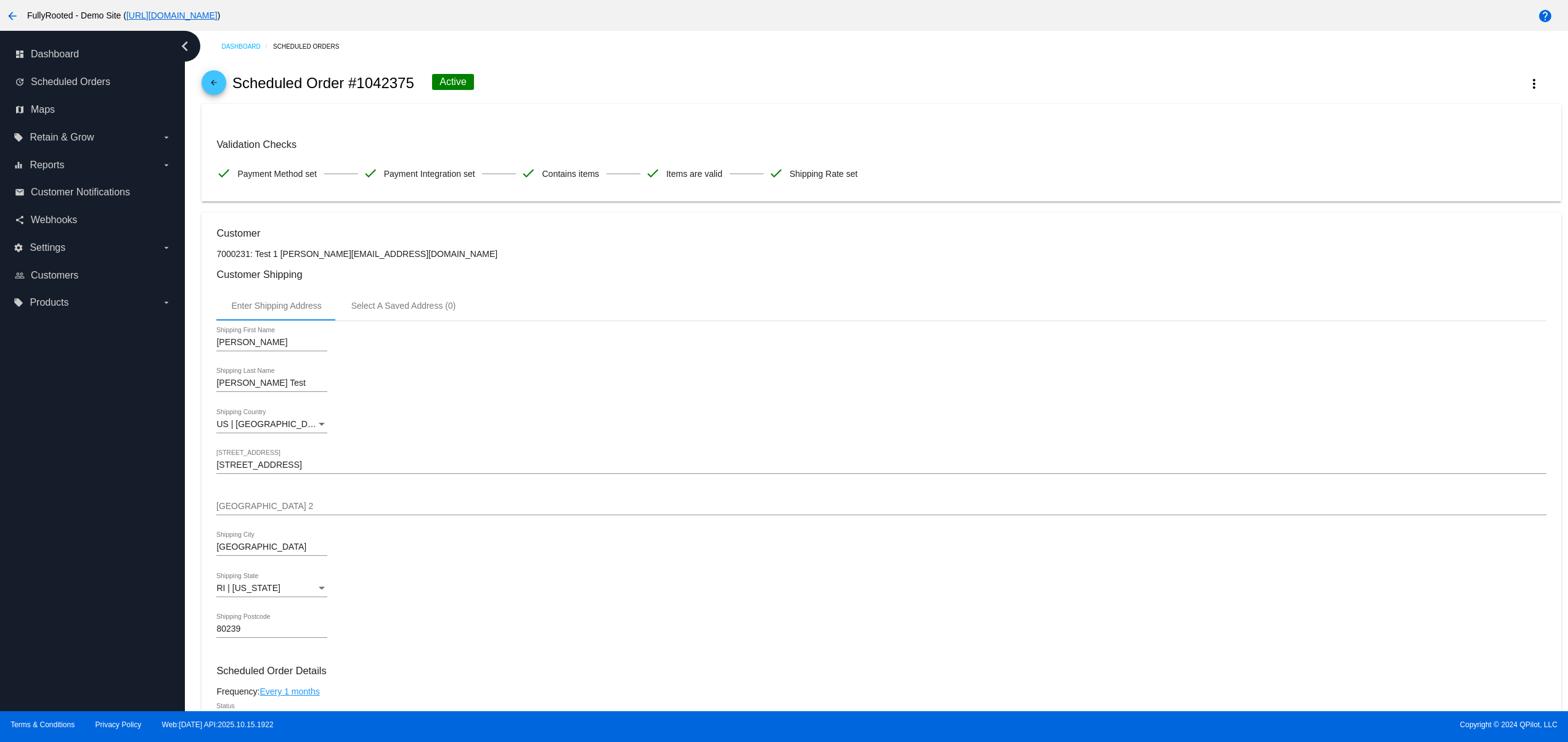
click at [91, 622] on div "dashboard Dashboard update Scheduled Orders map Maps local_offer Retain & Grow …" at bounding box center [92, 371] width 185 height 680
click at [82, 575] on div "dashboard Dashboard update Scheduled Orders map Maps local_offer Retain & Grow …" at bounding box center [92, 371] width 185 height 680
click at [82, 513] on div "dashboard Dashboard update Scheduled Orders map Maps local_offer Retain & Grow …" at bounding box center [92, 371] width 185 height 680
click at [82, 471] on div "dashboard Dashboard update Scheduled Orders map Maps local_offer Retain & Grow …" at bounding box center [92, 371] width 185 height 680
click at [82, 429] on div "dashboard Dashboard update Scheduled Orders map Maps local_offer Retain & Grow …" at bounding box center [92, 371] width 185 height 680
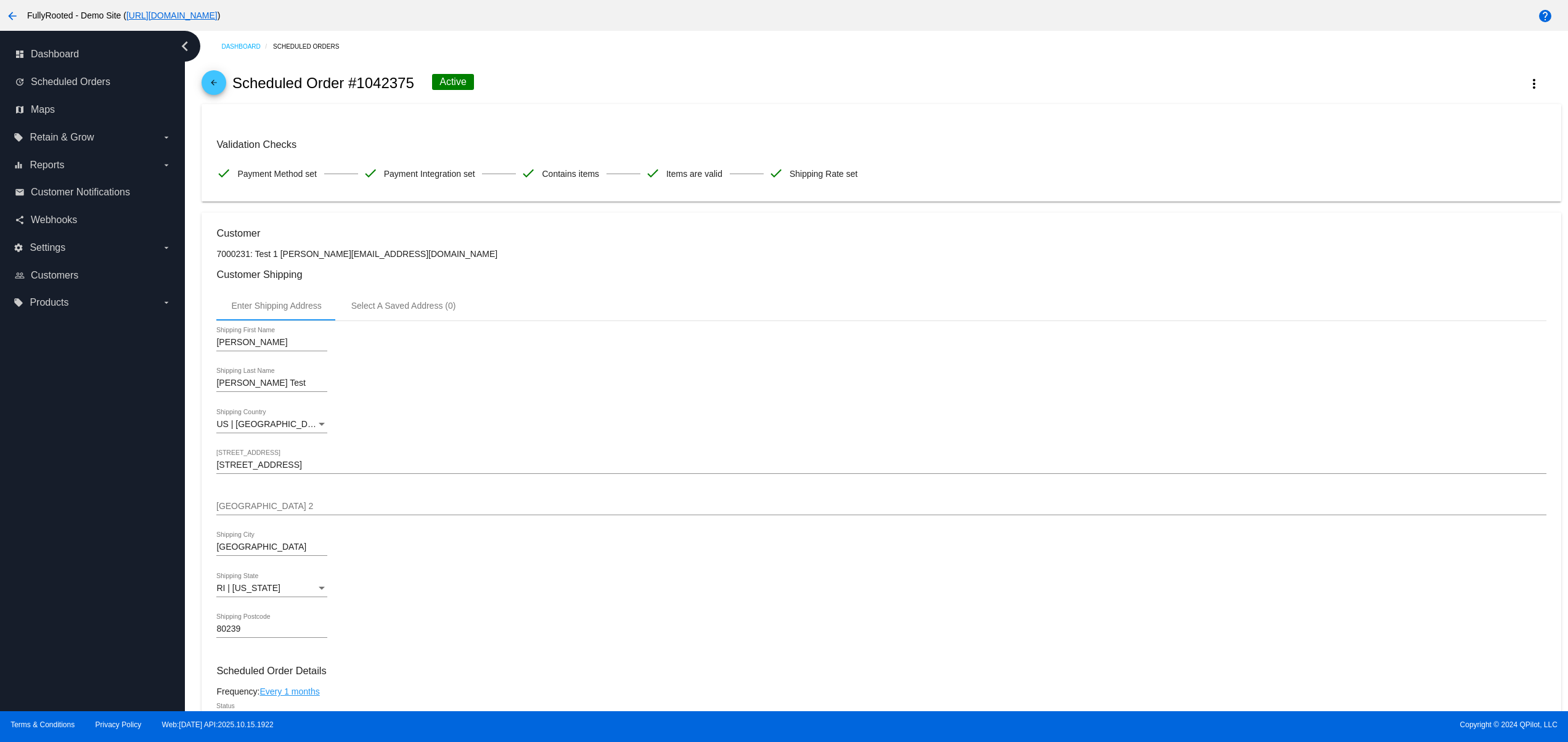
click at [85, 615] on div "dashboard Dashboard update Scheduled Orders map Maps local_offer Retain & Grow …" at bounding box center [92, 371] width 185 height 680
click at [1057, 129] on mat-card-content "Validation Checks check Payment Method set check Payment Integration set check …" at bounding box center [881, 153] width 1329 height 68
click at [1150, 88] on div "arrow_back Scheduled Order #1042375 Active more_vert" at bounding box center [880, 83] width 1358 height 42
click at [1201, 85] on div "arrow_back Scheduled Order #1042375 Active more_vert" at bounding box center [880, 83] width 1358 height 42
click at [1227, 84] on div "arrow_back Scheduled Order #1042375 Active more_vert" at bounding box center [880, 83] width 1358 height 42
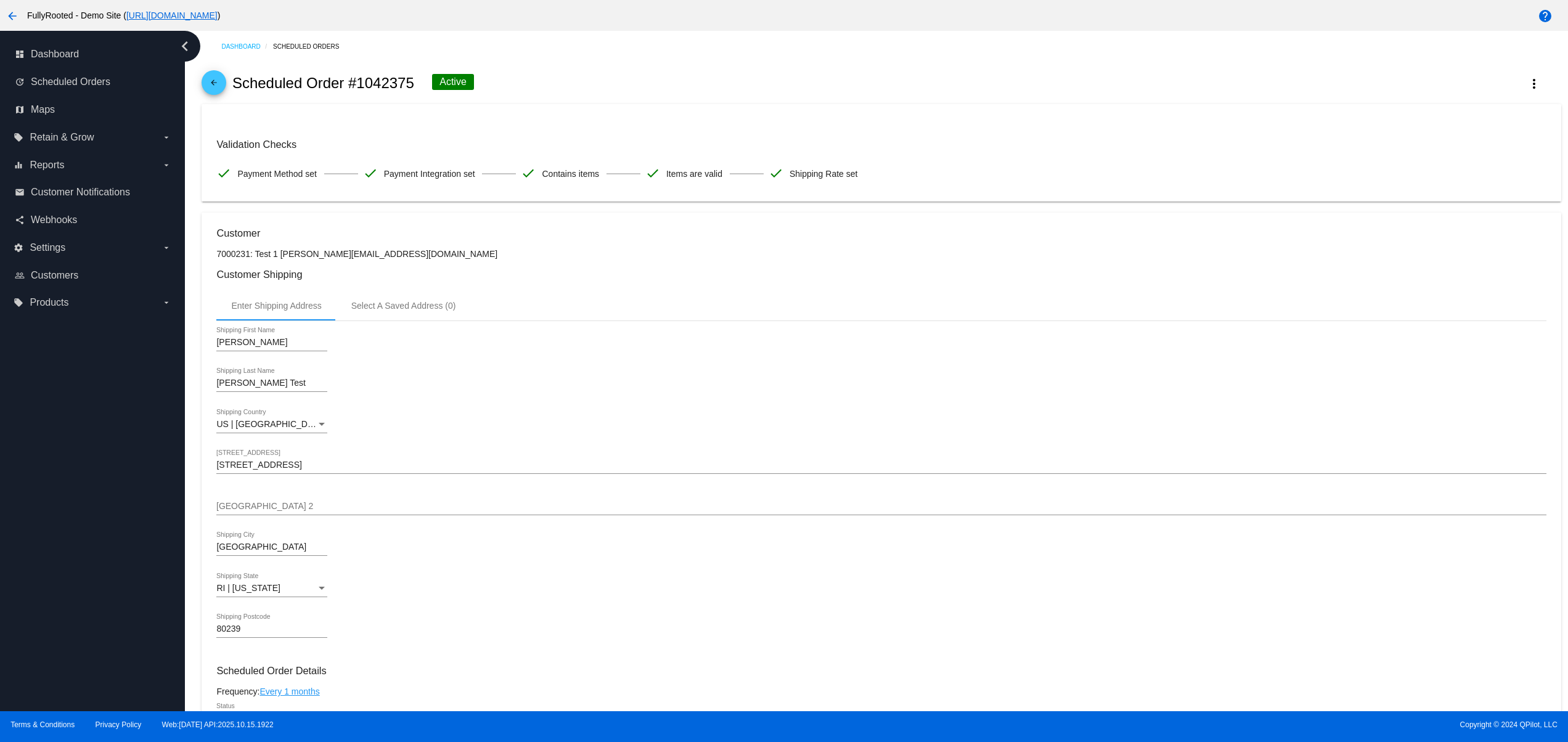
click at [1023, 79] on div "arrow_back Scheduled Order #1042375 Active more_vert" at bounding box center [880, 83] width 1358 height 42
click at [774, 69] on div "arrow_back Scheduled Order #1042375 Active more_vert" at bounding box center [880, 83] width 1358 height 42
click at [834, 69] on div "arrow_back Scheduled Order #1042375 Active more_vert" at bounding box center [880, 83] width 1358 height 42
click at [876, 69] on div "arrow_back Scheduled Order #1042375 Active more_vert" at bounding box center [880, 83] width 1358 height 42
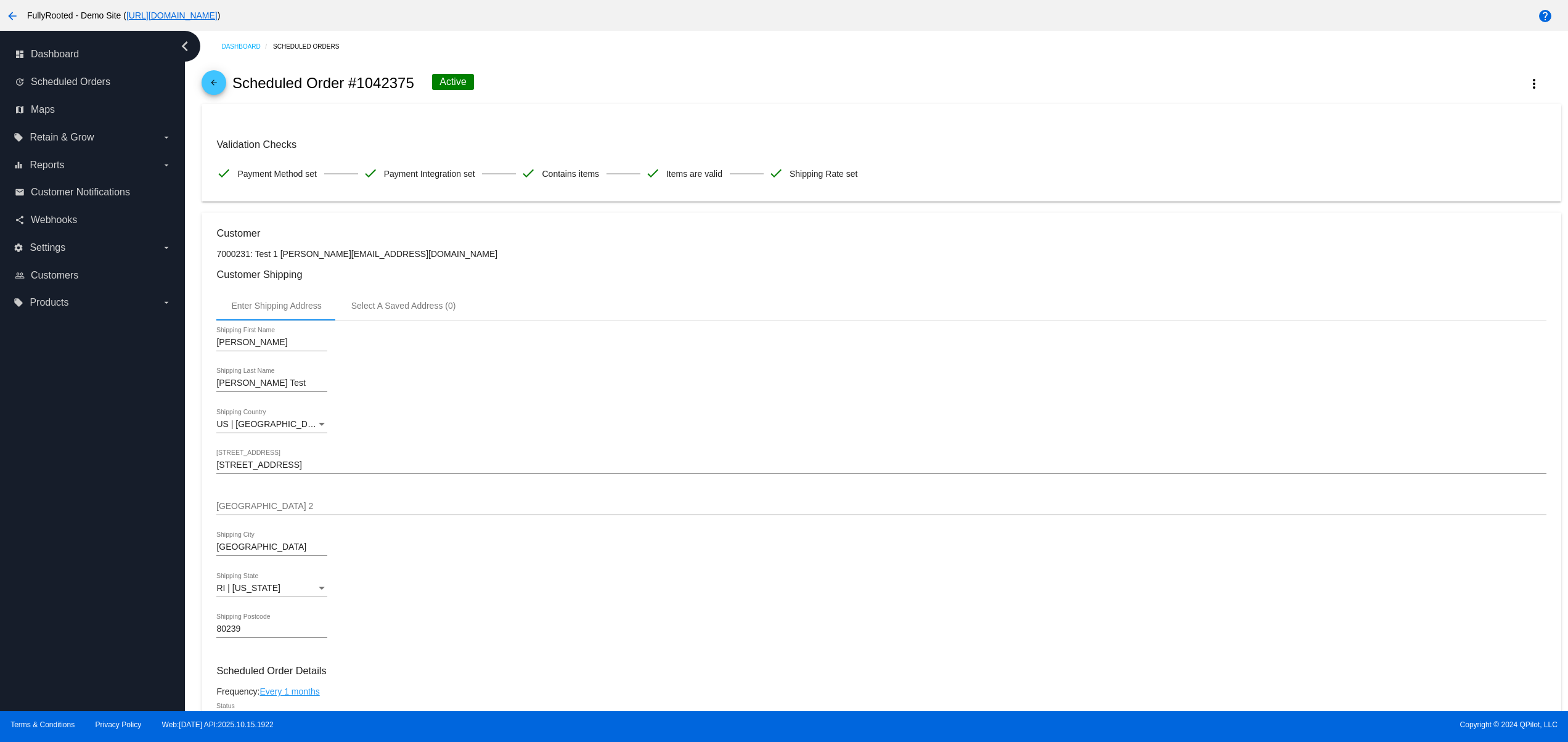
drag, startPoint x: 684, startPoint y: 63, endPoint x: 841, endPoint y: 72, distance: 157.3
click at [686, 63] on div "arrow_back Scheduled Order #1042375 Active more_vert" at bounding box center [880, 83] width 1358 height 42
drag, startPoint x: 848, startPoint y: 77, endPoint x: 866, endPoint y: 80, distance: 18.2
click at [851, 77] on div "arrow_back Scheduled Order #1042375 Active more_vert" at bounding box center [880, 83] width 1358 height 42
drag, startPoint x: 930, startPoint y: 89, endPoint x: 972, endPoint y: 89, distance: 42.0
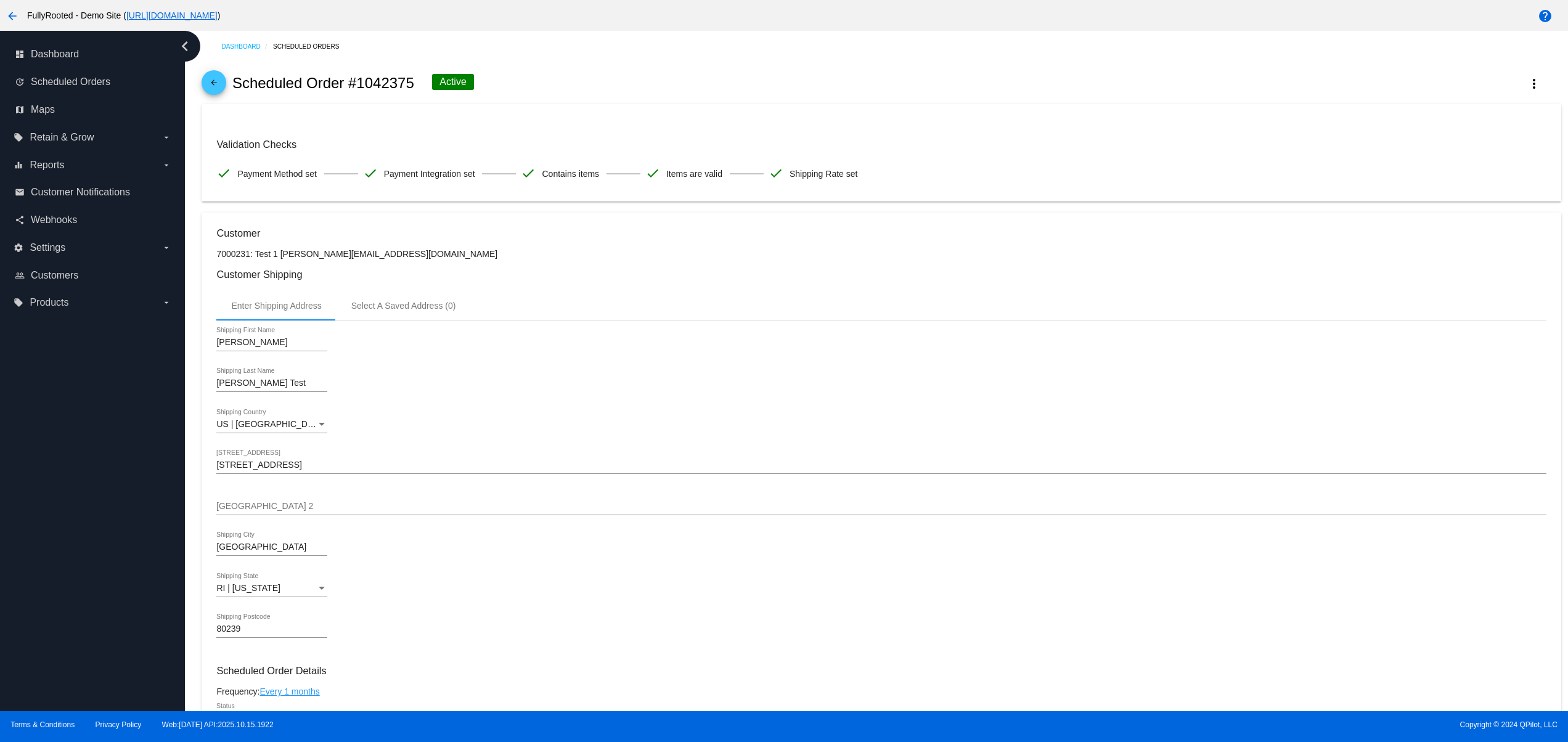
click at [933, 89] on div "arrow_back Scheduled Order #1042375 Active more_vert" at bounding box center [880, 83] width 1358 height 42
click at [980, 90] on div "arrow_back Scheduled Order #1042375 Active more_vert" at bounding box center [880, 83] width 1358 height 42
click at [1012, 92] on div "arrow_back Scheduled Order #1042375 Active more_vert" at bounding box center [880, 83] width 1358 height 42
click at [752, 82] on div "arrow_back Scheduled Order #1042375 Active more_vert" at bounding box center [880, 83] width 1358 height 42
click at [799, 82] on div "arrow_back Scheduled Order #1042375 Active more_vert" at bounding box center [880, 83] width 1358 height 42
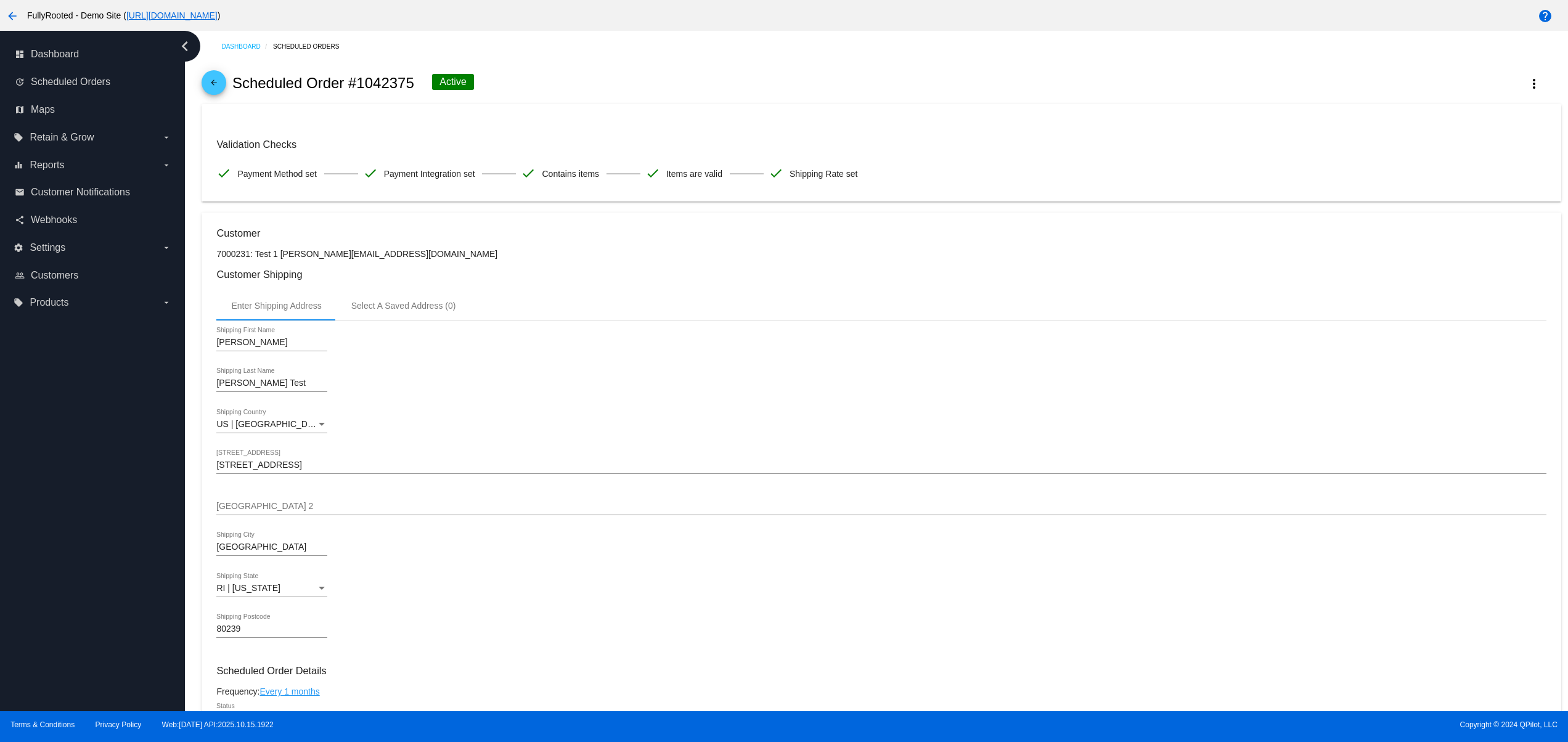
click at [848, 90] on div "arrow_back Scheduled Order #1042375 Active more_vert" at bounding box center [880, 83] width 1358 height 42
click at [941, 95] on div "arrow_back Scheduled Order #1042375 Active more_vert" at bounding box center [880, 83] width 1358 height 42
click at [977, 95] on div "arrow_back Scheduled Order #1042375 Active more_vert" at bounding box center [880, 83] width 1358 height 42
click at [43, 563] on div "dashboard Dashboard update Scheduled Orders map Maps local_offer Retain & Grow …" at bounding box center [92, 371] width 185 height 680
click at [55, 501] on div "dashboard Dashboard update Scheduled Orders map Maps local_offer Retain & Grow …" at bounding box center [92, 371] width 185 height 680
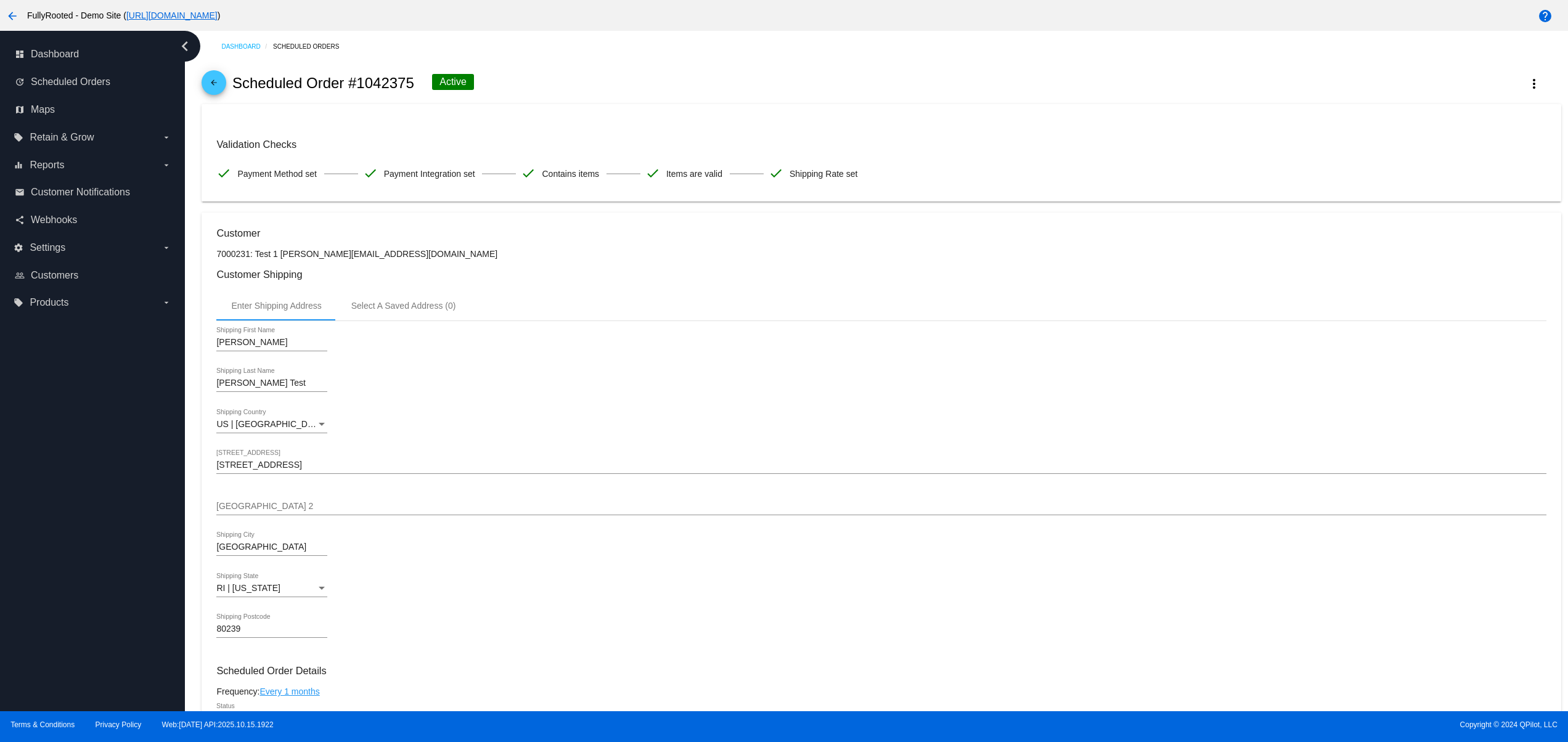
click at [52, 464] on div "dashboard Dashboard update Scheduled Orders map Maps local_offer Retain & Grow …" at bounding box center [92, 371] width 185 height 680
click at [50, 595] on div "dashboard Dashboard update Scheduled Orders map Maps local_offer Retain & Grow …" at bounding box center [92, 371] width 185 height 680
click at [50, 647] on div "dashboard Dashboard update Scheduled Orders map Maps local_offer Retain & Grow …" at bounding box center [92, 371] width 185 height 680
click at [53, 592] on div "dashboard Dashboard update Scheduled Orders map Maps local_offer Retain & Grow …" at bounding box center [92, 371] width 185 height 680
click at [56, 499] on div "dashboard Dashboard update Scheduled Orders map Maps local_offer Retain & Grow …" at bounding box center [92, 371] width 185 height 680
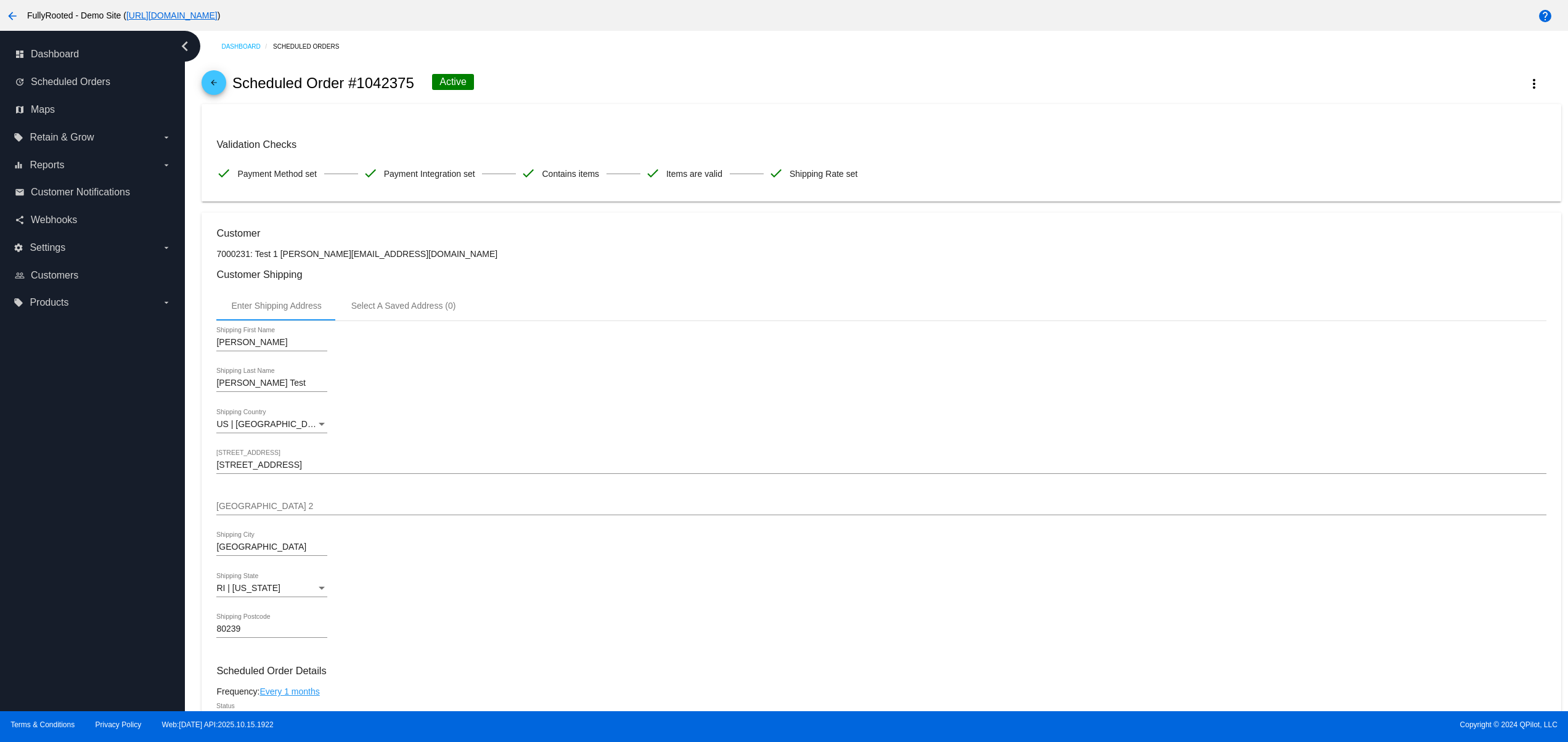
click at [56, 449] on div "dashboard Dashboard update Scheduled Orders map Maps local_offer Retain & Grow …" at bounding box center [92, 371] width 185 height 680
click at [143, 627] on div "dashboard Dashboard update Scheduled Orders map Maps local_offer Retain & Grow …" at bounding box center [92, 371] width 185 height 680
drag, startPoint x: 123, startPoint y: 553, endPoint x: 123, endPoint y: 545, distance: 8.0
click at [123, 551] on div "dashboard Dashboard update Scheduled Orders map Maps local_offer Retain & Grow …" at bounding box center [92, 371] width 185 height 680
click at [117, 509] on div "dashboard Dashboard update Scheduled Orders map Maps local_offer Retain & Grow …" at bounding box center [92, 371] width 185 height 680
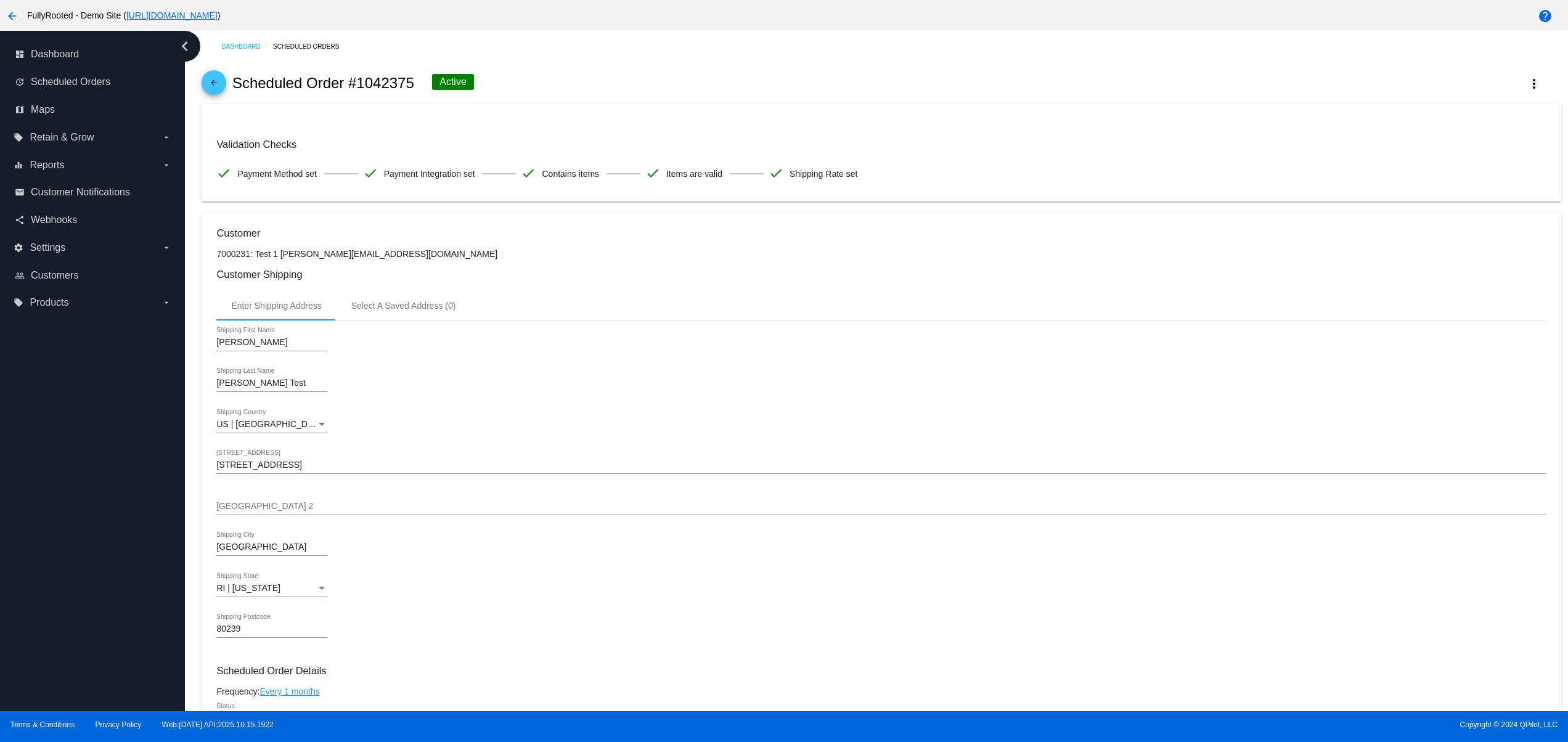
click at [117, 477] on div "dashboard Dashboard update Scheduled Orders map Maps local_offer Retain & Grow …" at bounding box center [92, 371] width 185 height 680
click at [111, 449] on div "dashboard Dashboard update Scheduled Orders map Maps local_offer Retain & Grow …" at bounding box center [92, 371] width 185 height 680
click at [99, 416] on div "dashboard Dashboard update Scheduled Orders map Maps local_offer Retain & Grow …" at bounding box center [92, 371] width 185 height 680
click at [75, 600] on div "dashboard Dashboard update Scheduled Orders map Maps local_offer Retain & Grow …" at bounding box center [92, 371] width 185 height 680
click at [75, 552] on div "dashboard Dashboard update Scheduled Orders map Maps local_offer Retain & Grow …" at bounding box center [92, 371] width 185 height 680
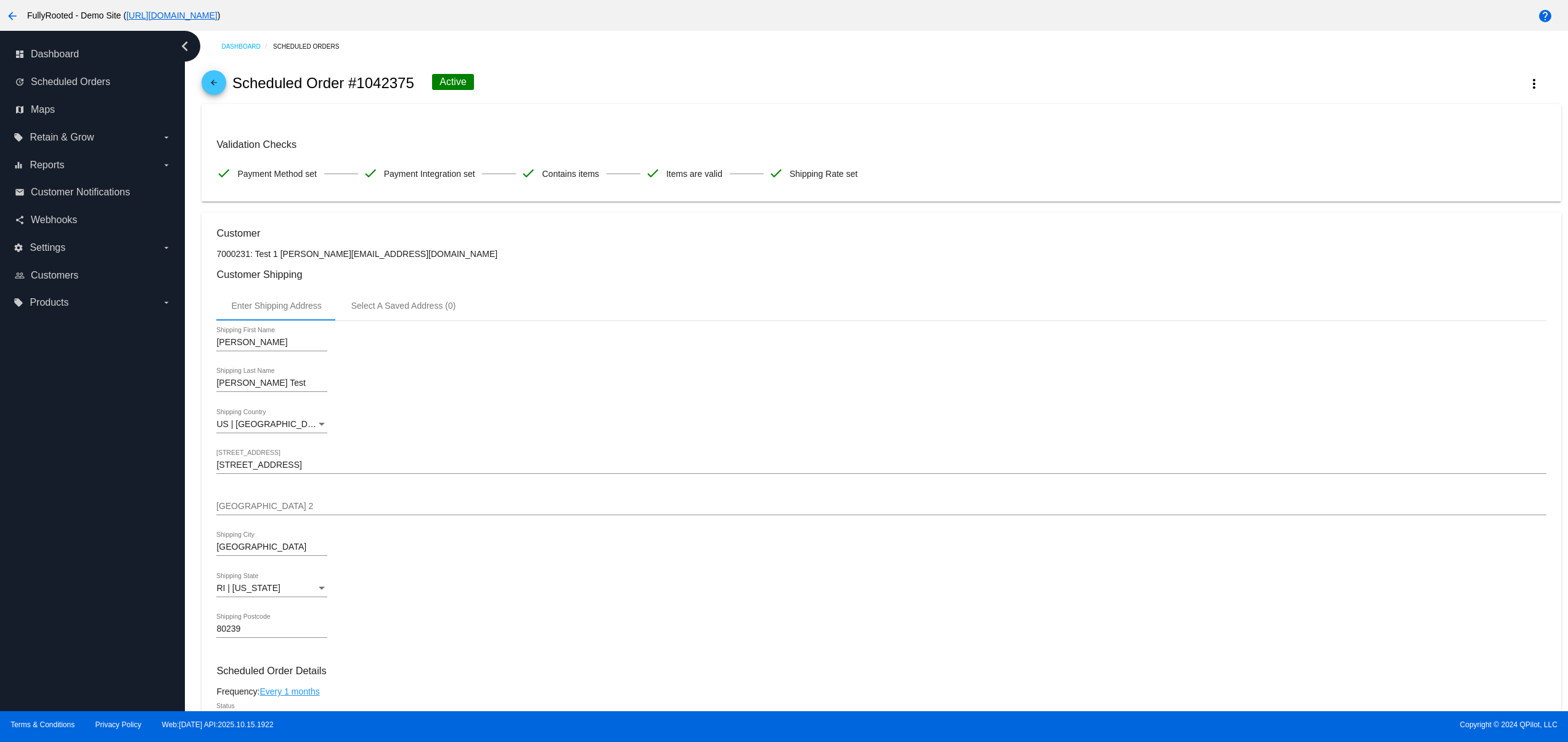
click at [75, 510] on div "dashboard Dashboard update Scheduled Orders map Maps local_offer Retain & Grow …" at bounding box center [92, 371] width 185 height 680
drag, startPoint x: 53, startPoint y: 479, endPoint x: 53, endPoint y: 497, distance: 18.0
click at [53, 497] on div "dashboard Dashboard update Scheduled Orders map Maps local_offer Retain & Grow …" at bounding box center [92, 371] width 185 height 680
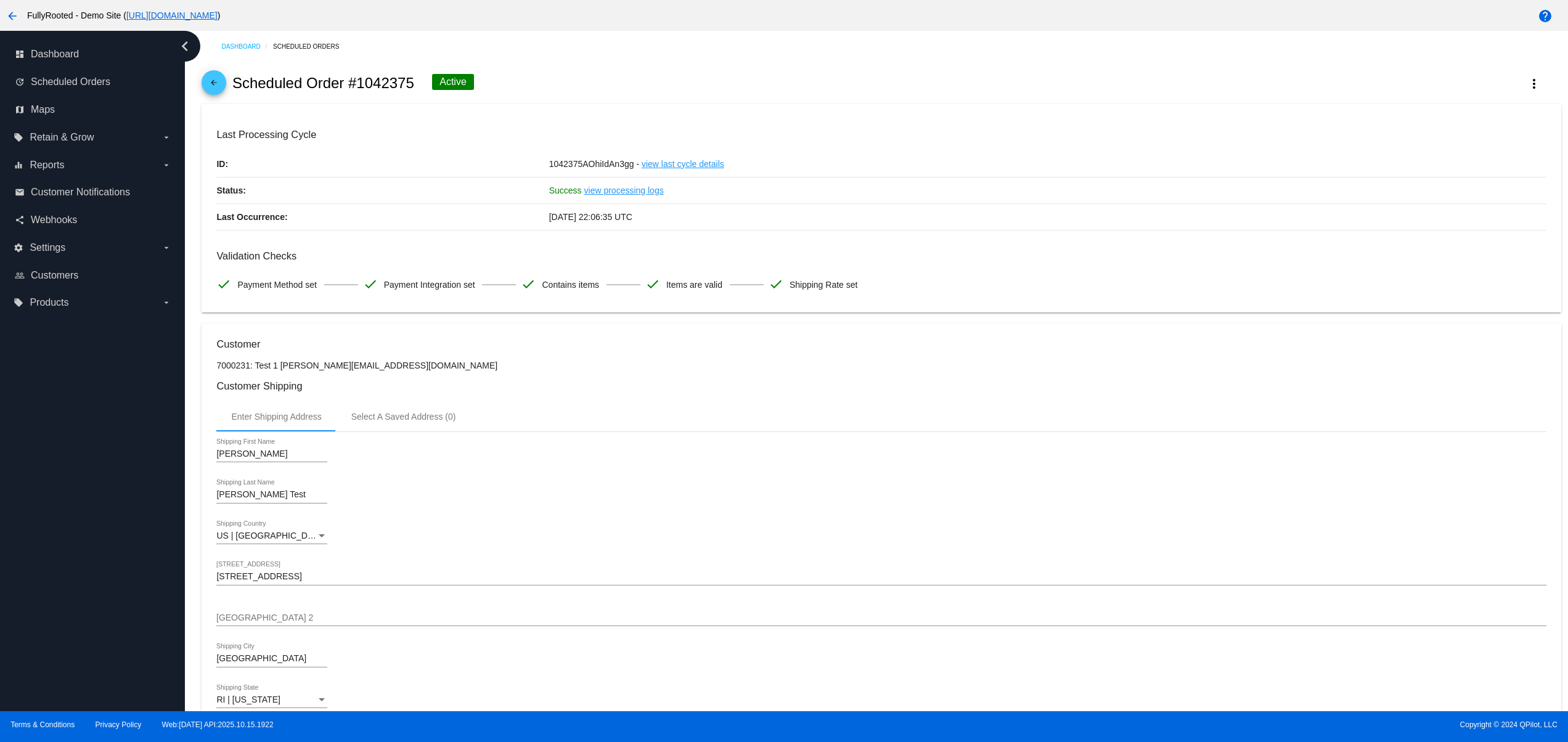
scroll to position [857, 0]
